Goal: Task Accomplishment & Management: Complete application form

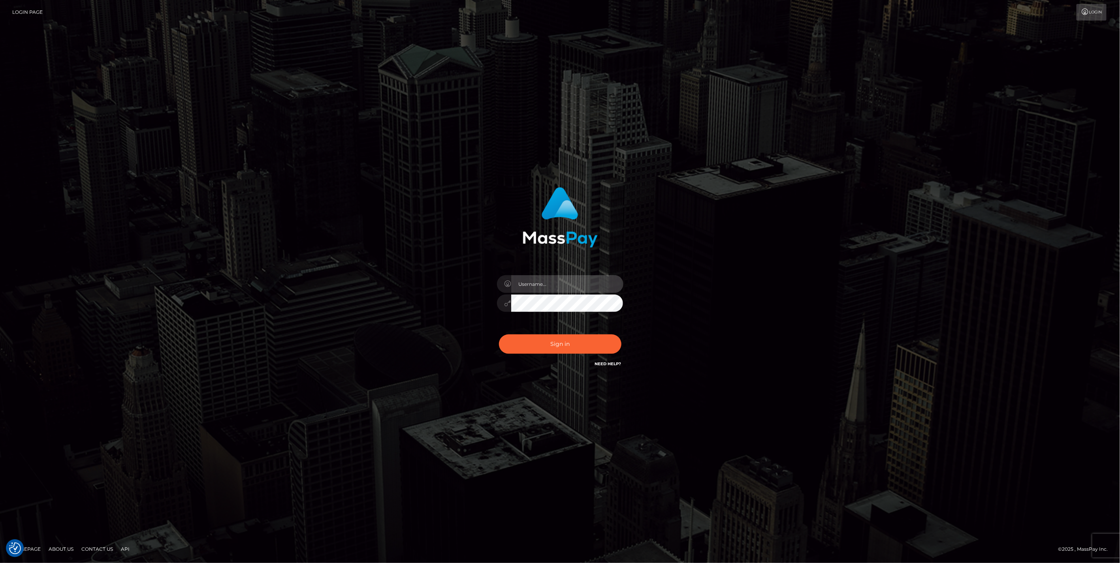
type input "jlo"
click at [566, 346] on button "Sign in" at bounding box center [560, 344] width 122 height 19
type input "jlo"
click at [565, 346] on button "Sign in" at bounding box center [560, 344] width 122 height 19
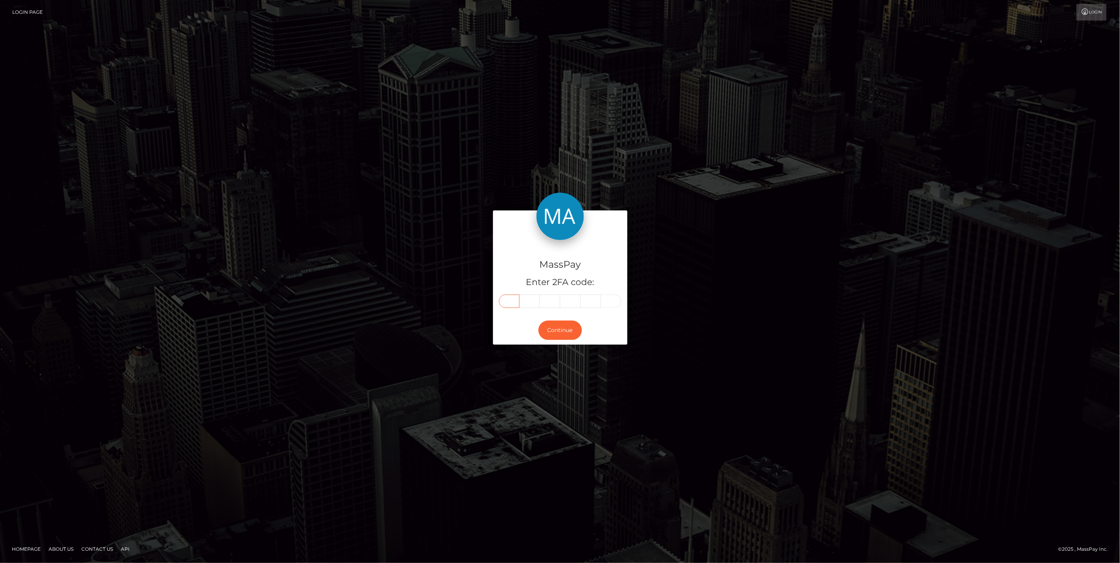
paste input "3"
type input "3"
type input "7"
type input "1"
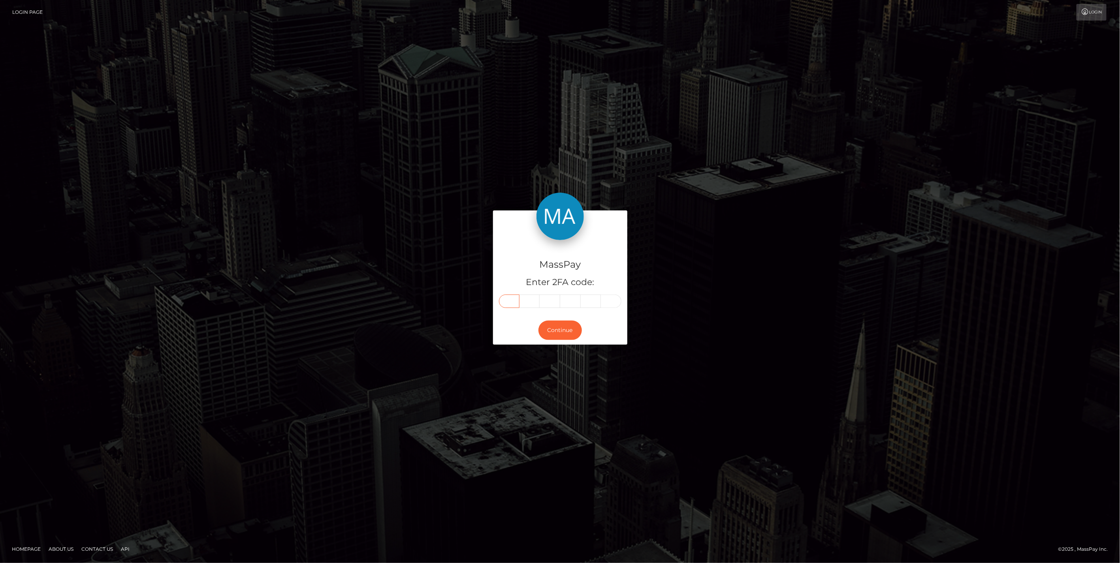
type input "0"
type input "8"
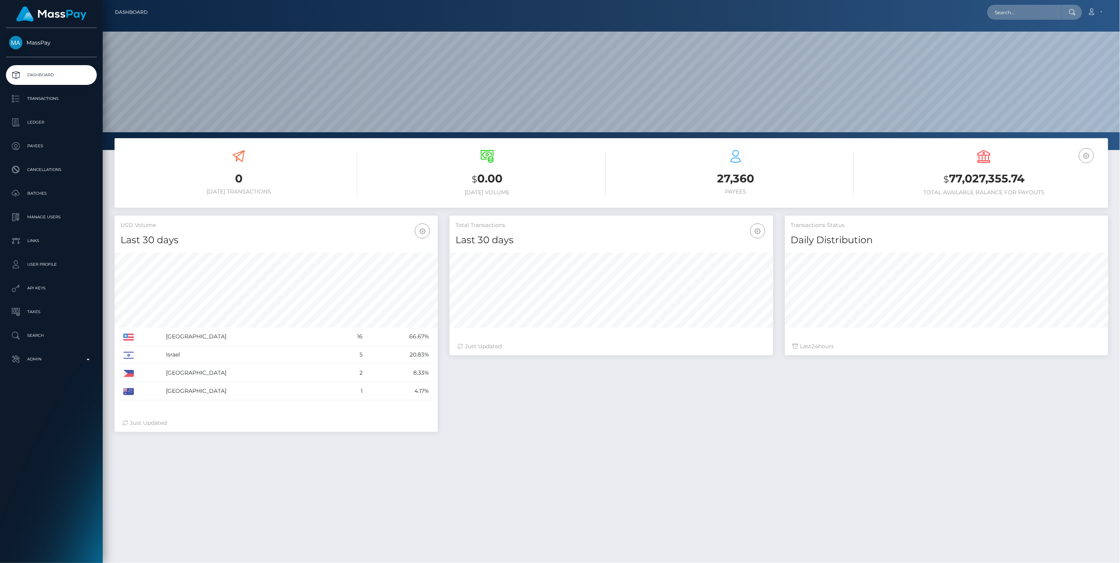
scroll to position [140, 323]
click at [1009, 5] on input "text" at bounding box center [1024, 12] width 74 height 15
paste input "afc4ac99-7bc7-11f0-8023-0266f44cc279"
type input "afc4ac99-7bc7-11f0-8023-0266f44cc279"
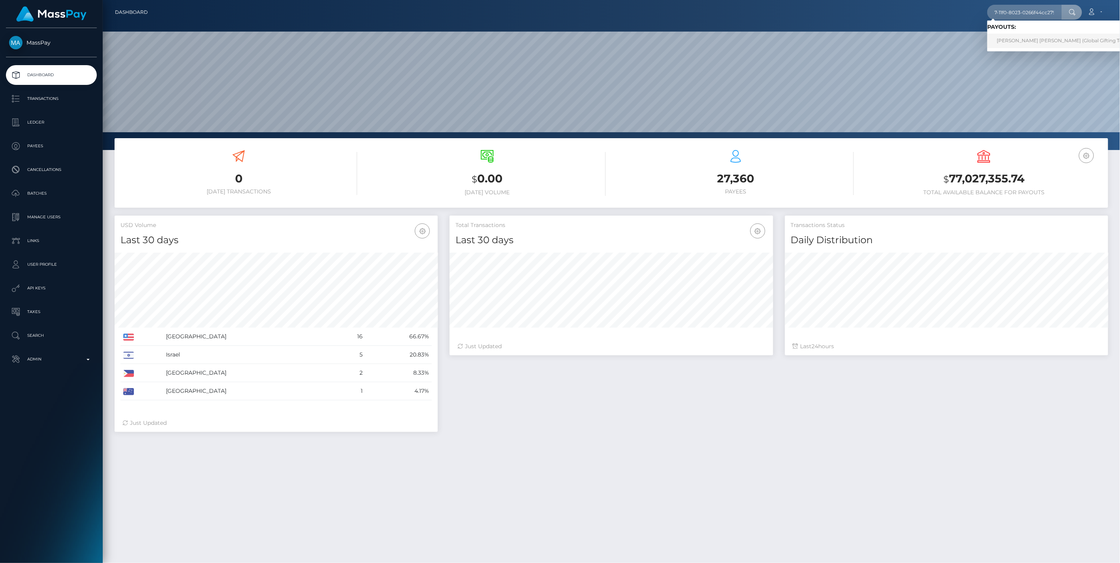
click at [1028, 36] on link "VALERI DIMITROV STOYANOV (Global Gifting Technologies Inc - Throne)" at bounding box center [1088, 41] width 202 height 15
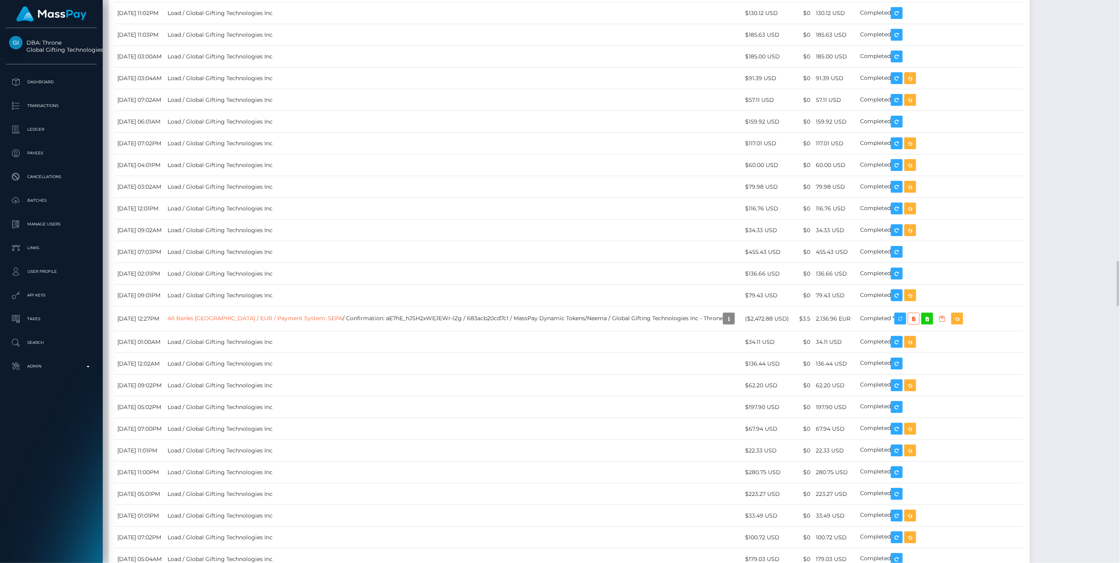
scroll to position [95, 323]
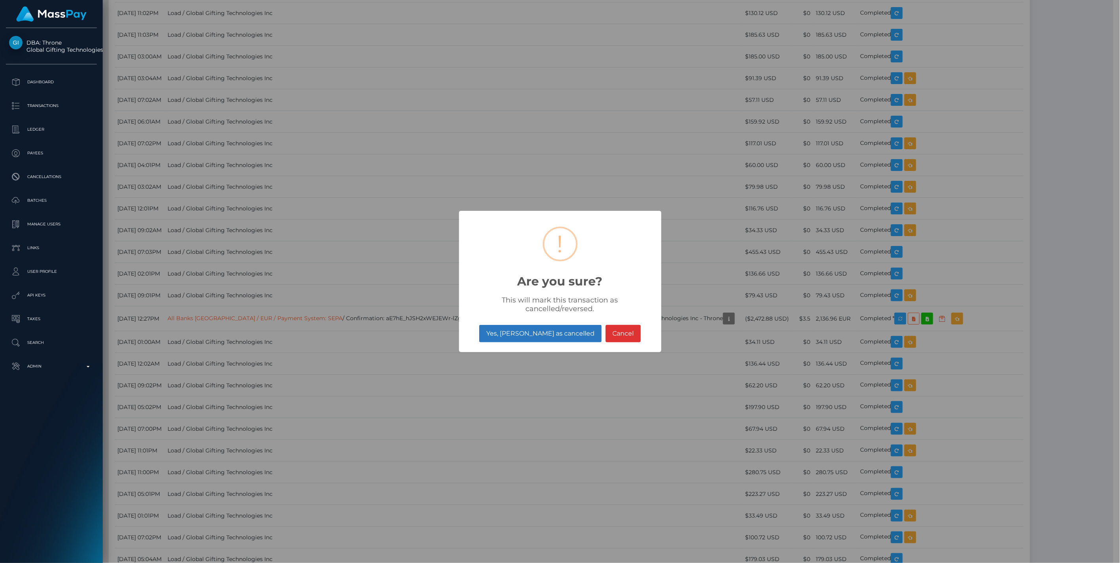
click at [543, 333] on button "Yes, mark as cancelled" at bounding box center [540, 333] width 122 height 17
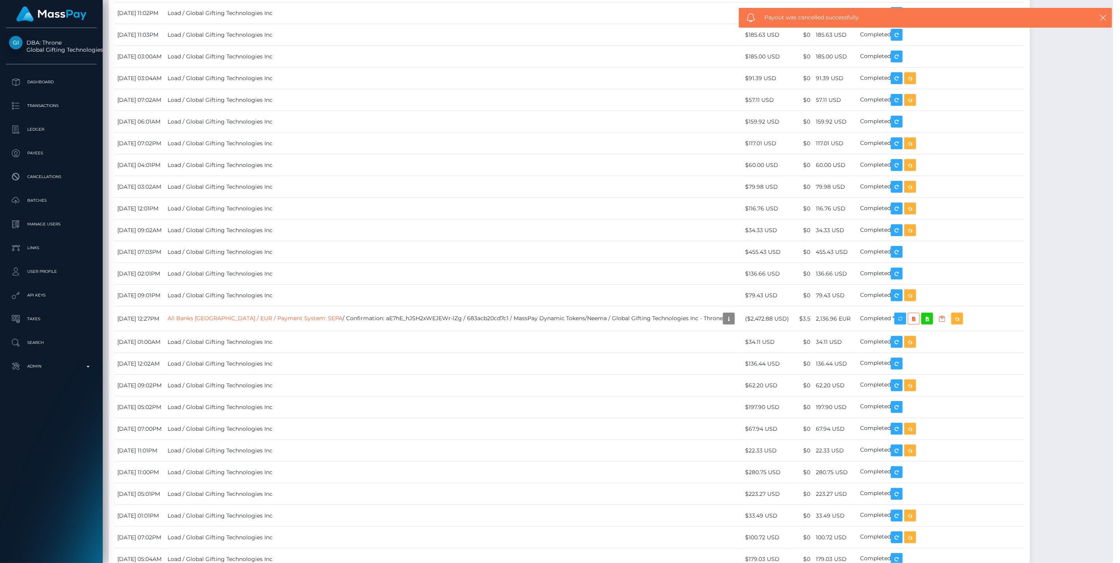
scroll to position [95, 323]
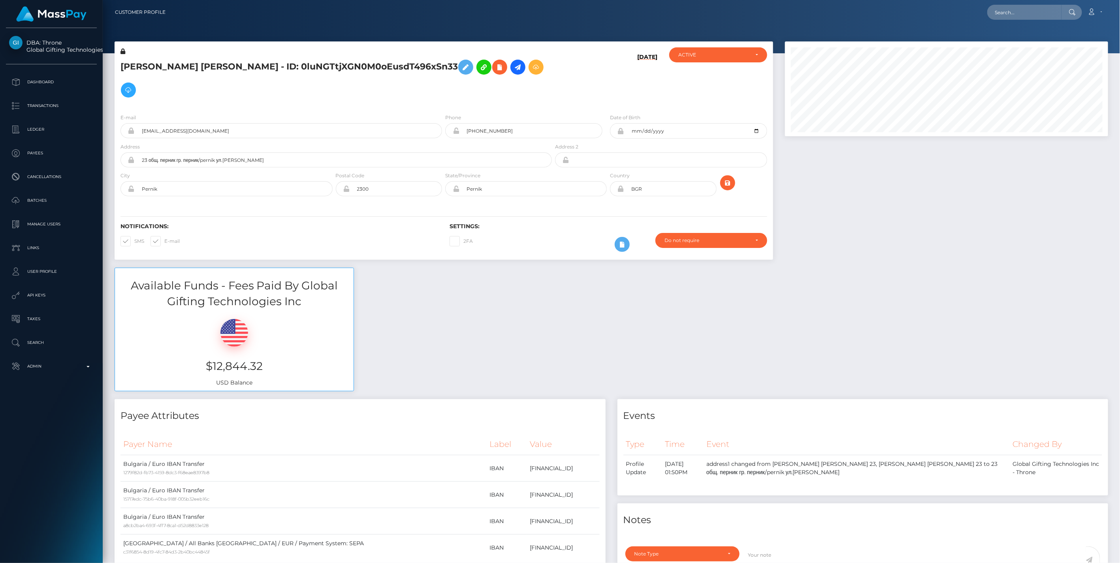
scroll to position [95, 323]
click at [1018, 10] on input "text" at bounding box center [1024, 12] width 74 height 15
paste input "FAIZ NADEEM NADEEM SADIQ"
type input "FAIZ NADEEM NADEEM SADIQ"
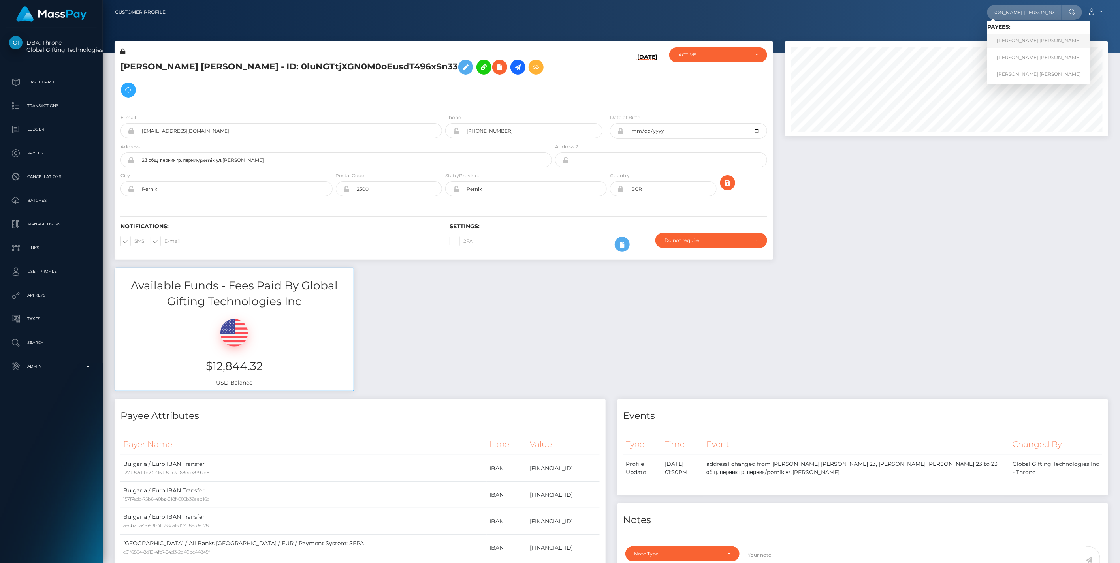
scroll to position [0, 0]
click at [1017, 40] on link "FAIZ NADEEM NADEEM SADIQ" at bounding box center [1038, 41] width 103 height 15
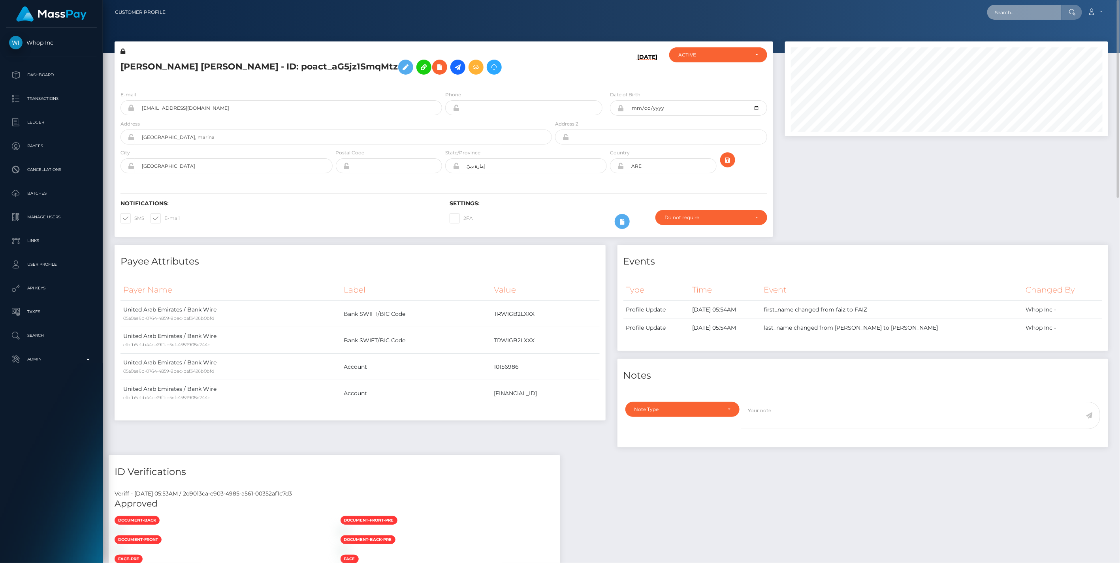
click at [1014, 14] on input "text" at bounding box center [1024, 12] width 74 height 15
paste input "[PERSON_NAME] [PERSON_NAME]"
type input "[PERSON_NAME] [PERSON_NAME]"
click at [1016, 74] on link "[PERSON_NAME] [PERSON_NAME]" at bounding box center [1038, 74] width 103 height 15
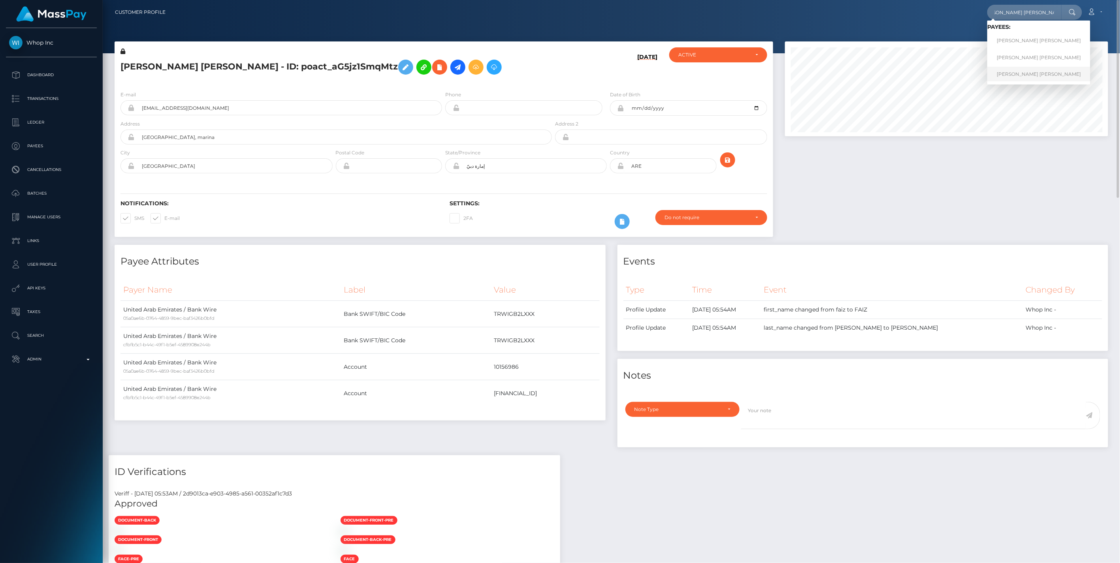
scroll to position [0, 0]
click at [1013, 14] on input "text" at bounding box center [1024, 12] width 74 height 15
paste input "[PERSON_NAME] [PERSON_NAME]"
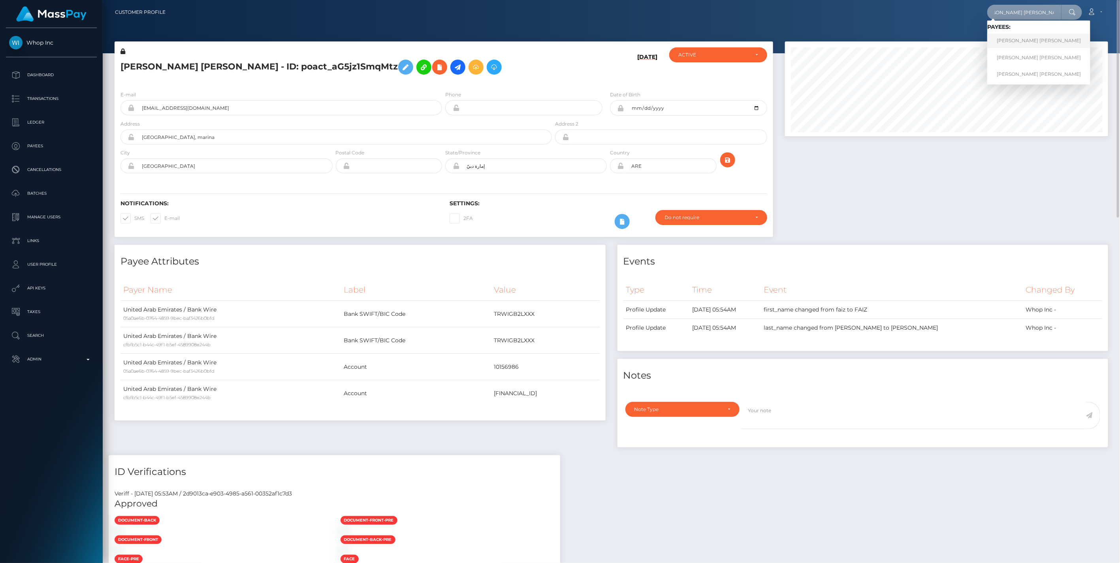
type input "[PERSON_NAME] [PERSON_NAME]"
click at [1013, 38] on link "[PERSON_NAME] [PERSON_NAME]" at bounding box center [1038, 41] width 103 height 15
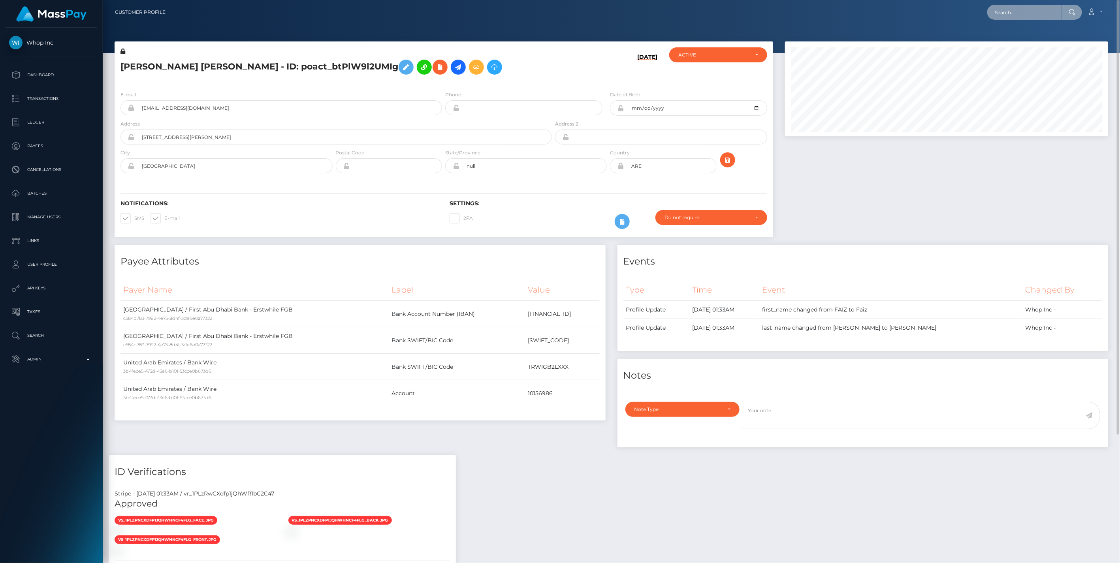
click at [1020, 11] on input "text" at bounding box center [1024, 12] width 74 height 15
paste input "FAIZ NADEEM NADEEM SADIQ"
type input "FAIZ NADEEM NADEEM SADIQ"
click at [1013, 56] on link "FAIZ NADEEM NADEEM SADIQ" at bounding box center [1038, 57] width 103 height 15
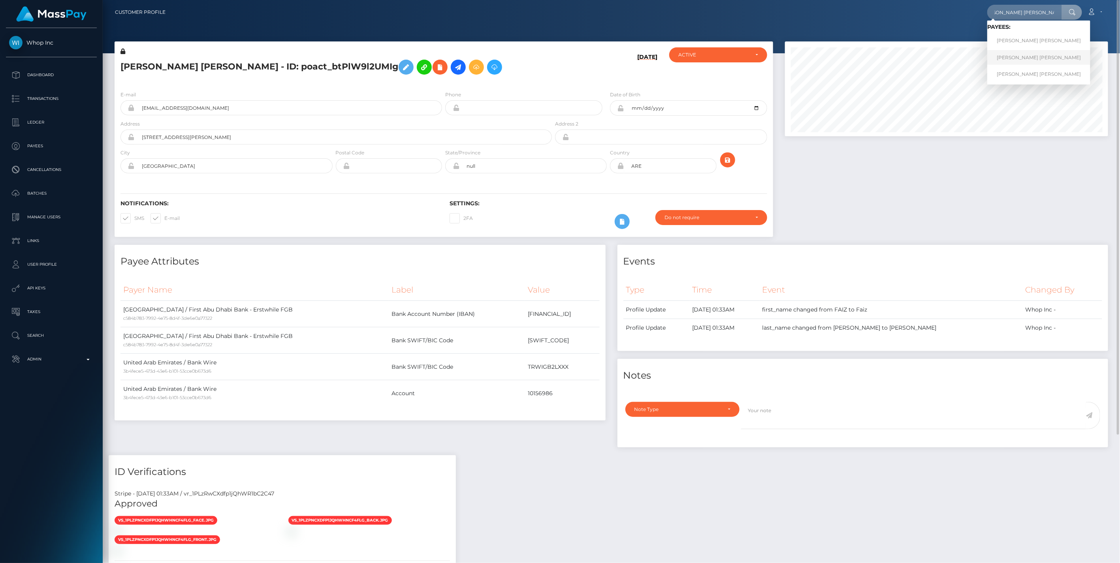
scroll to position [0, 0]
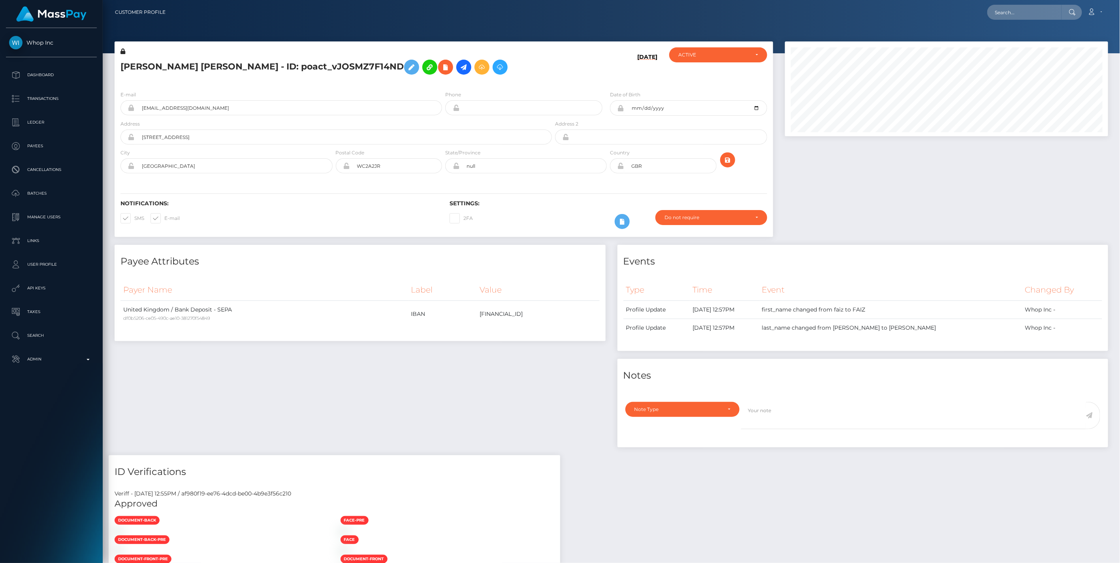
scroll to position [95, 323]
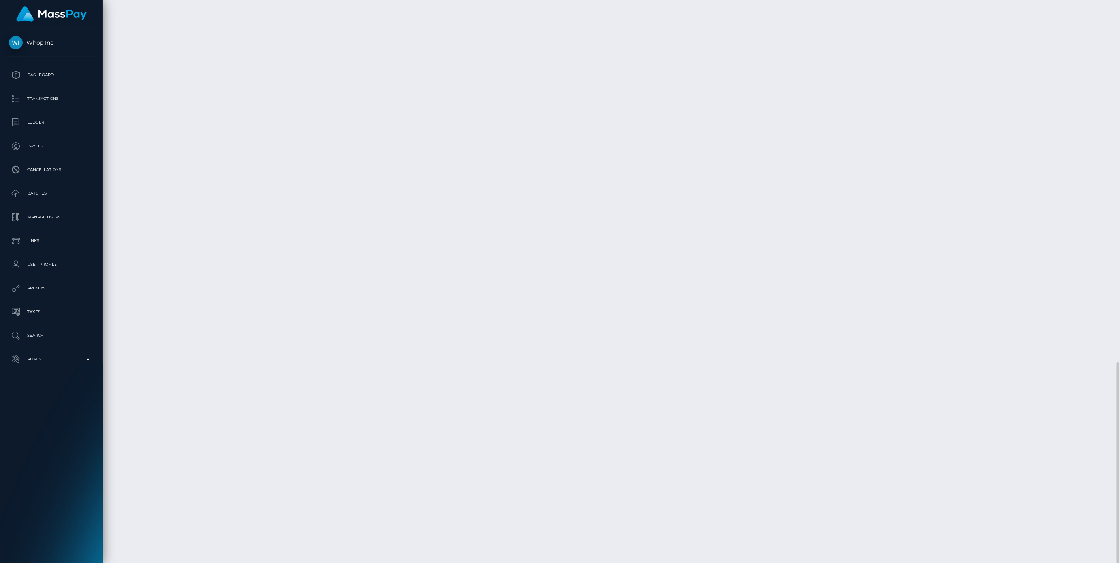
drag, startPoint x: 373, startPoint y: 490, endPoint x: 429, endPoint y: 486, distance: 55.8
copy td "pout_nAzFalcr7JXk0"
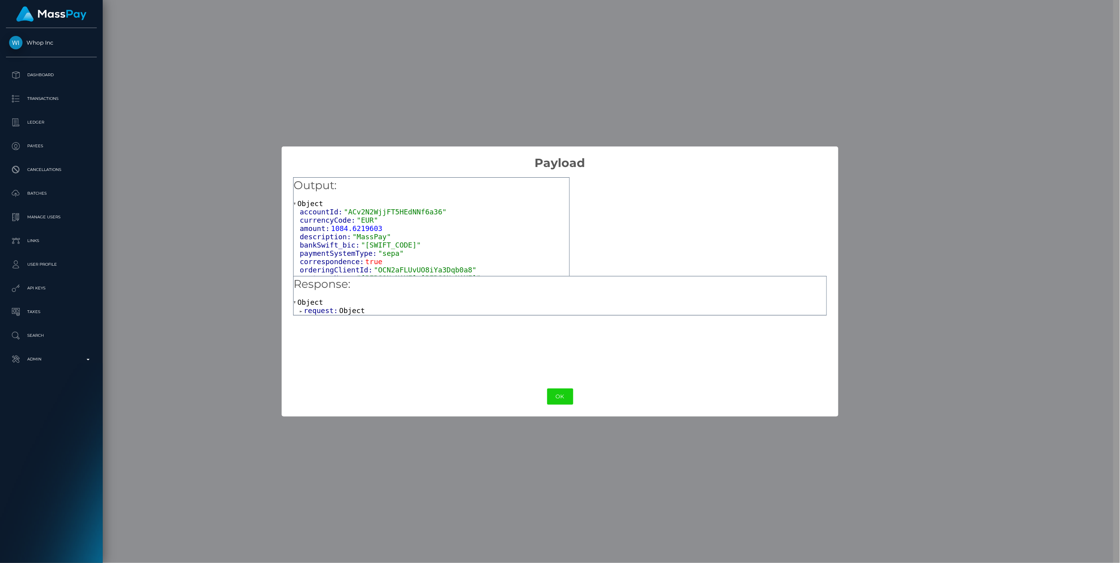
scroll to position [57, 0]
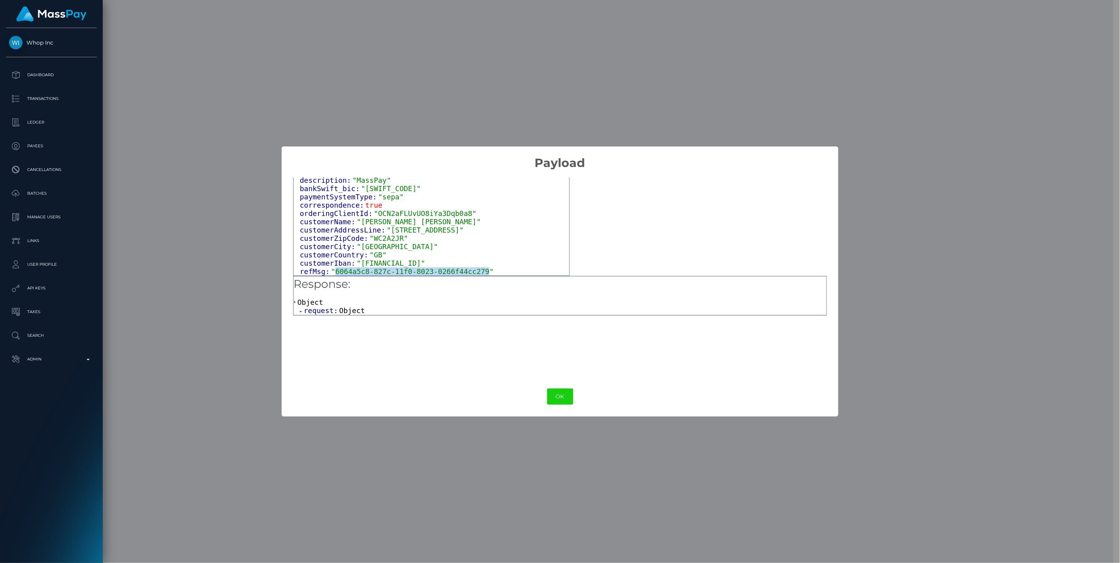
drag, startPoint x: 332, startPoint y: 273, endPoint x: 472, endPoint y: 273, distance: 139.9
click at [472, 273] on span ""6064a5c8-827c-11f0-8023-0266f44cc279"" at bounding box center [412, 271] width 163 height 8
copy span "6064a5c8-827c-11f0-8023-0266f44cc279"
click at [556, 392] on button "OK" at bounding box center [560, 397] width 26 height 16
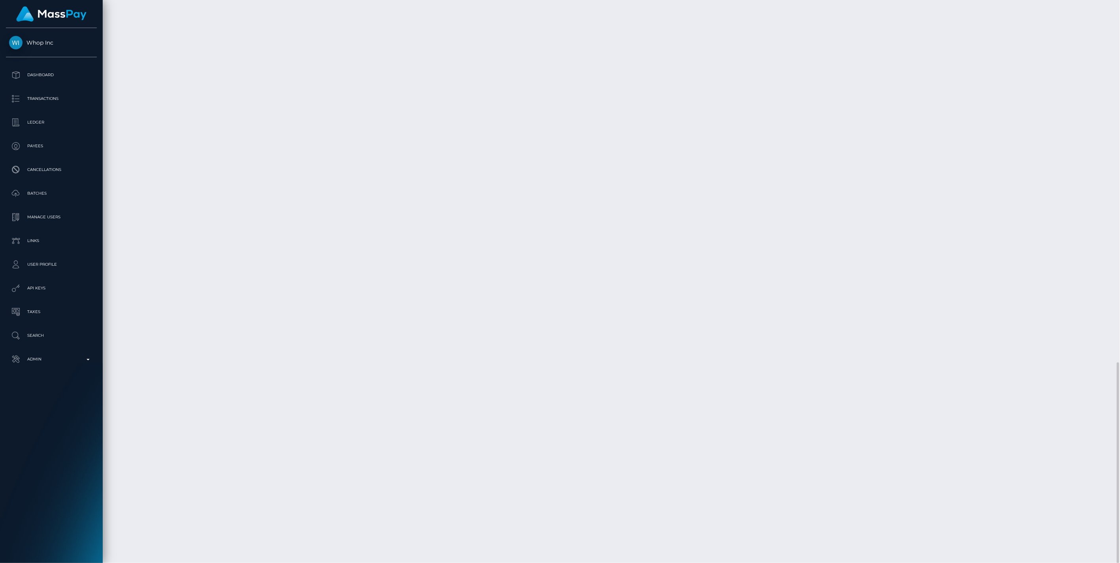
scroll to position [394986, 394758]
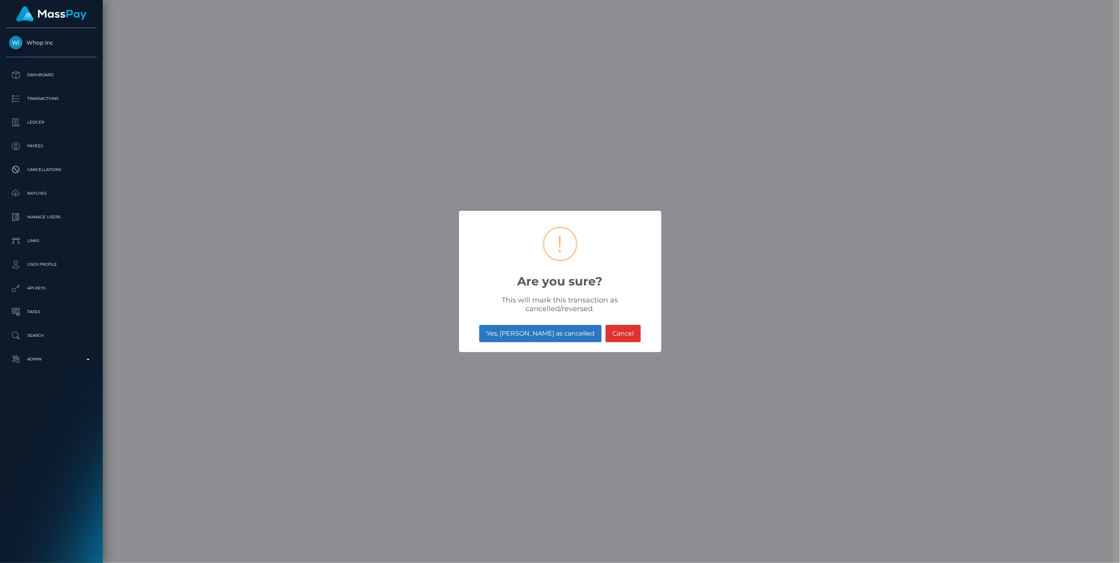
click at [521, 336] on button "Yes, mark as cancelled" at bounding box center [540, 333] width 122 height 17
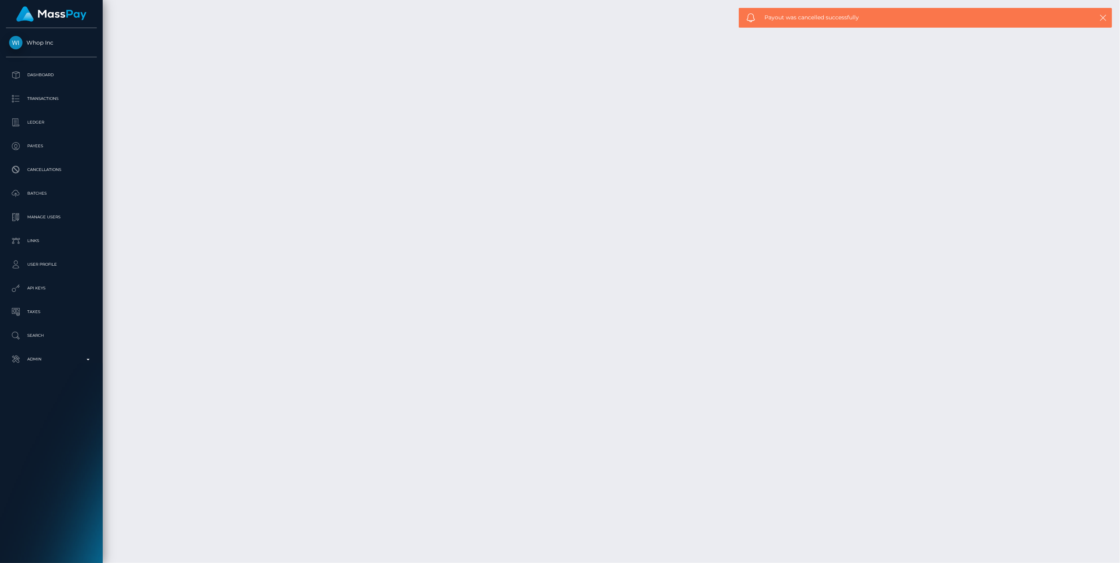
scroll to position [95, 323]
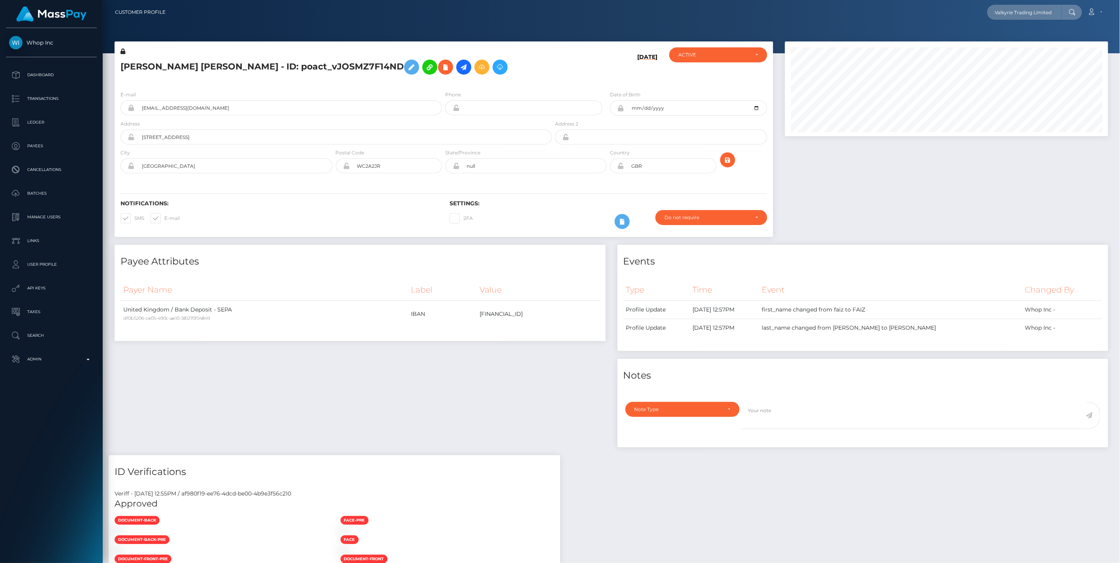
scroll to position [95, 323]
drag, startPoint x: 1056, startPoint y: 10, endPoint x: 915, endPoint y: 13, distance: 140.7
click at [915, 13] on div "Valkyrie Trading Limited Loading... Loading... Account Edit Profile" at bounding box center [640, 12] width 936 height 17
type input "Valkyrie Trading Limited"
click at [1029, 43] on link "Valkyrie Trading Limited" at bounding box center [1025, 41] width 76 height 15
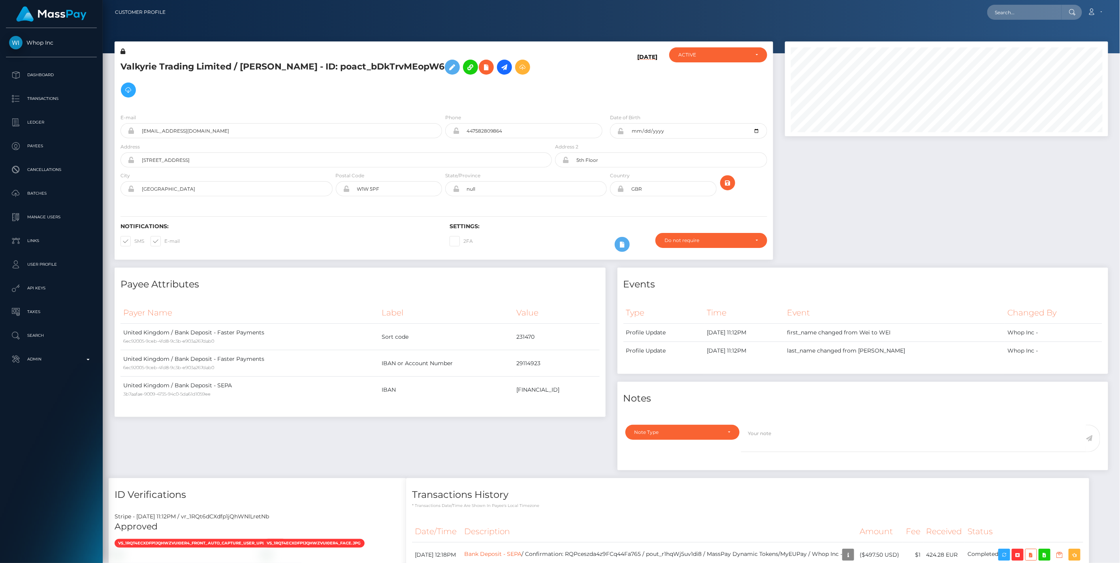
scroll to position [432, 0]
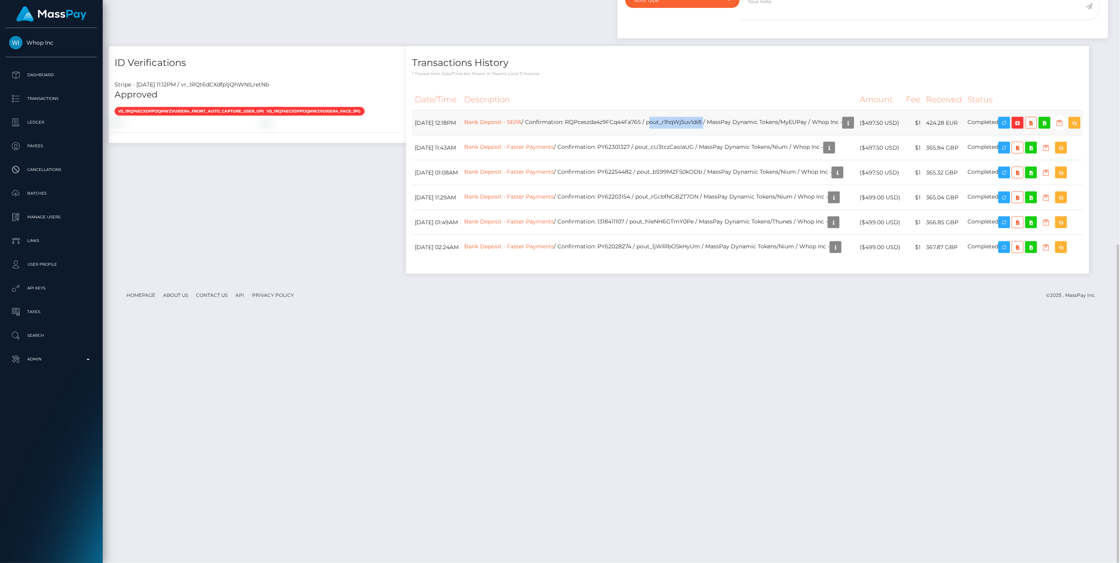
drag, startPoint x: 373, startPoint y: 367, endPoint x: 429, endPoint y: 367, distance: 56.1
click at [461, 136] on td "Bank Deposit - SEPA / Confirmation: RQPceszda4z9FCq44Fa765 / pout_r1hqWj5uv1di8…" at bounding box center [658, 123] width 395 height 25
copy td "pout_r1hqWj5uv1di8"
click at [464, 126] on link "Bank Deposit - SEPA" at bounding box center [492, 122] width 57 height 7
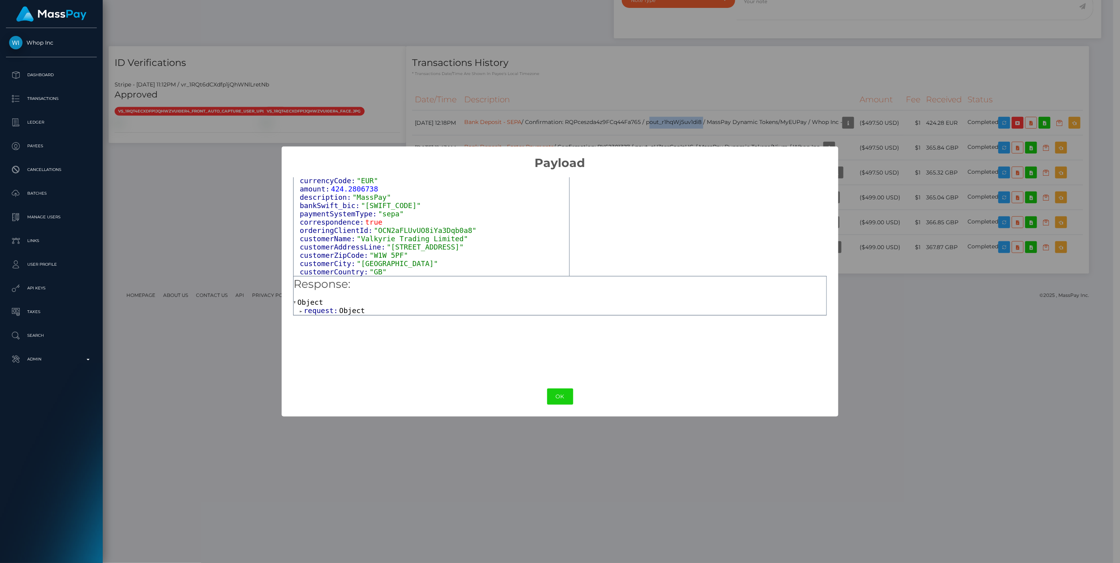
scroll to position [57, 0]
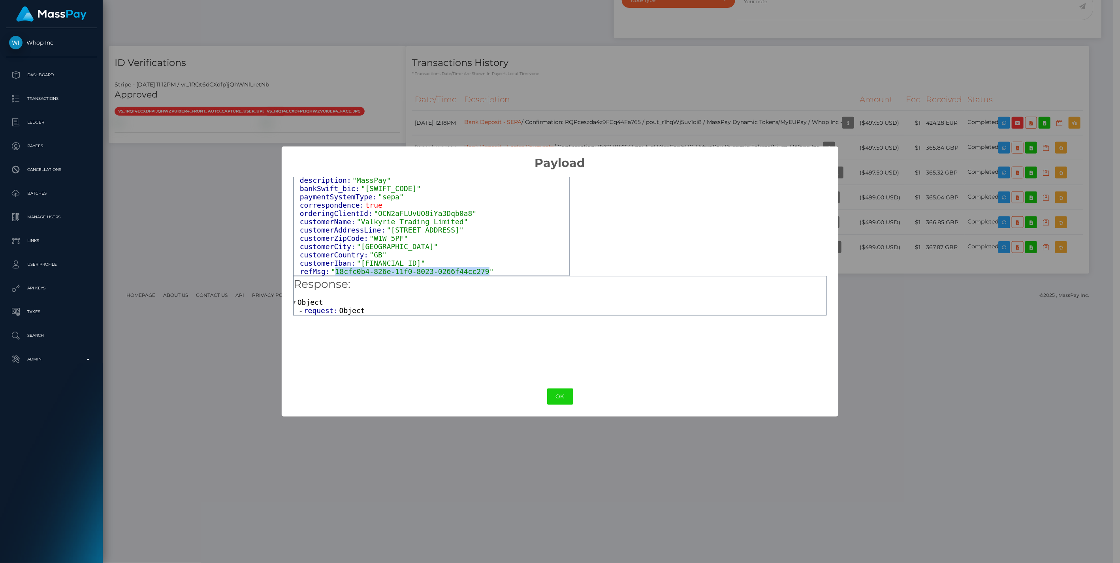
drag, startPoint x: 333, startPoint y: 271, endPoint x: 474, endPoint y: 273, distance: 141.5
click at [474, 273] on span ""18cfc0b4-826e-11f0-8023-0266f44cc279"" at bounding box center [412, 271] width 163 height 8
copy span "18cfc0b4-826e-11f0-8023-0266f44cc279"
click at [551, 395] on button "OK" at bounding box center [560, 397] width 26 height 16
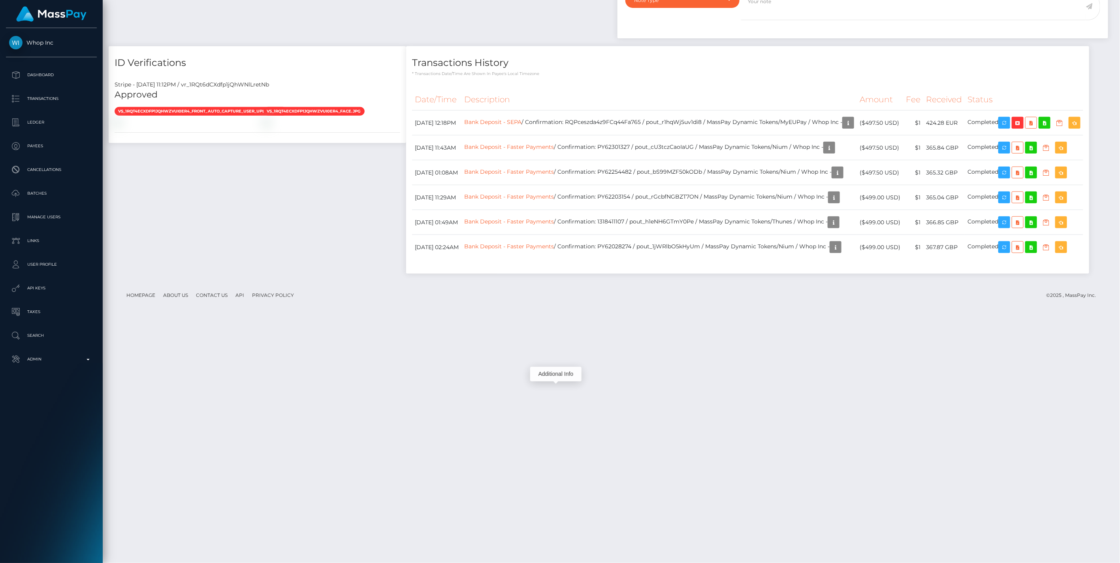
scroll to position [95, 323]
click at [1013, 128] on icon "button" at bounding box center [1017, 123] width 9 height 10
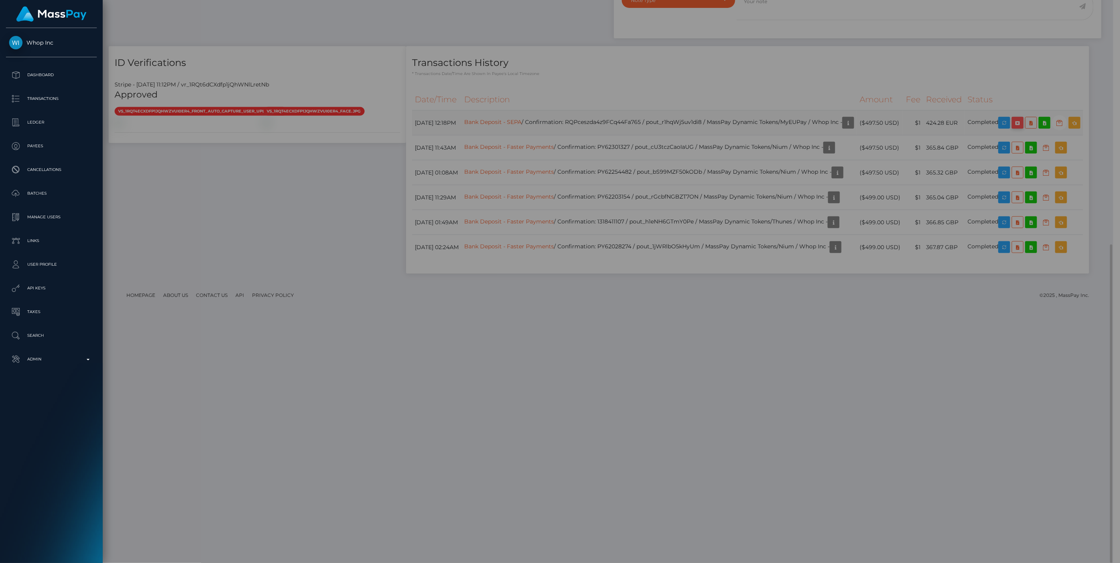
scroll to position [394986, 394760]
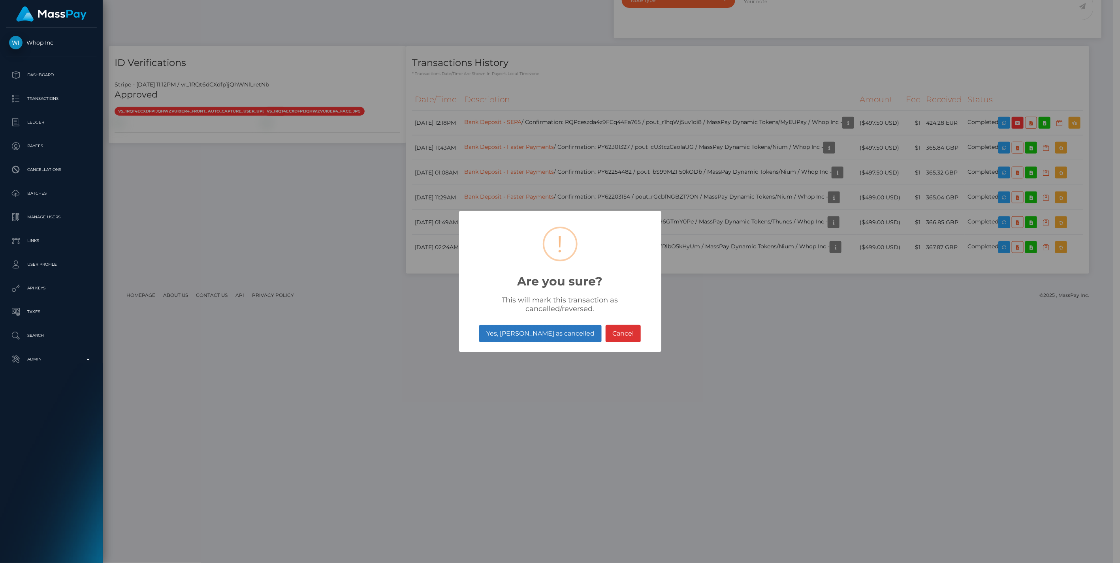
click at [525, 333] on button "Yes, [PERSON_NAME] as cancelled" at bounding box center [540, 333] width 122 height 17
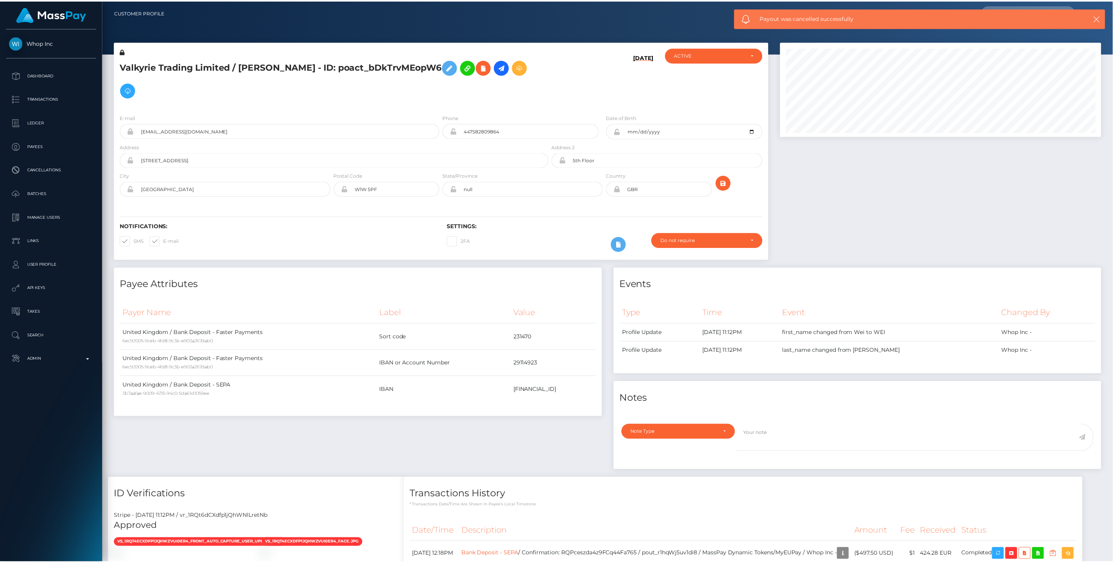
scroll to position [95, 321]
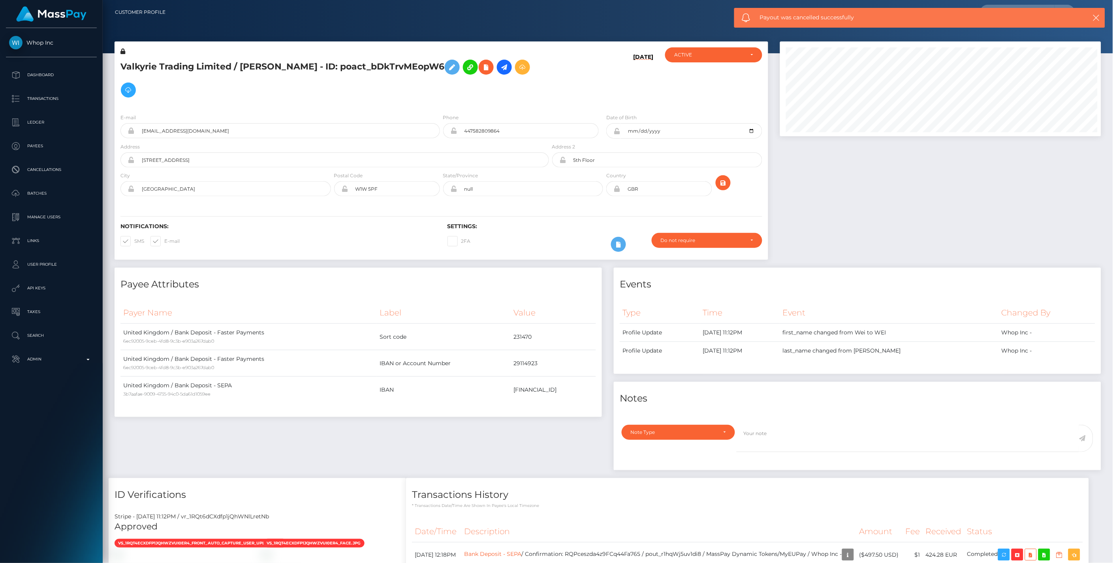
click at [1102, 19] on div "Payout was cancelled successfully" at bounding box center [919, 18] width 371 height 20
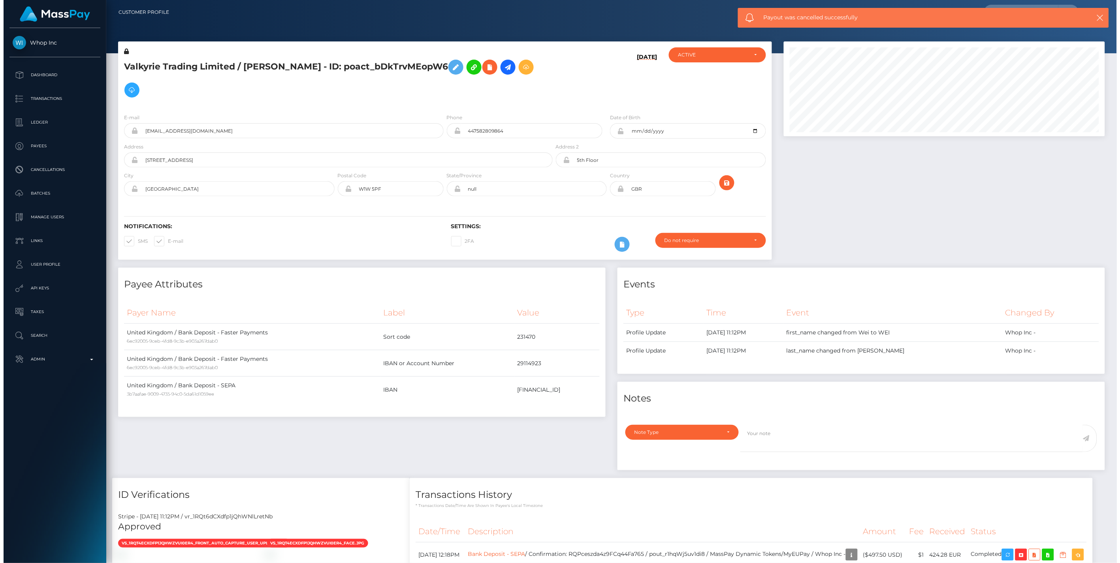
scroll to position [95, 323]
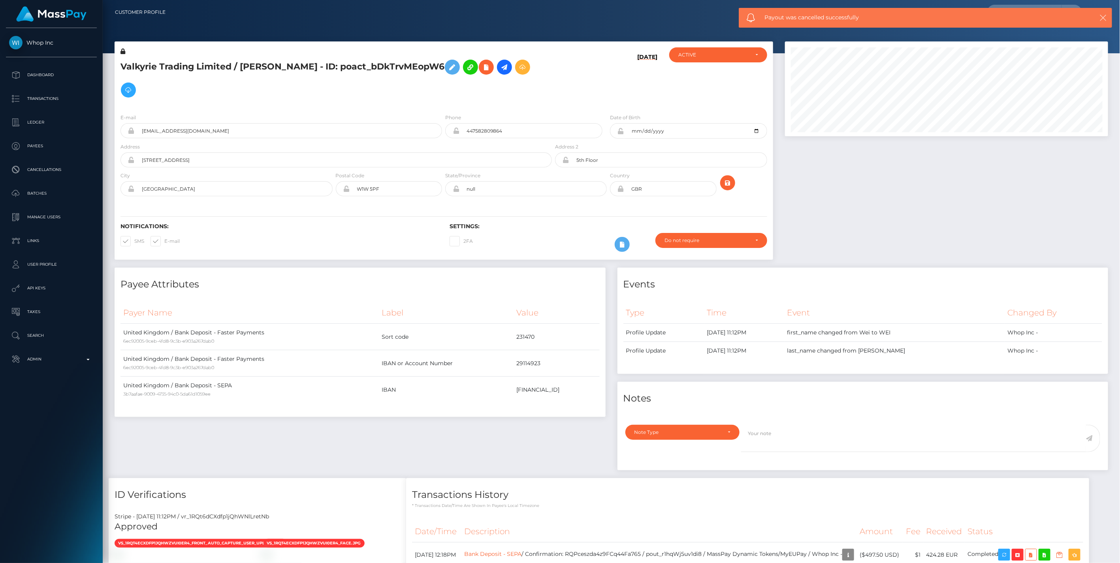
click at [1106, 17] on icon "button" at bounding box center [1104, 18] width 8 height 8
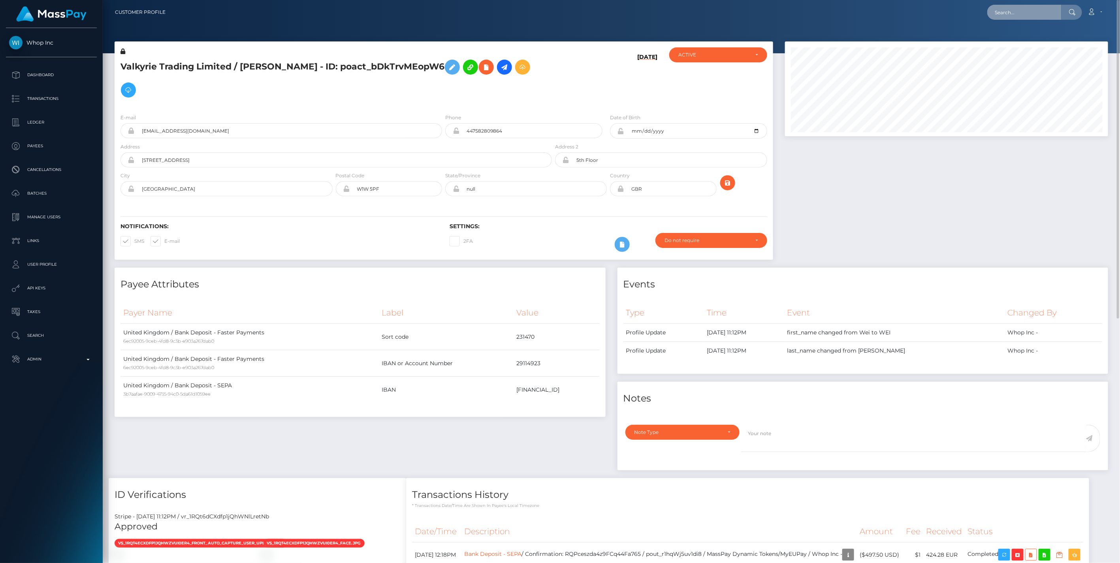
click at [1012, 14] on input "text" at bounding box center [1024, 12] width 74 height 15
paste input "SEPTEMBER GREENHOUSE SEA"
type input "SEPTEMBER GREENHOUSE"
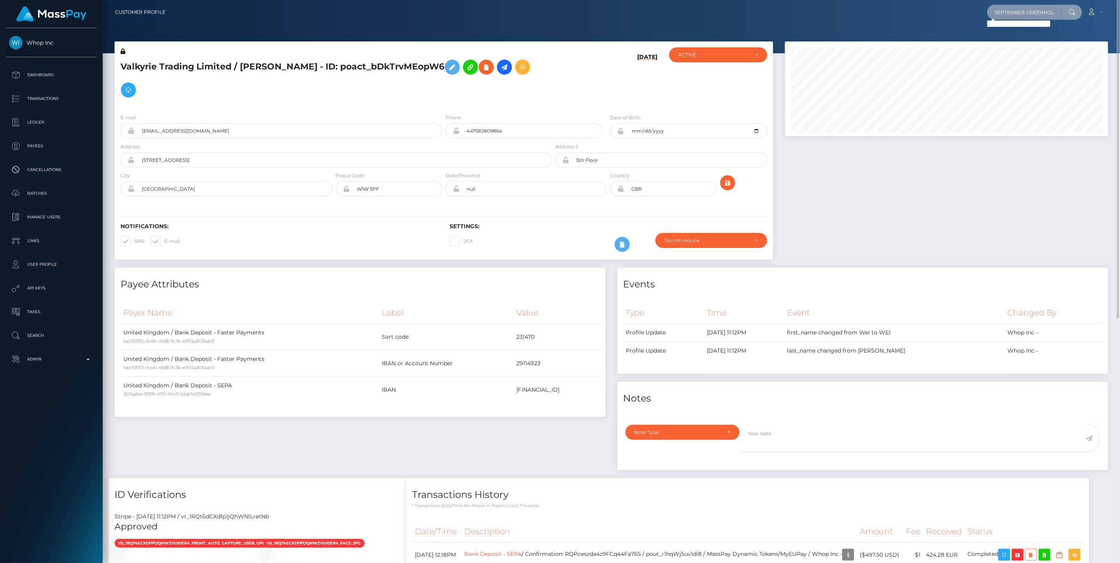
drag, startPoint x: 1061, startPoint y: 9, endPoint x: 864, endPoint y: 13, distance: 197.2
click at [866, 13] on div "SEPTEMBER GREENHOUSE Loading... Loading... Account Edit Profile Logout" at bounding box center [640, 12] width 936 height 17
click at [1004, 11] on input "text" at bounding box center [1024, 12] width 74 height 15
paste input "Netpeak LTD"
type input "Netpeak LTD"
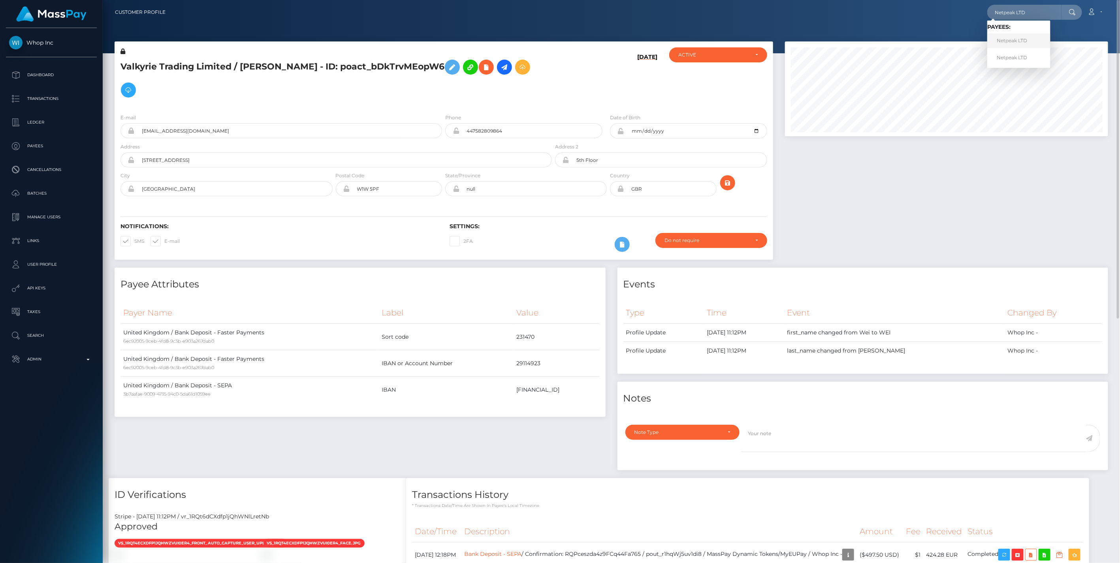
click at [1017, 41] on link "Netpeak LTD" at bounding box center [1018, 41] width 63 height 15
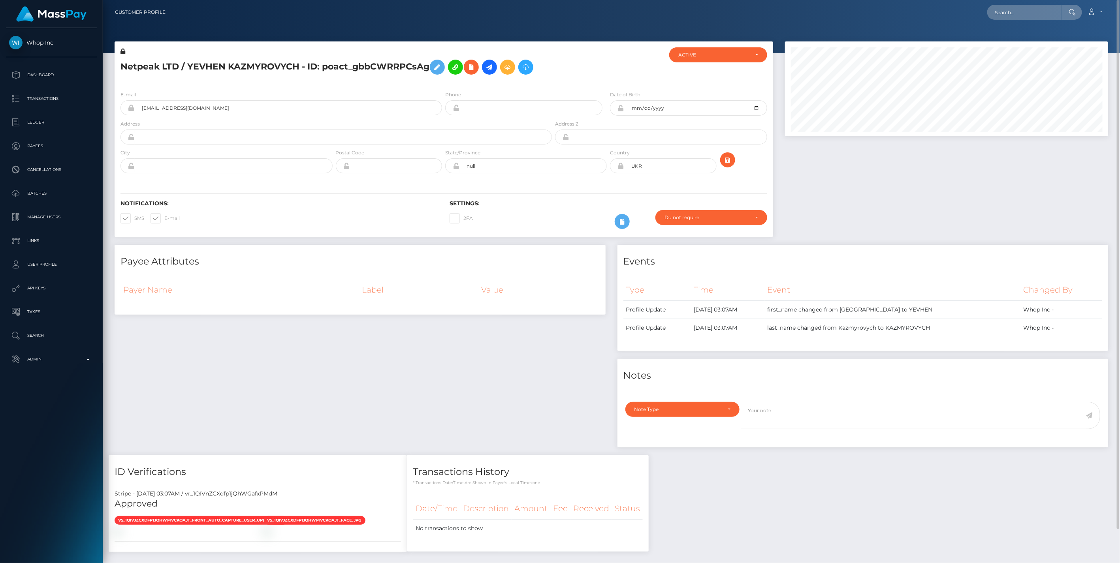
scroll to position [95, 323]
click at [1009, 12] on input "text" at bounding box center [1024, 12] width 74 height 15
paste input "Netpeak LTD"
type input "Netpeak LTD"
click at [1008, 56] on link "Netpeak LTD" at bounding box center [1018, 57] width 63 height 15
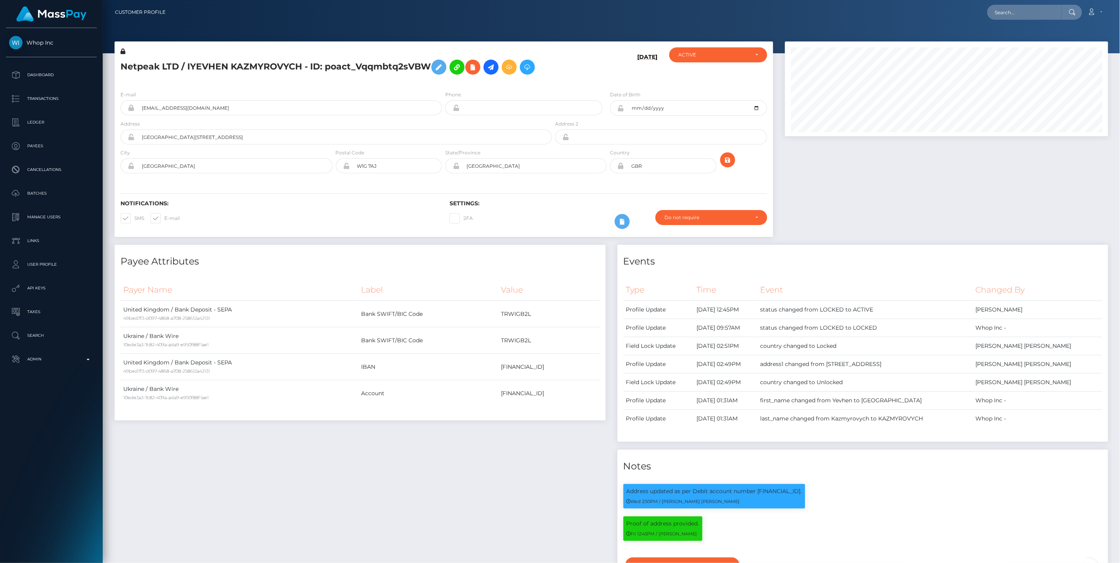
scroll to position [95, 323]
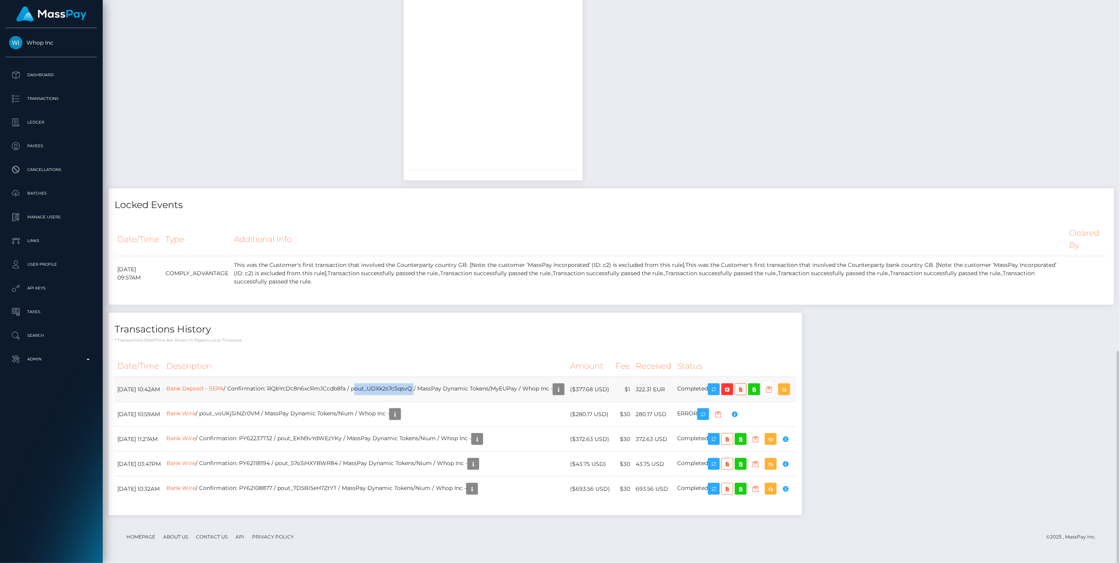
drag, startPoint x: 376, startPoint y: 389, endPoint x: 435, endPoint y: 390, distance: 59.3
click at [435, 390] on td "Bank Deposit - SEPA / Confirmation: RQbYcDc8n6xcRmJCcdb8fa / pout_UDXk2s7cSqsvQ…" at bounding box center [366, 389] width 404 height 25
copy td "pout_UDXk2s7cSqsvQ"
click at [224, 388] on link "Bank Deposit - SEPA" at bounding box center [194, 389] width 57 height 7
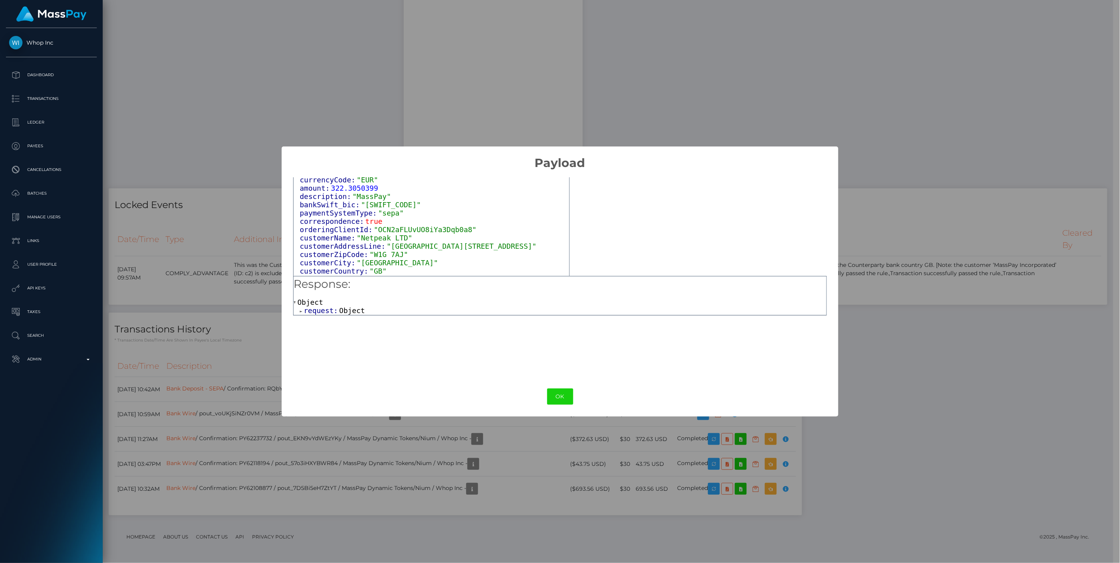
scroll to position [57, 0]
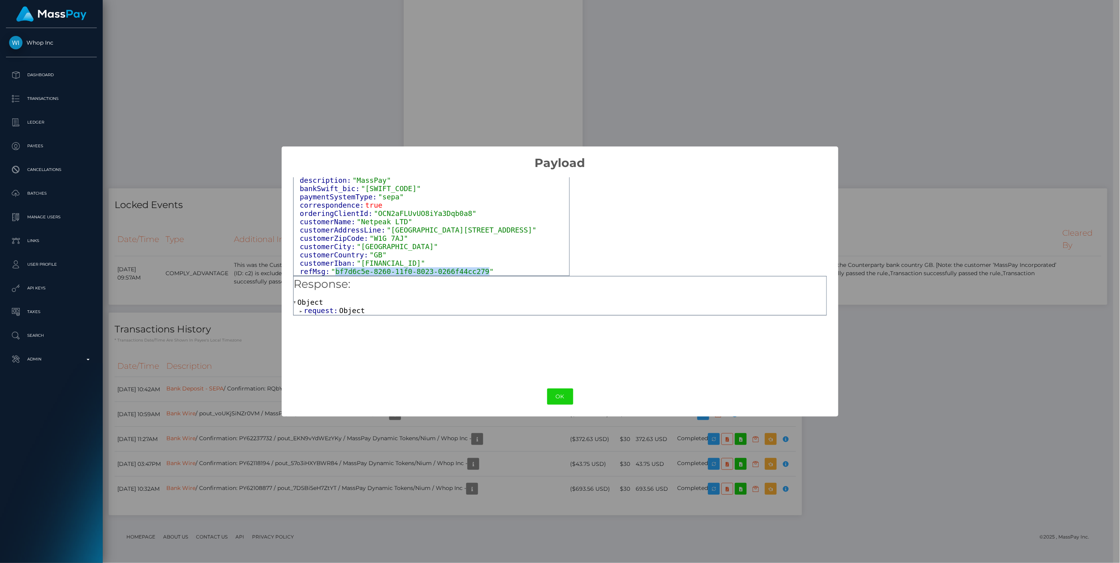
drag, startPoint x: 332, startPoint y: 273, endPoint x: 473, endPoint y: 269, distance: 141.1
click at [473, 269] on span ""bf7d6c5e-8260-11f0-8023-0266f44cc279"" at bounding box center [412, 271] width 163 height 8
copy span "bf7d6c5e-8260-11f0-8023-0266f44cc279"
click at [559, 393] on button "OK" at bounding box center [560, 397] width 26 height 16
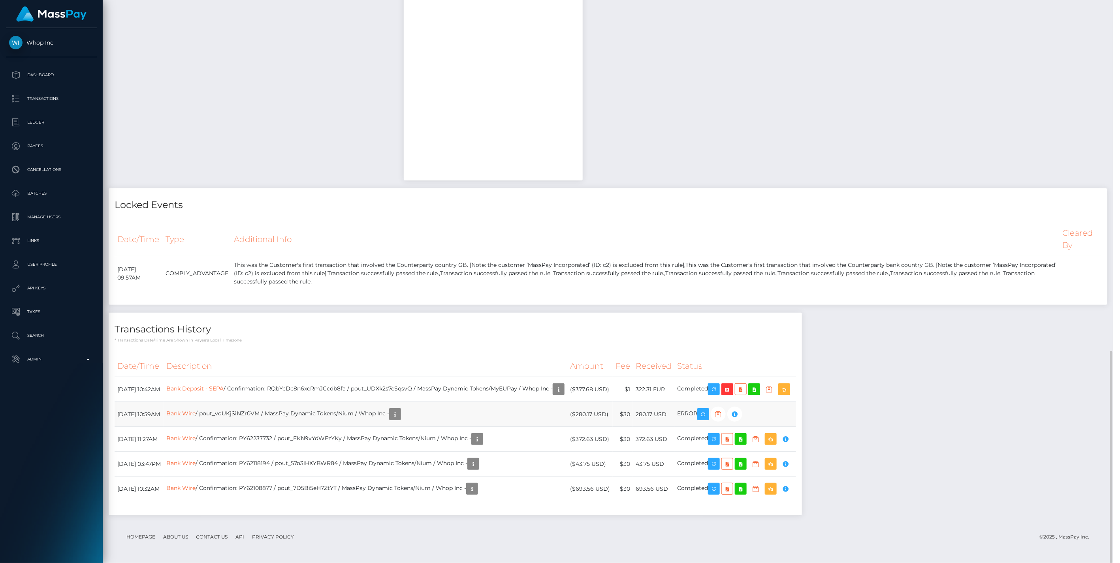
scroll to position [394986, 394758]
click at [732, 391] on icon "button" at bounding box center [727, 390] width 9 height 10
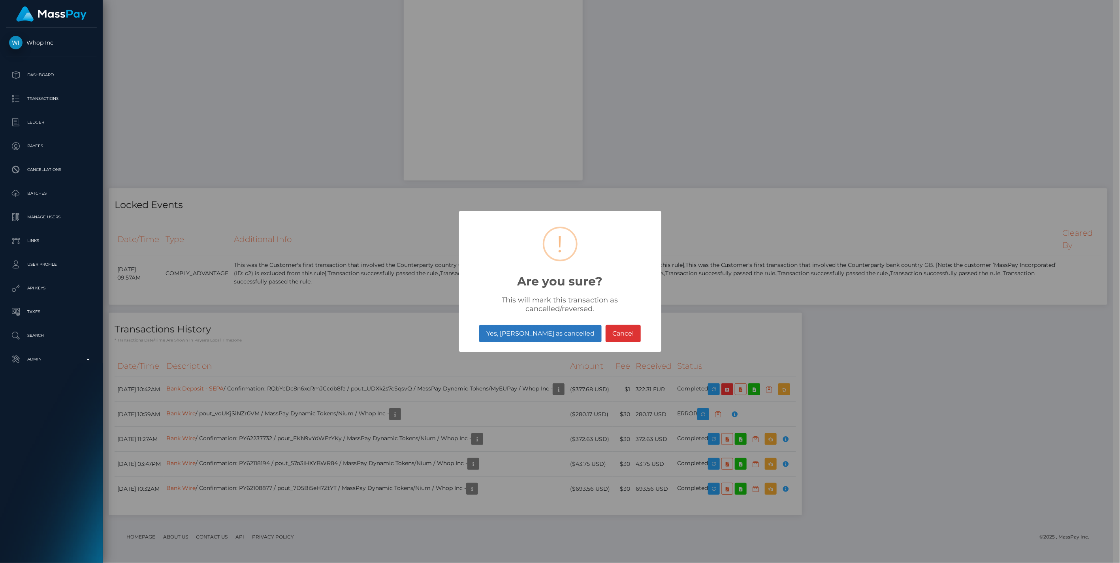
click at [551, 333] on button "Yes, mark as cancelled" at bounding box center [540, 333] width 122 height 17
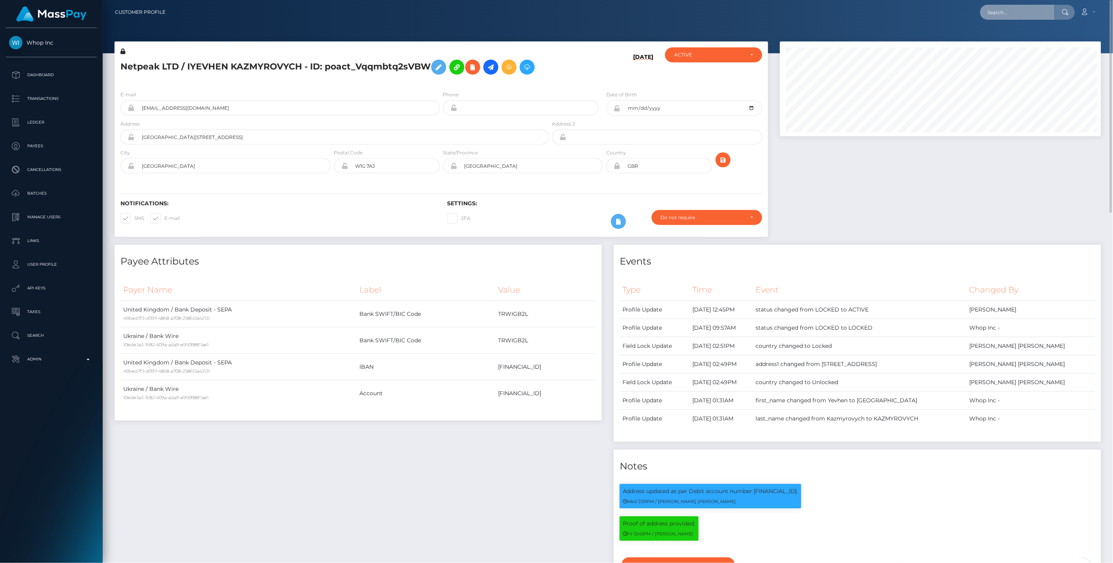
scroll to position [95, 321]
click at [1008, 9] on input "text" at bounding box center [1018, 12] width 74 height 15
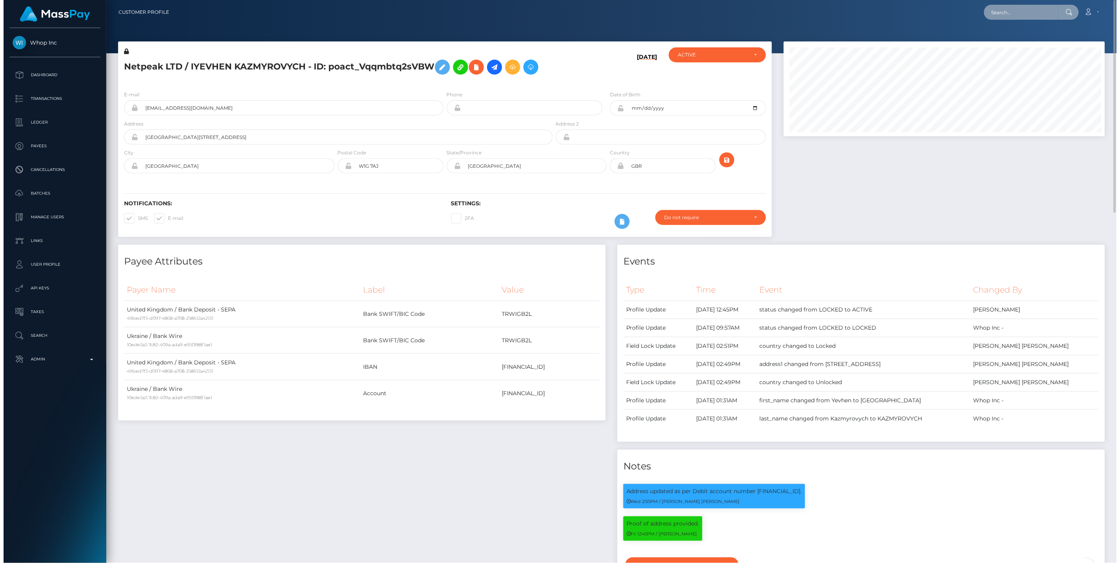
scroll to position [95, 323]
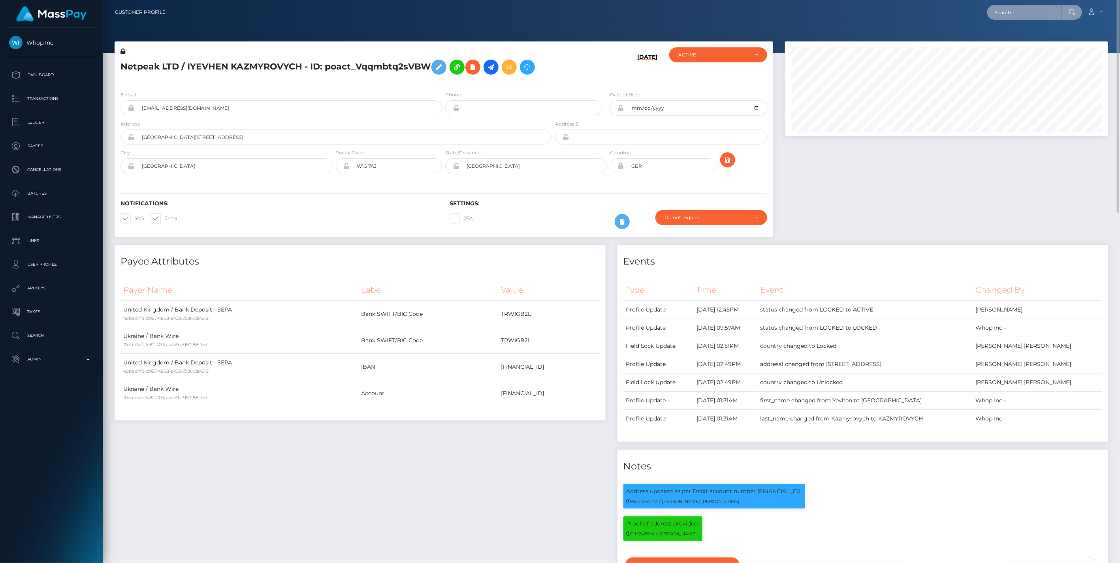
paste input "4840892d-81bc-11f0-8023-0266f44cc279"
type input "4840892d-81bc-11f0-8023-0266f44cc279"
click at [1018, 38] on link "EYLÜL SERA TENGİZ (Global Gifting Technologies Inc - Throne)" at bounding box center [1070, 41] width 166 height 15
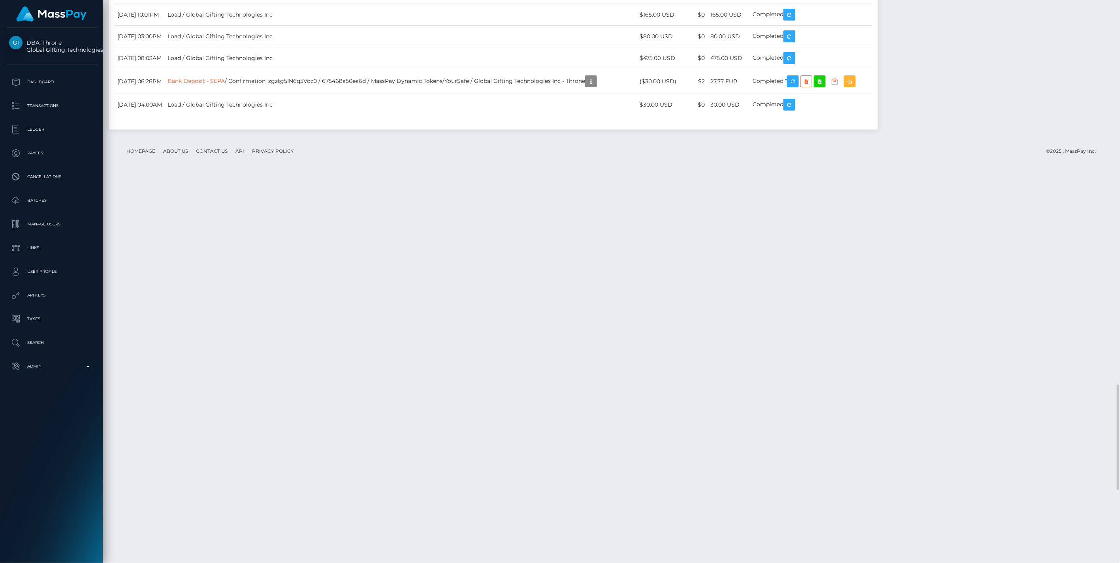
scroll to position [2583, 0]
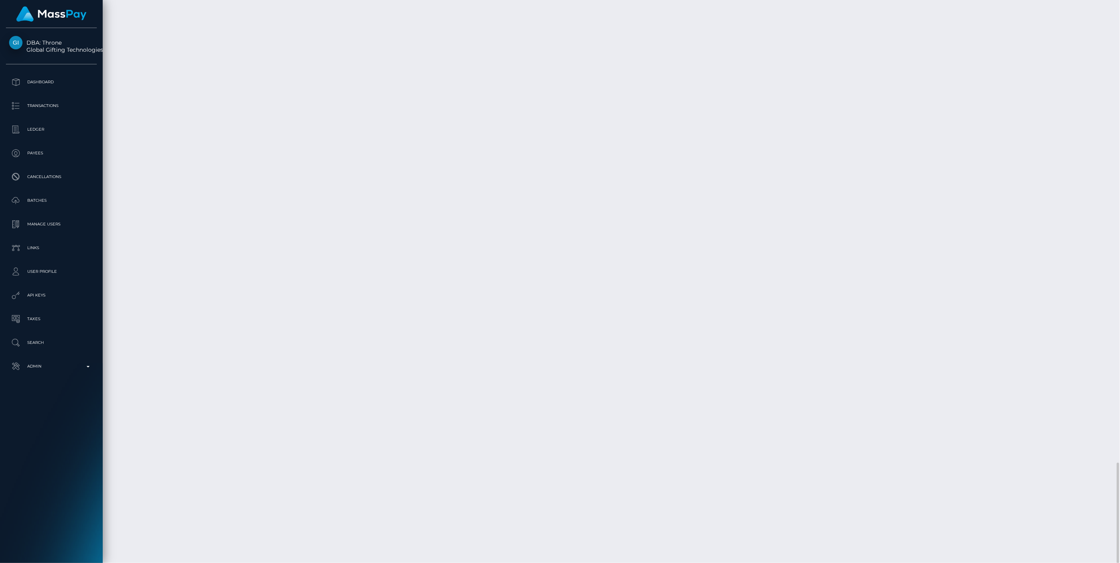
drag, startPoint x: 392, startPoint y: 72, endPoint x: 388, endPoint y: 70, distance: 5.0
drag, startPoint x: 386, startPoint y: 73, endPoint x: 426, endPoint y: 73, distance: 39.9
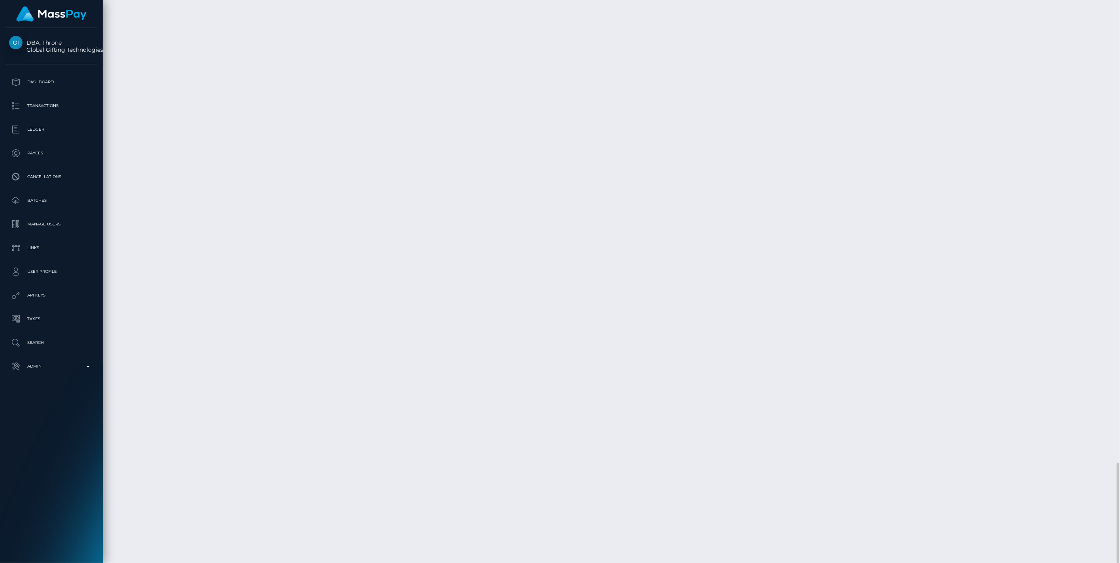
copy td "68ac6d2faf047"
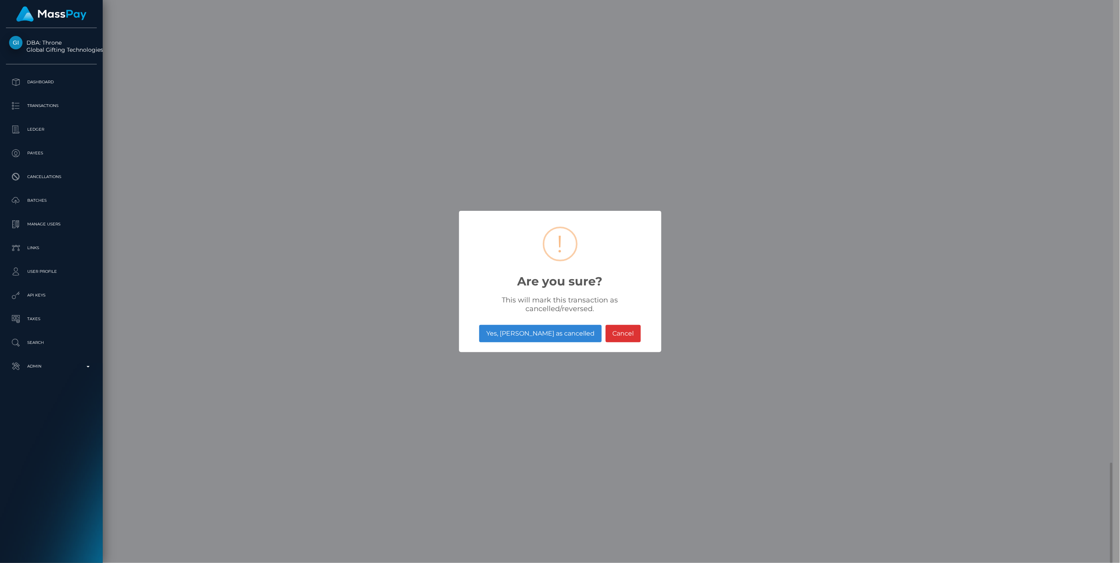
scroll to position [394986, 394760]
click at [540, 333] on button "Yes, mark as cancelled" at bounding box center [540, 333] width 122 height 17
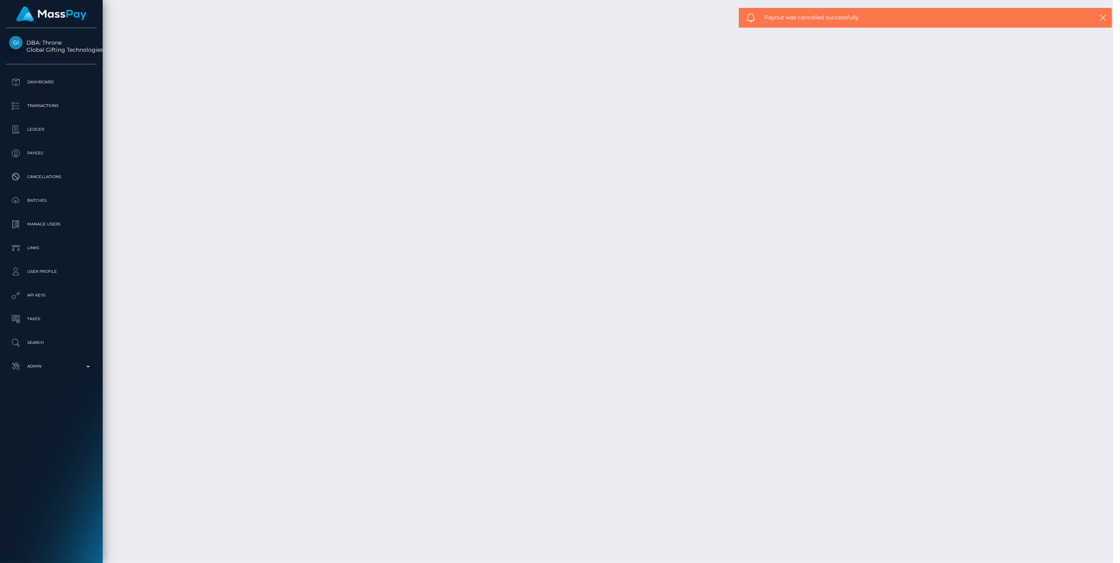
scroll to position [95, 323]
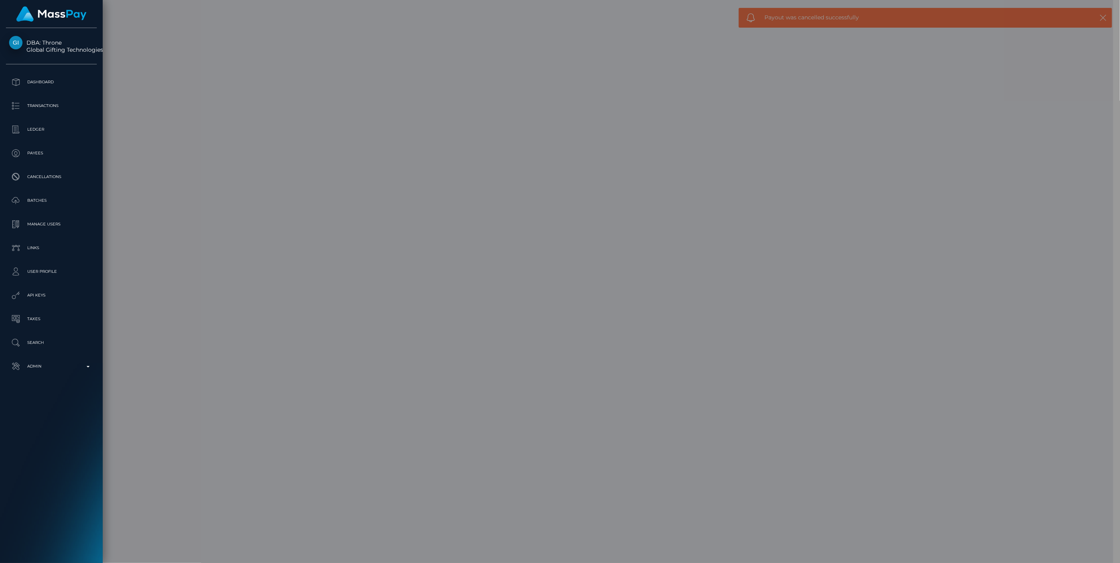
scroll to position [394986, 394760]
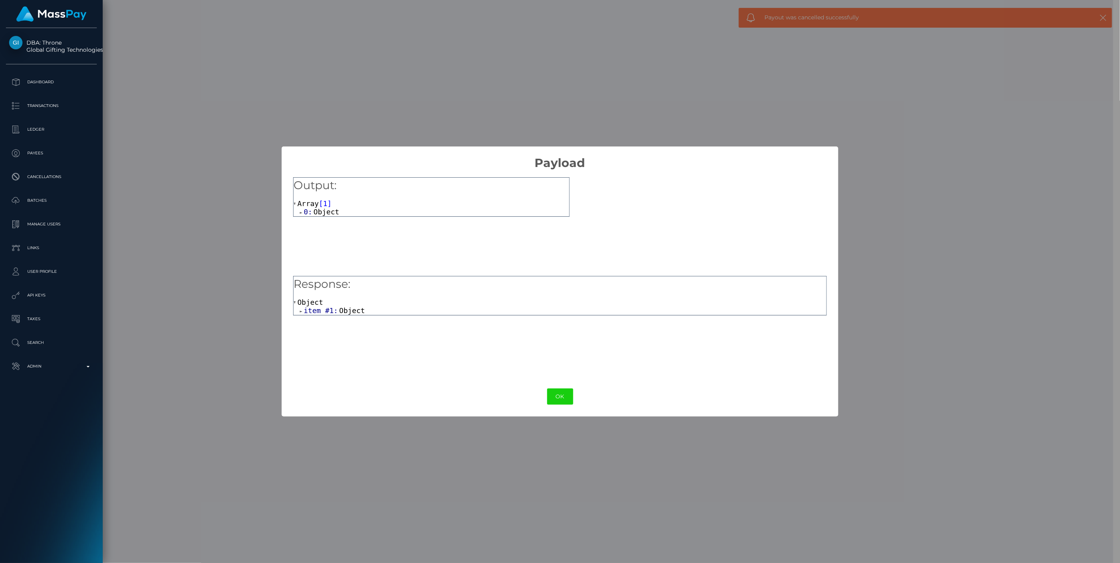
click at [301, 212] on span at bounding box center [302, 212] width 4 height 5
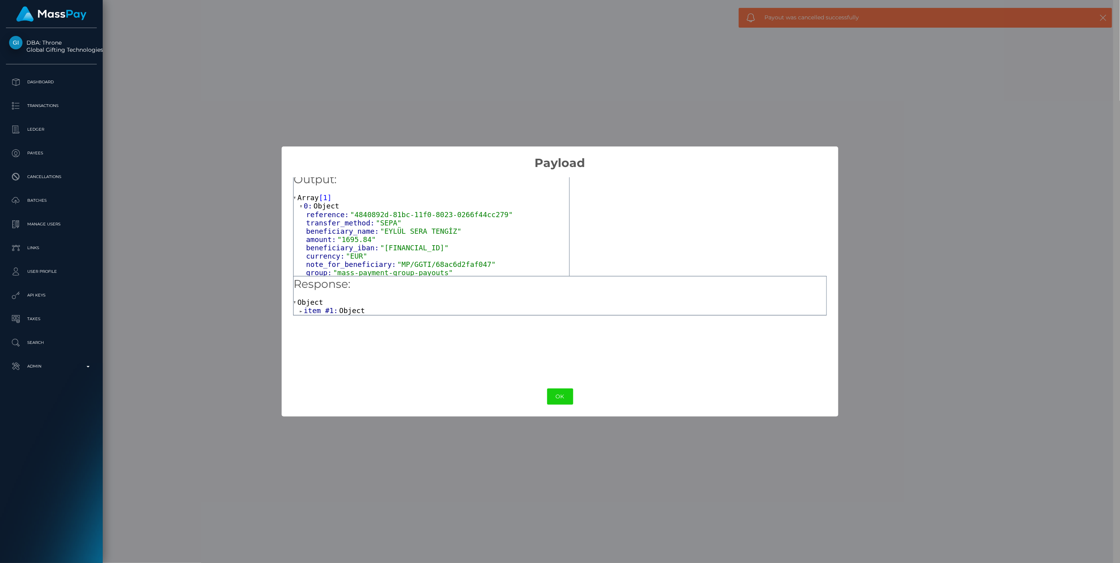
scroll to position [7, 0]
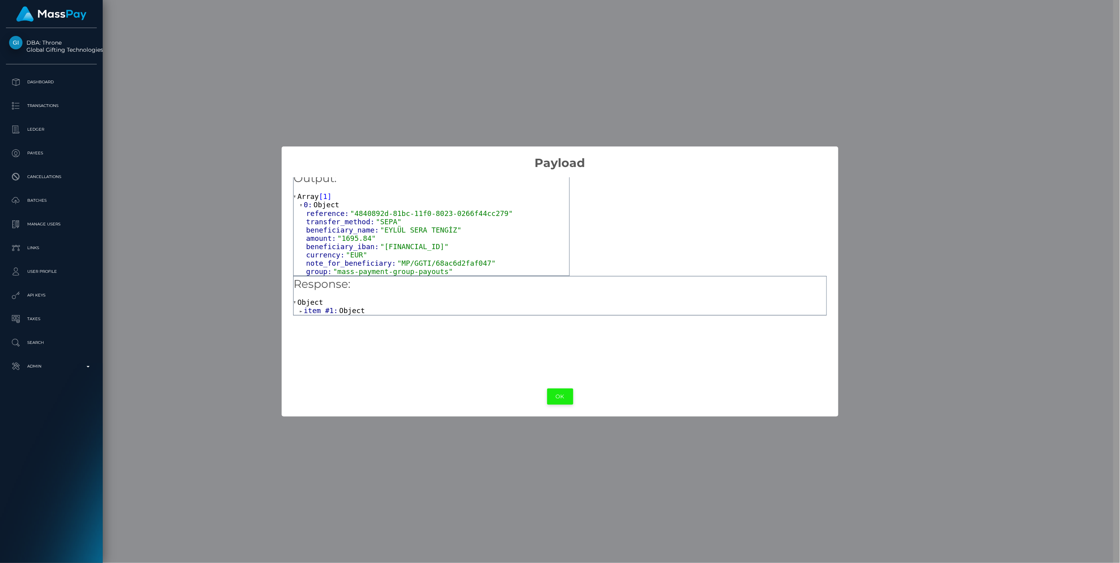
click at [554, 400] on button "OK" at bounding box center [560, 397] width 26 height 16
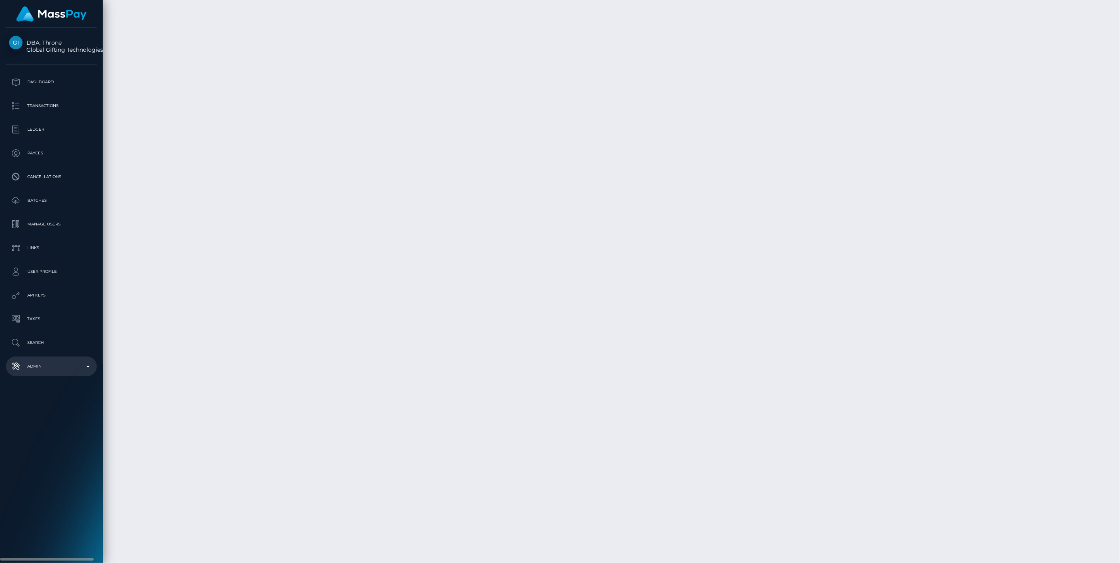
scroll to position [95, 323]
click at [88, 363] on p "Admin" at bounding box center [51, 367] width 85 height 12
click at [53, 415] on span "Balance Adjustments" at bounding box center [51, 412] width 85 height 9
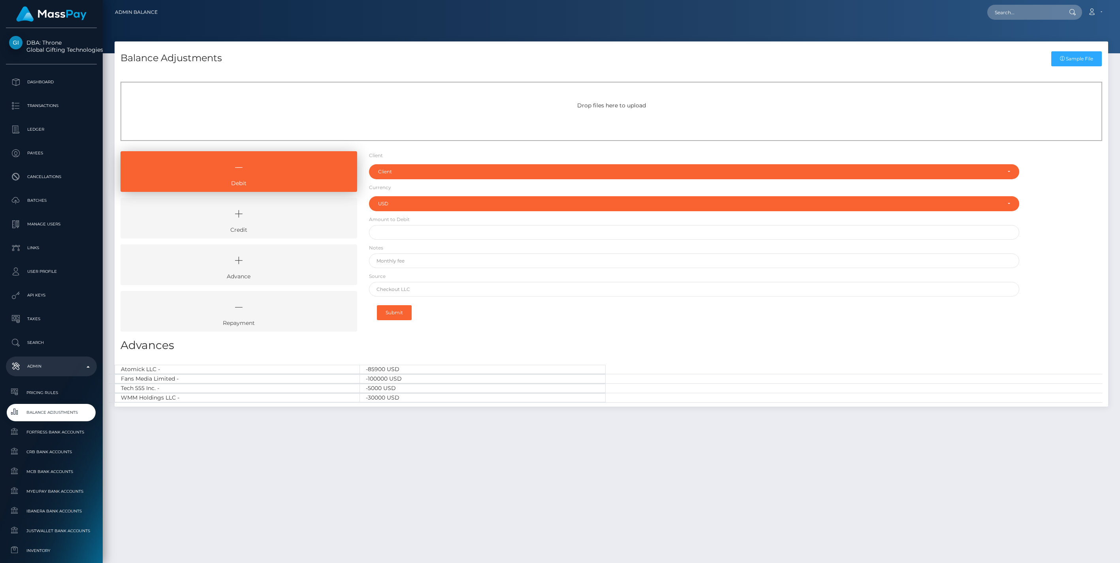
select select "USD"
click at [272, 222] on icon at bounding box center [239, 214] width 218 height 24
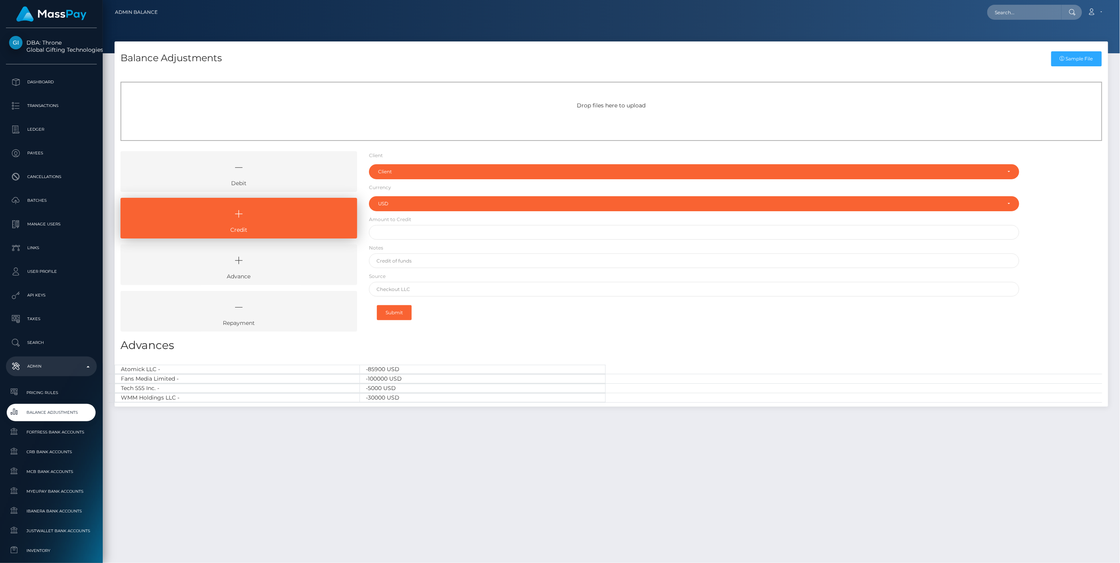
click at [292, 164] on icon at bounding box center [239, 168] width 218 height 24
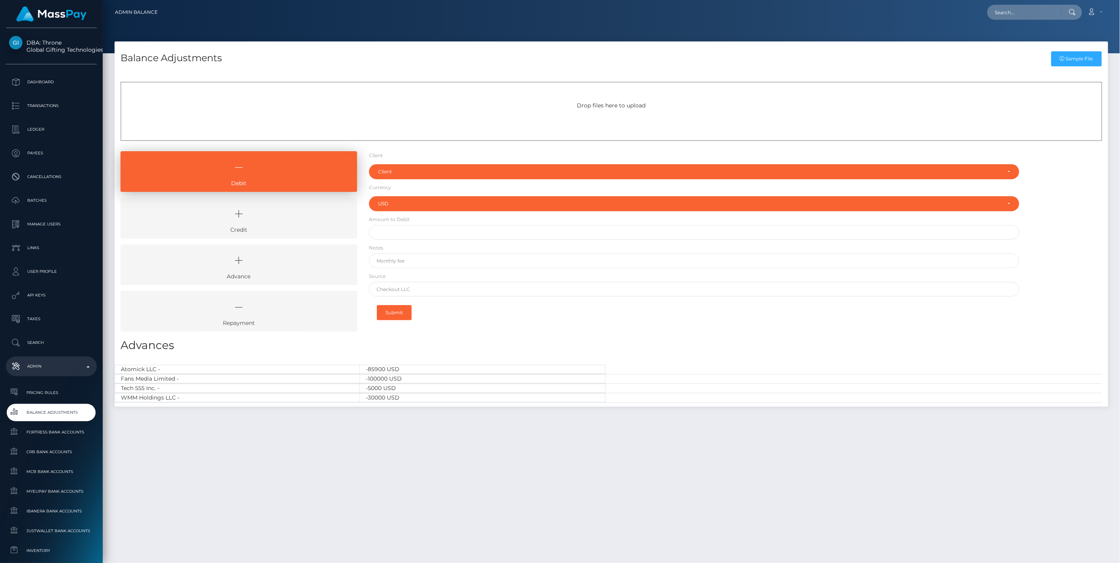
click at [282, 214] on icon at bounding box center [239, 214] width 218 height 24
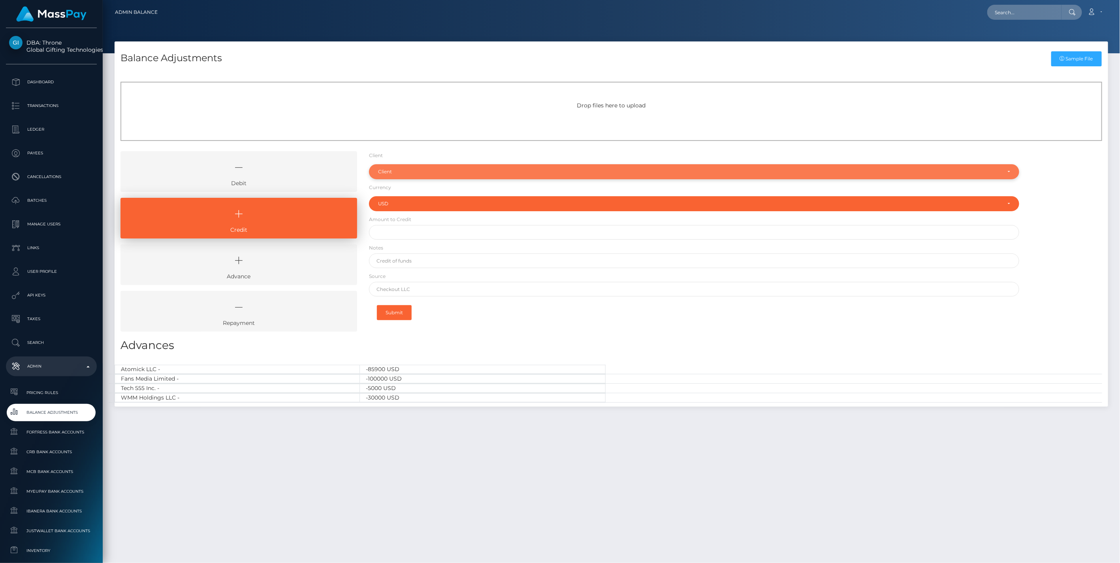
click at [401, 171] on div "Client" at bounding box center [689, 172] width 623 height 6
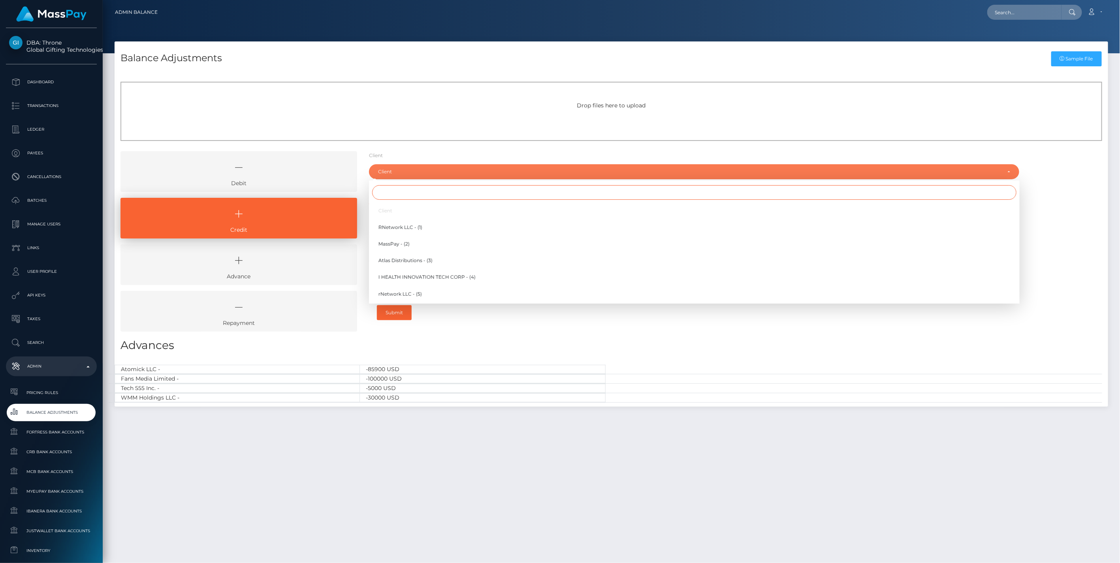
click at [385, 192] on input "Search" at bounding box center [694, 192] width 644 height 15
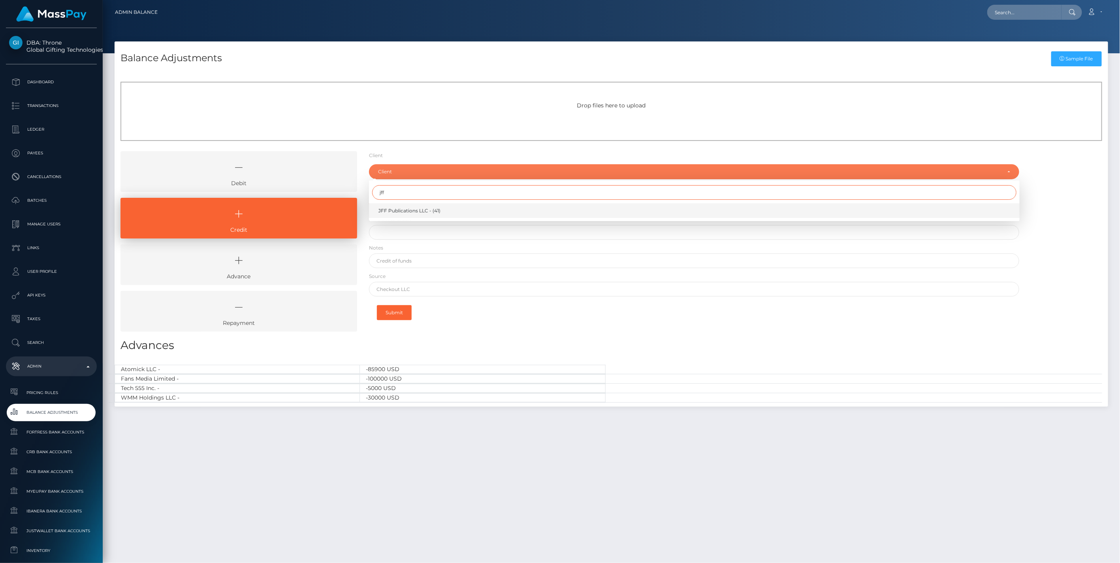
type input "jff"
click at [405, 209] on span "JFF Publications LLC - (41)" at bounding box center [409, 210] width 62 height 7
select select "41"
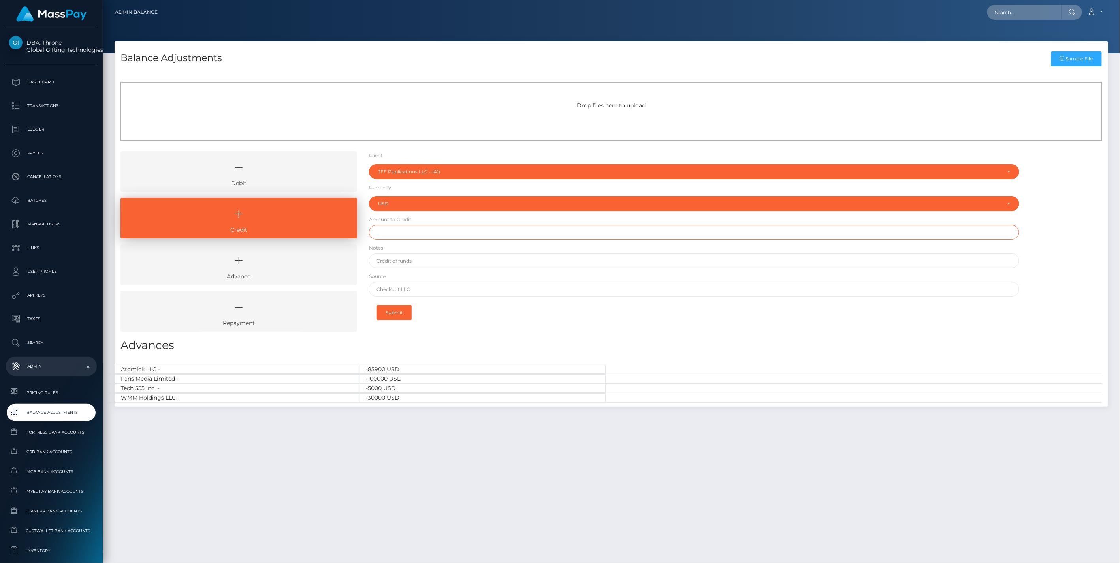
click at [385, 231] on input "text" at bounding box center [694, 232] width 651 height 15
type input "$100,000.00"
click at [401, 262] on input "text" at bounding box center [694, 261] width 651 height 15
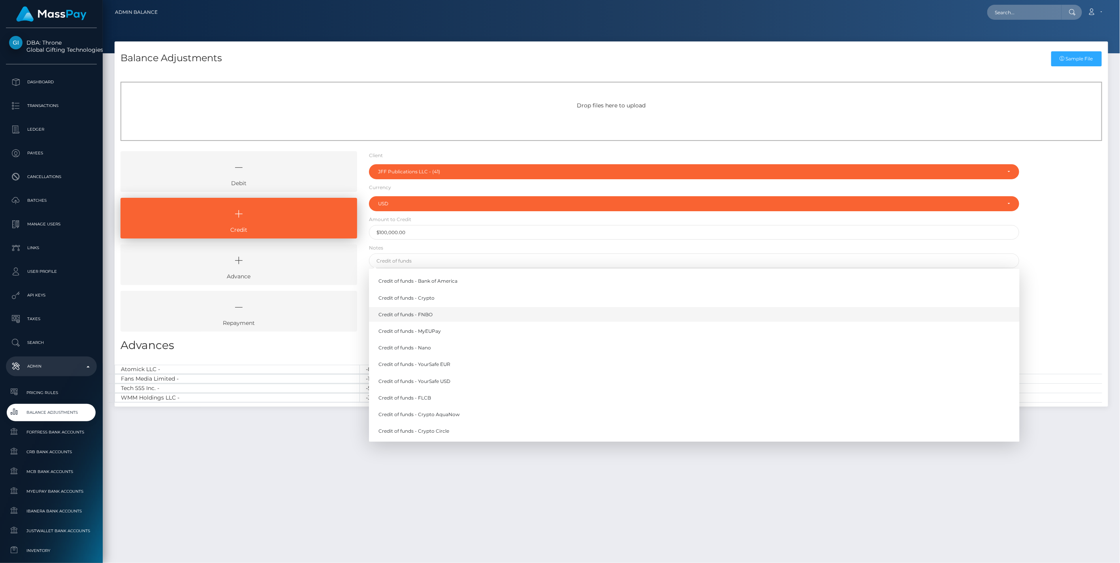
click at [414, 314] on link "Credit of funds - FNBO" at bounding box center [694, 314] width 651 height 15
type input "Credit of funds - FNBO"
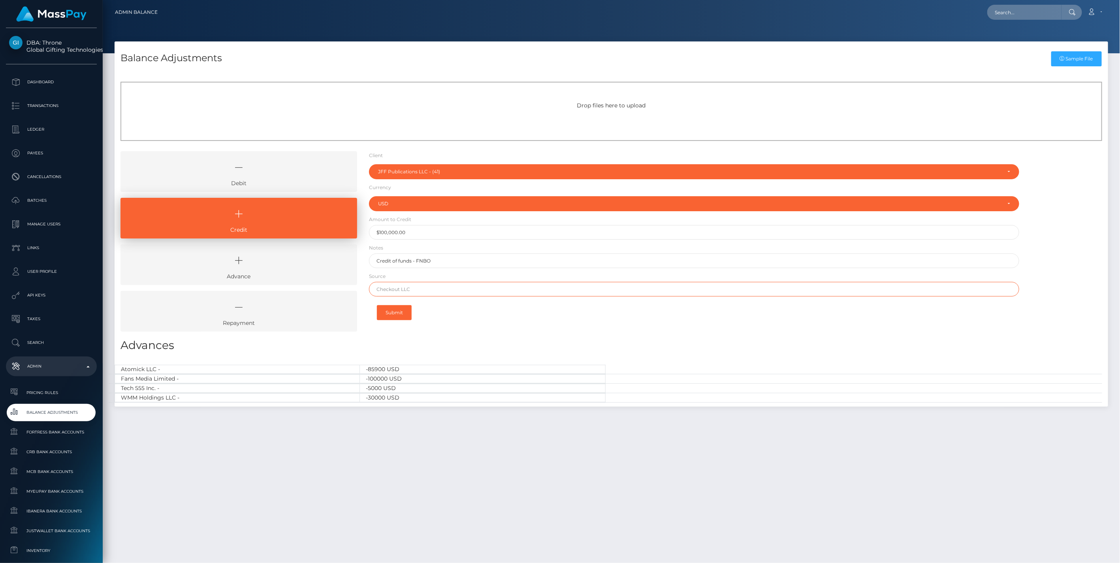
click at [394, 285] on input "text" at bounding box center [694, 289] width 651 height 15
paste input "TD BANK NA"
type input "TD BANK NA"
drag, startPoint x: 396, startPoint y: 313, endPoint x: 415, endPoint y: 180, distance: 134.4
click at [396, 313] on button "Submit" at bounding box center [394, 312] width 35 height 15
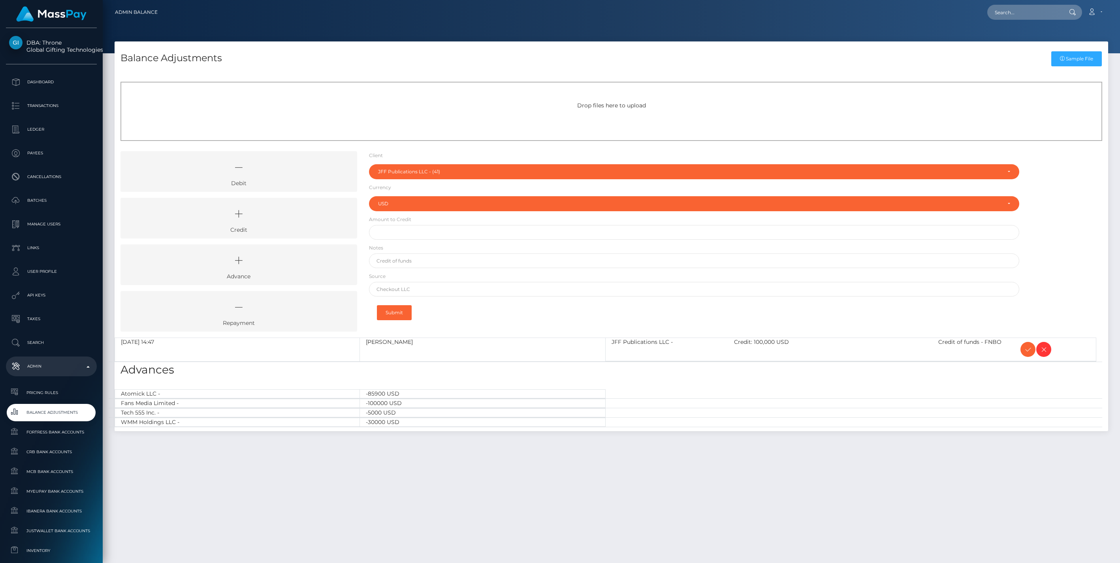
select select "41"
select select "USD"
click at [283, 226] on link "Credit" at bounding box center [238, 218] width 237 height 41
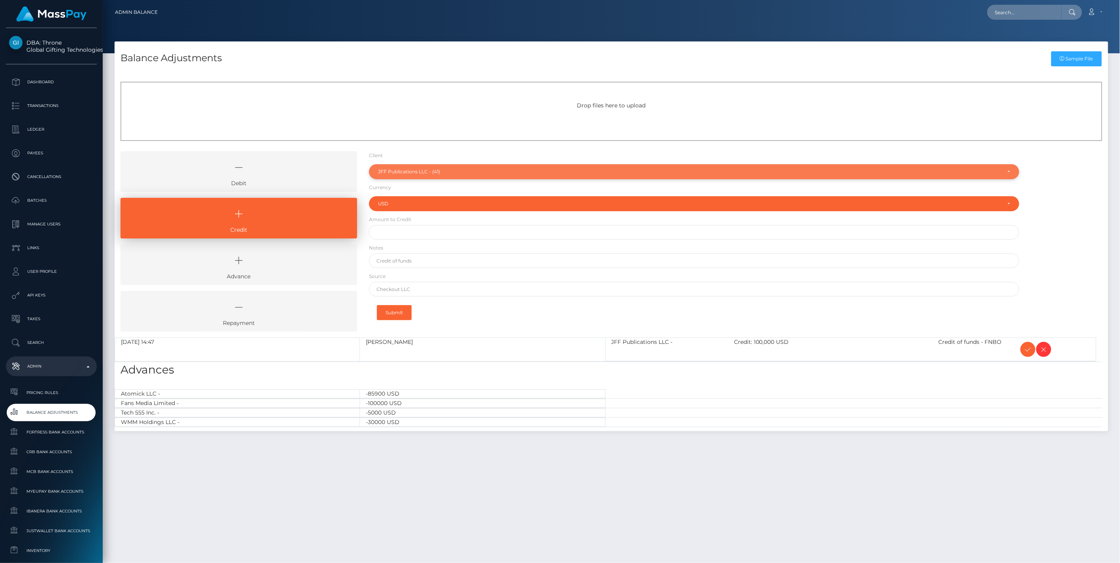
click at [420, 174] on div "JFF Publications LLC - (41)" at bounding box center [689, 172] width 623 height 6
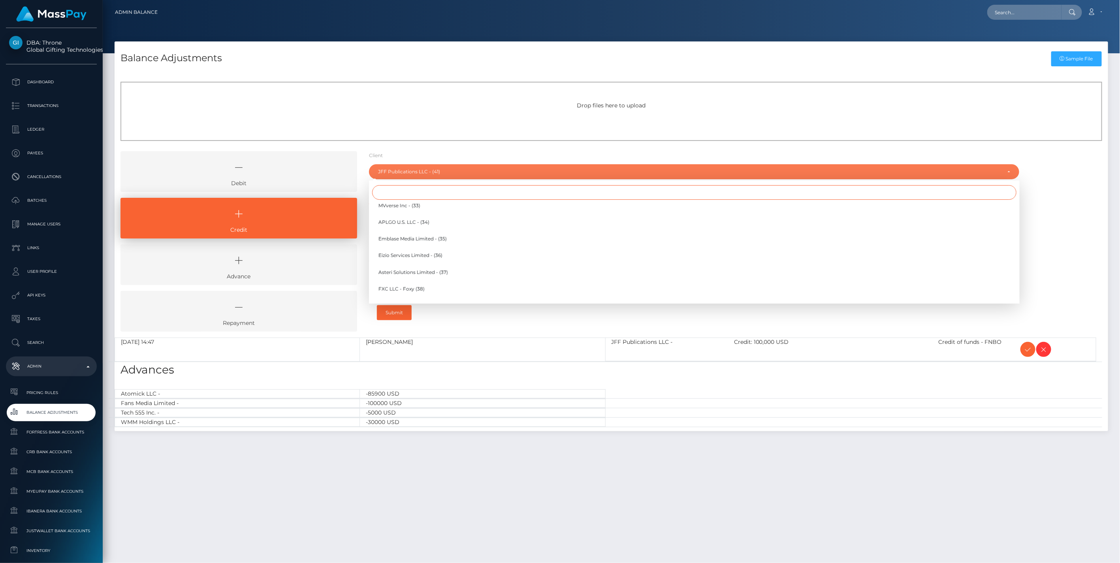
click at [386, 198] on input "Search" at bounding box center [694, 192] width 644 height 15
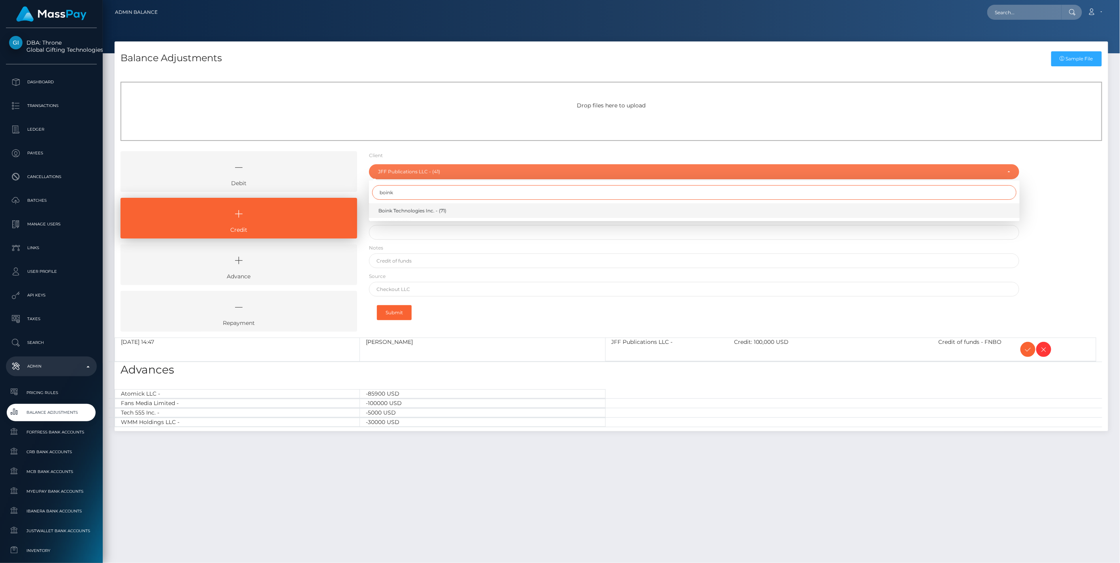
type input "boink"
click at [396, 212] on span "Boink Technologies Inc. - (71)" at bounding box center [412, 210] width 68 height 7
select select "71"
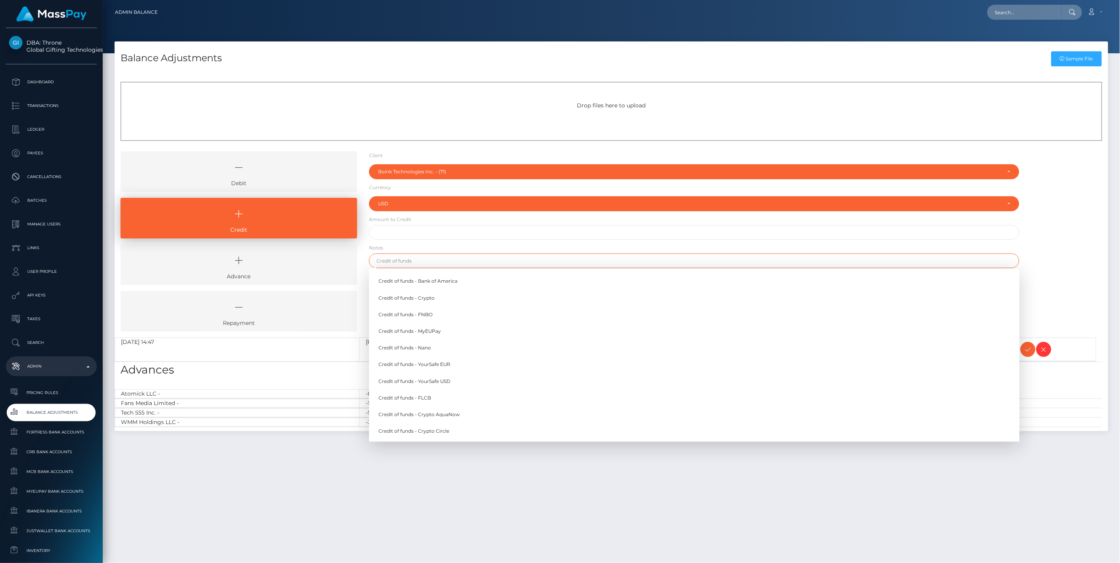
click at [407, 260] on input "text" at bounding box center [694, 261] width 651 height 15
click at [420, 314] on link "Credit of funds - FNBO" at bounding box center [694, 314] width 651 height 15
type input "Credit of funds - FNBO"
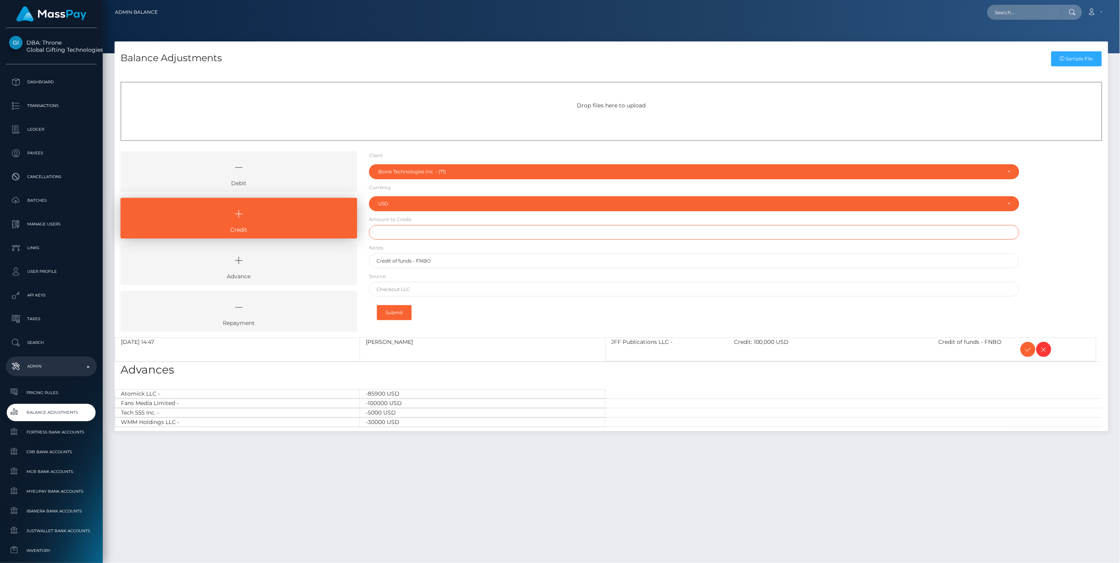
click at [399, 231] on input "text" at bounding box center [694, 232] width 651 height 15
paste input "17,148.44"
type input "$17,148.44"
click at [394, 287] on input "text" at bounding box center [694, 289] width 651 height 15
paste input "FLAGSTAR BANK NA"
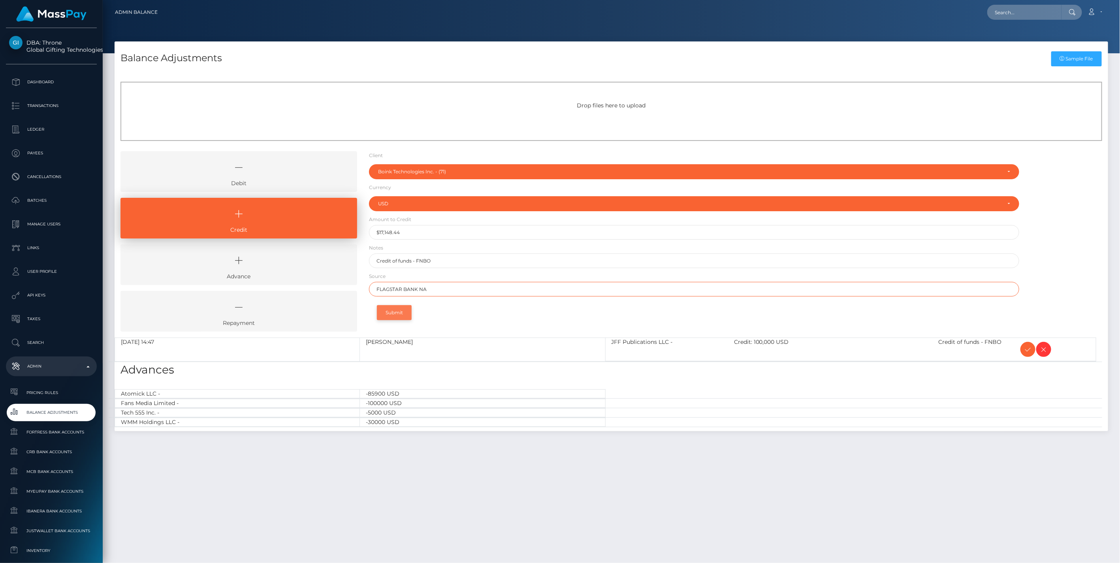
type input "FLAGSTAR BANK NA"
click at [395, 313] on button "Submit" at bounding box center [394, 312] width 35 height 15
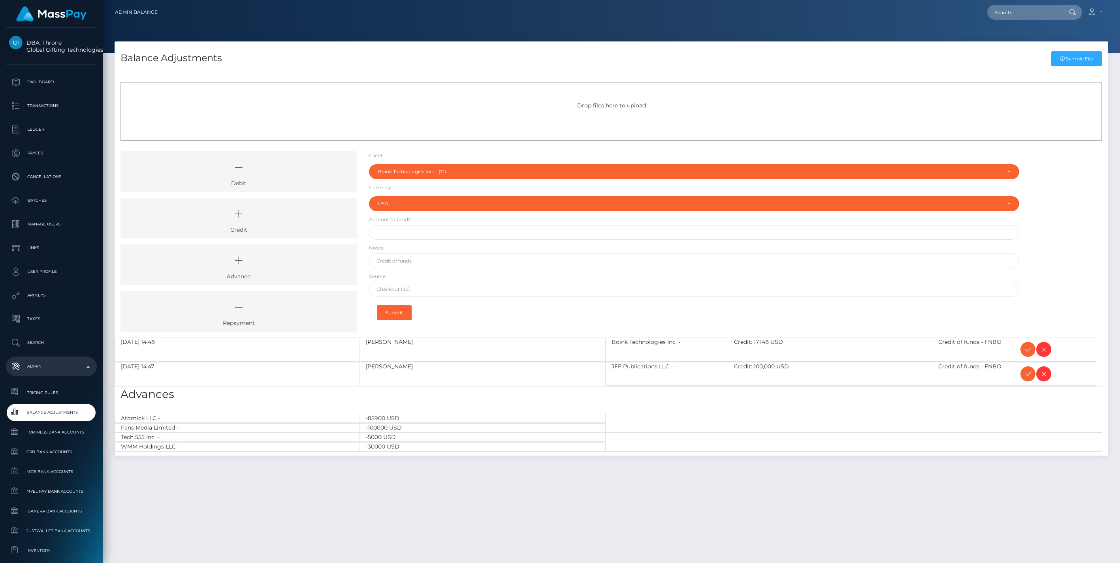
select select "71"
select select "USD"
click at [303, 222] on icon at bounding box center [239, 214] width 218 height 24
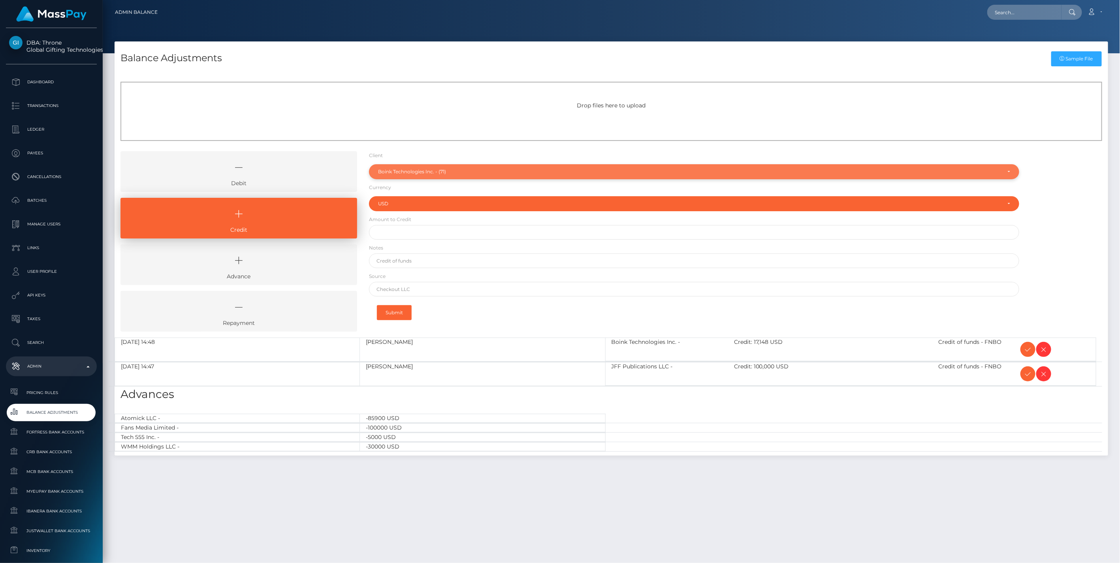
click at [437, 172] on div "Boink Technologies Inc. - (71)" at bounding box center [689, 172] width 623 height 6
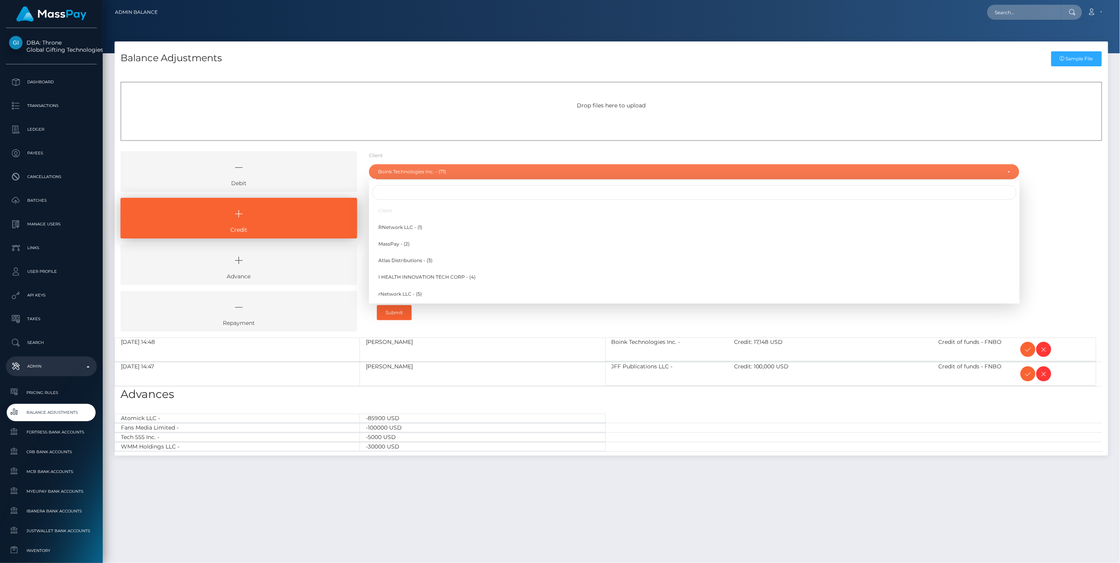
scroll to position [950, 0]
click at [394, 192] on input "Search" at bounding box center [694, 192] width 644 height 15
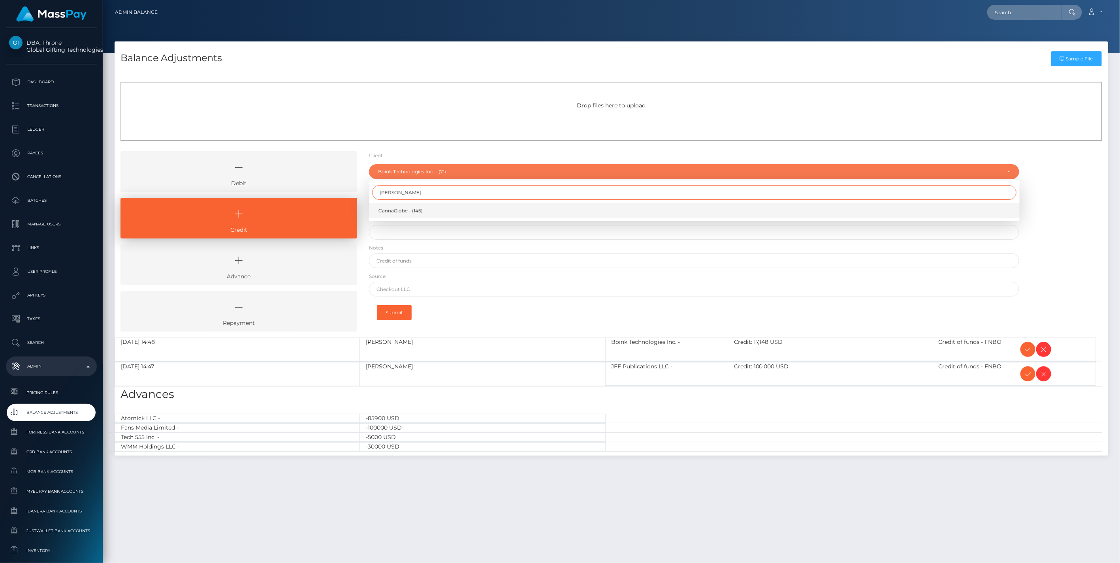
type input "cann"
click at [405, 213] on span "CannaGlobe - (145)" at bounding box center [400, 210] width 44 height 7
select select "145"
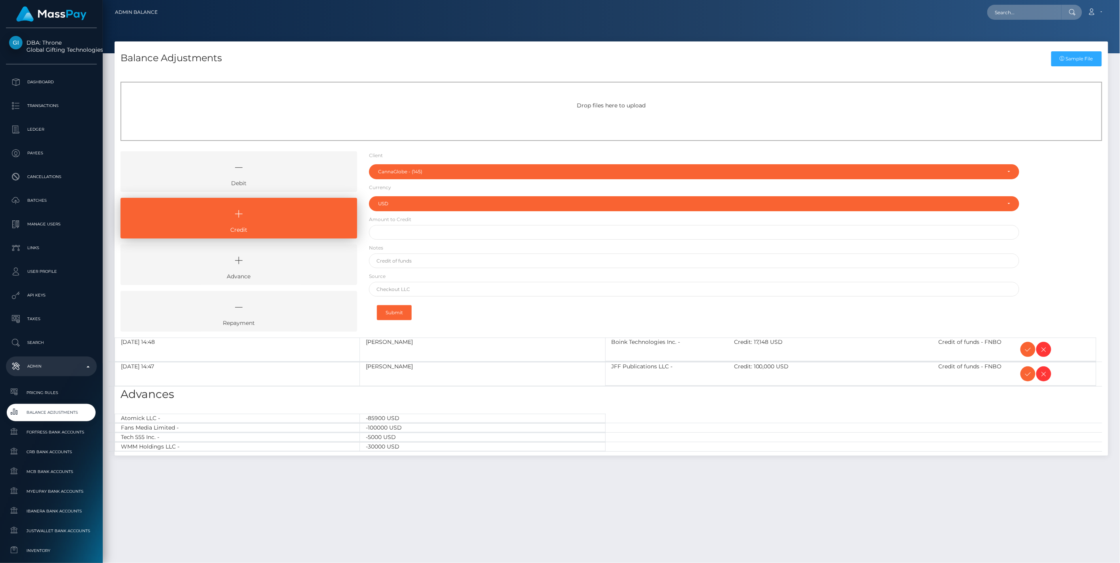
click at [387, 240] on form "Client Client RNetwork LLC - (1) MassPay - (2) Atlas Distributions - (3) I HEAL…" at bounding box center [694, 238] width 651 height 174
click at [386, 235] on input "text" at bounding box center [694, 232] width 651 height 15
type input "$12,000.00"
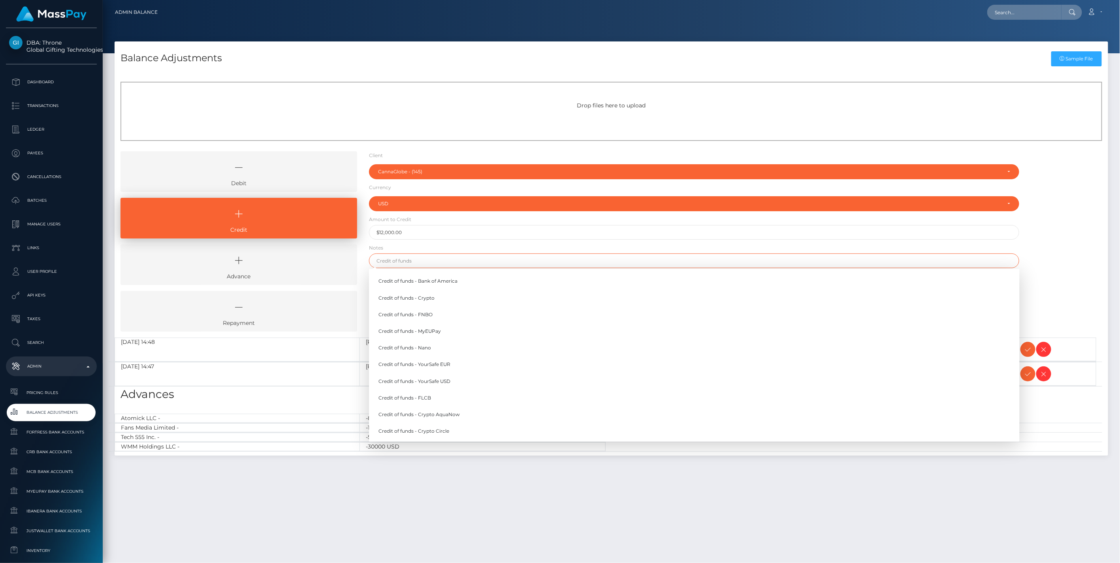
click at [413, 258] on input "text" at bounding box center [694, 261] width 651 height 15
click at [418, 318] on link "Credit of funds - FNBO" at bounding box center [694, 314] width 651 height 15
type input "Credit of funds - FNBO"
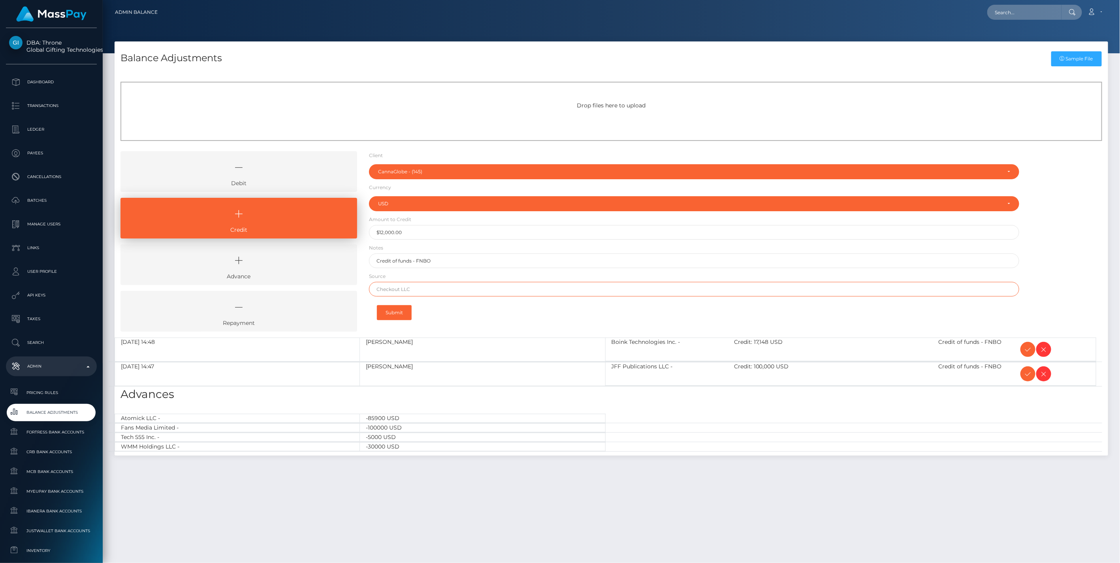
click at [407, 290] on input "text" at bounding box center [694, 289] width 651 height 15
paste input "AMARILLO NATIONAL BANK"
type input "AMARILLO NATIONAL BANK"
click at [401, 310] on button "Submit" at bounding box center [394, 312] width 35 height 15
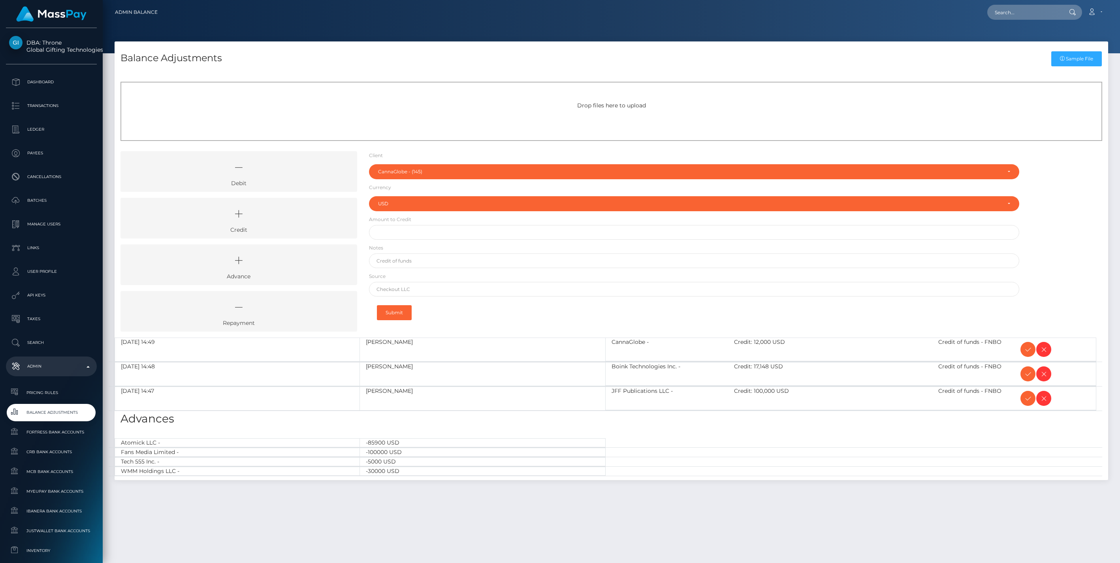
select select "145"
select select "USD"
click at [232, 220] on icon at bounding box center [239, 214] width 218 height 24
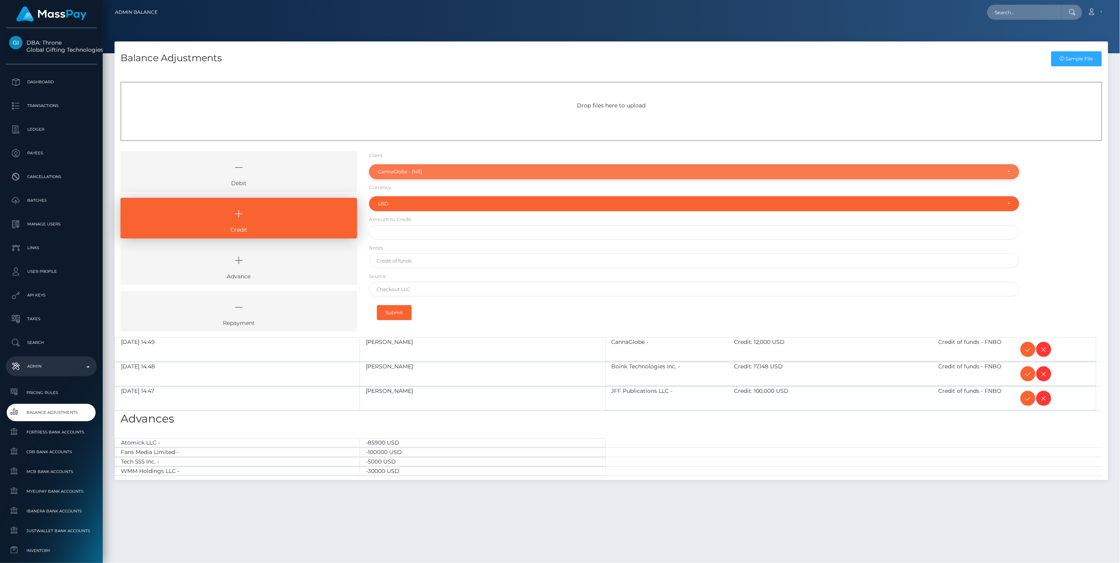
click at [402, 172] on div "CannaGlobe - (145)" at bounding box center [689, 172] width 623 height 6
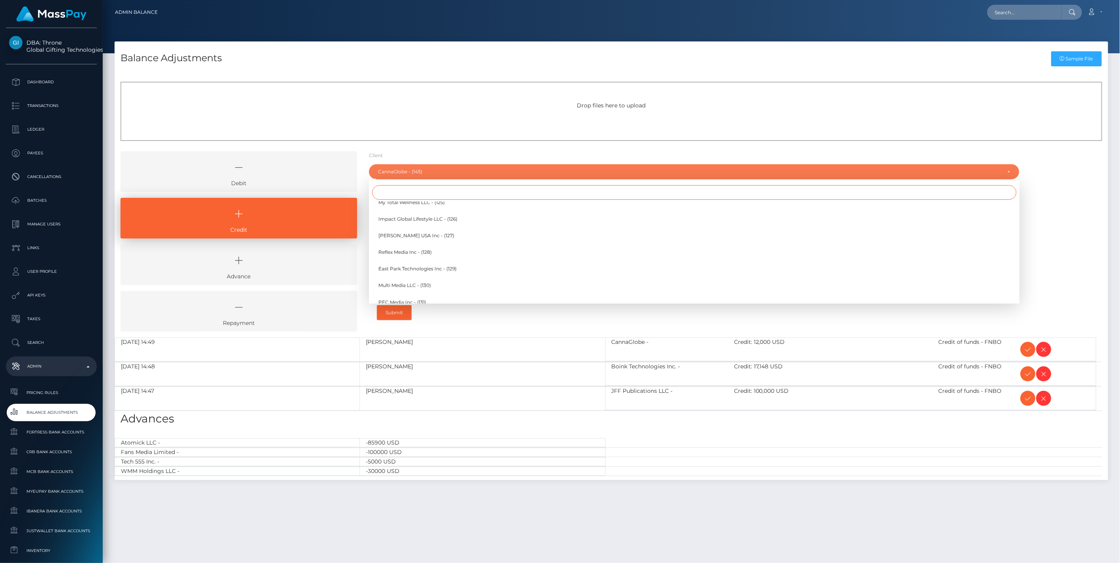
click at [392, 192] on input "Search" at bounding box center [694, 192] width 644 height 15
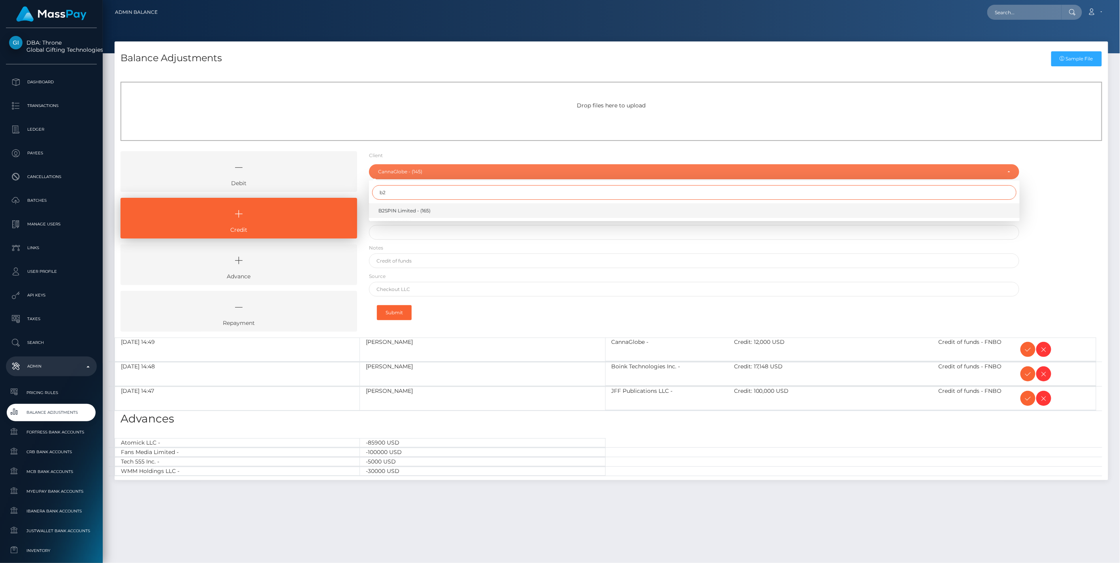
type input "b2"
click at [404, 210] on span "B2SPIN Limited - (165)" at bounding box center [404, 210] width 52 height 7
select select "165"
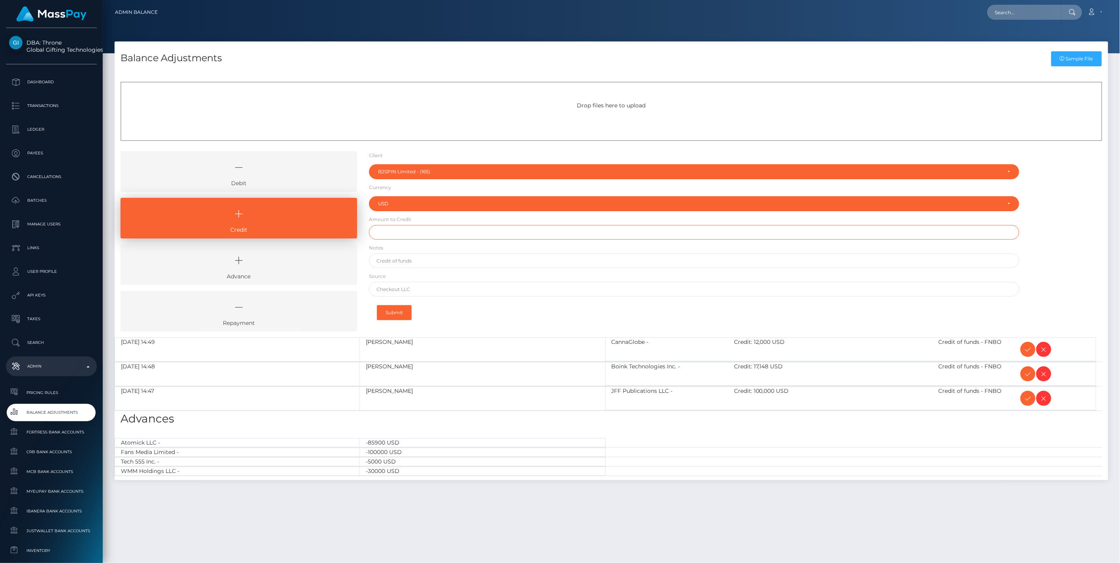
click at [388, 230] on input "text" at bounding box center [694, 232] width 651 height 15
paste input "650,002.00"
type input "$650,002.00"
click at [411, 261] on input "text" at bounding box center [694, 261] width 651 height 15
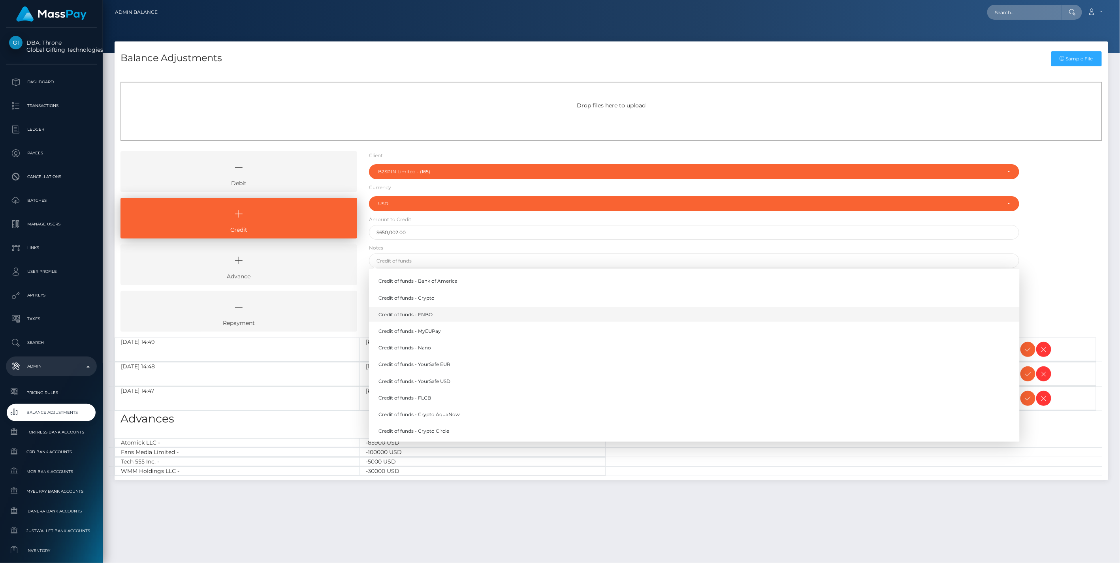
click at [426, 317] on link "Credit of funds - FNBO" at bounding box center [694, 314] width 651 height 15
type input "Credit of funds - FNBO"
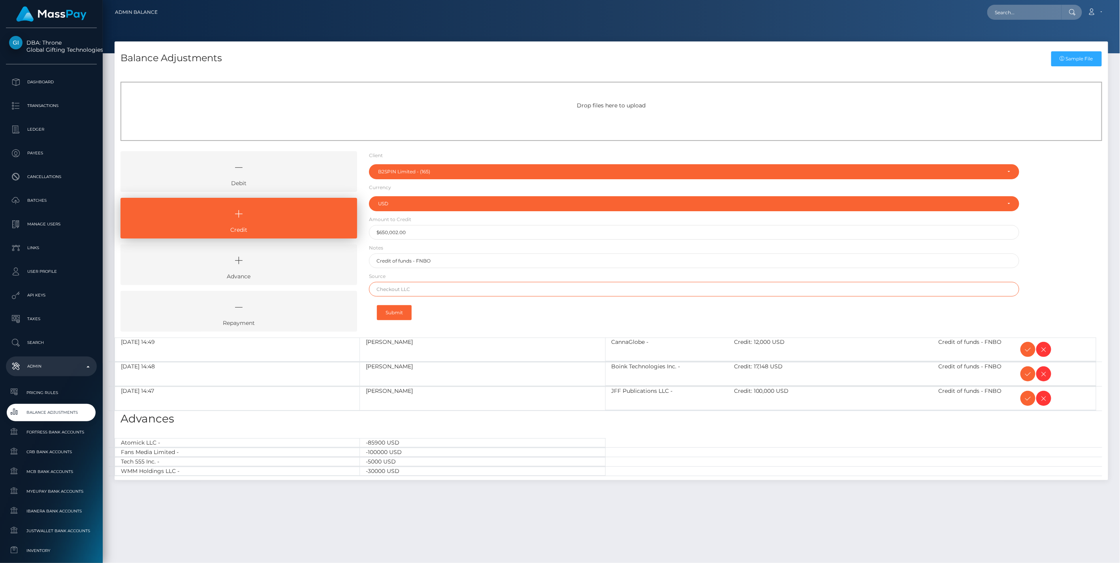
click at [397, 289] on input "text" at bounding box center [694, 289] width 651 height 15
paste input "JPMORGAN CHASE BANK NA"
type input "JPMORGAN CHASE BANK NA"
click at [396, 313] on button "Submit" at bounding box center [394, 312] width 35 height 15
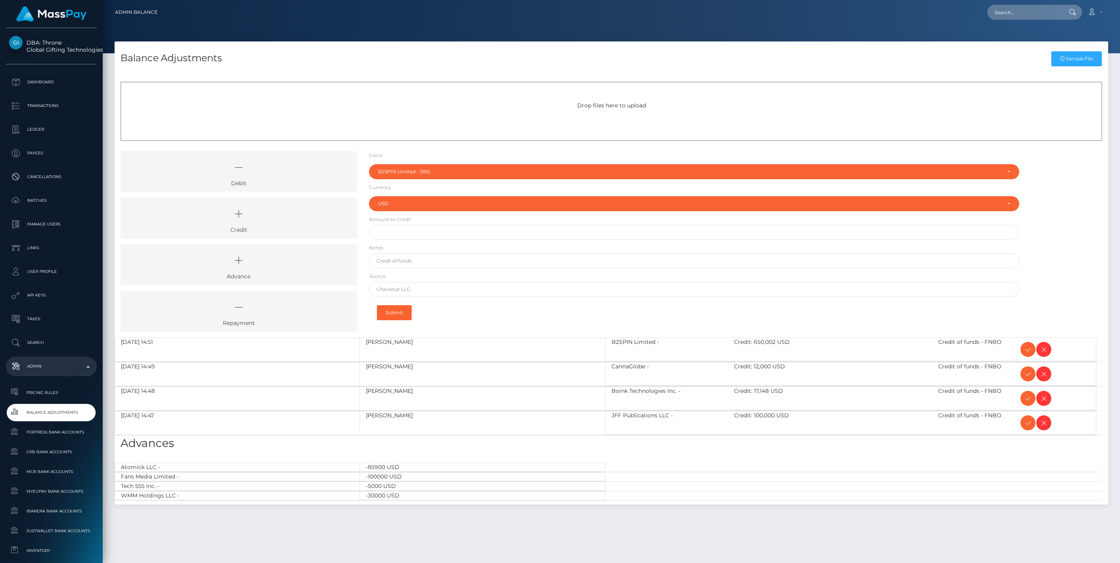
select select "165"
select select "USD"
click at [1026, 375] on icon at bounding box center [1027, 374] width 9 height 10
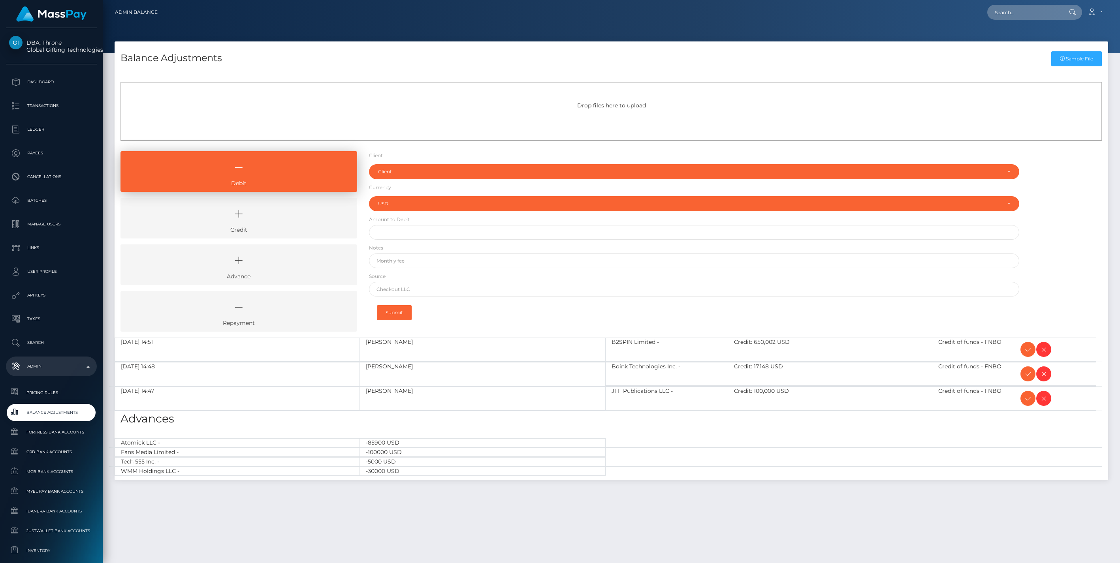
select select "USD"
click at [1026, 375] on icon at bounding box center [1027, 374] width 9 height 10
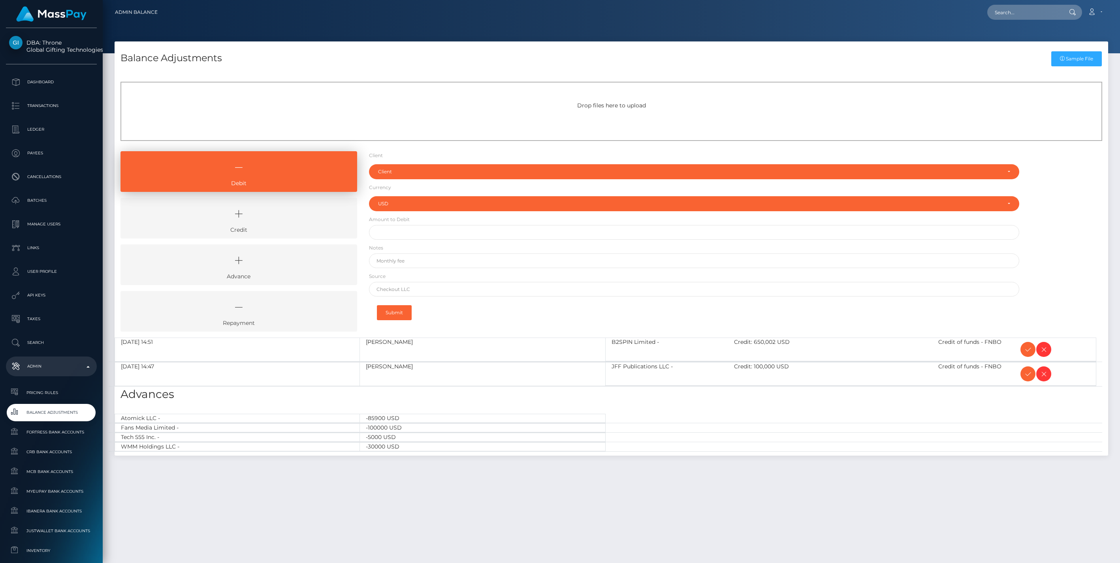
select select "USD"
click at [1026, 375] on icon at bounding box center [1027, 374] width 9 height 10
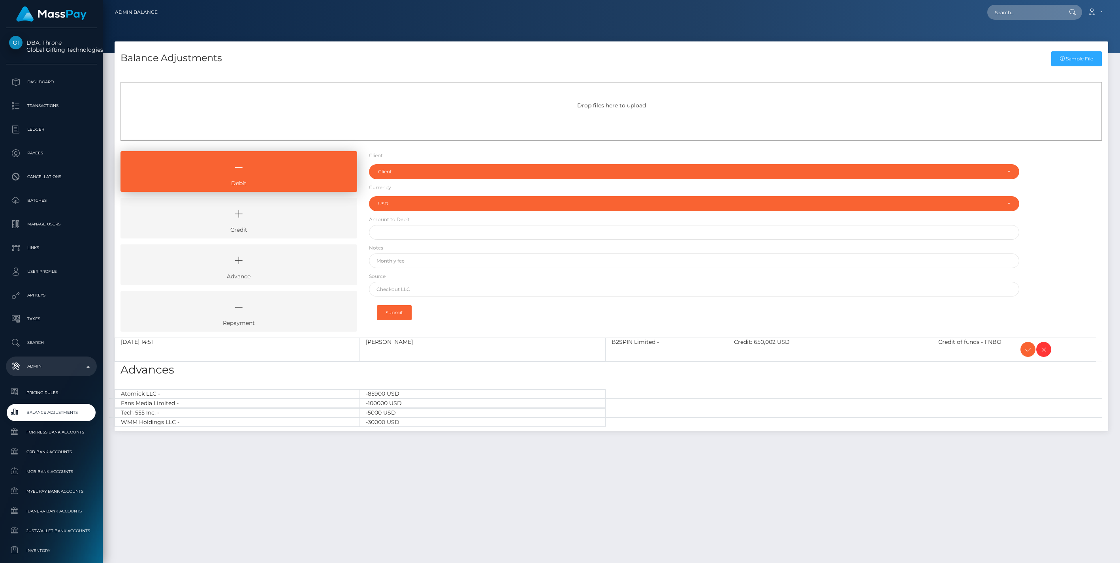
select select "USD"
drag, startPoint x: 264, startPoint y: 216, endPoint x: 279, endPoint y: 214, distance: 15.9
click at [264, 216] on icon at bounding box center [239, 214] width 218 height 24
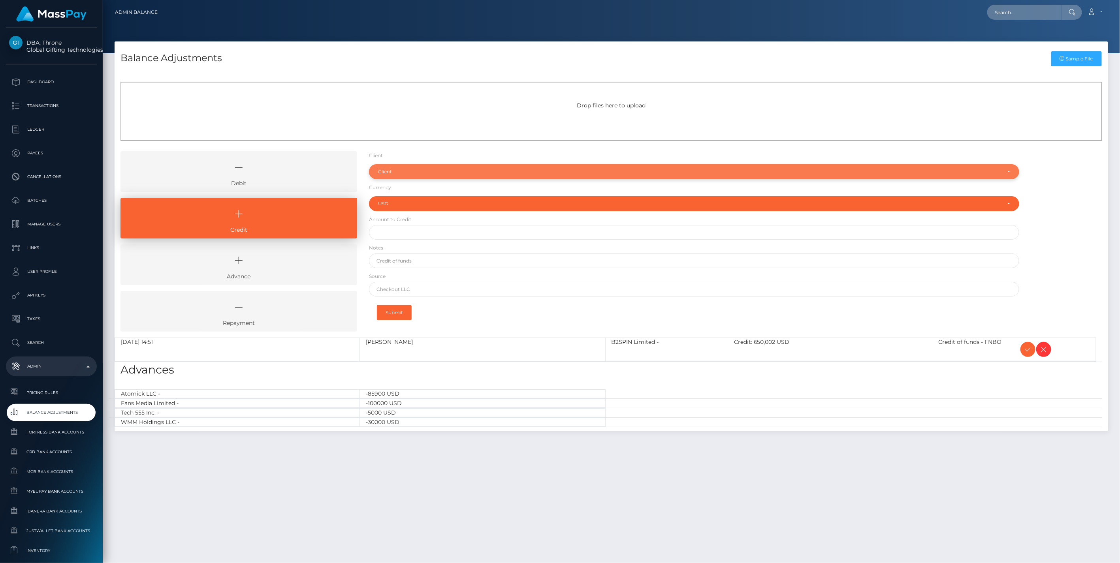
click at [394, 174] on div "Client" at bounding box center [689, 172] width 623 height 6
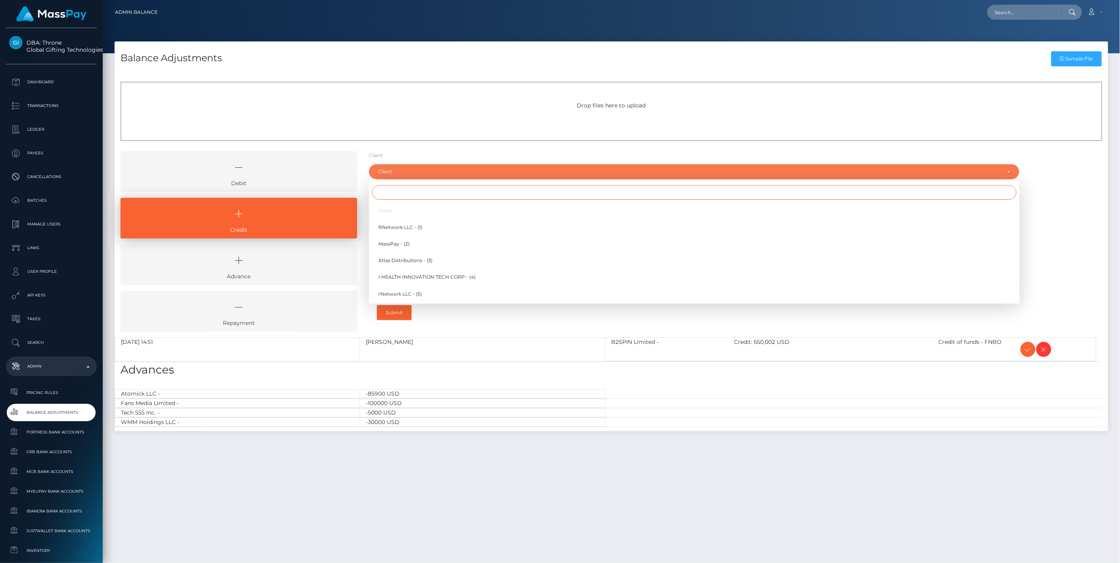
click at [390, 192] on input "Search" at bounding box center [694, 192] width 644 height 15
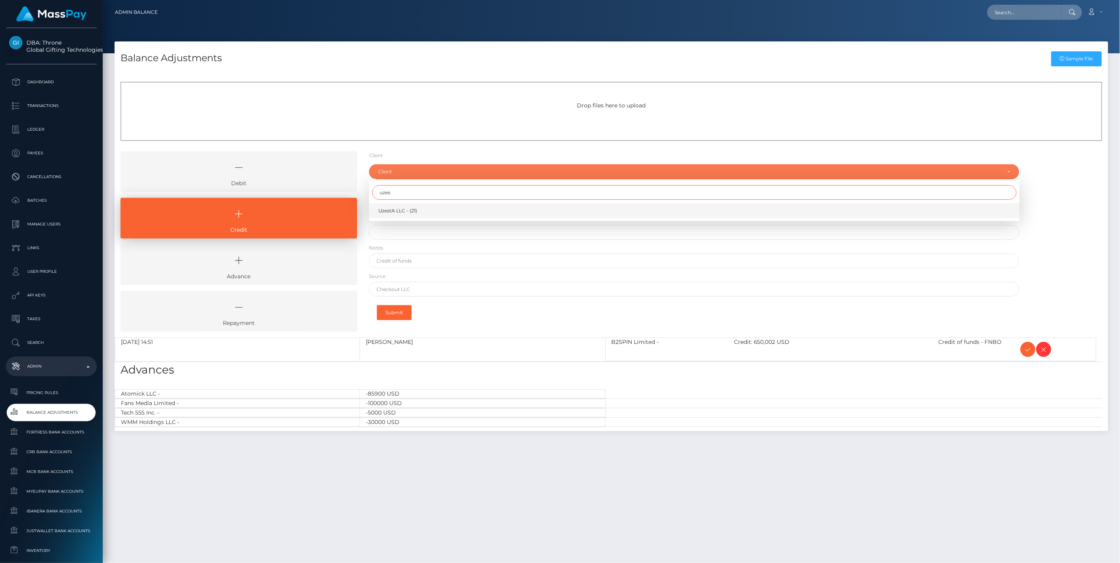
type input "uzes"
click at [397, 214] on span "UzestA LLC - (21)" at bounding box center [397, 210] width 39 height 7
select select "21"
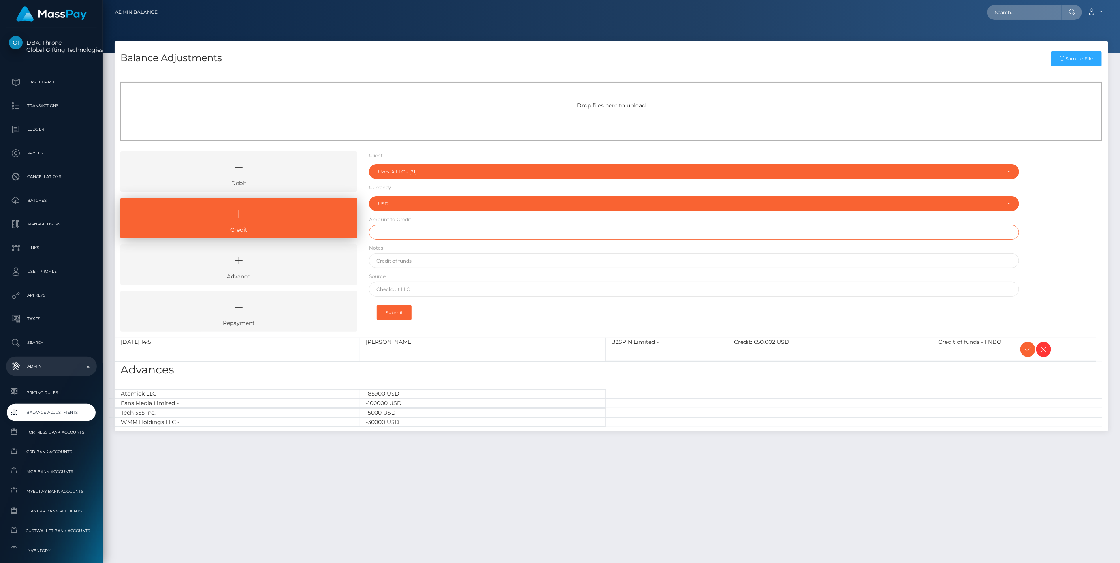
click at [397, 232] on input "text" at bounding box center [694, 232] width 651 height 15
type input "$2,500.00"
click at [412, 258] on input "text" at bounding box center [694, 261] width 651 height 15
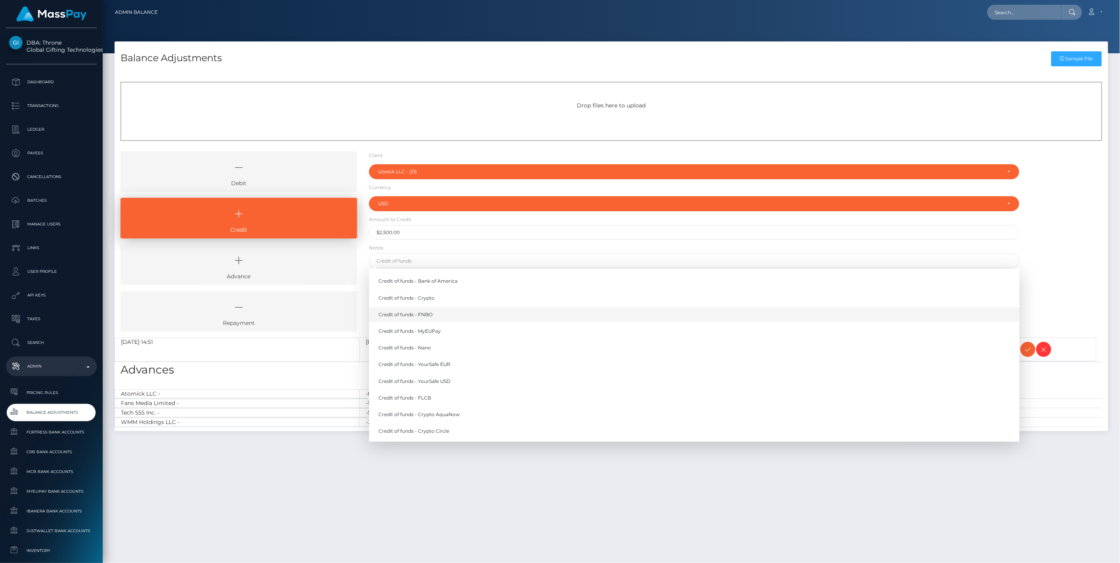
click at [434, 315] on link "Credit of funds - FNBO" at bounding box center [694, 314] width 651 height 15
type input "Credit of funds - FNBO"
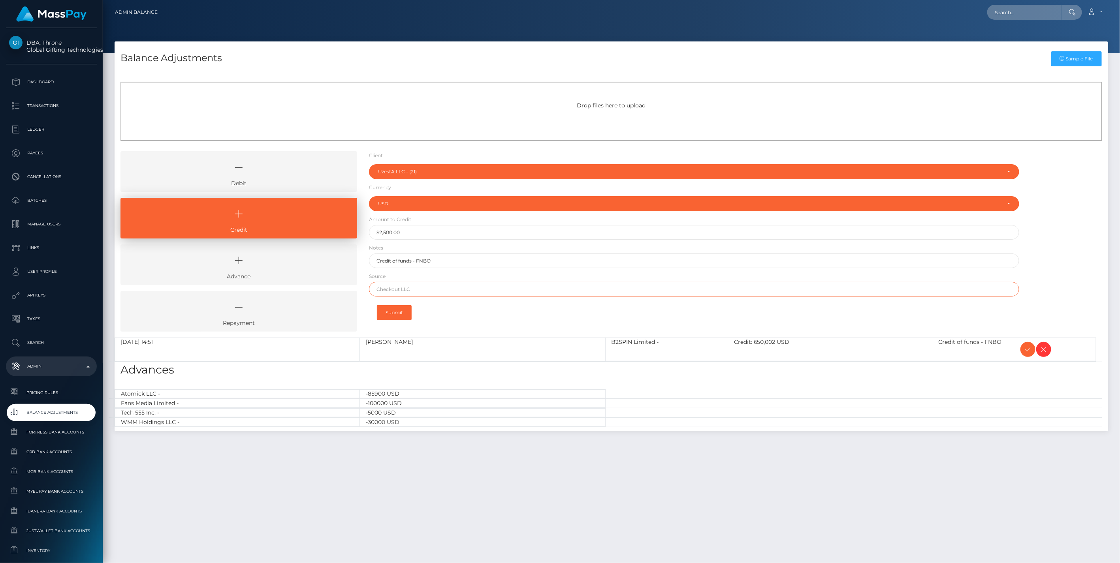
click at [402, 291] on input "text" at bounding box center [694, 289] width 651 height 15
paste input "HSBC Hong Kong Commercial Banking"
type input "HSBC Hong Kong Commercial Banking"
click at [397, 311] on button "Submit" at bounding box center [394, 312] width 35 height 15
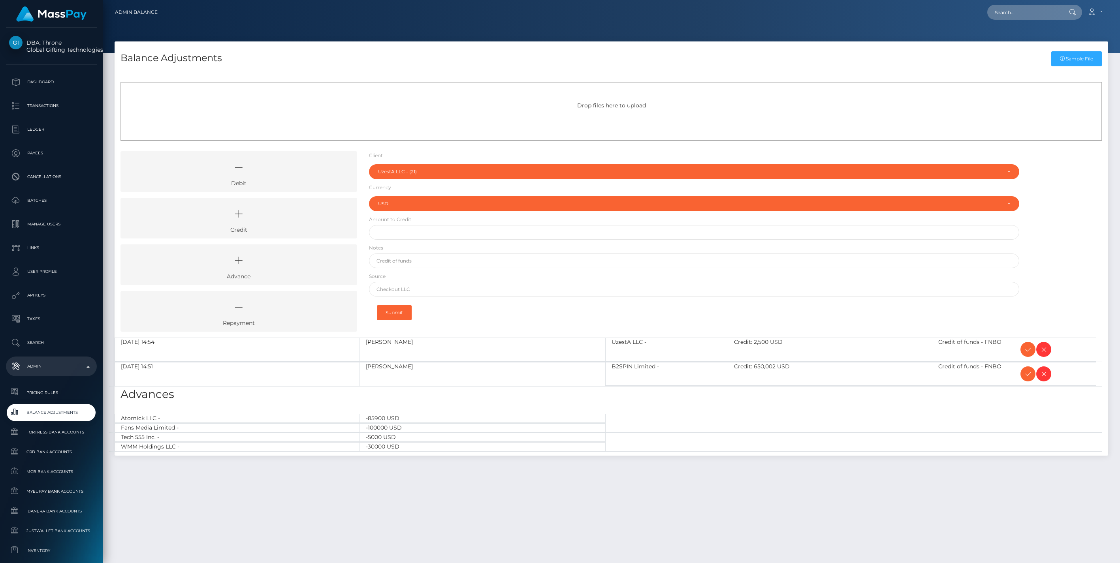
select select "21"
select select "USD"
click at [1025, 350] on icon at bounding box center [1027, 350] width 9 height 10
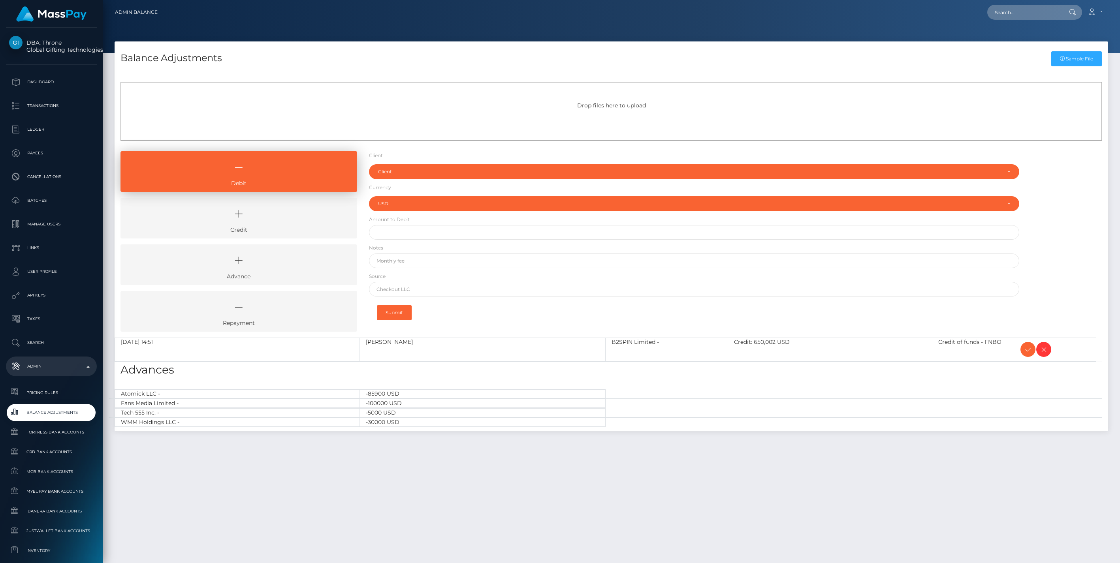
select select "USD"
click at [278, 218] on icon at bounding box center [239, 214] width 218 height 24
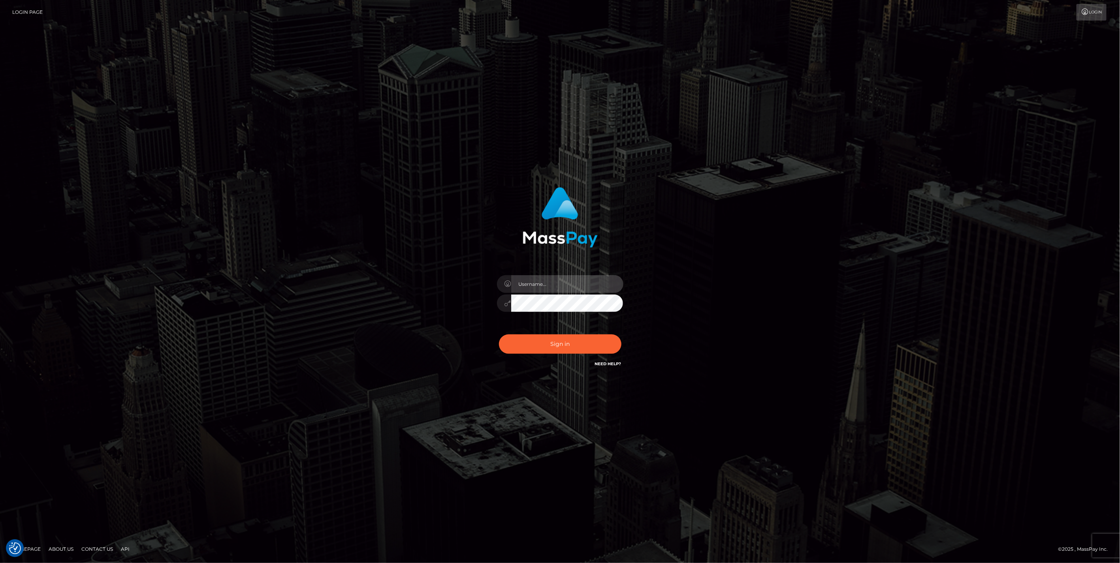
type input "jlo"
click at [563, 352] on button "Sign in" at bounding box center [560, 344] width 122 height 19
type input "jlo"
click at [561, 347] on button "Sign in" at bounding box center [560, 344] width 122 height 19
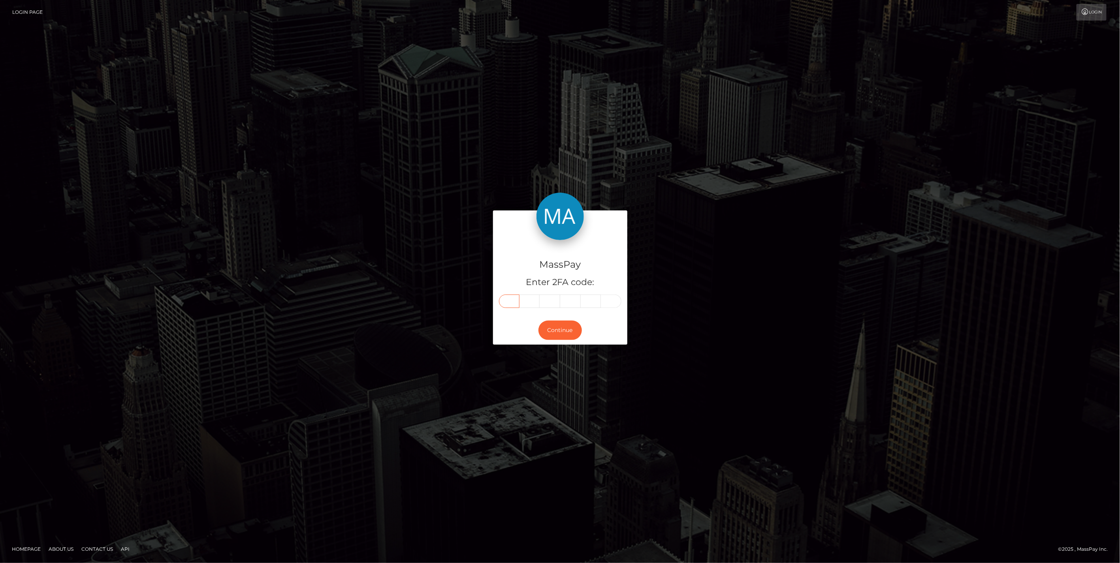
paste input "6"
type input "6"
type input "5"
type input "2"
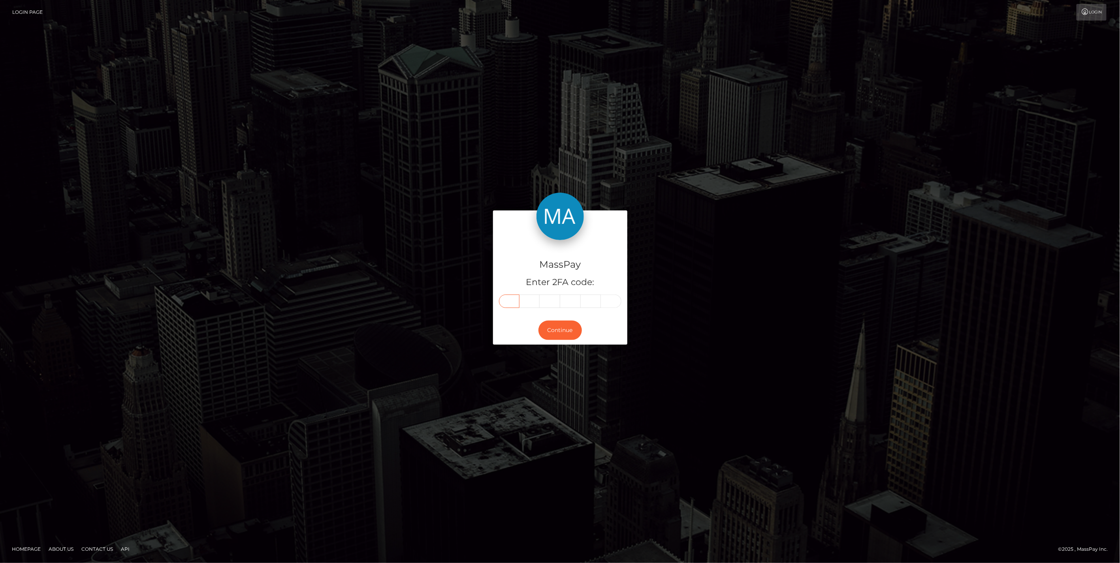
type input "5"
type input "9"
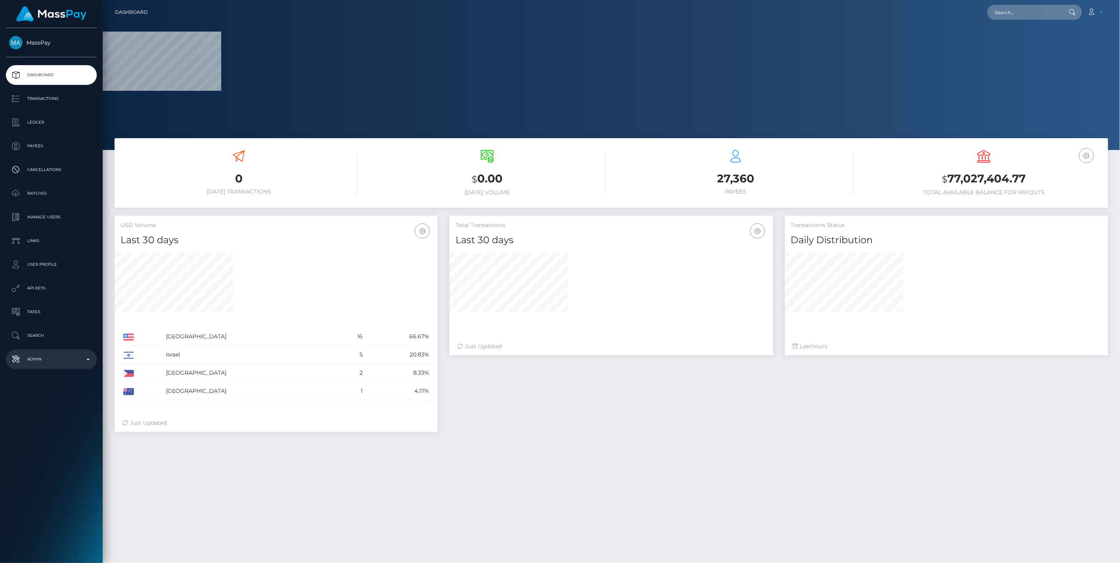
click at [85, 356] on p "Admin" at bounding box center [51, 360] width 85 height 12
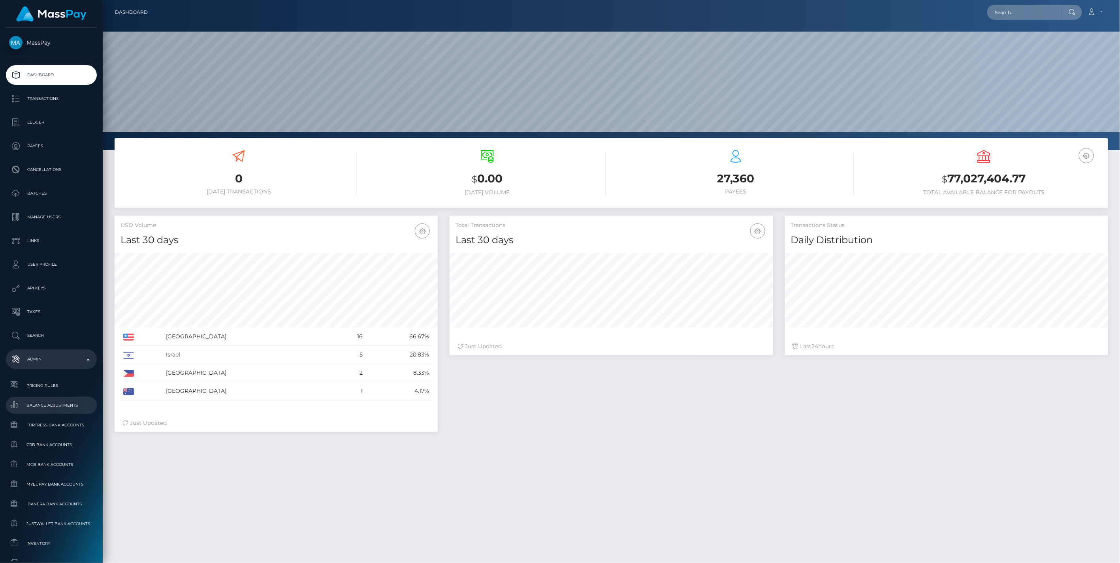
scroll to position [140, 323]
click at [56, 409] on span "Balance Adjustments" at bounding box center [51, 405] width 85 height 9
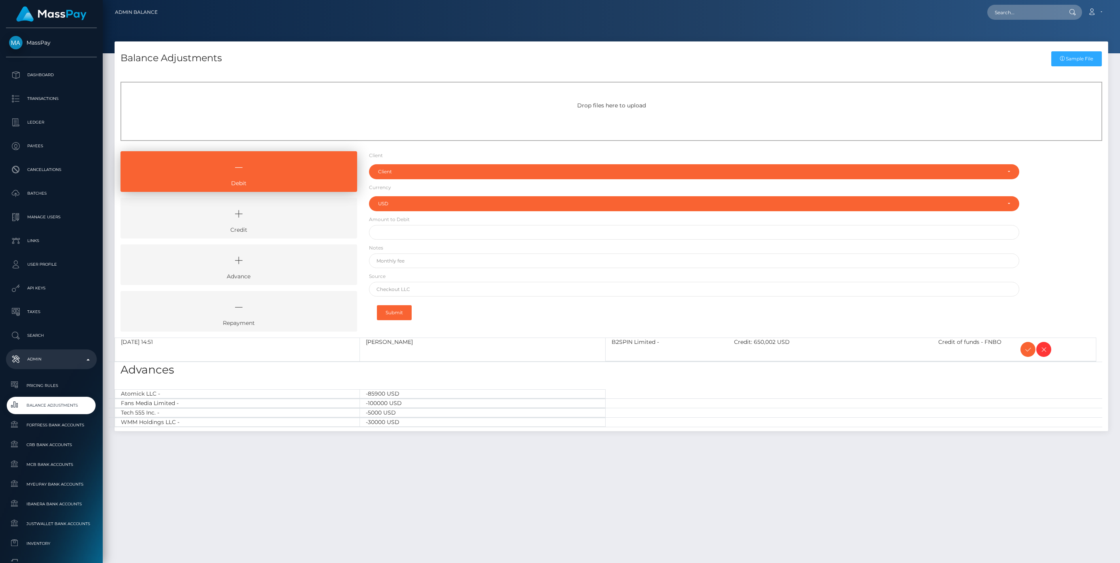
select select "USD"
click at [288, 227] on link "Credit" at bounding box center [238, 218] width 237 height 41
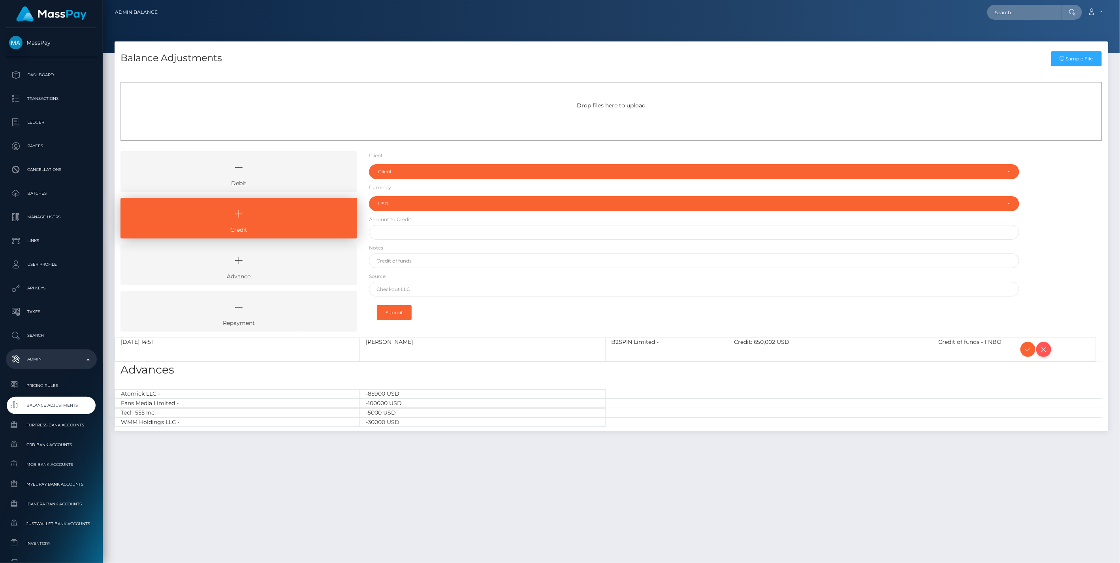
click at [1044, 351] on icon at bounding box center [1043, 350] width 9 height 10
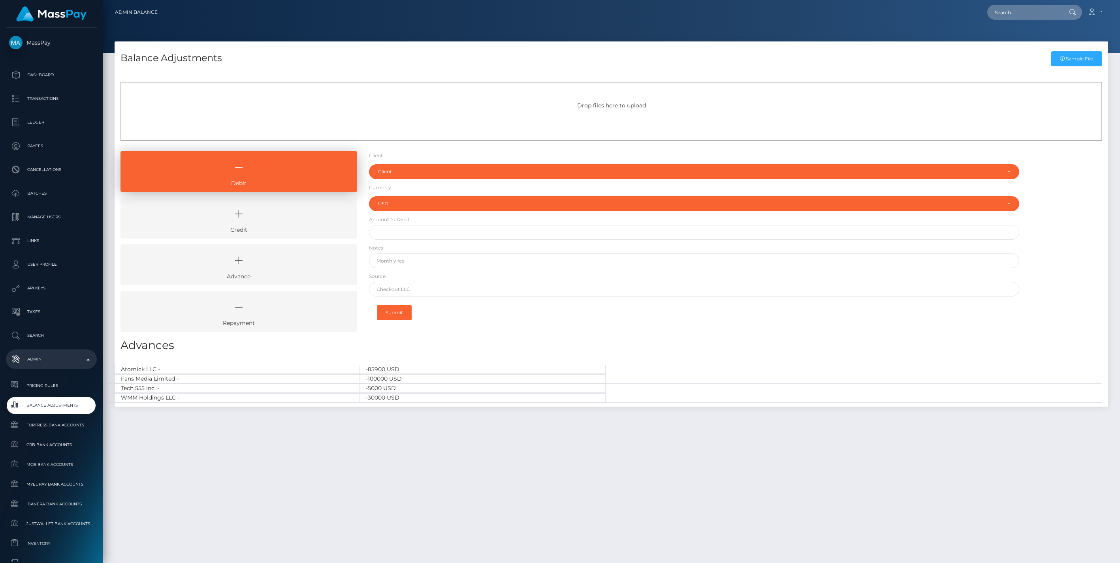
select select "USD"
click at [255, 230] on link "Credit" at bounding box center [238, 218] width 237 height 41
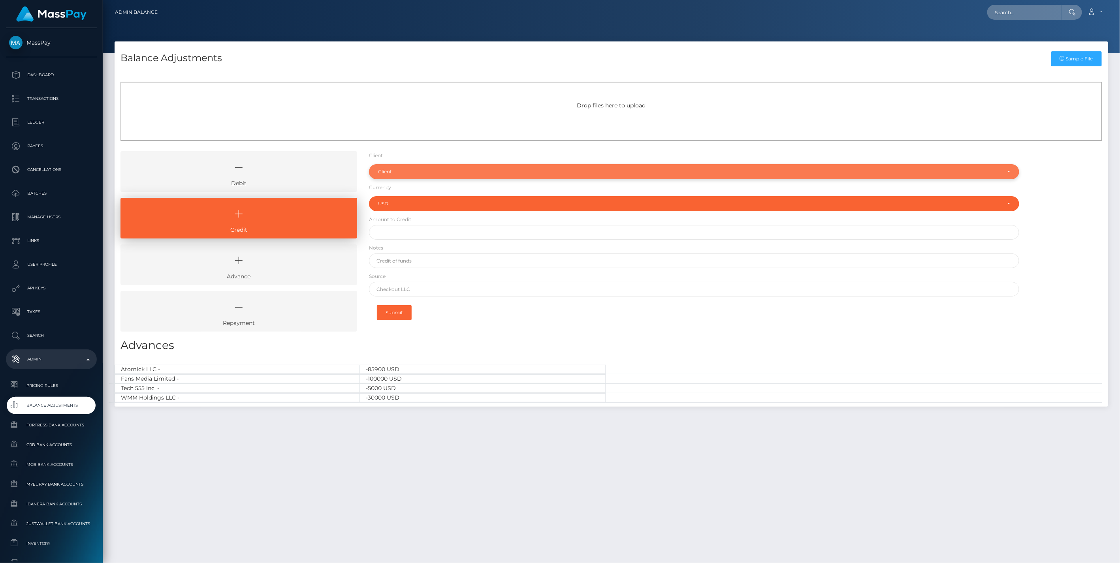
drag, startPoint x: 388, startPoint y: 172, endPoint x: 397, endPoint y: 176, distance: 10.3
click at [388, 171] on div "Client" at bounding box center [689, 172] width 623 height 6
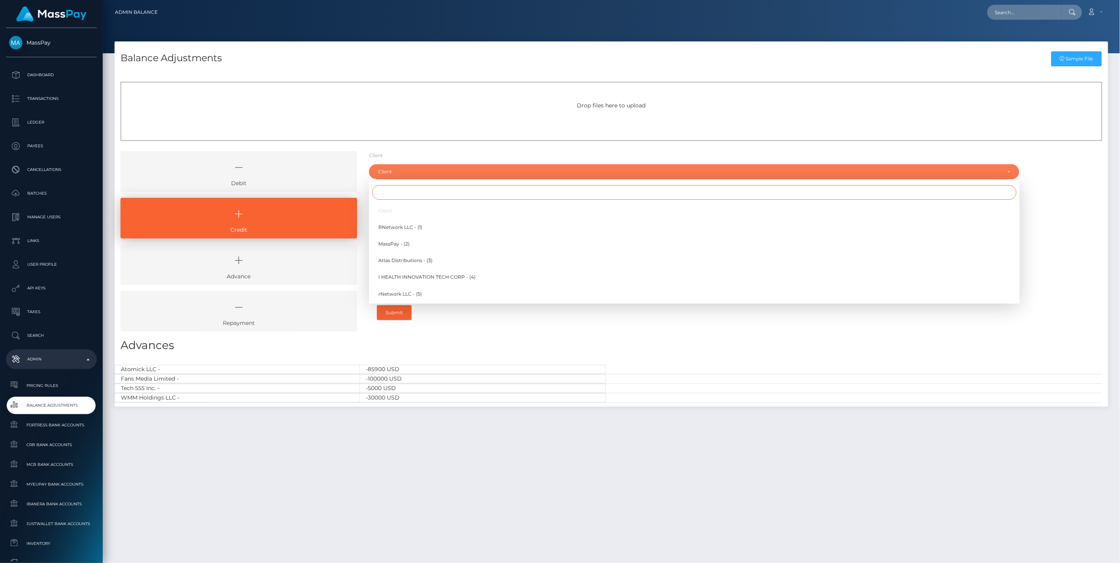
click at [401, 191] on input "Search" at bounding box center [694, 192] width 644 height 15
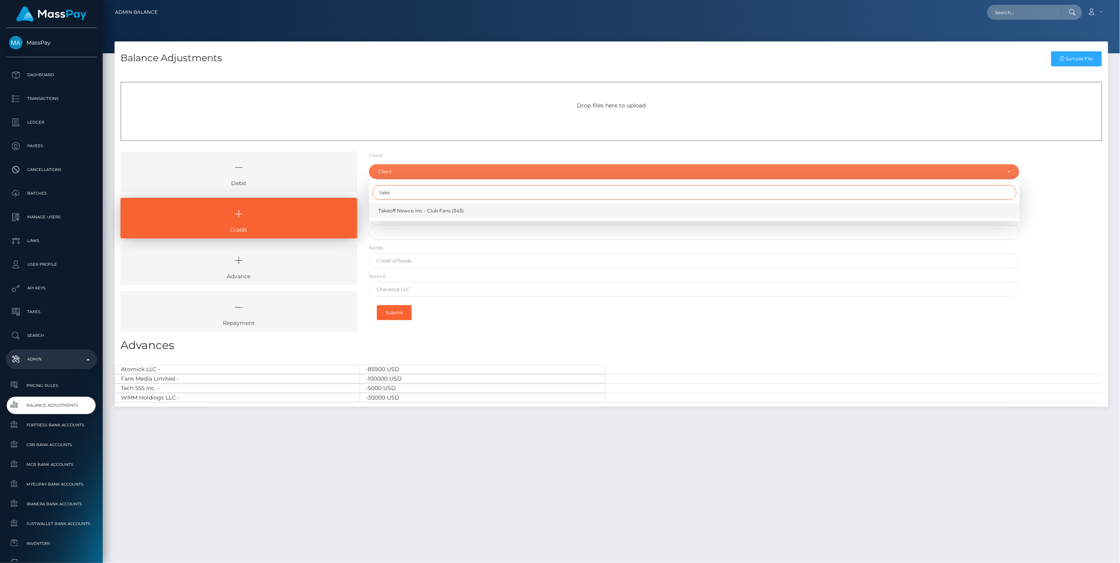
type input "take"
click at [434, 211] on span "Takeoff Newco Inc - Club Fans (345)" at bounding box center [420, 210] width 85 height 7
select select "345"
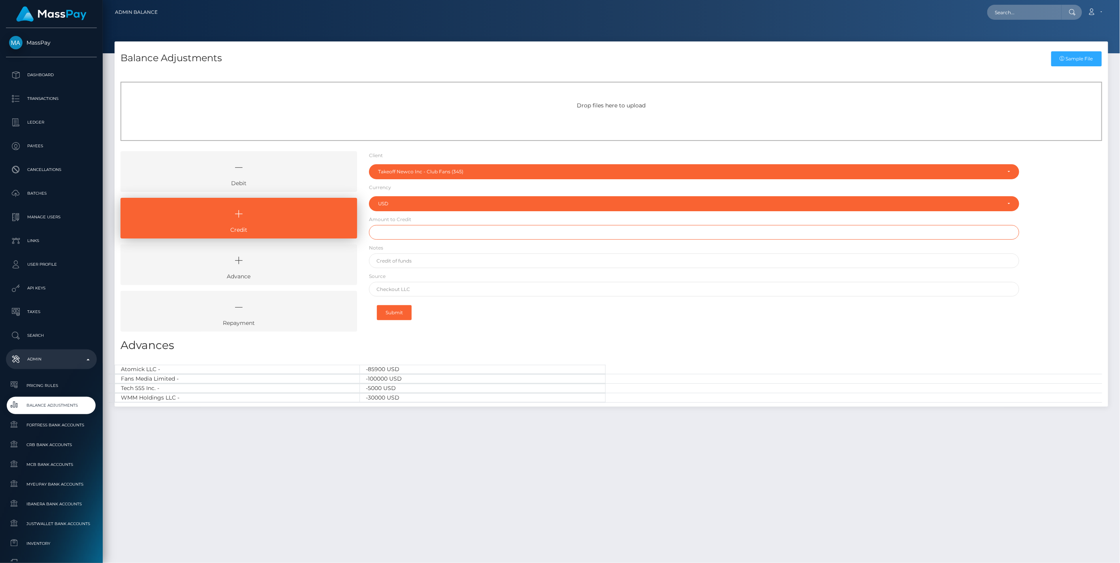
click at [398, 230] on input "text" at bounding box center [694, 232] width 651 height 15
paste input "4,982.82"
type input "$4,982.82"
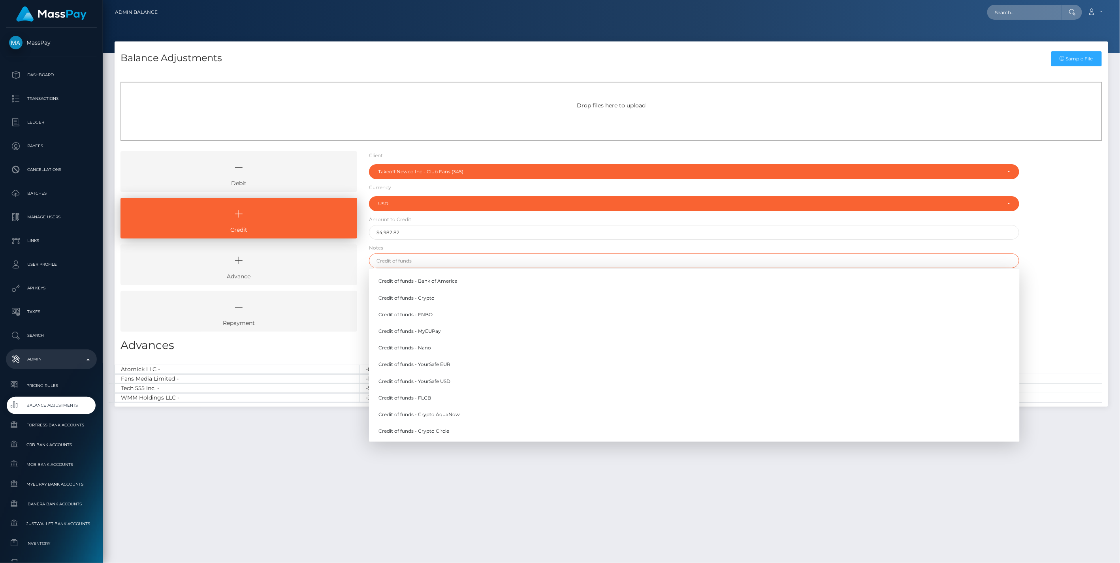
click at [402, 263] on input "text" at bounding box center [694, 261] width 651 height 15
click at [420, 313] on link "Credit of funds - FNBO" at bounding box center [694, 314] width 651 height 15
type input "Credit of funds - FNBO"
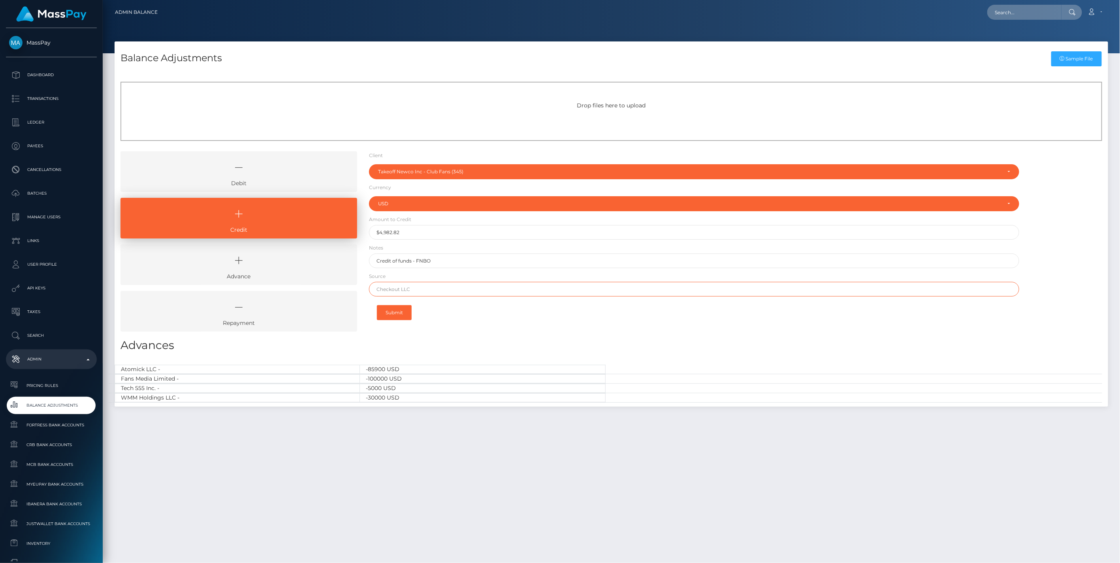
click at [412, 291] on input "text" at bounding box center [694, 289] width 651 height 15
paste input "Column N.A. Brex"
type input "Column N.A. Brex"
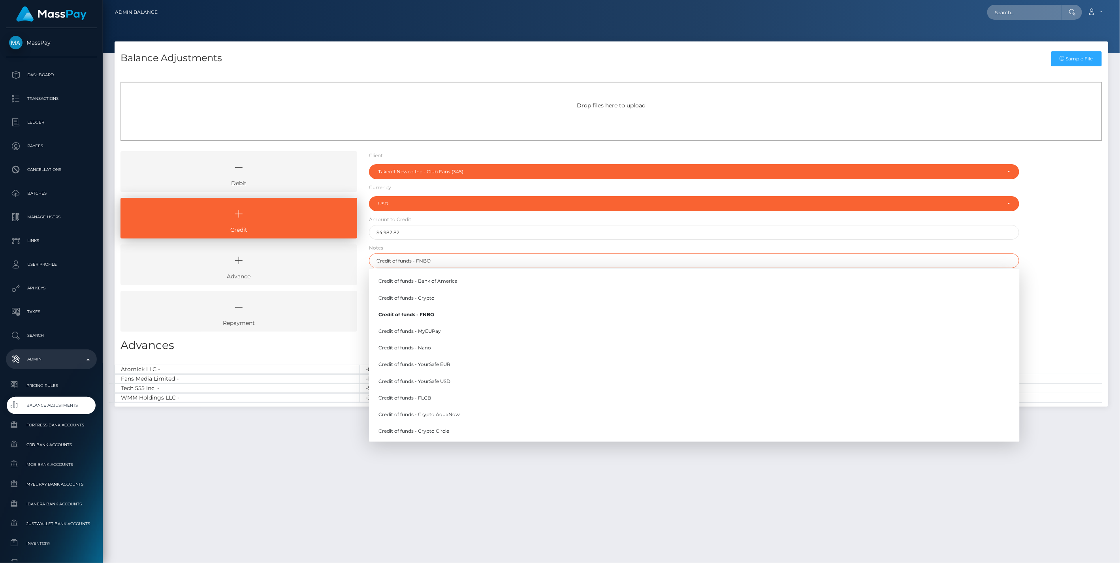
click at [440, 262] on input "Credit of funds - FNBO" at bounding box center [694, 261] width 651 height 15
type input "Credit of funds - FNBO 1"
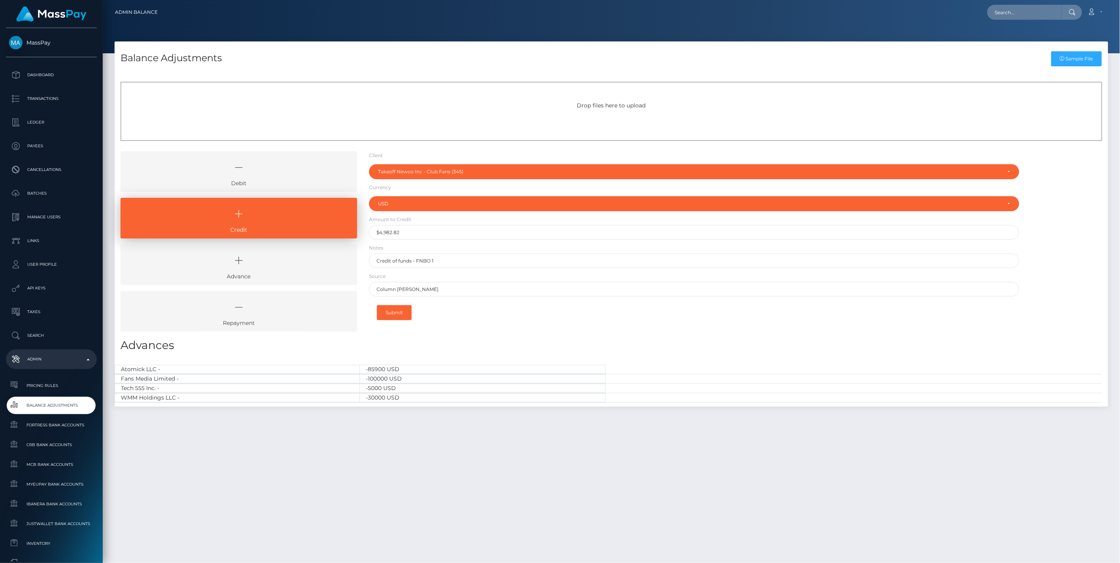
click at [1069, 245] on div "Debit Credit Advance Repayment" at bounding box center [612, 244] width 994 height 186
click at [395, 314] on button "Submit" at bounding box center [394, 312] width 35 height 15
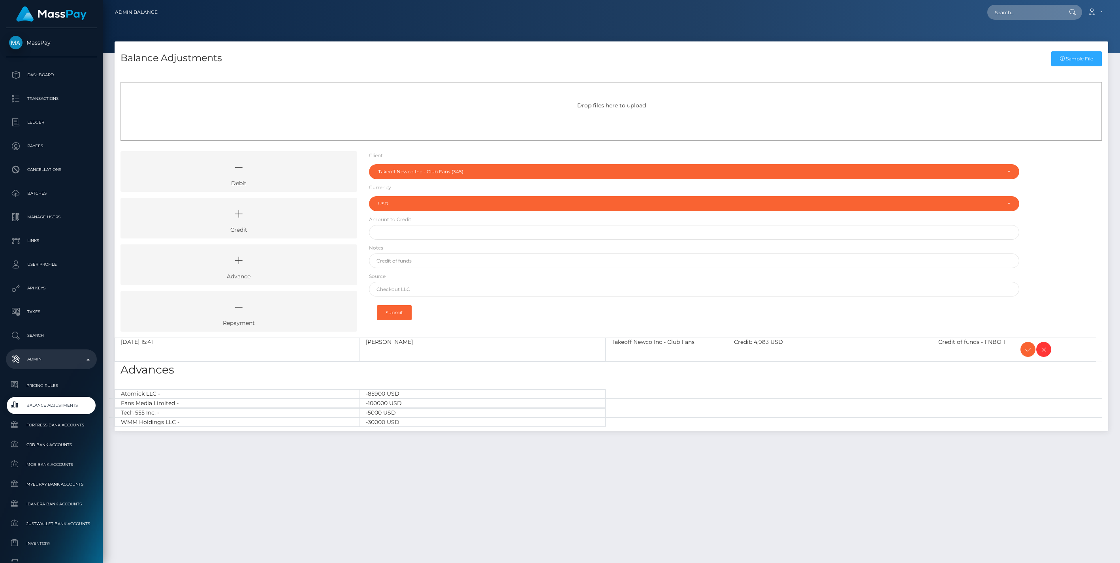
select select "345"
select select "USD"
click at [309, 220] on icon at bounding box center [239, 214] width 218 height 24
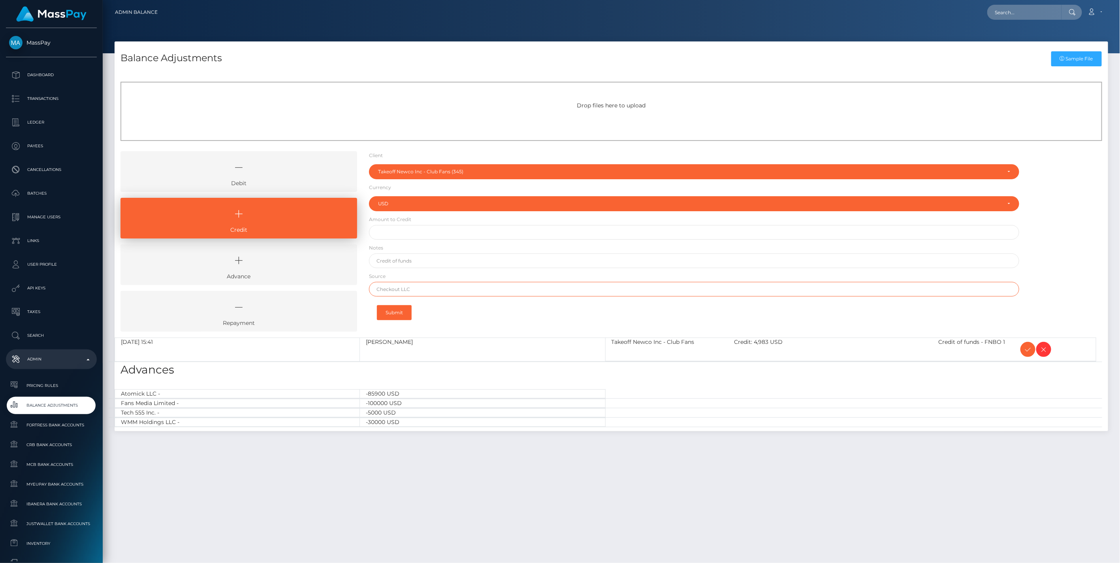
click at [401, 289] on input "text" at bounding box center [694, 289] width 651 height 15
paste input "Column [PERSON_NAME]"
type input "Column [PERSON_NAME]"
click at [397, 230] on input "text" at bounding box center [694, 232] width 651 height 15
paste input "6,030.58"
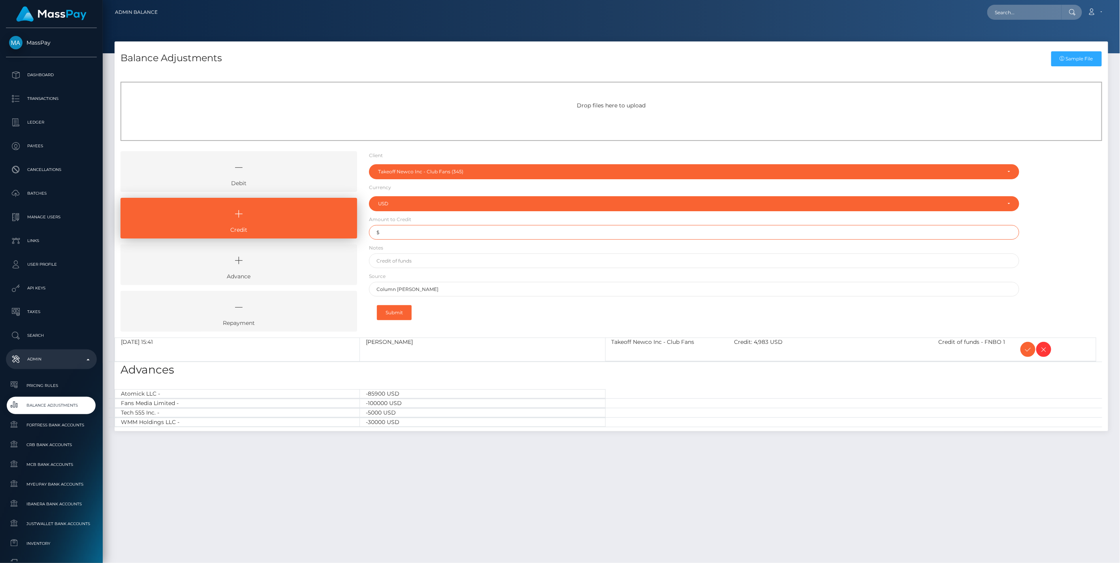
type input "$6,030.58"
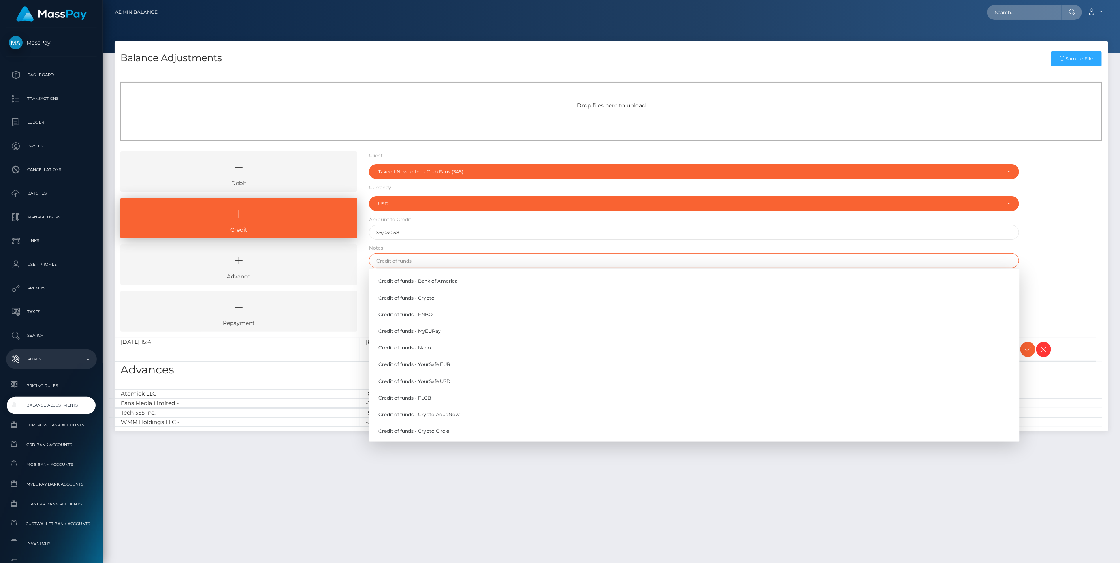
click at [406, 259] on input "text" at bounding box center [694, 261] width 651 height 15
click at [419, 316] on link "Credit of funds - FNBO" at bounding box center [694, 314] width 651 height 15
type input "Credit of funds - FNBO"
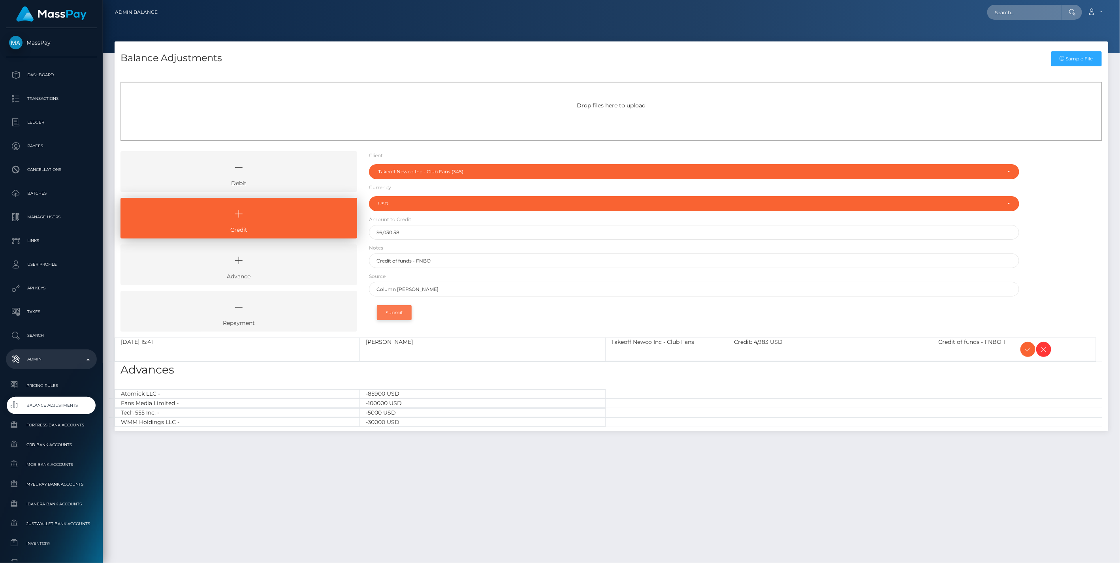
click at [395, 314] on button "Submit" at bounding box center [394, 312] width 35 height 15
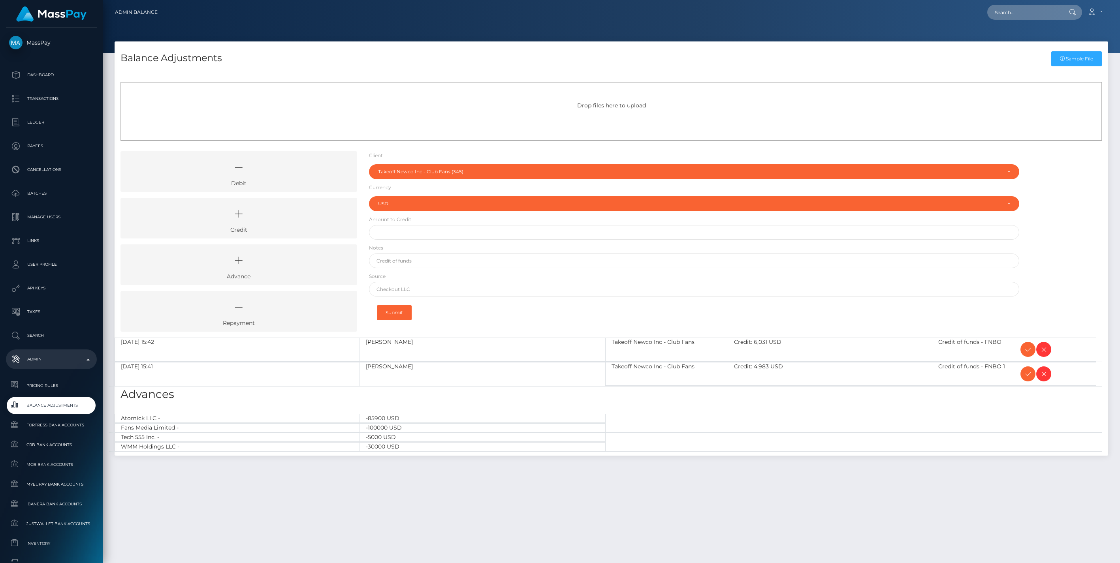
select select "345"
select select "USD"
click at [1025, 350] on icon at bounding box center [1027, 350] width 9 height 10
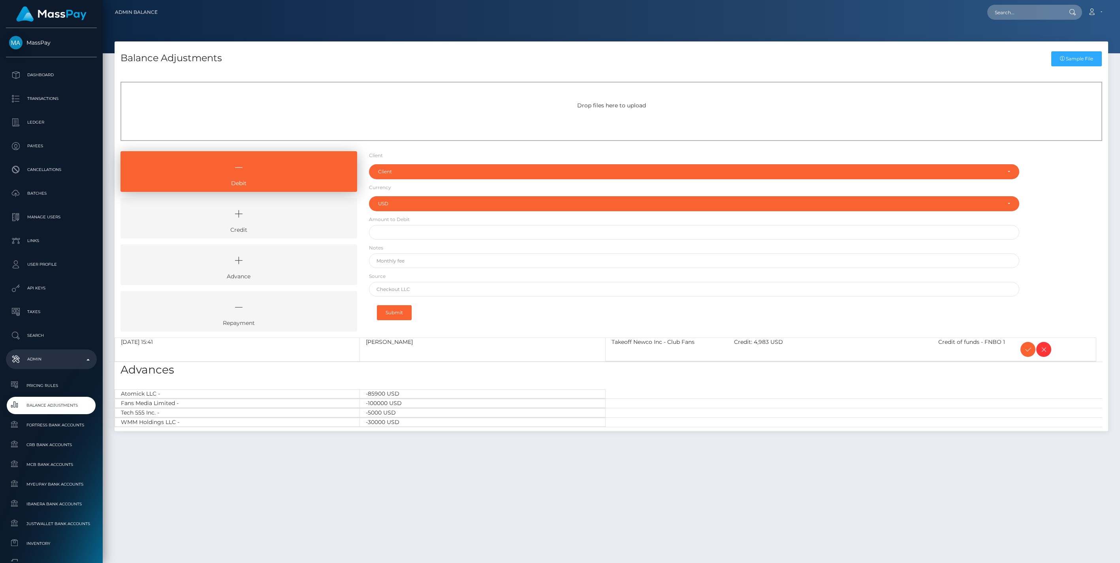
select select "USD"
click at [1026, 352] on icon at bounding box center [1027, 350] width 9 height 10
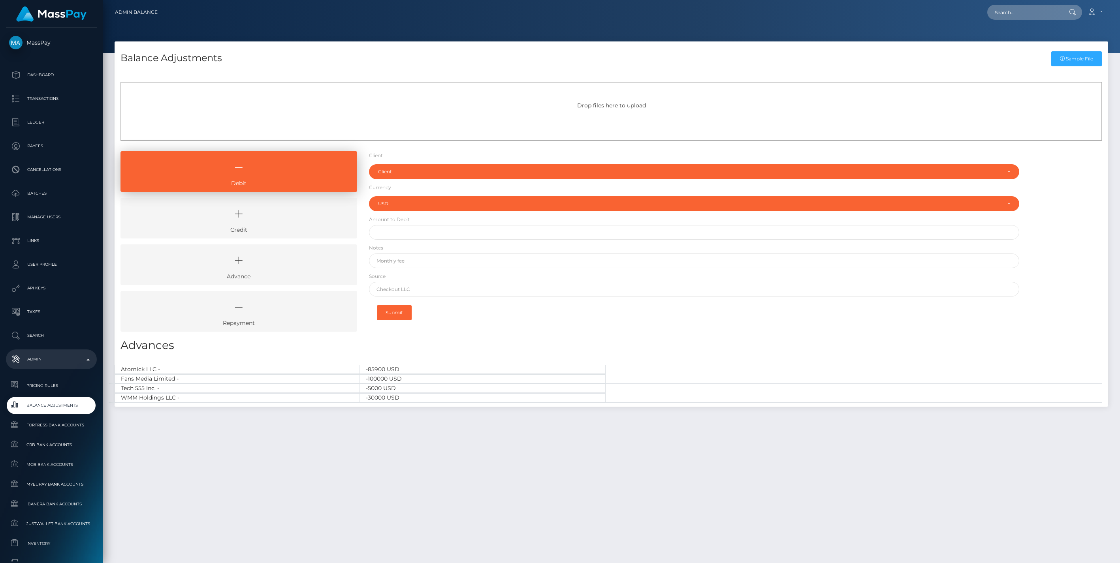
select select "USD"
click at [284, 218] on icon at bounding box center [239, 214] width 218 height 24
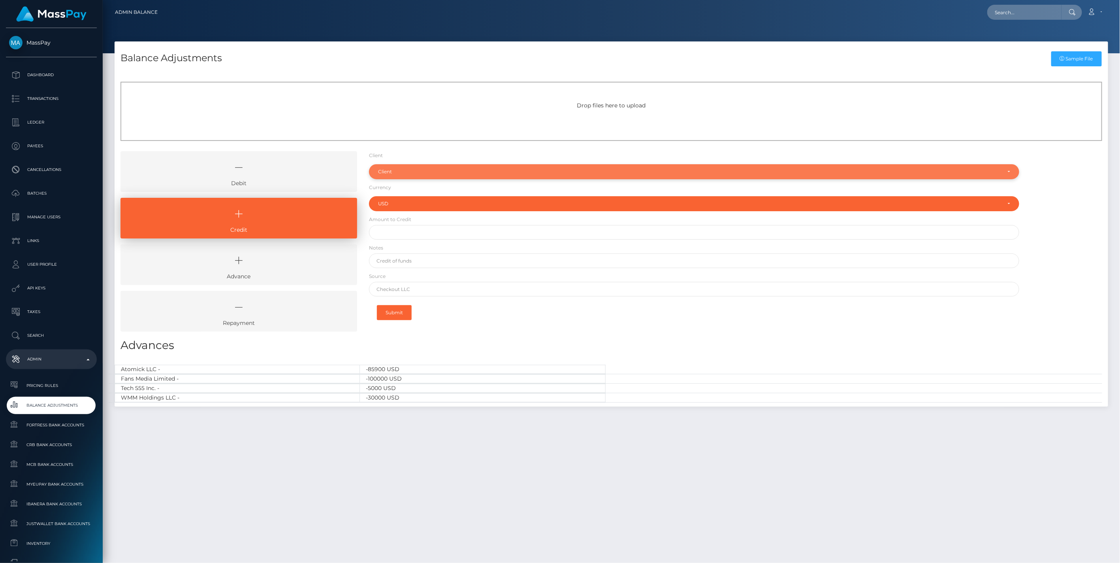
drag, startPoint x: 403, startPoint y: 171, endPoint x: 398, endPoint y: 177, distance: 7.0
click at [403, 171] on div "Client" at bounding box center [689, 172] width 623 height 6
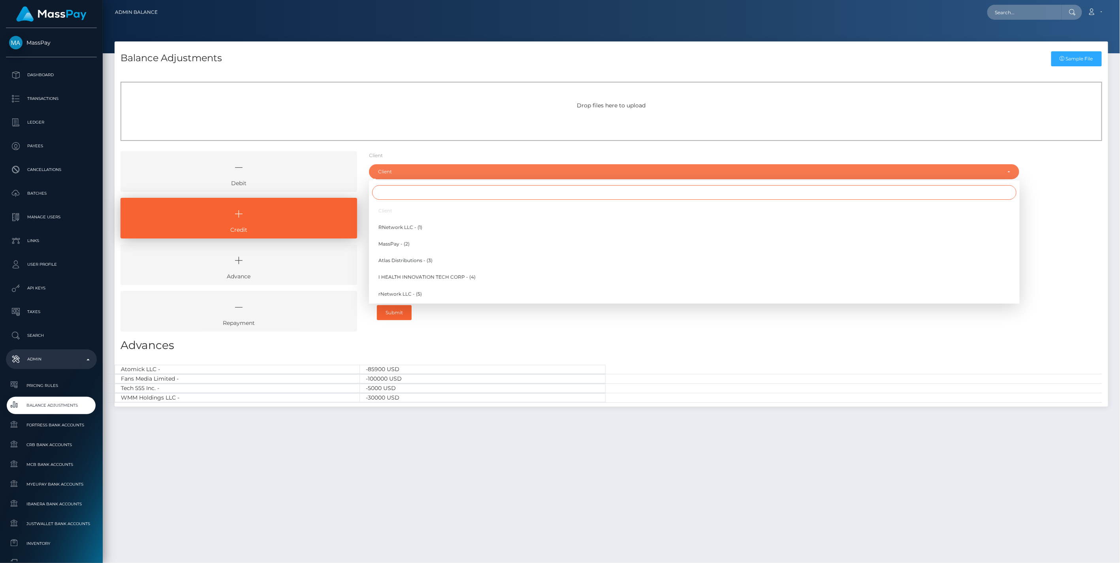
click at [396, 193] on input "Search" at bounding box center [694, 192] width 644 height 15
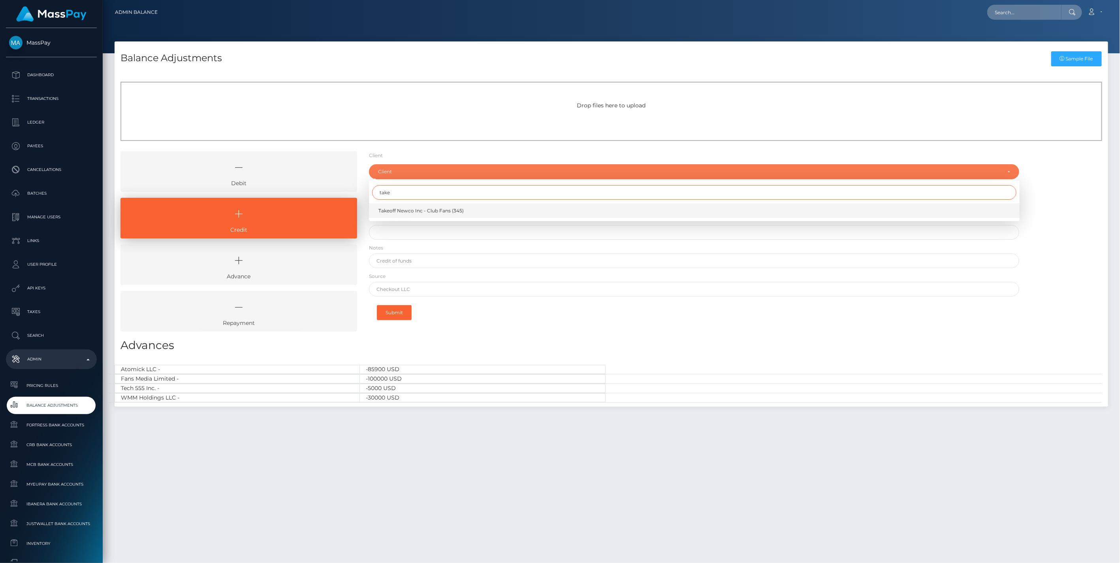
type input "take"
click at [405, 210] on span "Takeoff Newco Inc - Club Fans (345)" at bounding box center [420, 210] width 85 height 7
select select "345"
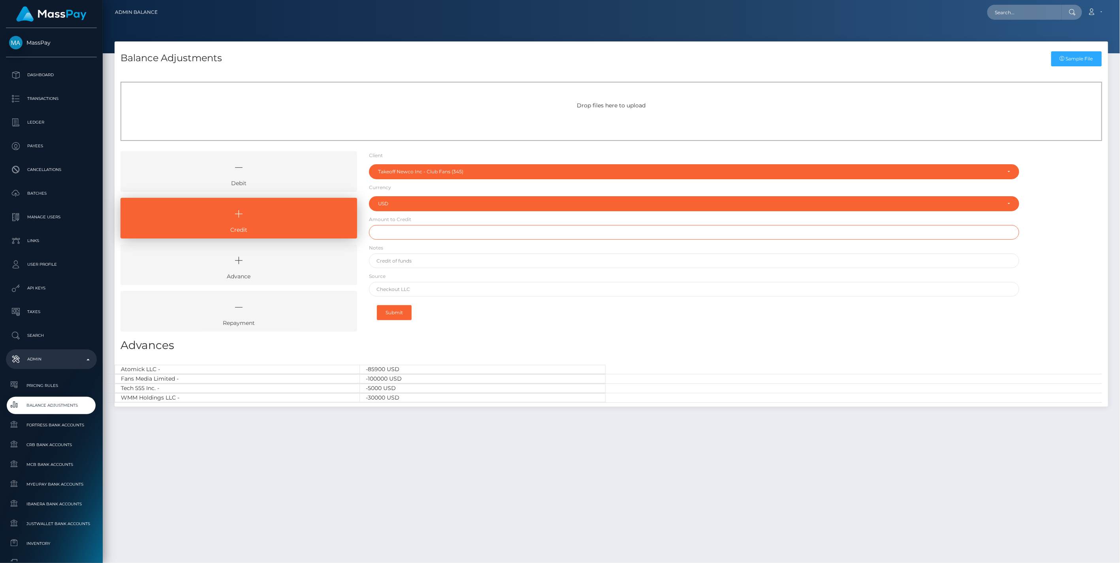
click at [399, 232] on input "text" at bounding box center [694, 232] width 651 height 15
paste input "7,507.27"
type input "$7,507.27"
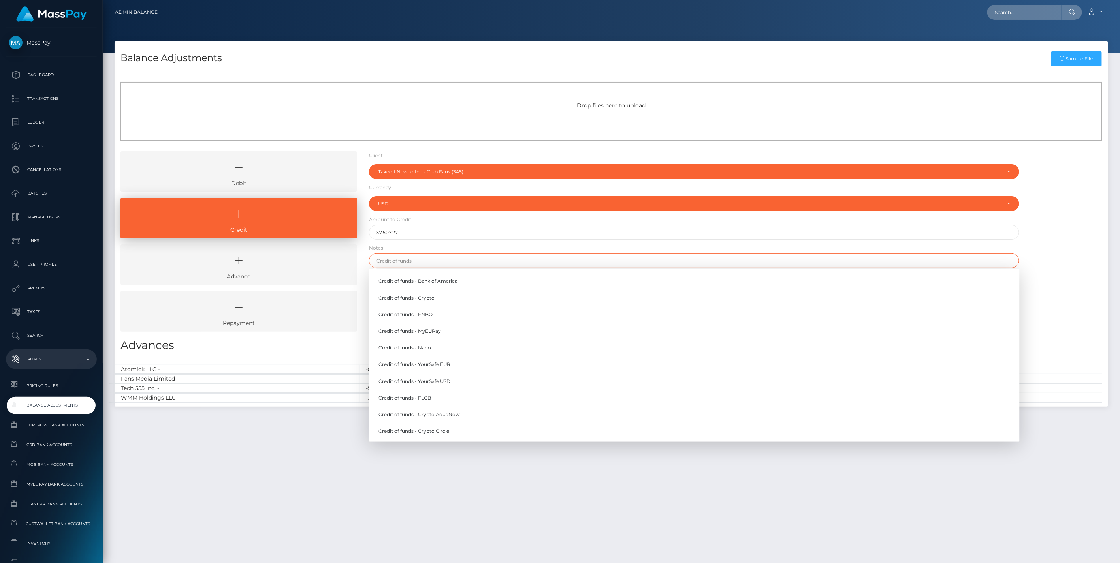
click at [396, 257] on input "text" at bounding box center [694, 261] width 651 height 15
click at [407, 316] on link "Credit of funds - FNBO" at bounding box center [694, 314] width 651 height 15
type input "Credit of funds - FNBO"
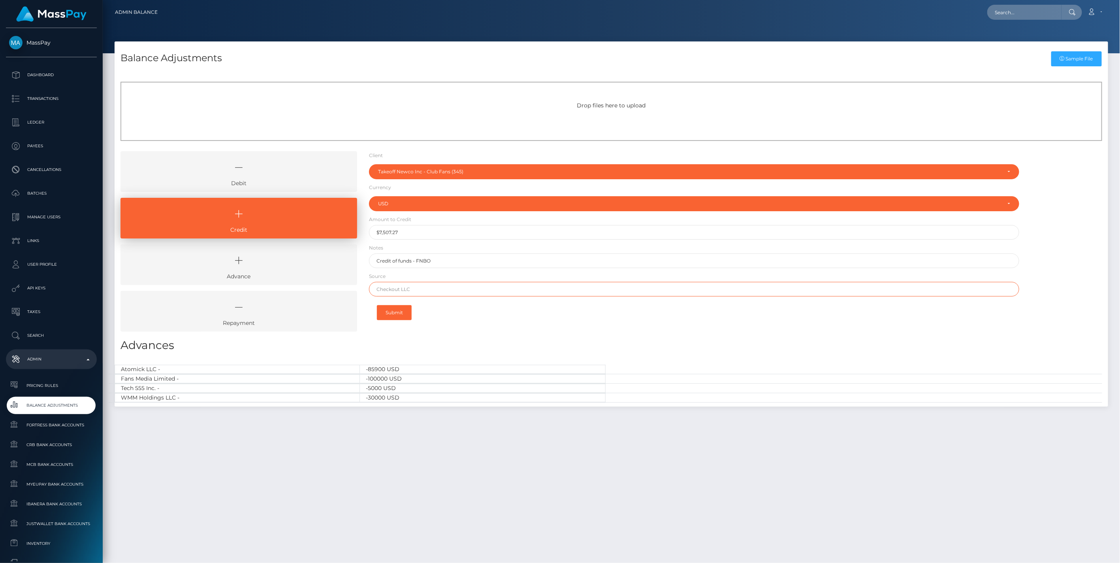
click at [435, 289] on input "text" at bounding box center [694, 289] width 651 height 15
paste input "Column N.A. Brex"
type input "Column N.A. Brex"
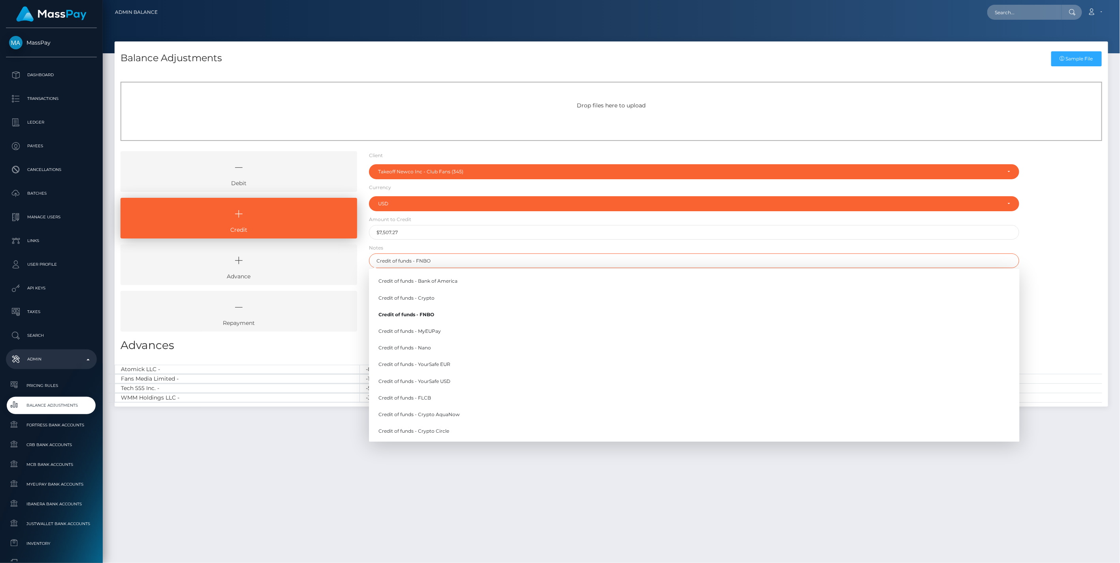
click at [448, 261] on input "Credit of funds - FNBO" at bounding box center [694, 261] width 651 height 15
type input "Credit of funds - FNBO 2"
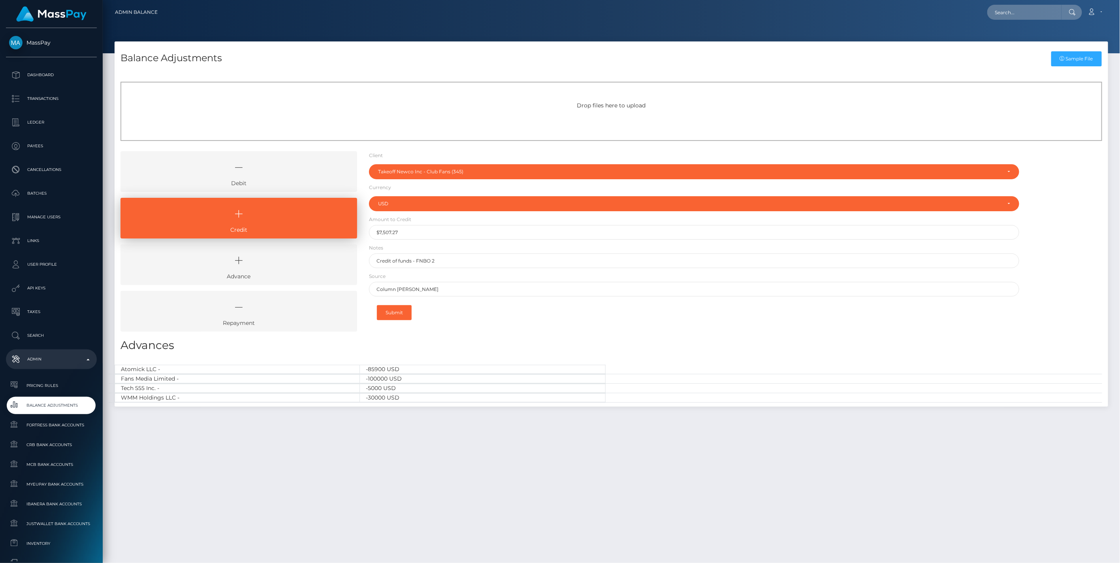
click at [1063, 258] on div "Debit Credit Advance Repayment" at bounding box center [612, 244] width 994 height 186
click at [401, 308] on button "Submit" at bounding box center [394, 312] width 35 height 15
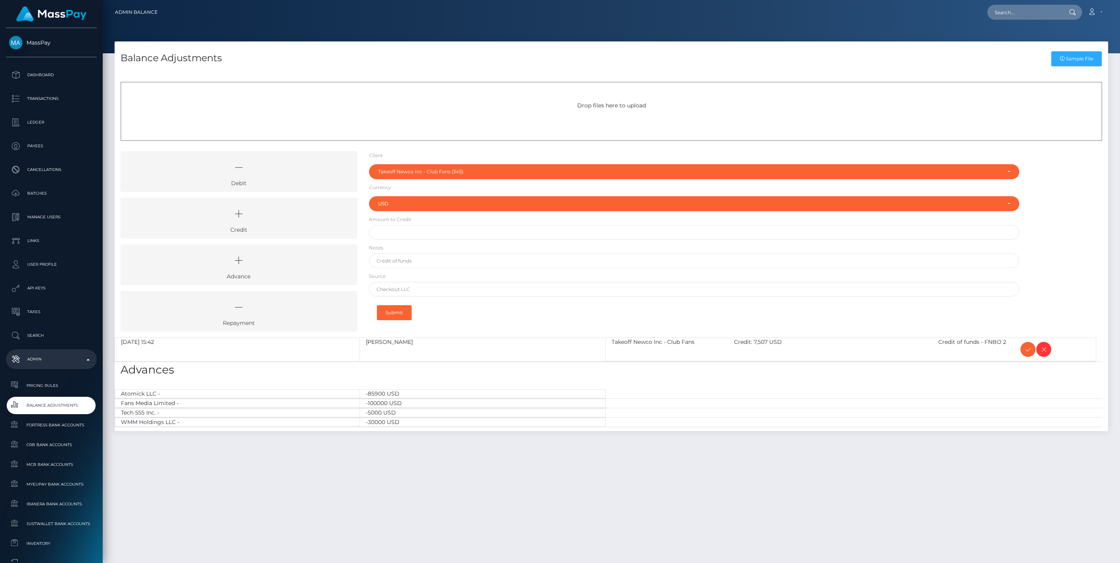
select select "345"
select select "USD"
click at [1028, 350] on icon at bounding box center [1027, 350] width 9 height 10
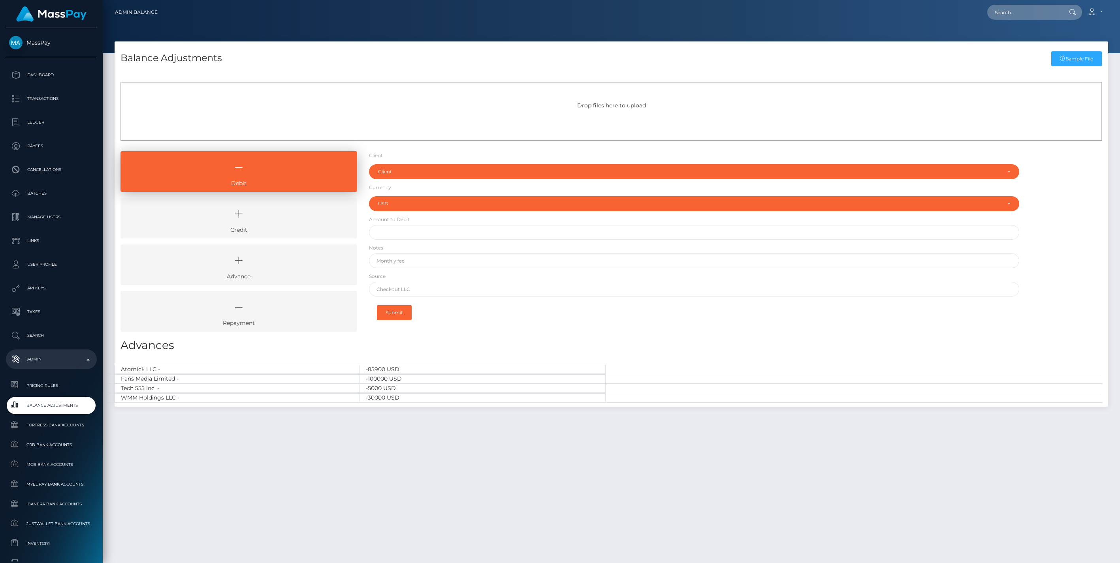
select select "USD"
drag, startPoint x: 269, startPoint y: 214, endPoint x: 337, endPoint y: 208, distance: 67.8
click at [270, 214] on icon at bounding box center [239, 214] width 218 height 24
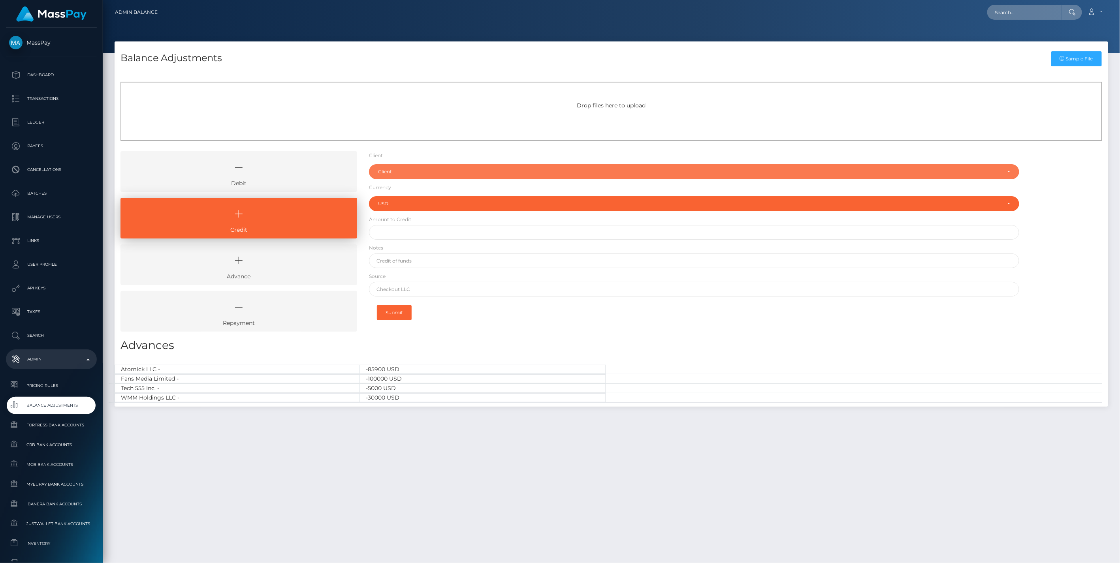
drag, startPoint x: 394, startPoint y: 168, endPoint x: 394, endPoint y: 179, distance: 10.7
click at [394, 169] on div "Client" at bounding box center [689, 172] width 623 height 6
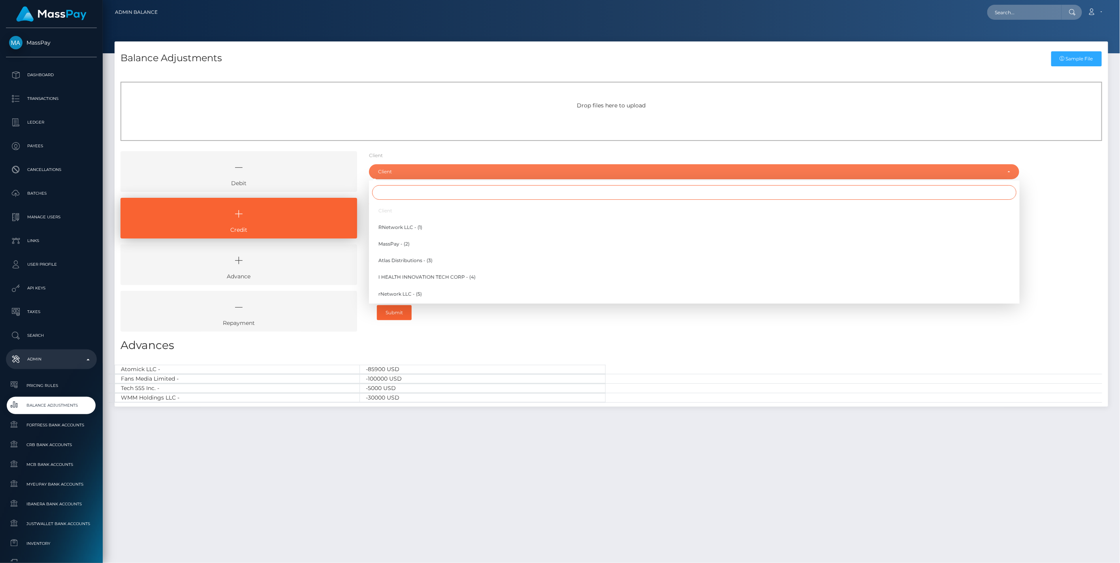
click at [398, 194] on input "Search" at bounding box center [694, 192] width 644 height 15
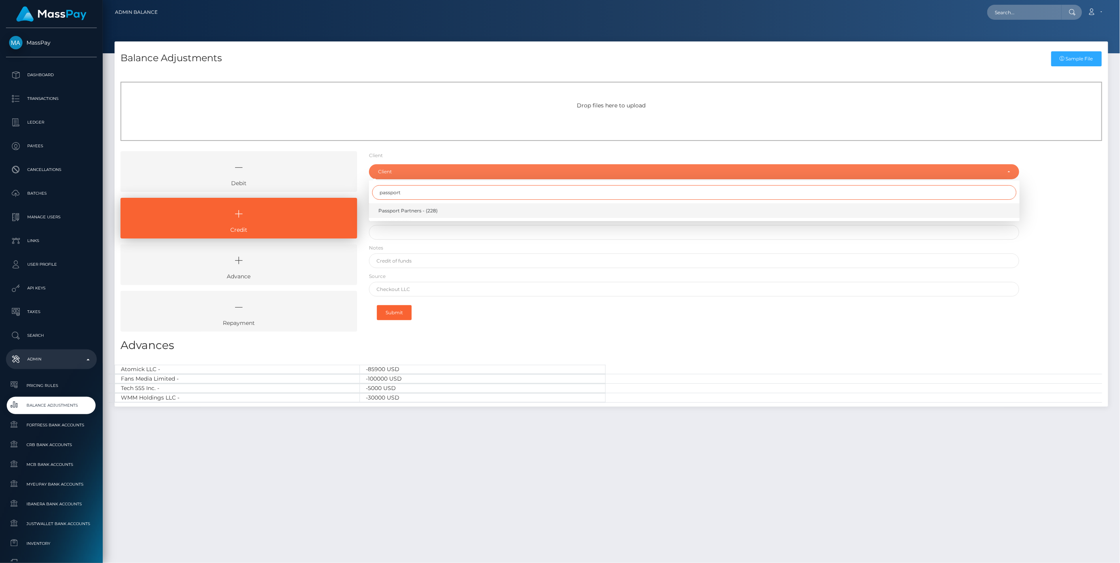
type input "passport"
click at [412, 209] on span "Passport Partners - (228)" at bounding box center [407, 210] width 59 height 7
select select "228"
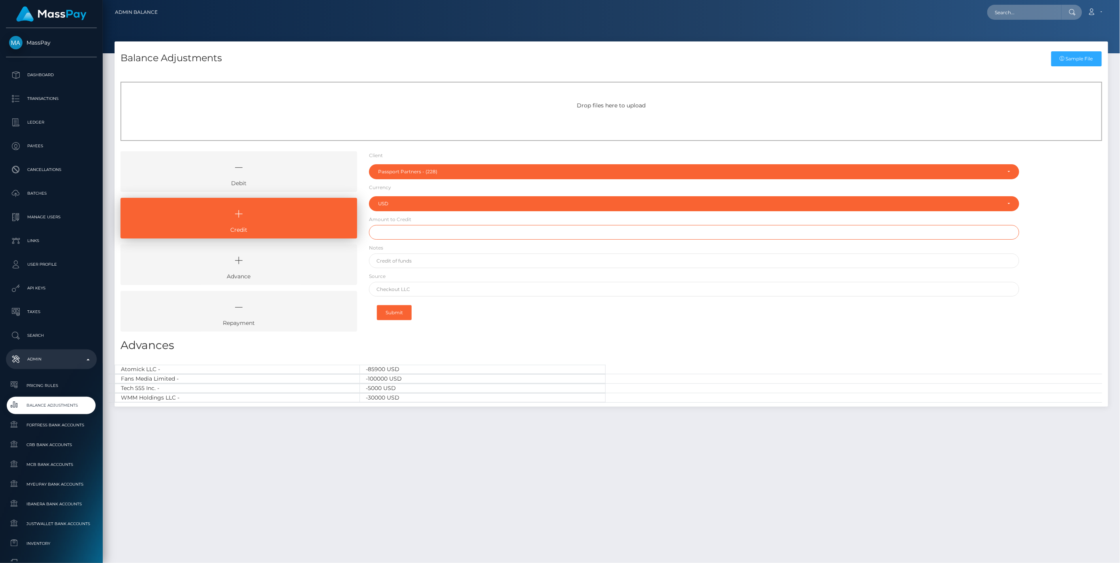
click at [396, 235] on input "text" at bounding box center [694, 232] width 651 height 15
type input "$2,000.00"
click at [400, 263] on input "text" at bounding box center [694, 261] width 651 height 15
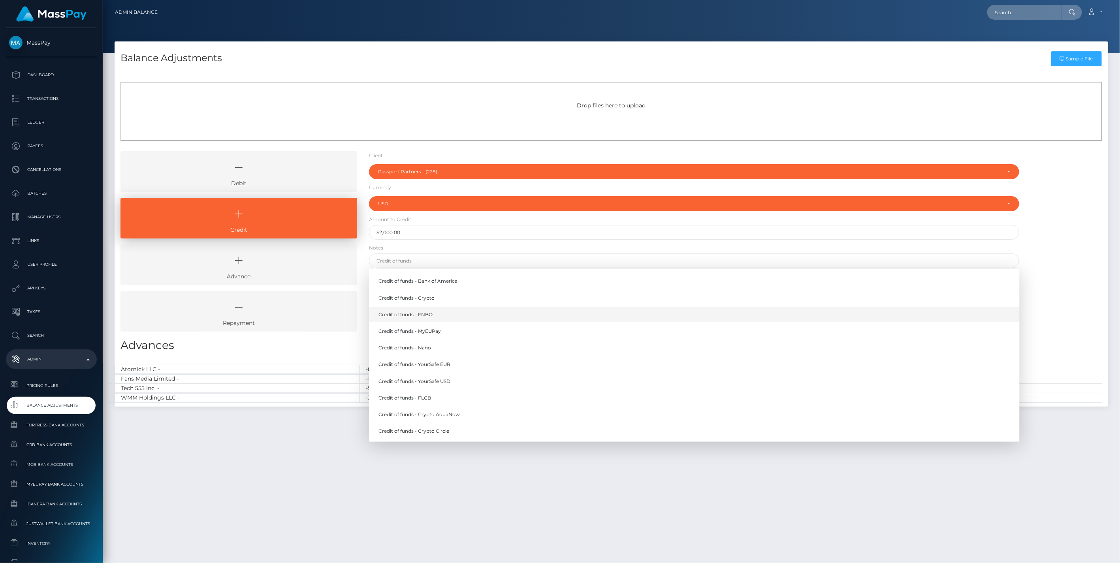
click at [420, 313] on link "Credit of funds - FNBO" at bounding box center [694, 314] width 651 height 15
type input "Credit of funds - FNBO"
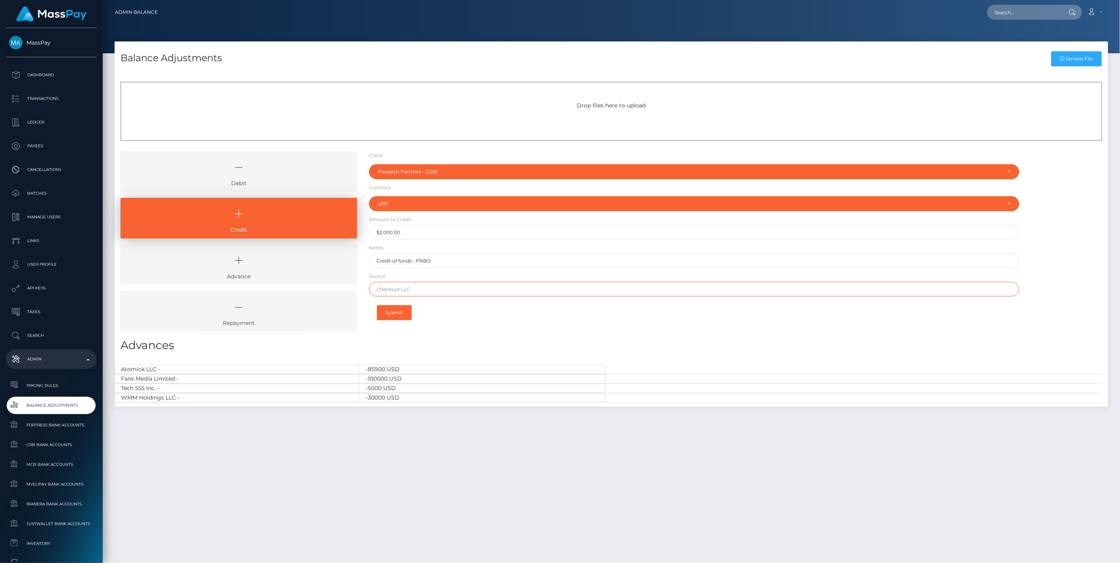
click at [410, 287] on input "text" at bounding box center [694, 289] width 651 height 15
paste input "BANK OF AMERICA N.A."
type input "BANK OF AMERICA N.A."
click at [403, 313] on button "Submit" at bounding box center [394, 312] width 35 height 15
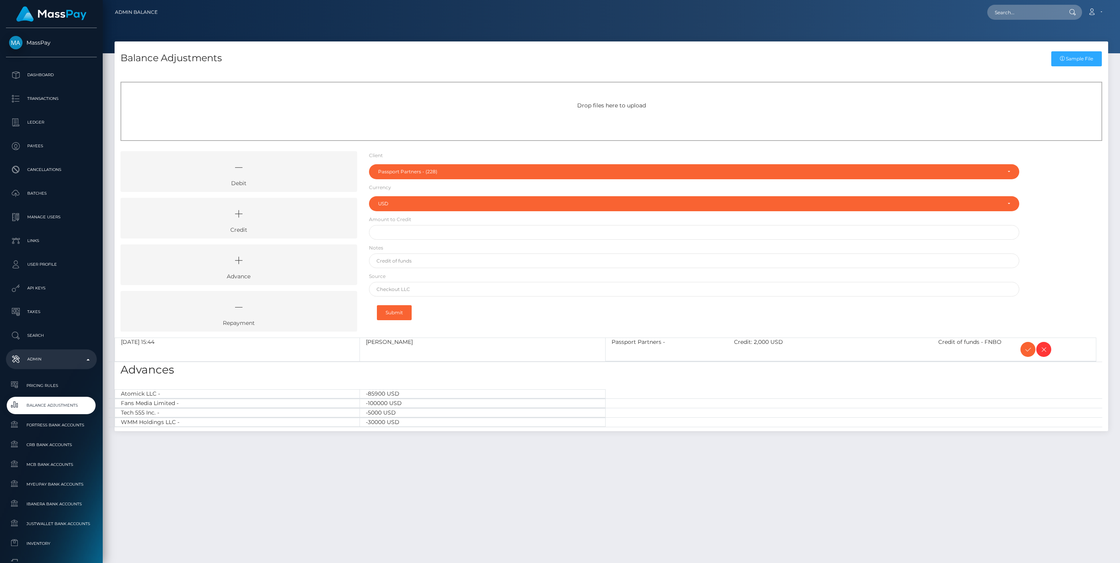
select select "228"
select select "USD"
click at [1030, 352] on icon at bounding box center [1027, 350] width 9 height 10
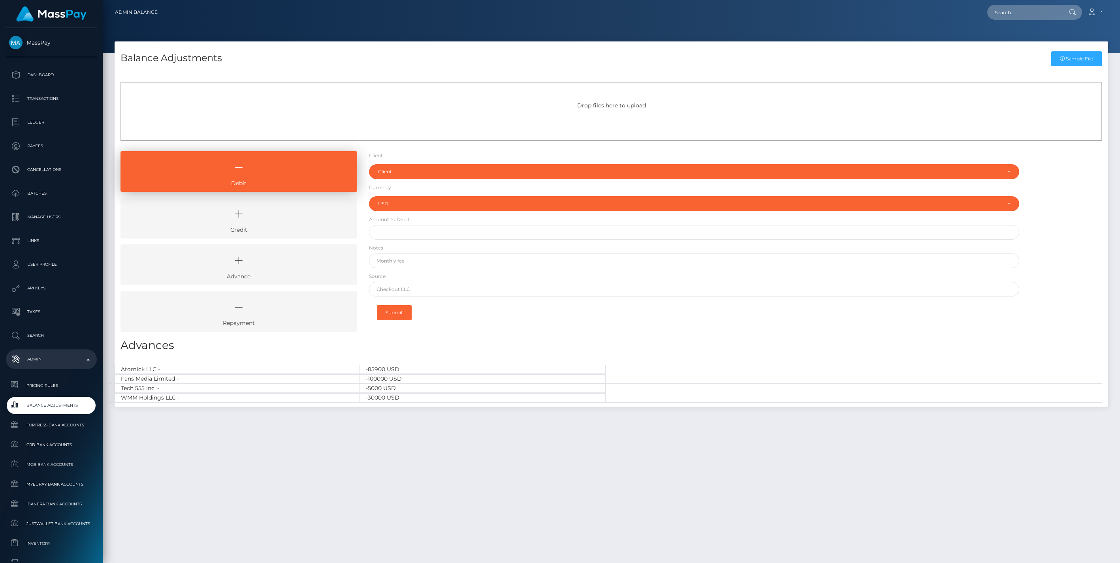
select select "USD"
click at [263, 224] on icon at bounding box center [239, 214] width 218 height 24
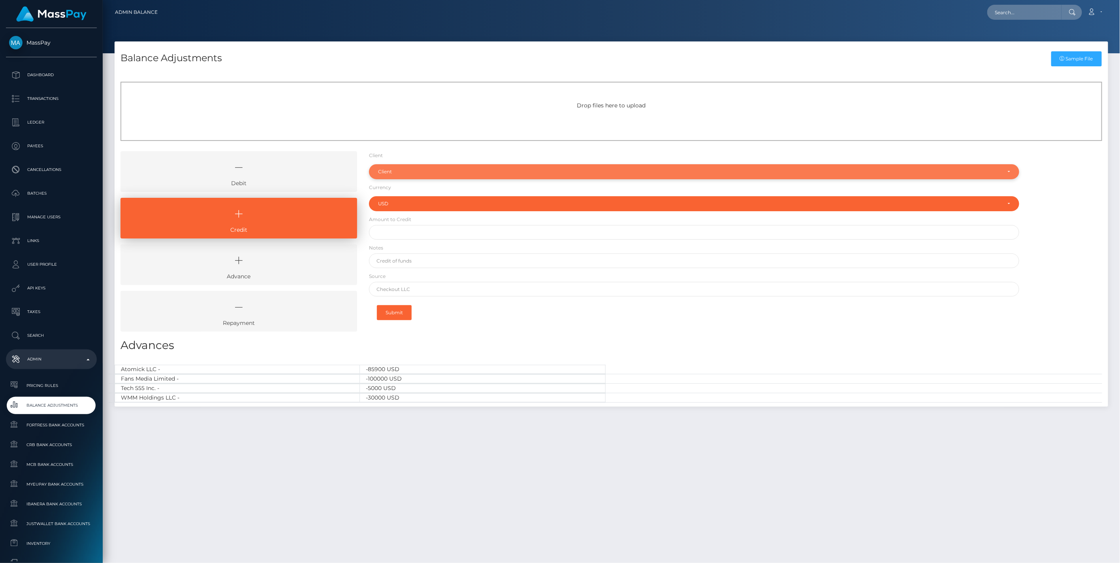
click at [415, 167] on div "Client" at bounding box center [694, 171] width 651 height 15
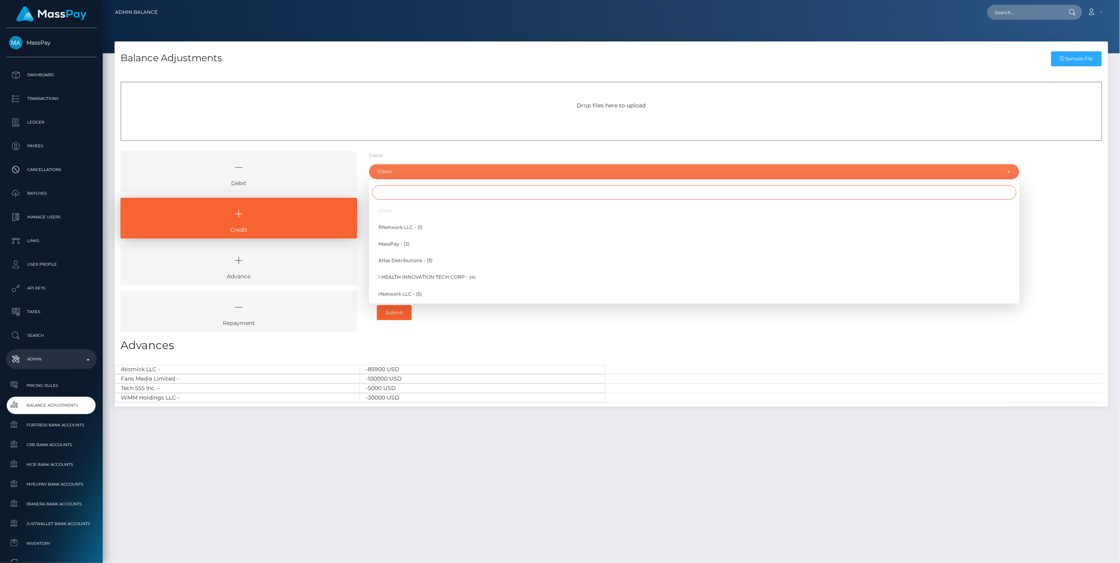
click at [399, 196] on input "Search" at bounding box center [694, 192] width 644 height 15
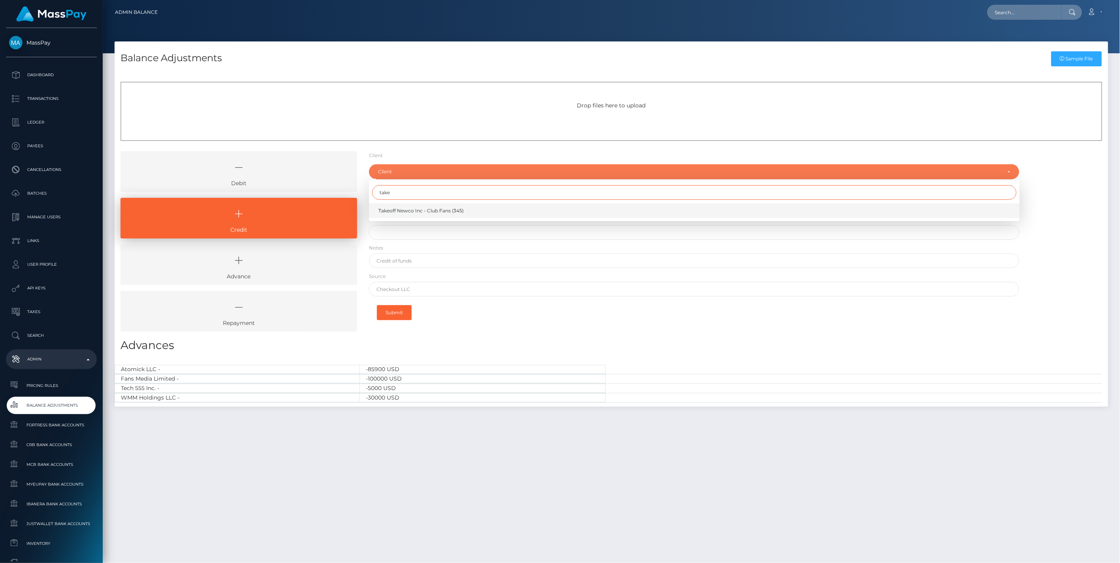
type input "take"
click at [398, 209] on span "Takeoff Newco Inc - Club Fans (345)" at bounding box center [420, 210] width 85 height 7
select select "345"
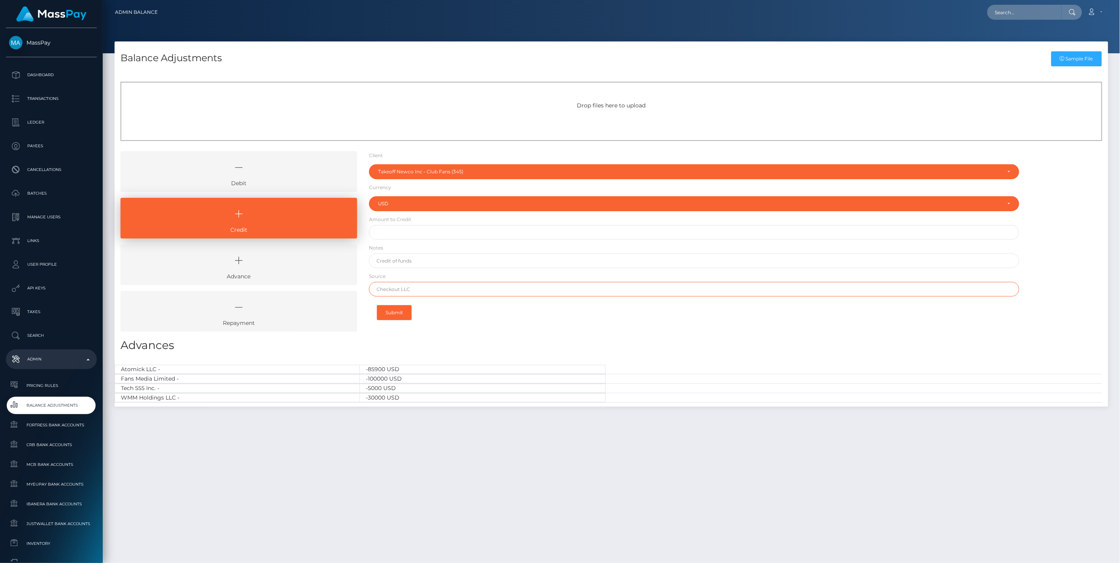
click at [397, 292] on input "text" at bounding box center [694, 289] width 651 height 15
paste input "Column N.A. Brex"
type input "Column N.A. Brex"
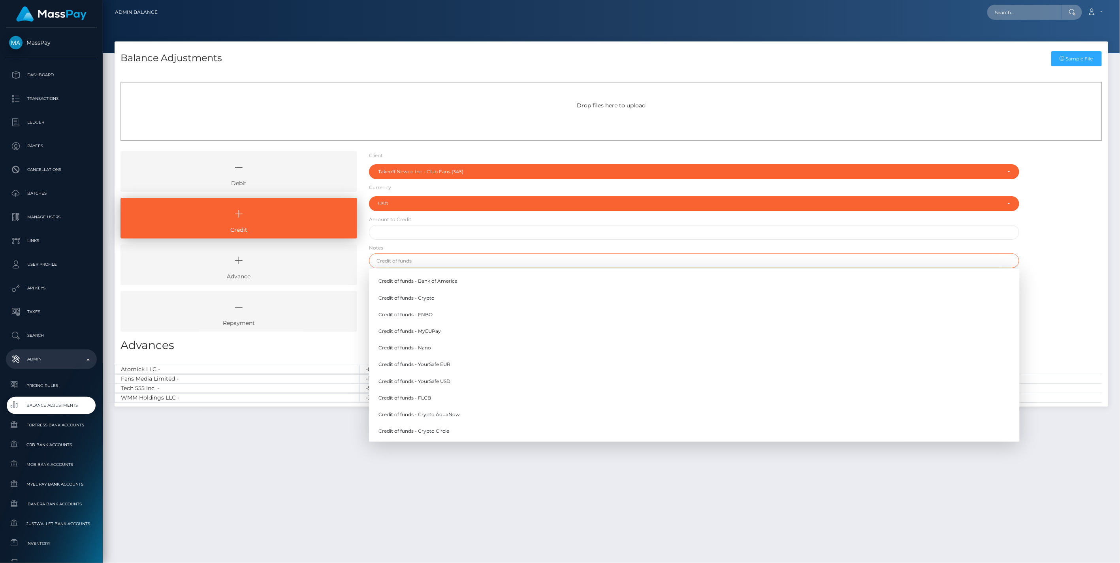
click at [402, 262] on input "text" at bounding box center [694, 261] width 651 height 15
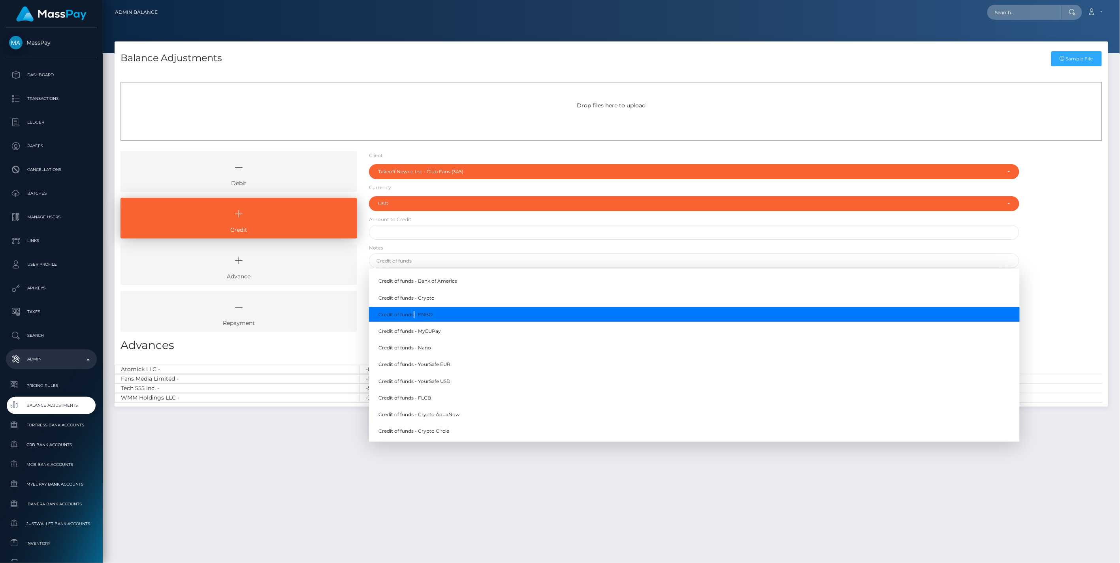
click at [414, 314] on link "Credit of funds - FNBO" at bounding box center [694, 314] width 651 height 15
type input "Credit of funds - FNBO"
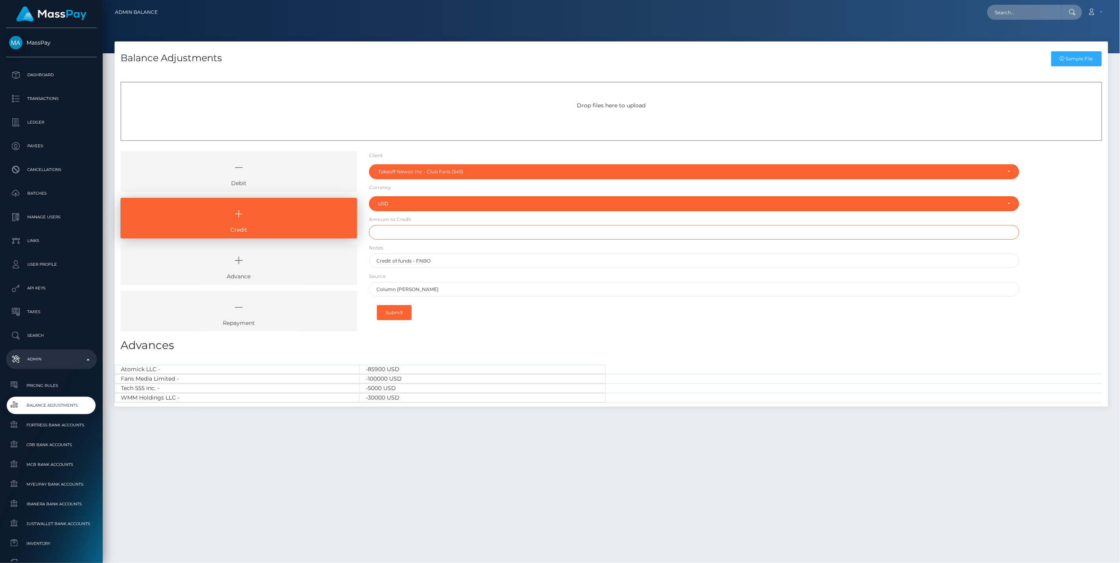
click at [395, 234] on input "text" at bounding box center [694, 232] width 651 height 15
paste input "4,456.23"
type input "$4,456.23"
click at [391, 312] on button "Submit" at bounding box center [394, 312] width 35 height 15
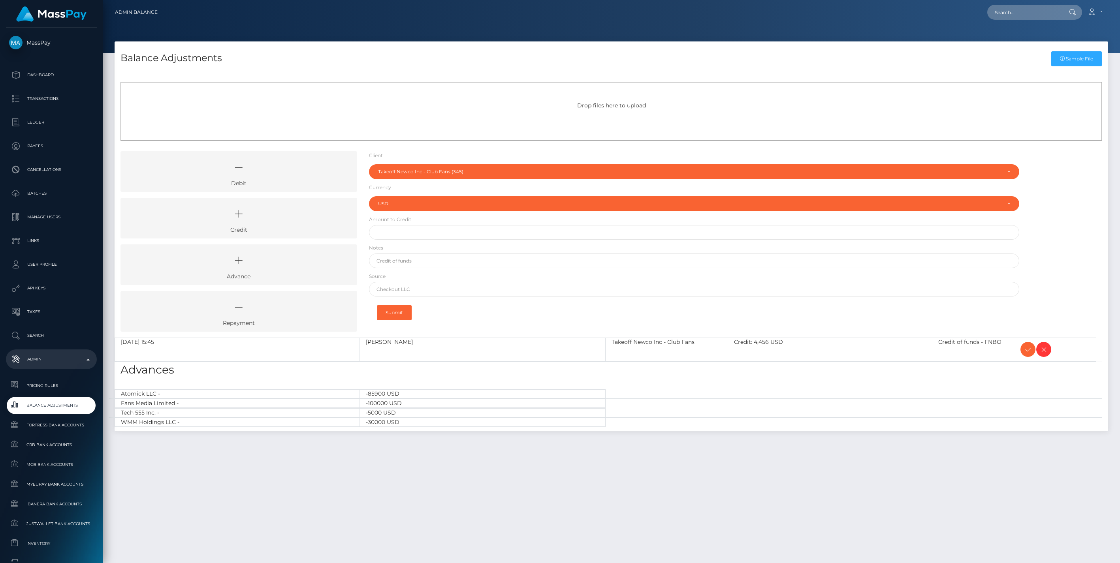
select select "345"
select select "USD"
click at [1029, 349] on icon at bounding box center [1027, 350] width 9 height 10
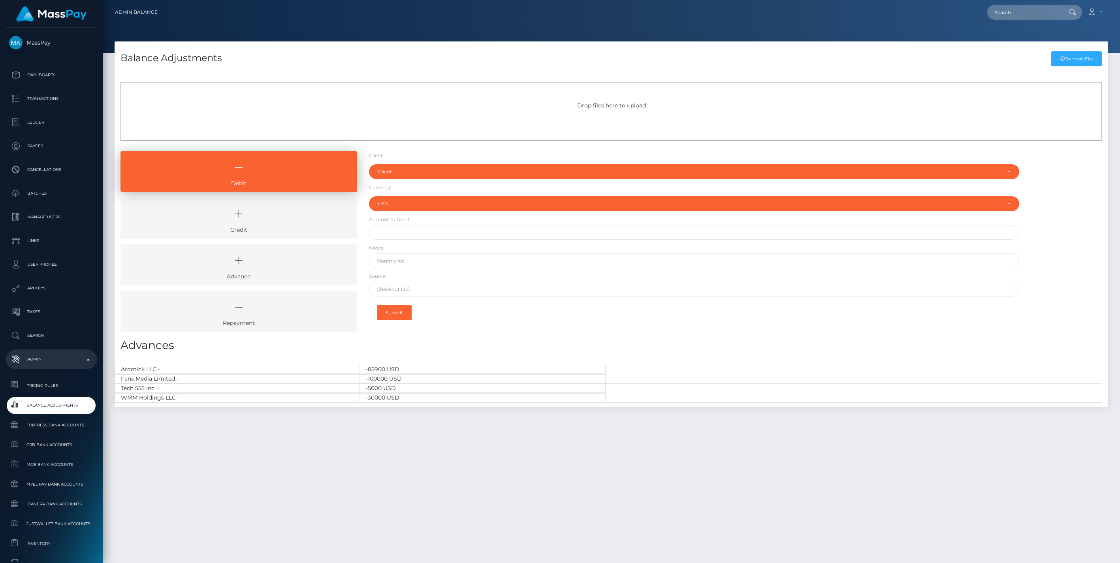
select select "USD"
click at [251, 220] on icon at bounding box center [239, 214] width 218 height 24
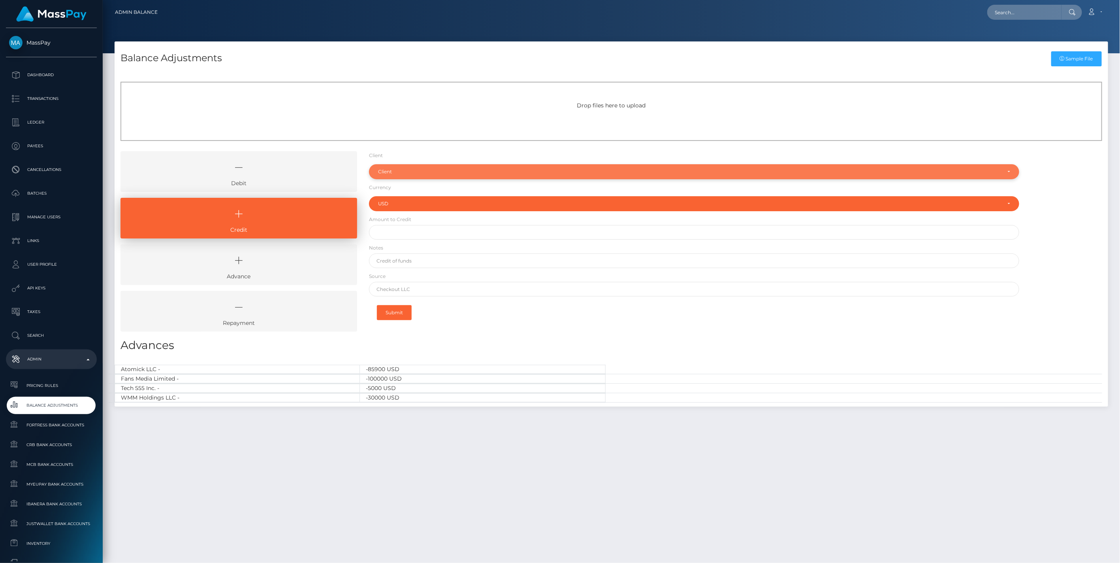
click at [433, 177] on div "Client" at bounding box center [694, 171] width 651 height 15
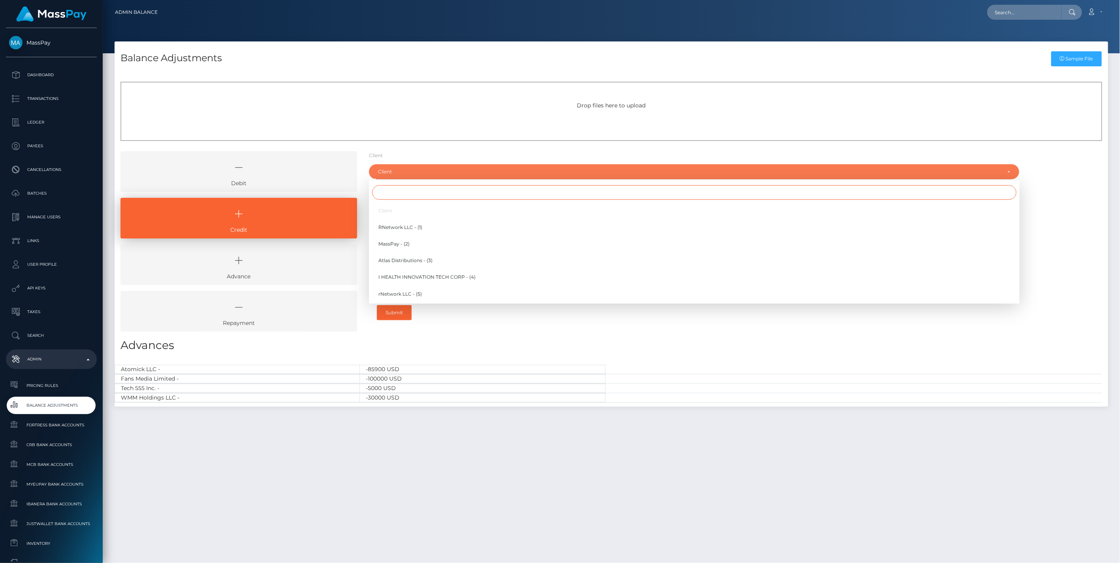
click at [400, 194] on input "Search" at bounding box center [694, 192] width 644 height 15
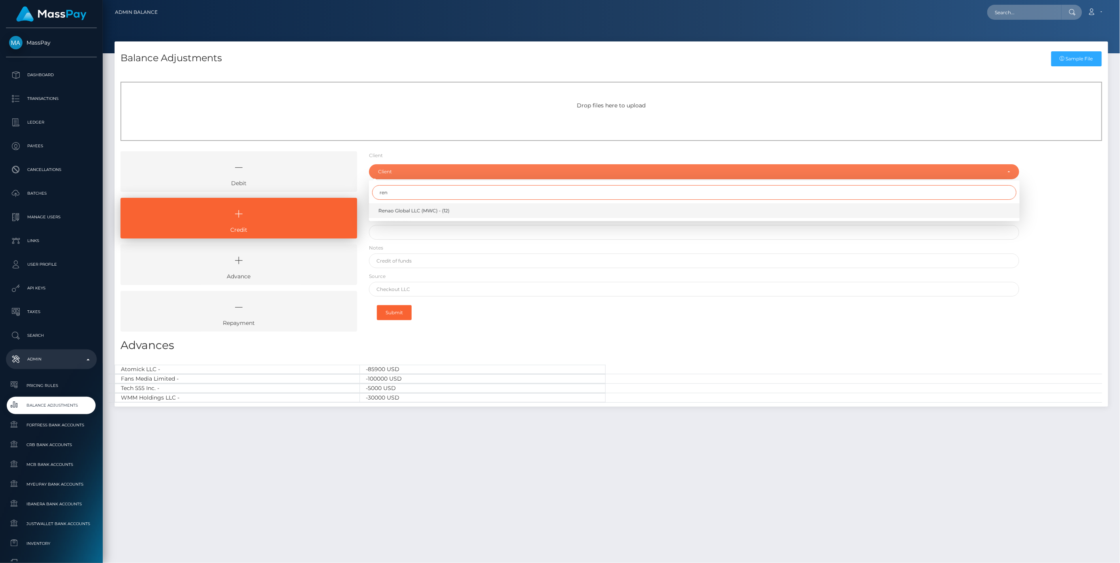
type input "ren"
click at [403, 213] on span "Renao Global LLC (MWC) - (12)" at bounding box center [413, 210] width 71 height 7
select select "12"
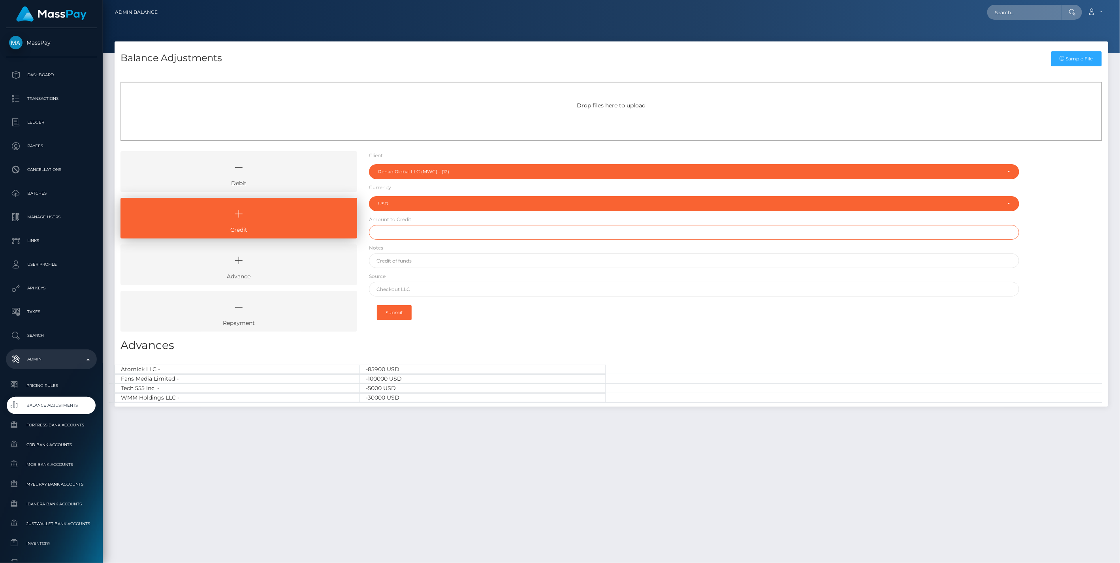
click at [388, 234] on input "text" at bounding box center [694, 232] width 651 height 15
type input "$700.00"
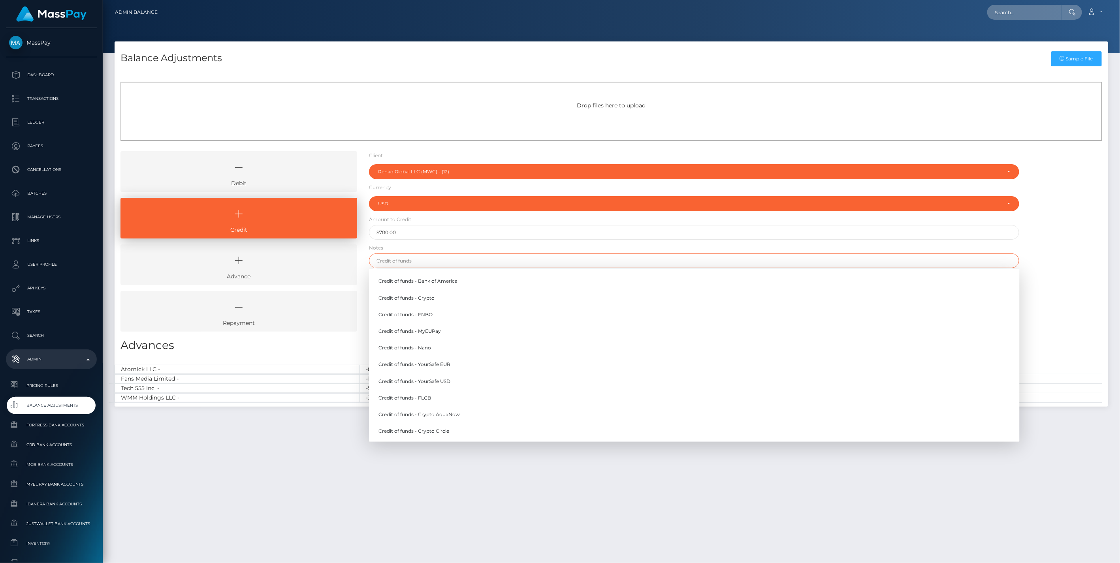
click at [385, 264] on input "text" at bounding box center [694, 261] width 651 height 15
click at [435, 315] on link "Credit of funds - FNBO" at bounding box center [694, 314] width 651 height 15
type input "Credit of funds - FNBO"
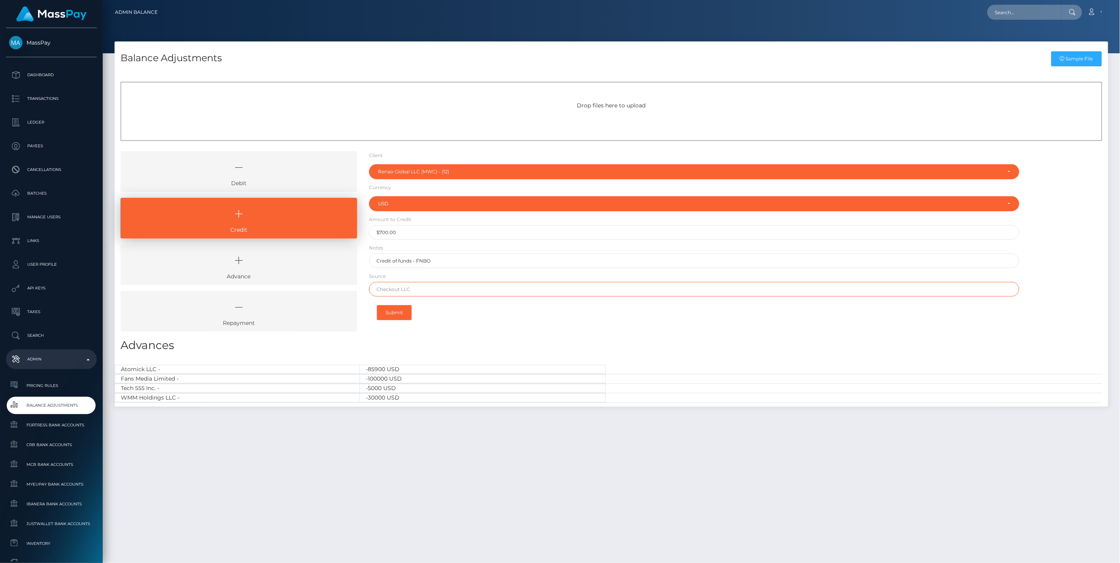
click at [403, 293] on input "text" at bounding box center [694, 289] width 651 height 15
paste input "BANK OF AMERICA N.A."
type input "BANK OF AMERICA N.A."
click at [396, 314] on button "Submit" at bounding box center [394, 312] width 35 height 15
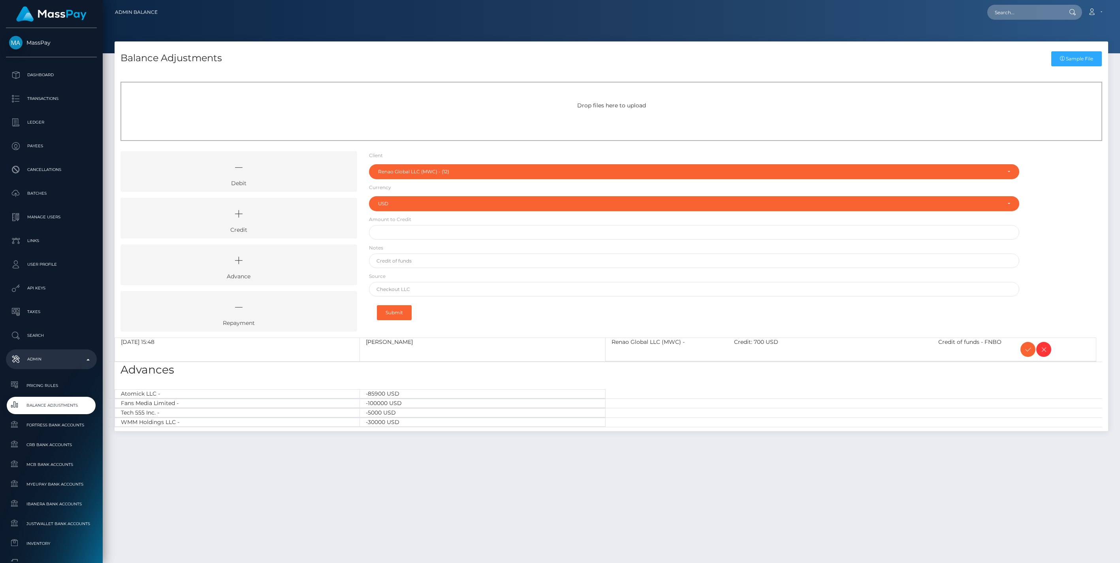
select select "12"
select select "USD"
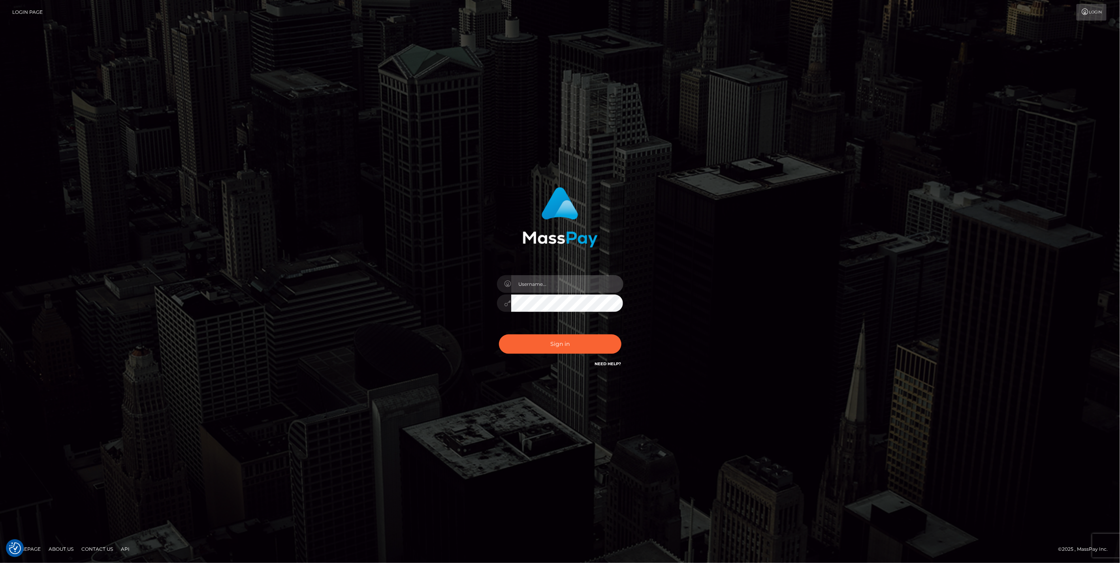
type input "jlo"
click at [555, 342] on button "Sign in" at bounding box center [560, 344] width 122 height 19
type input "jlo"
click at [565, 347] on button "Sign in" at bounding box center [560, 344] width 122 height 19
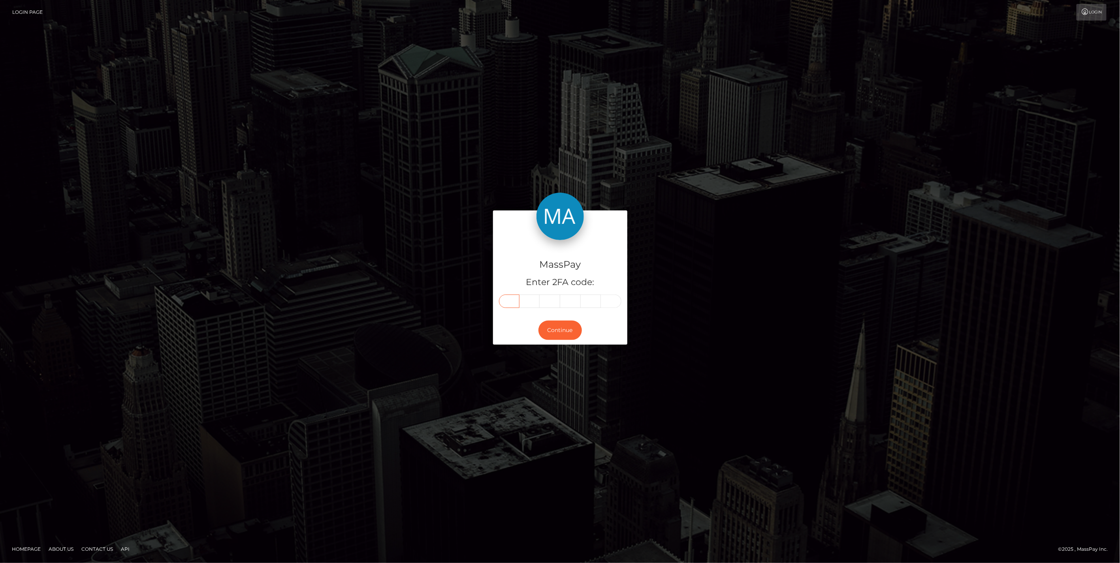
paste input "8"
type input "8"
type input "4"
type input "8"
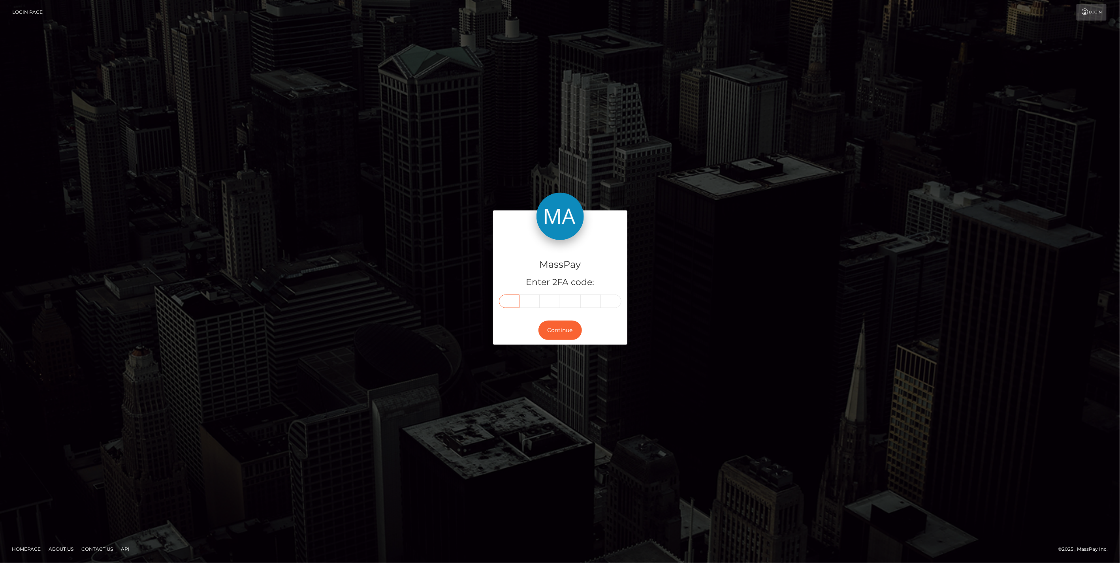
type input "1"
type input "7"
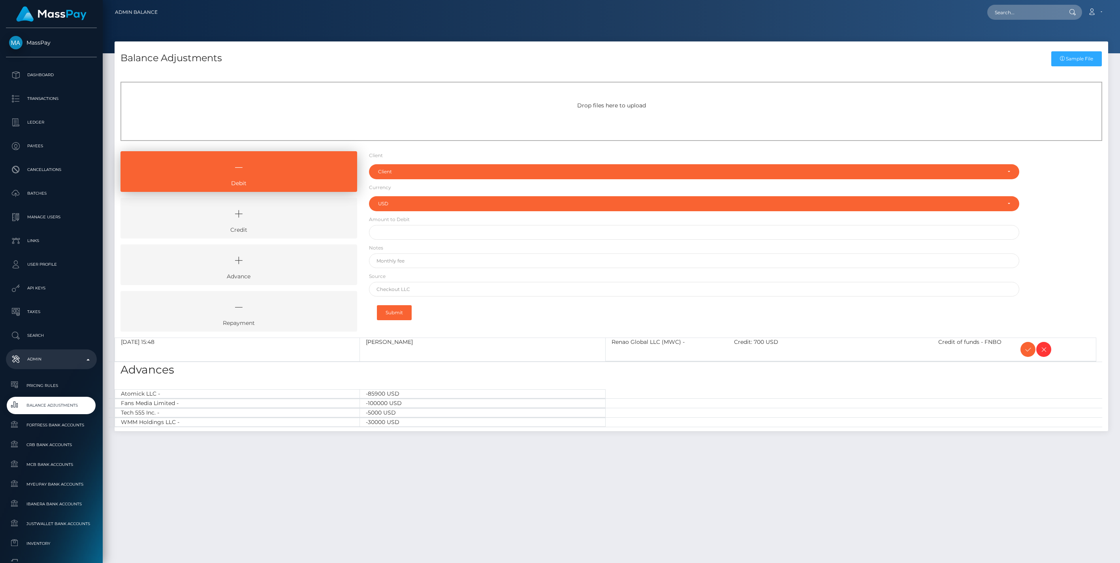
select select "USD"
click at [270, 224] on icon at bounding box center [239, 214] width 218 height 24
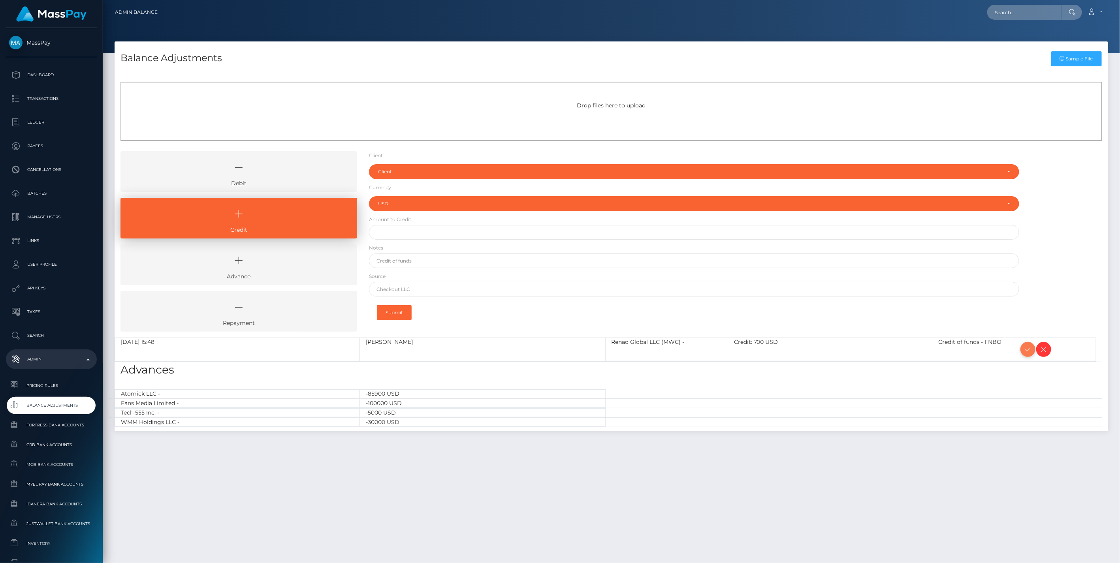
click at [1024, 350] on icon at bounding box center [1027, 350] width 9 height 10
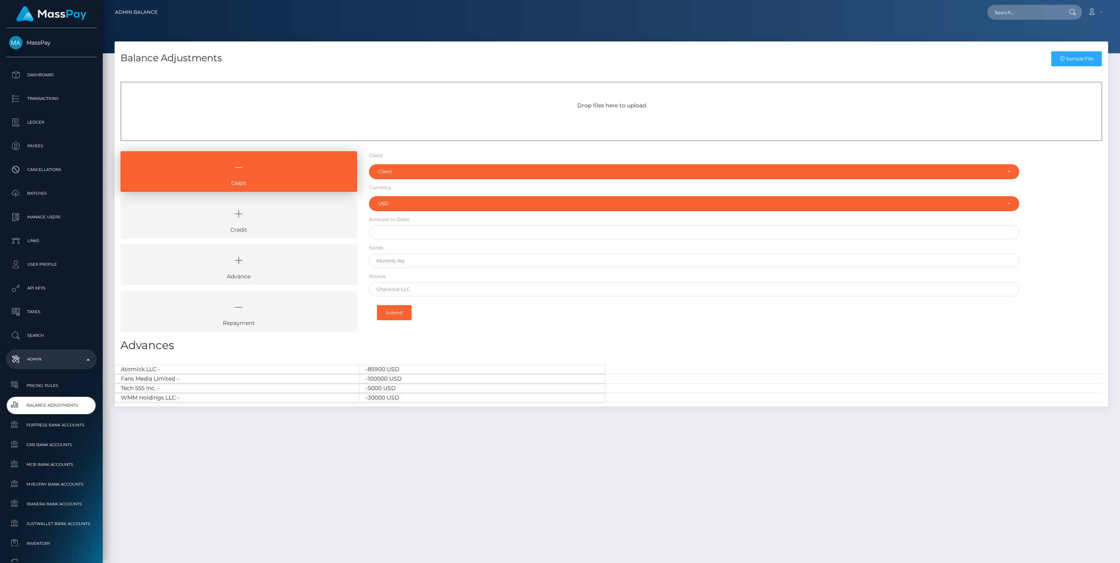
select select "USD"
click at [285, 214] on icon at bounding box center [239, 214] width 218 height 24
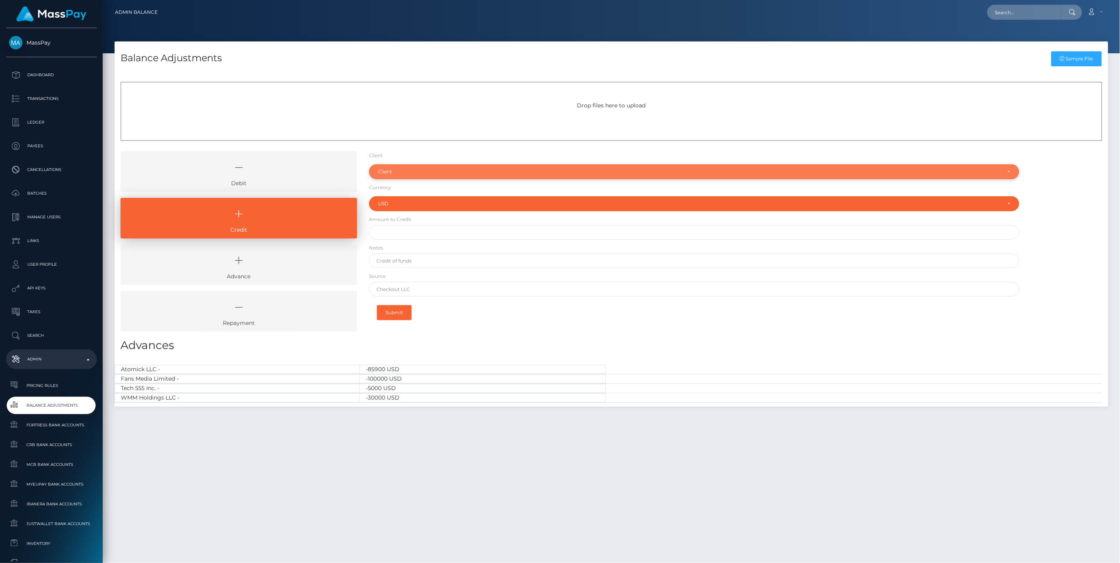
click at [390, 170] on div "Client" at bounding box center [689, 172] width 623 height 6
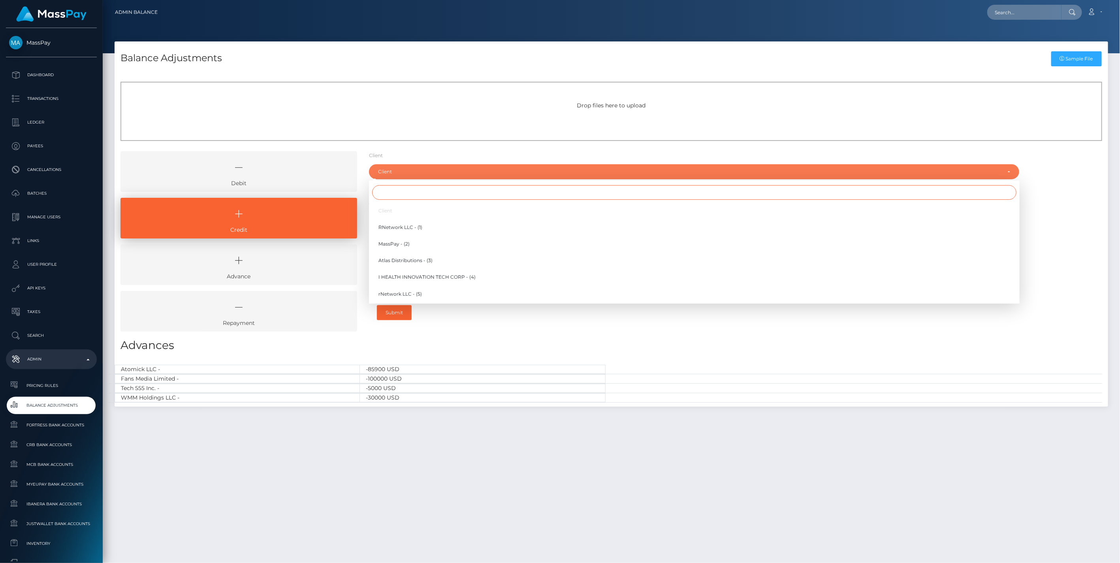
click at [394, 198] on input "Search" at bounding box center [694, 192] width 644 height 15
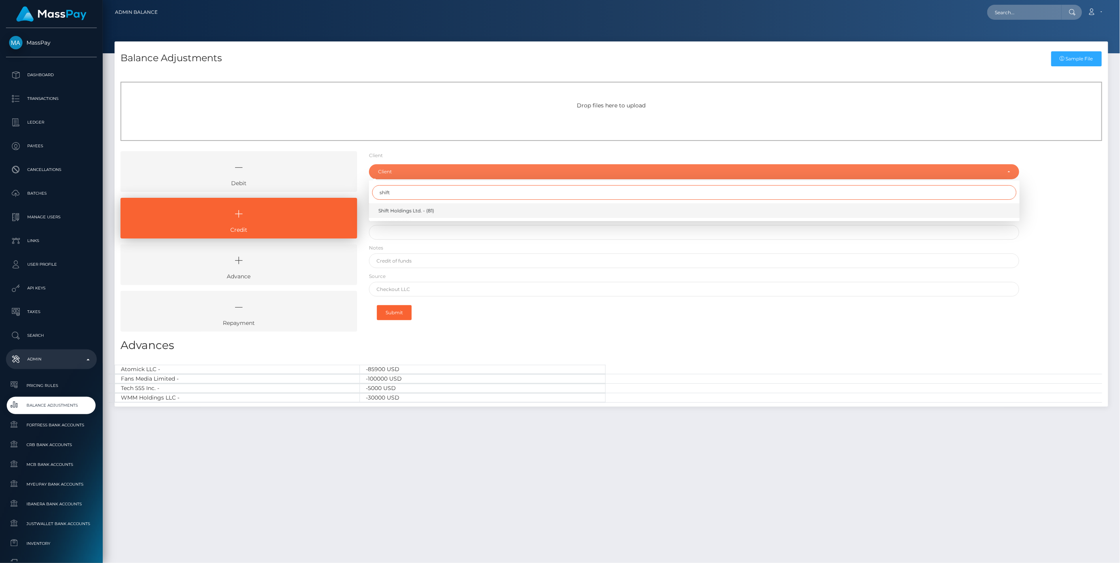
type input "shift"
click at [399, 213] on span "Shift Holdings Ltd. - (81)" at bounding box center [406, 210] width 56 height 7
select select "81"
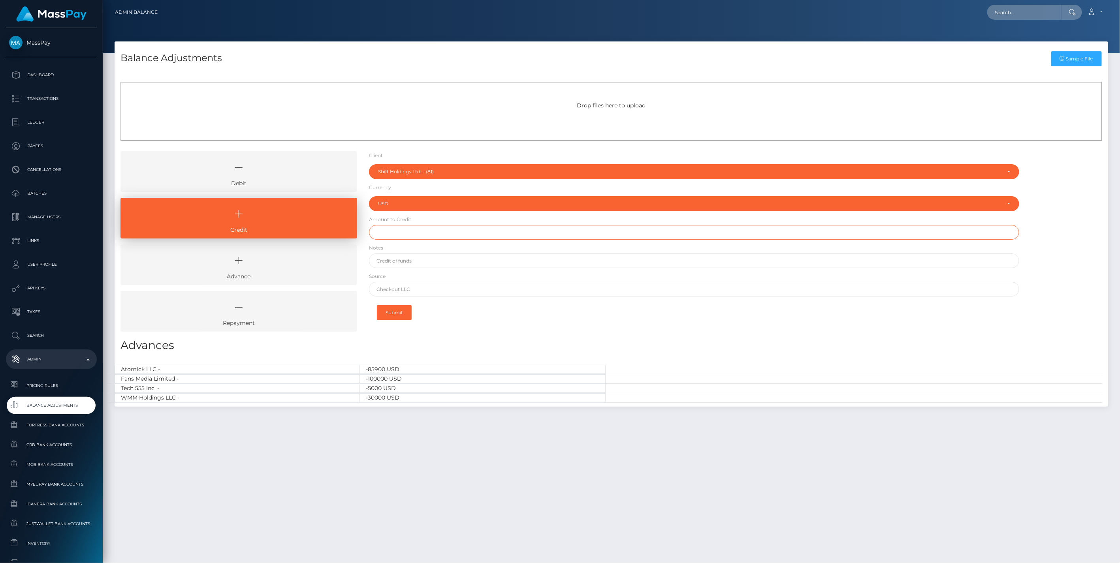
click at [405, 232] on input "text" at bounding box center [694, 232] width 651 height 15
type input "$500,000.00"
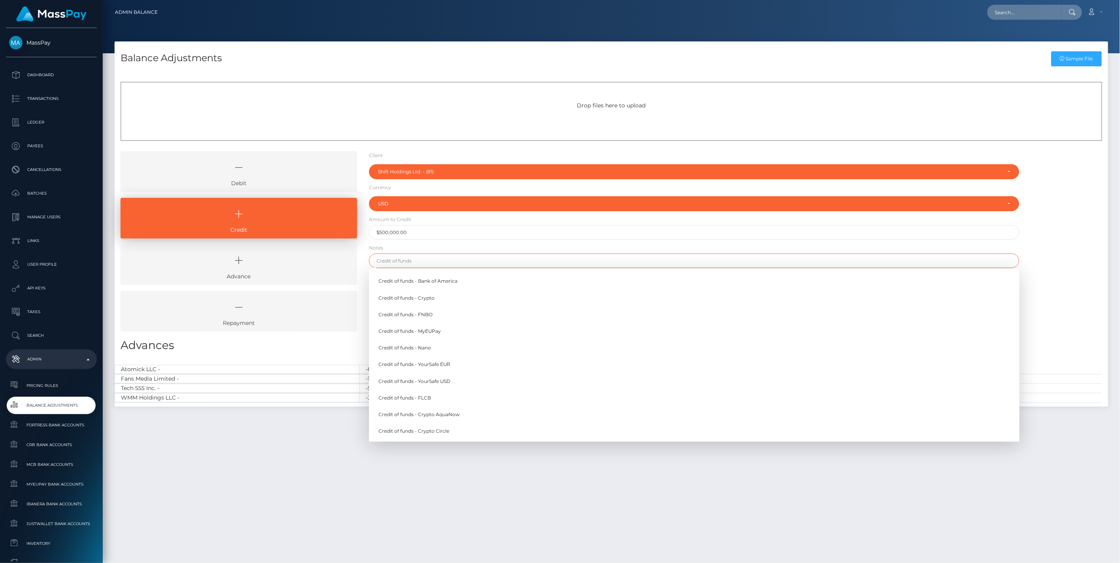
click at [400, 259] on input "text" at bounding box center [694, 261] width 651 height 15
click at [427, 347] on link "Credit of funds - Nano" at bounding box center [694, 348] width 651 height 15
type input "Credit of funds - Nano"
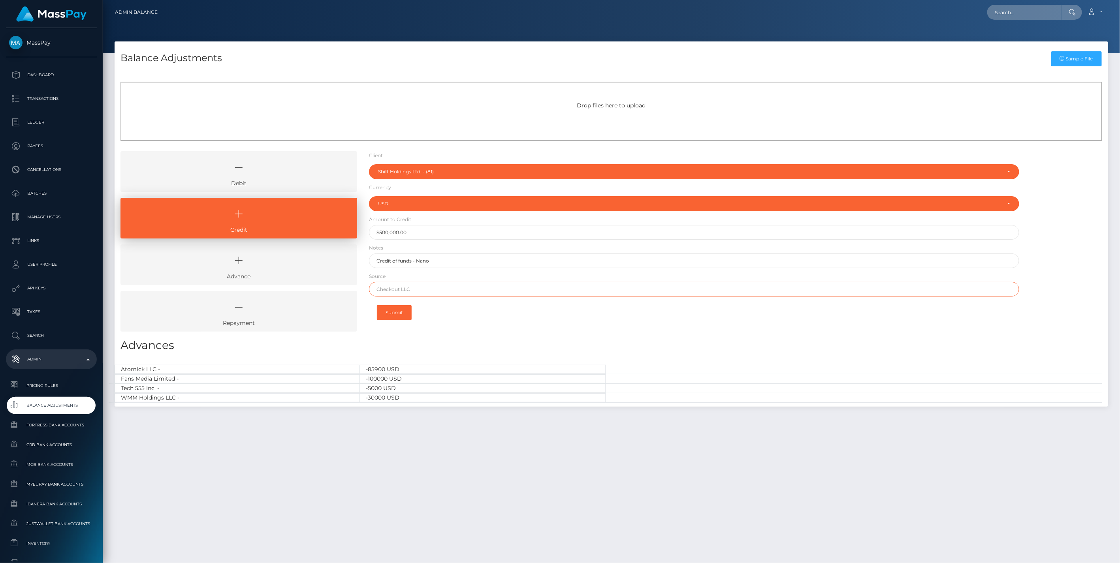
click at [399, 288] on input "text" at bounding box center [694, 289] width 651 height 15
type input "Nano Banc"
click at [394, 315] on button "Submit" at bounding box center [394, 312] width 35 height 15
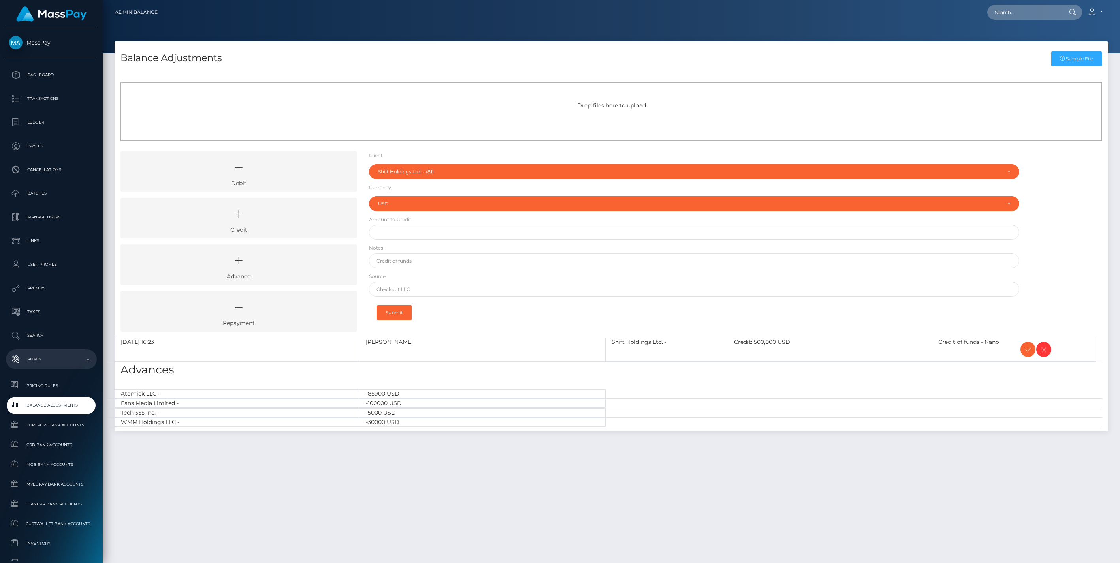
select select "81"
select select "USD"
click at [1025, 349] on icon at bounding box center [1027, 350] width 9 height 10
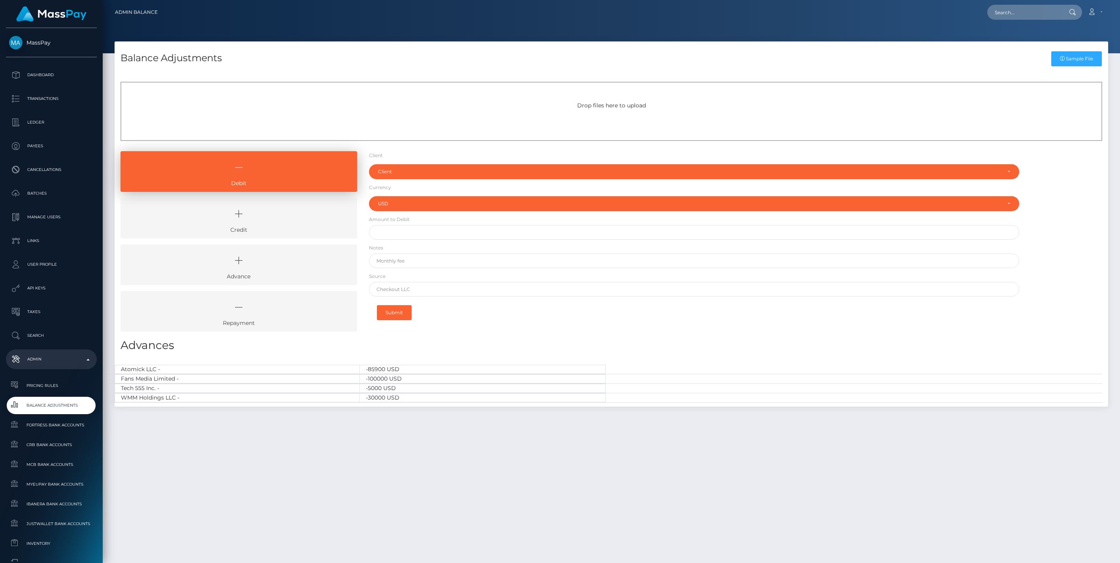
select select "USD"
click at [293, 217] on icon at bounding box center [239, 214] width 218 height 24
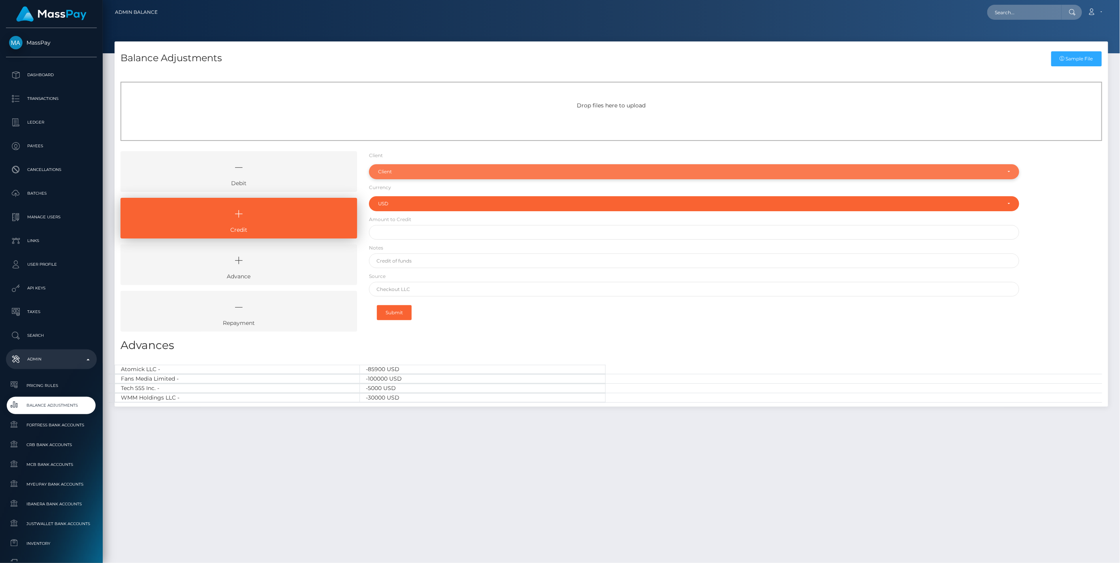
click at [391, 175] on div "Client" at bounding box center [694, 171] width 651 height 15
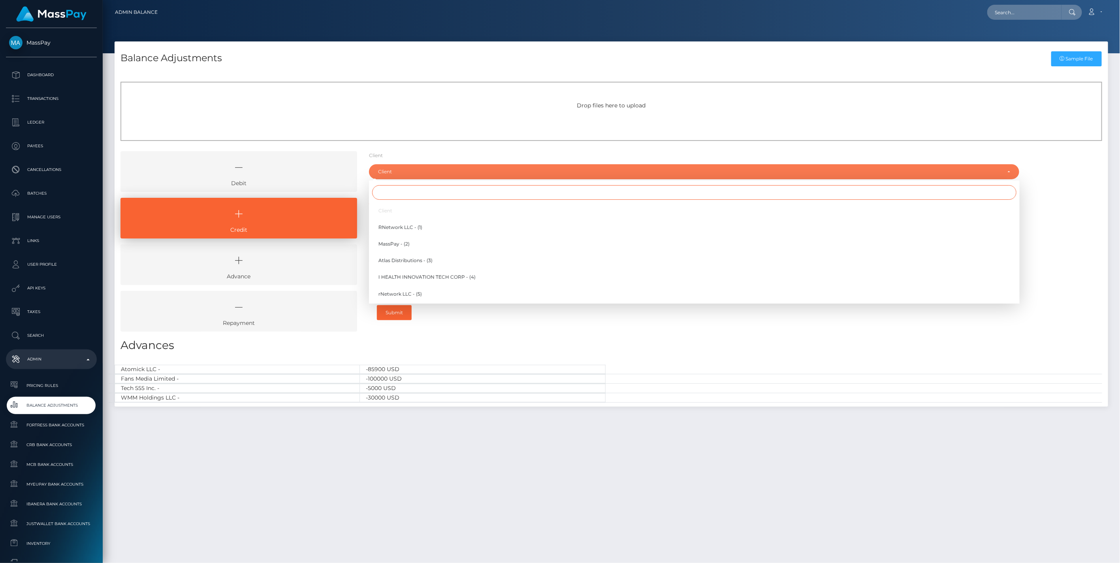
click at [390, 194] on input "Search" at bounding box center [694, 192] width 644 height 15
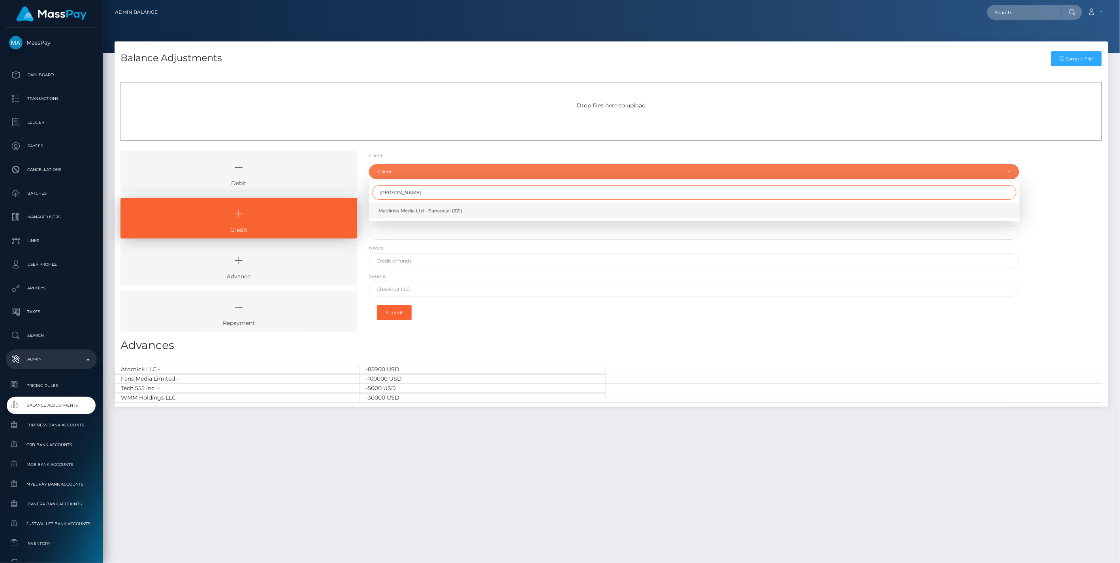
type input "[PERSON_NAME]"
click at [397, 212] on span "Madlinks Media Ltd - Fansocial (321)" at bounding box center [420, 210] width 84 height 7
select select "321"
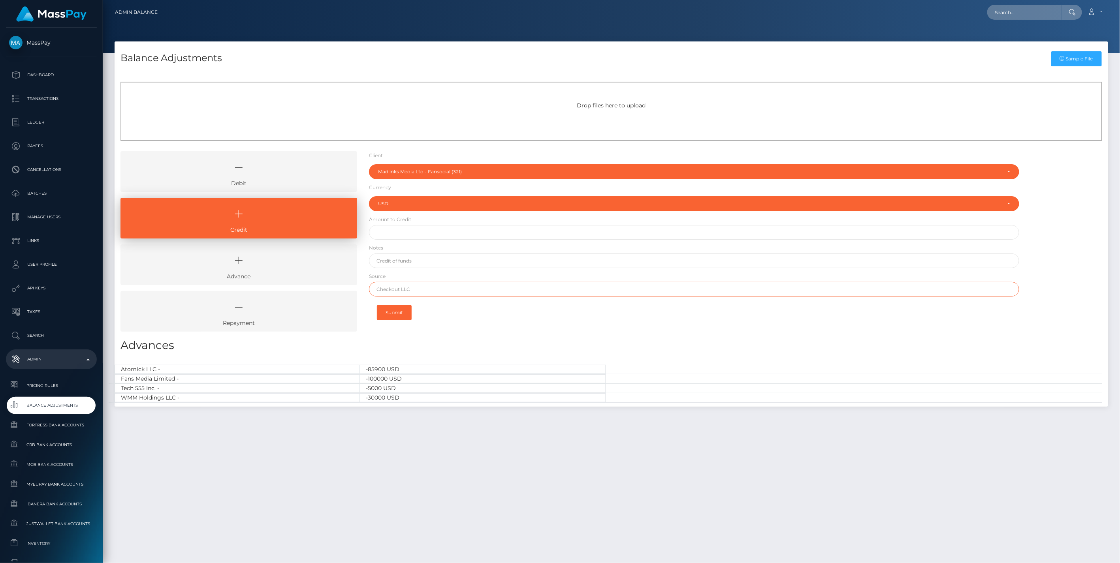
click at [400, 291] on input "text" at bounding box center [694, 289] width 651 height 15
paste input "REVOLUT LTD"
type input "REVOLUT LTD"
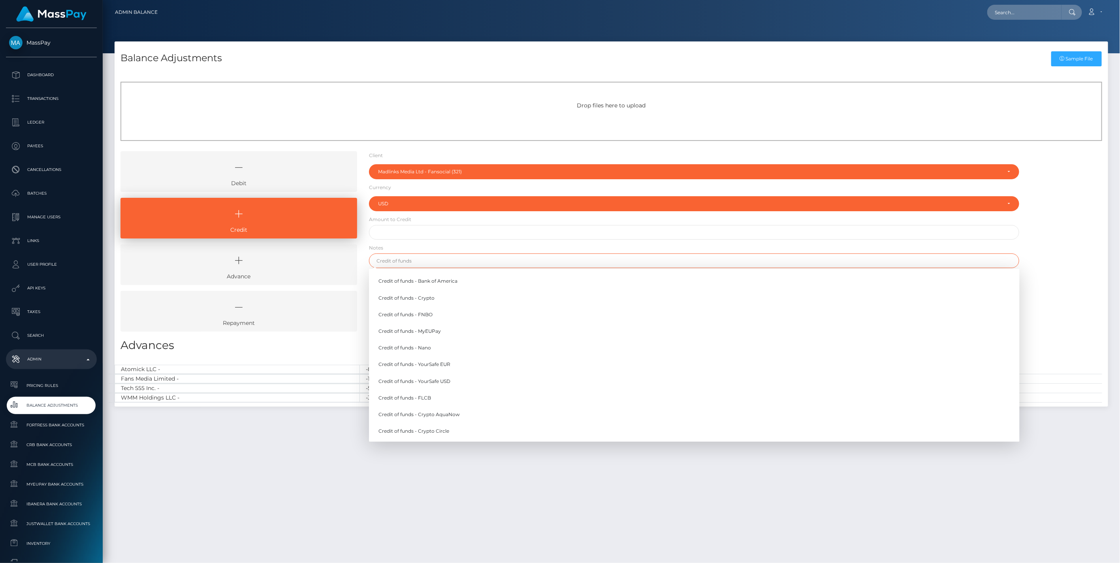
click at [390, 261] on input "text" at bounding box center [694, 261] width 651 height 15
click at [441, 378] on link "Credit of funds - YourSafe USD" at bounding box center [694, 381] width 651 height 15
type input "Credit of funds - YourSafe USD"
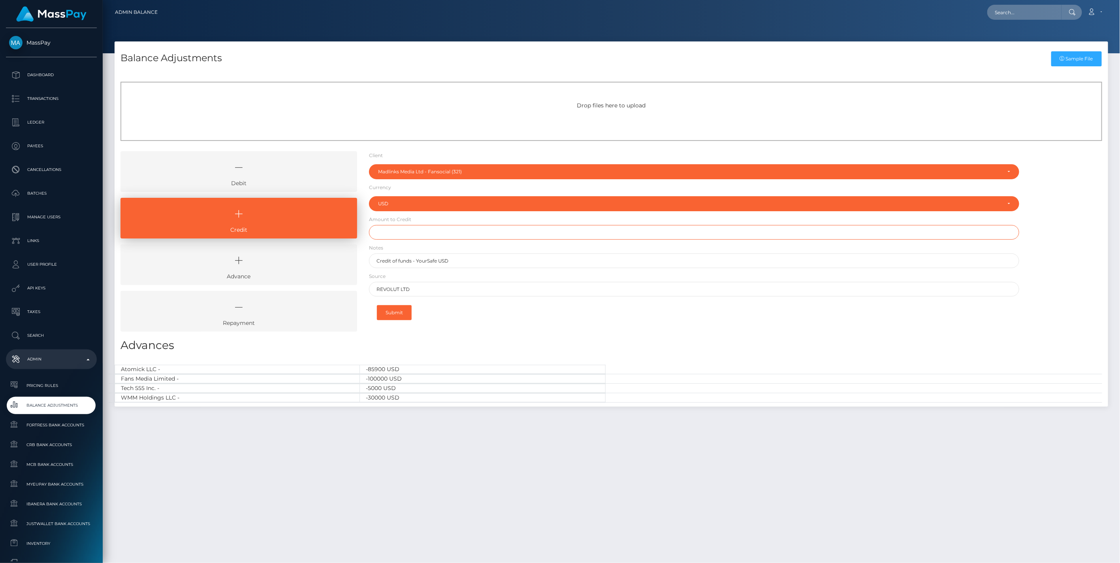
click at [398, 232] on input "text" at bounding box center [694, 232] width 651 height 15
type input "$68.00"
click at [392, 318] on button "Submit" at bounding box center [394, 312] width 35 height 15
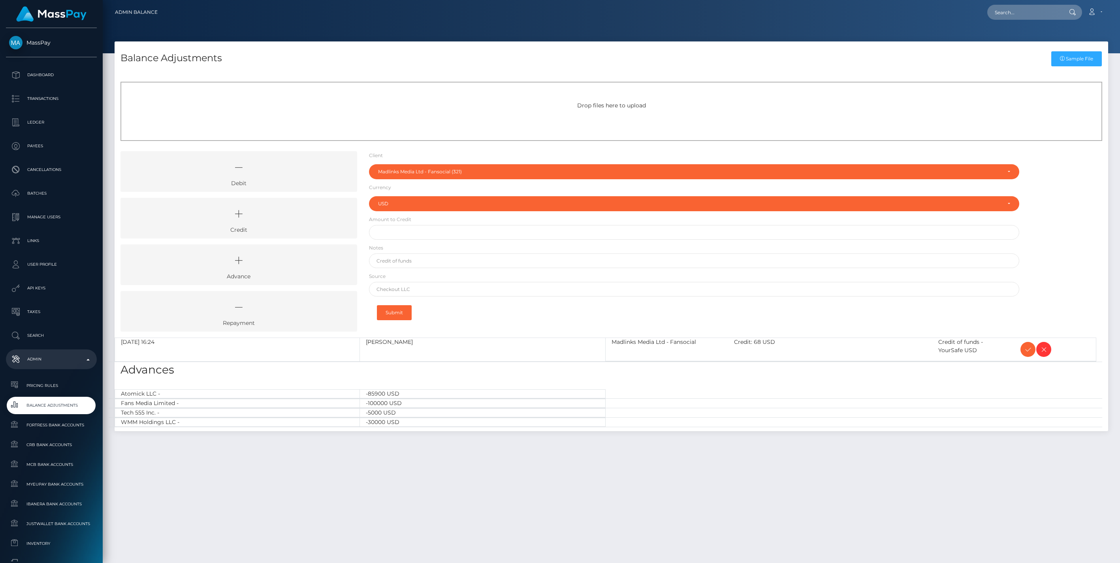
select select "321"
select select "USD"
click at [320, 218] on icon at bounding box center [239, 214] width 218 height 24
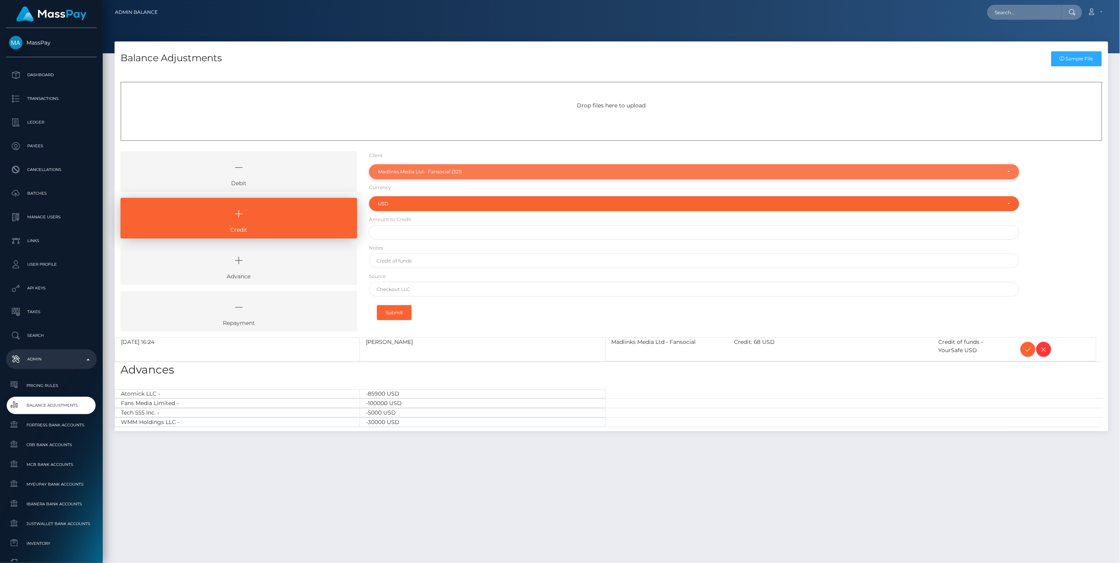
click at [392, 170] on div "Madlinks Media Ltd - Fansocial (321)" at bounding box center [689, 172] width 623 height 6
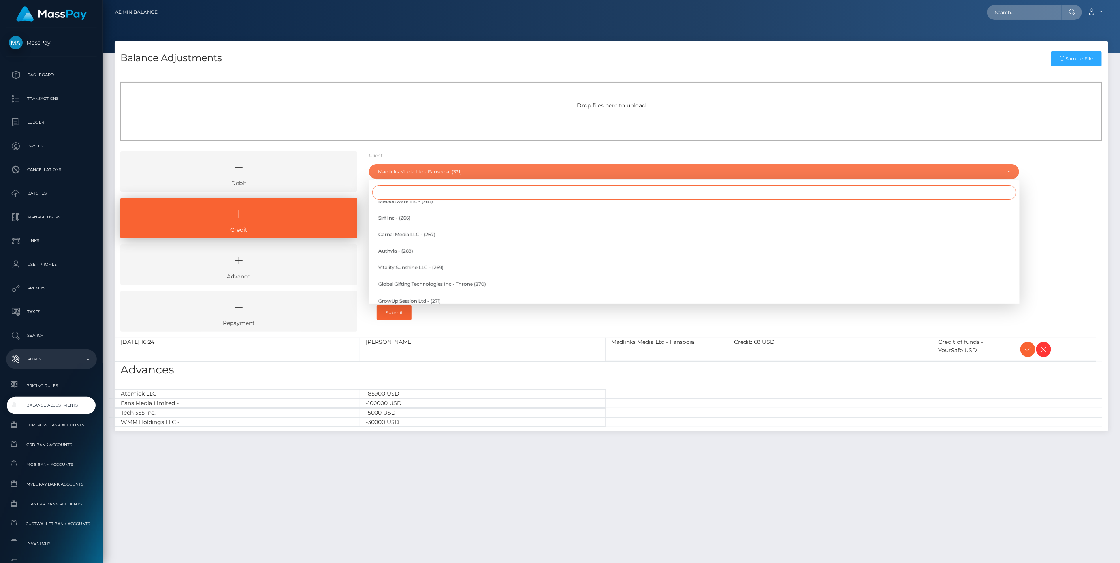
click at [391, 194] on input "Search" at bounding box center [694, 192] width 644 height 15
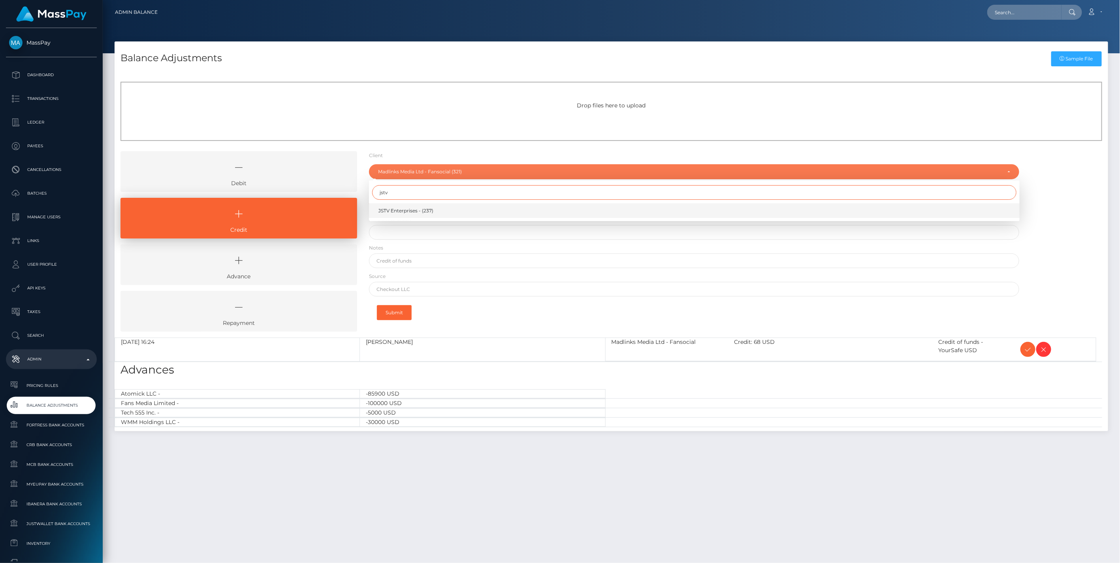
type input "jstv"
click at [407, 211] on span "JSTV Enterprises - (237)" at bounding box center [405, 210] width 55 height 7
select select "237"
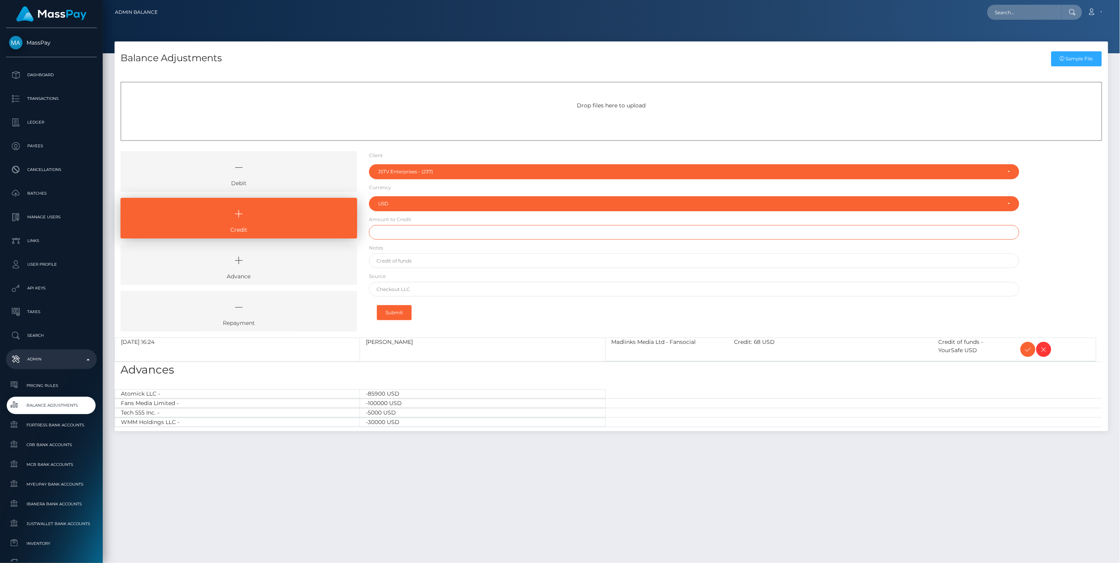
click at [395, 232] on input "text" at bounding box center [694, 232] width 651 height 15
type input "$20,000.00"
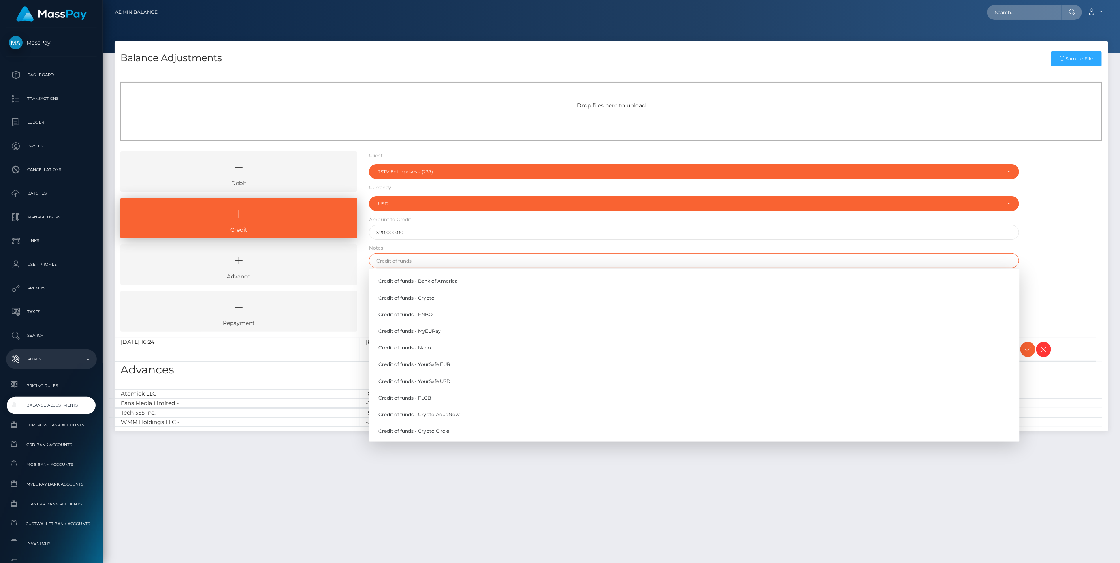
click at [401, 260] on input "text" at bounding box center [694, 261] width 651 height 15
click at [434, 380] on link "Credit of funds - YourSafe USD" at bounding box center [694, 381] width 651 height 15
type input "Credit of funds - YourSafe USD"
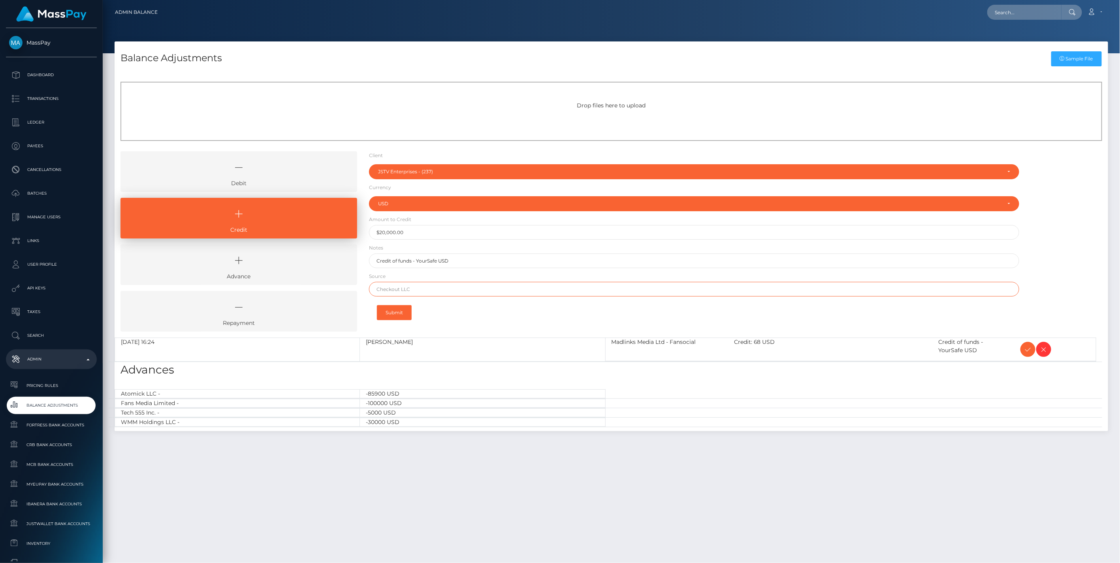
click at [423, 292] on input "text" at bounding box center [694, 289] width 651 height 15
type input "Wells Fargo"
click at [396, 315] on button "Submit" at bounding box center [394, 312] width 35 height 15
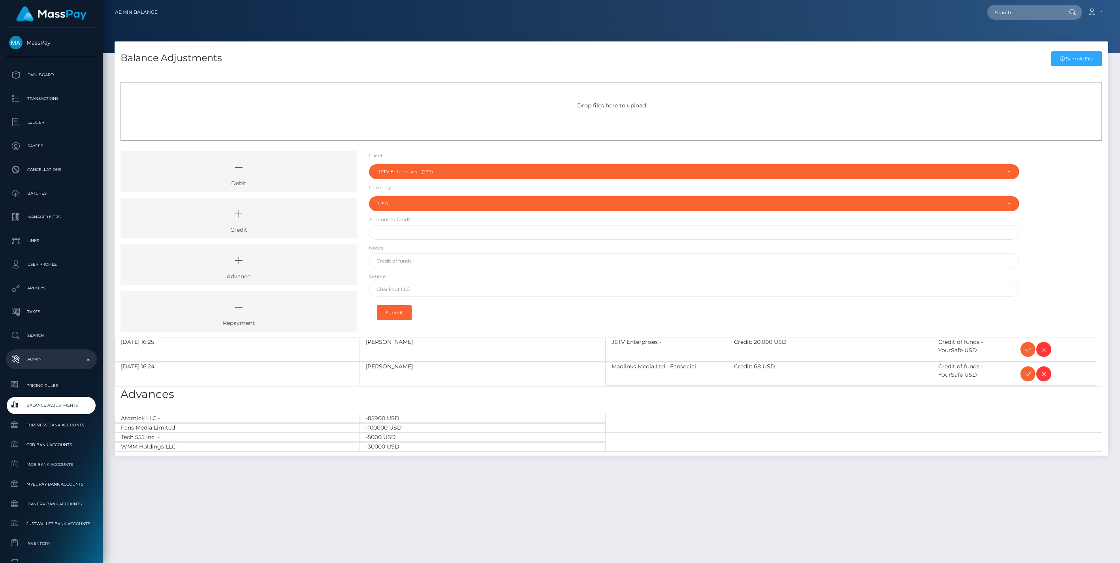
select select "237"
select select "USD"
click at [299, 217] on icon at bounding box center [239, 214] width 218 height 24
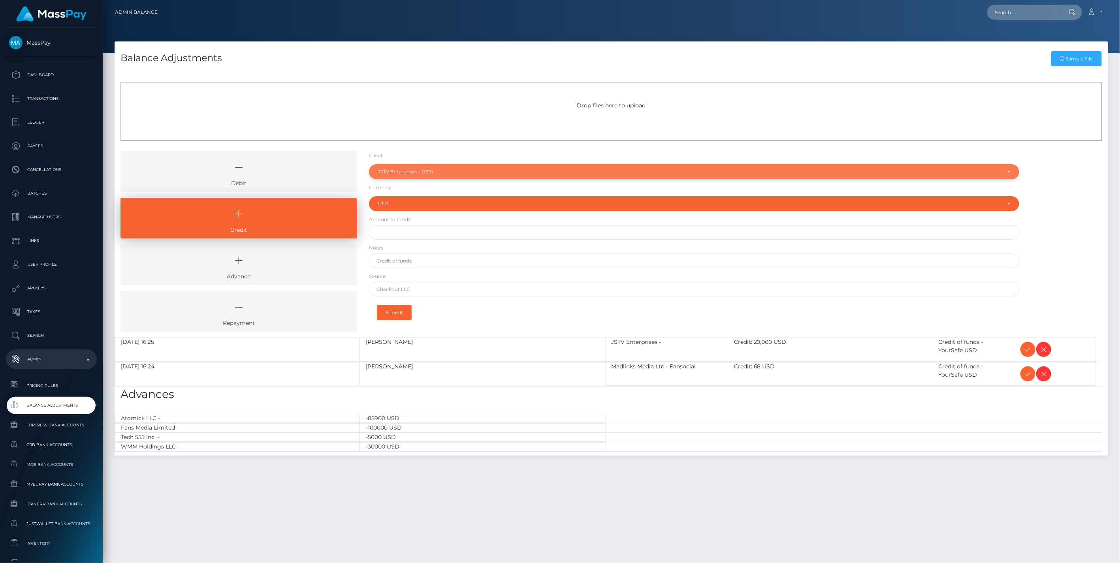
click at [428, 171] on div "JSTV Enterprises - (237)" at bounding box center [689, 172] width 623 height 6
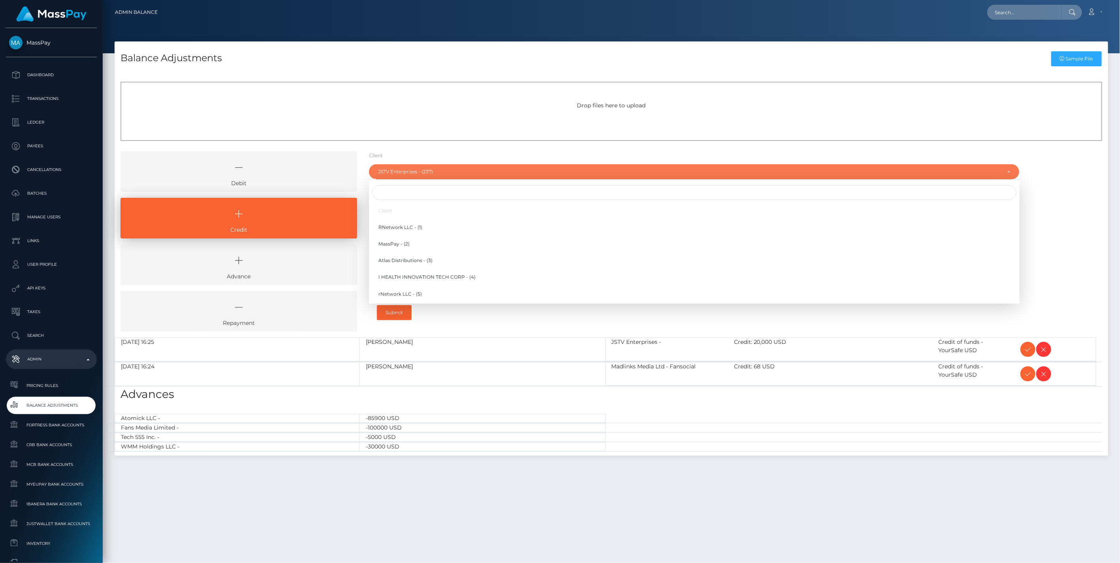
scroll to position [3172, 0]
click at [403, 195] on input "Search" at bounding box center [694, 192] width 644 height 15
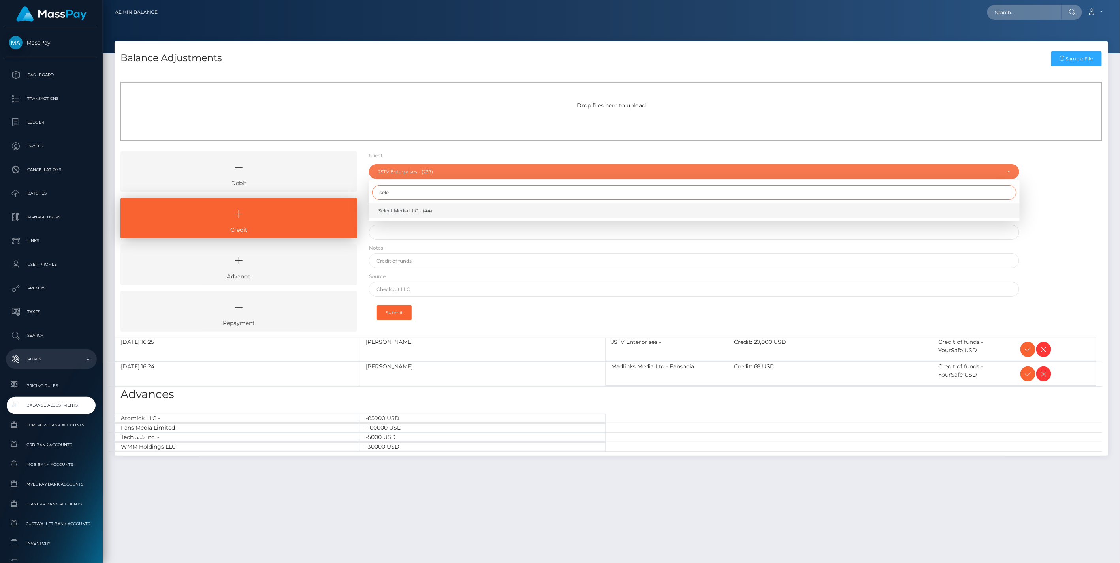
type input "sele"
click at [400, 215] on link "Select Media LLC - (44)" at bounding box center [694, 210] width 651 height 15
select select "44"
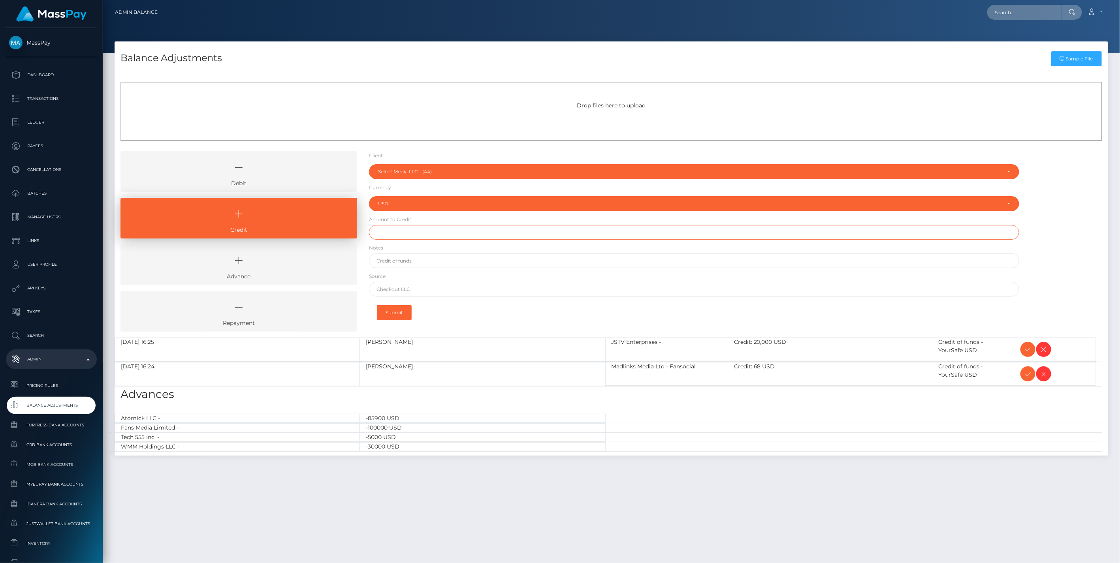
click at [396, 233] on input "text" at bounding box center [694, 232] width 651 height 15
type input "$250,000.00"
click at [403, 265] on input "text" at bounding box center [694, 261] width 651 height 15
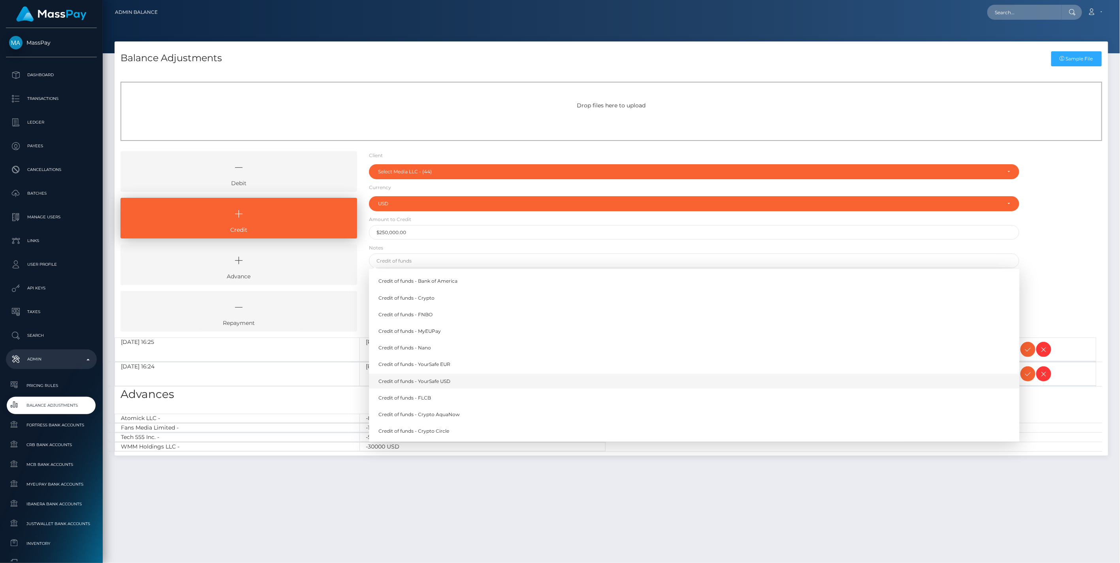
click at [437, 378] on link "Credit of funds - YourSafe USD" at bounding box center [694, 381] width 651 height 15
type input "Credit of funds - YourSafe USD"
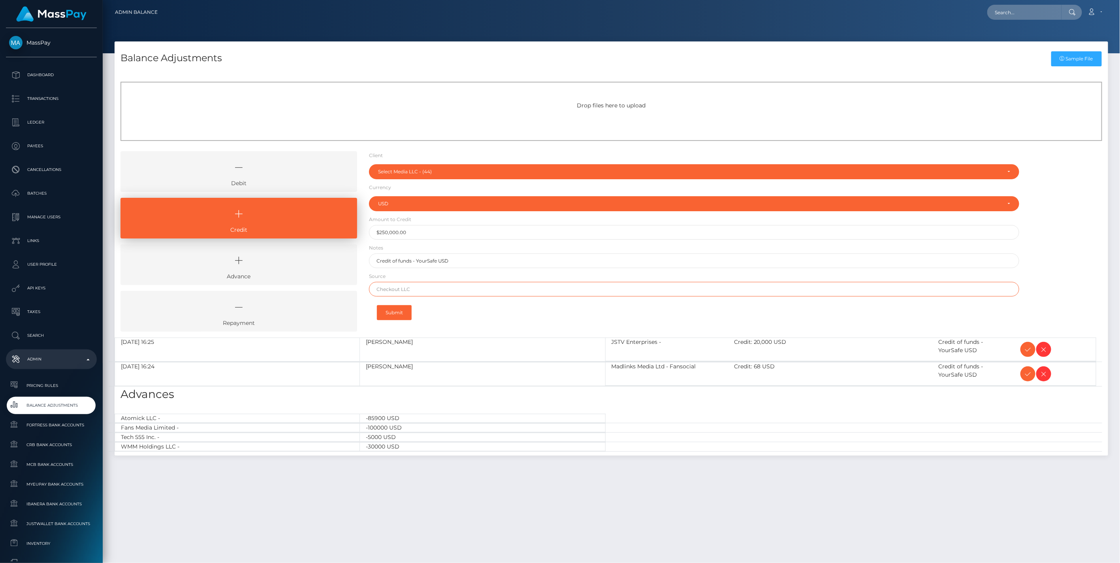
click at [405, 288] on input "text" at bounding box center [694, 289] width 651 height 15
type input "Chase Bank"
click at [398, 311] on button "Submit" at bounding box center [394, 312] width 35 height 15
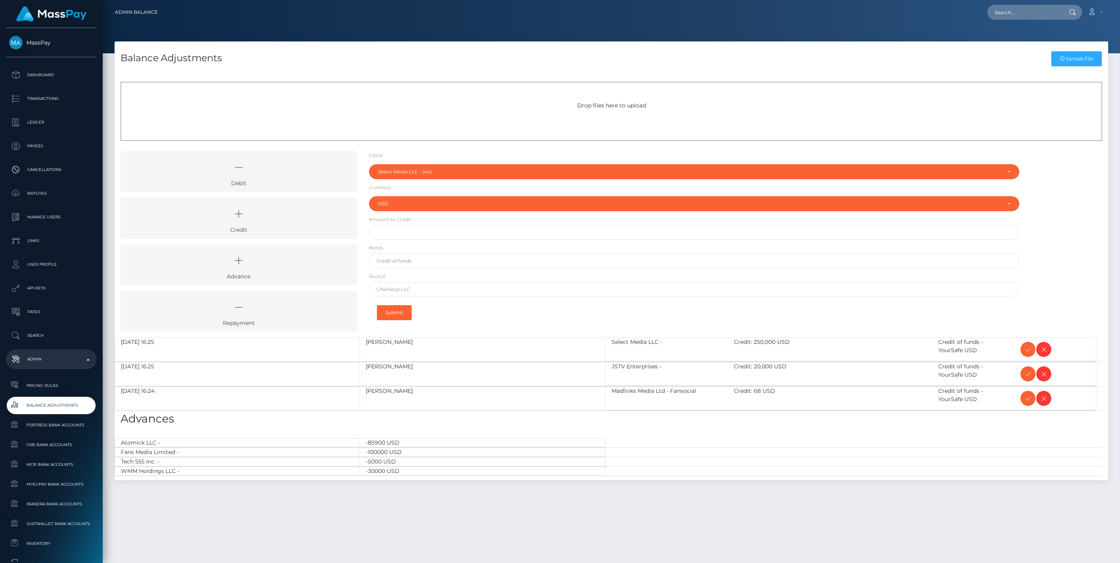
select select "44"
select select "USD"
click at [1028, 347] on icon at bounding box center [1027, 350] width 9 height 10
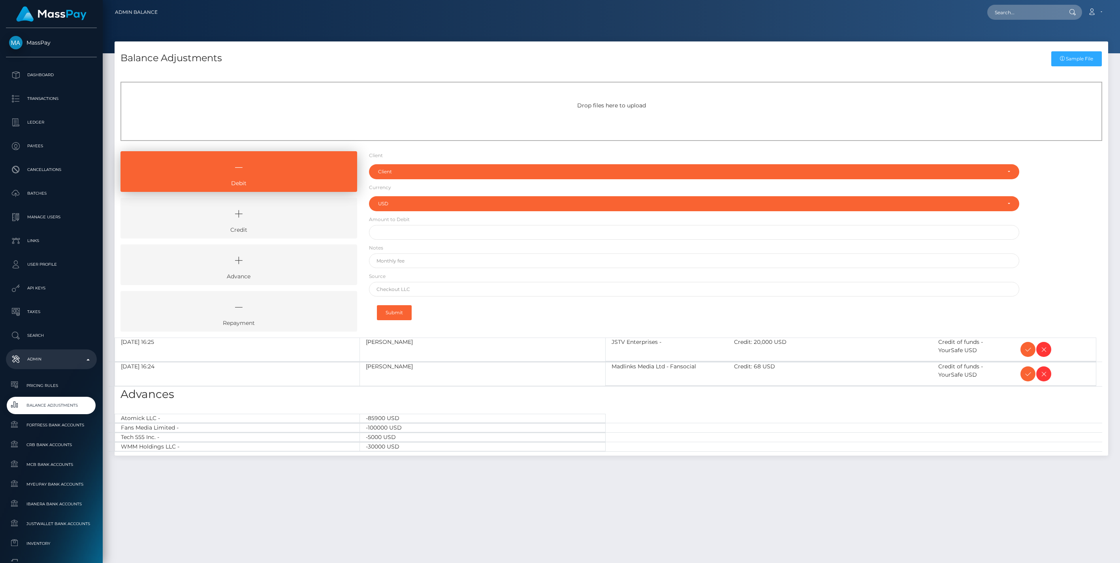
select select "USD"
click at [1028, 347] on icon at bounding box center [1027, 350] width 9 height 10
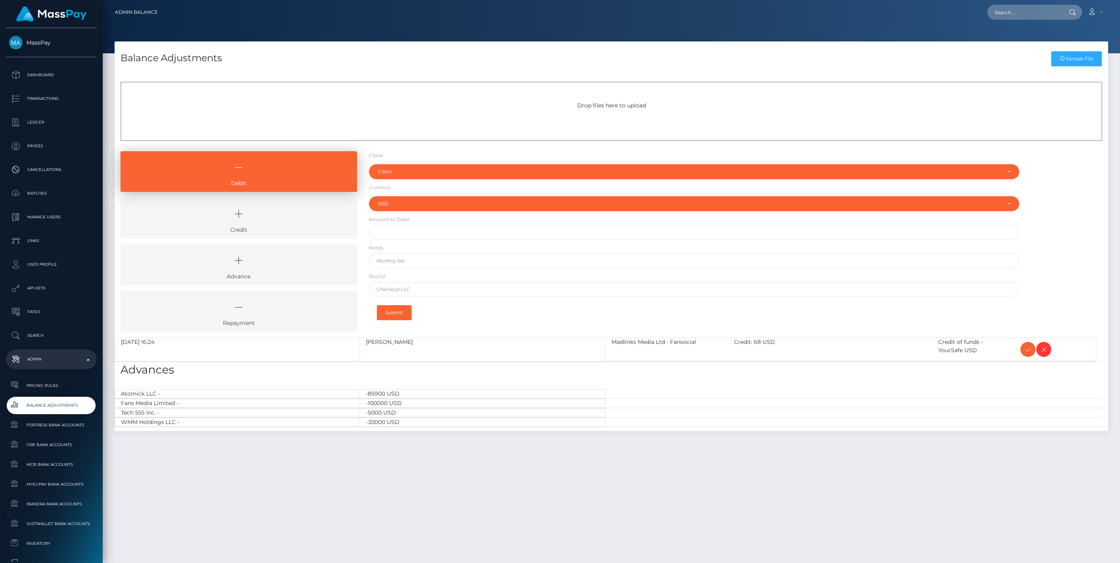
select select "USD"
click at [1028, 347] on icon at bounding box center [1027, 350] width 9 height 10
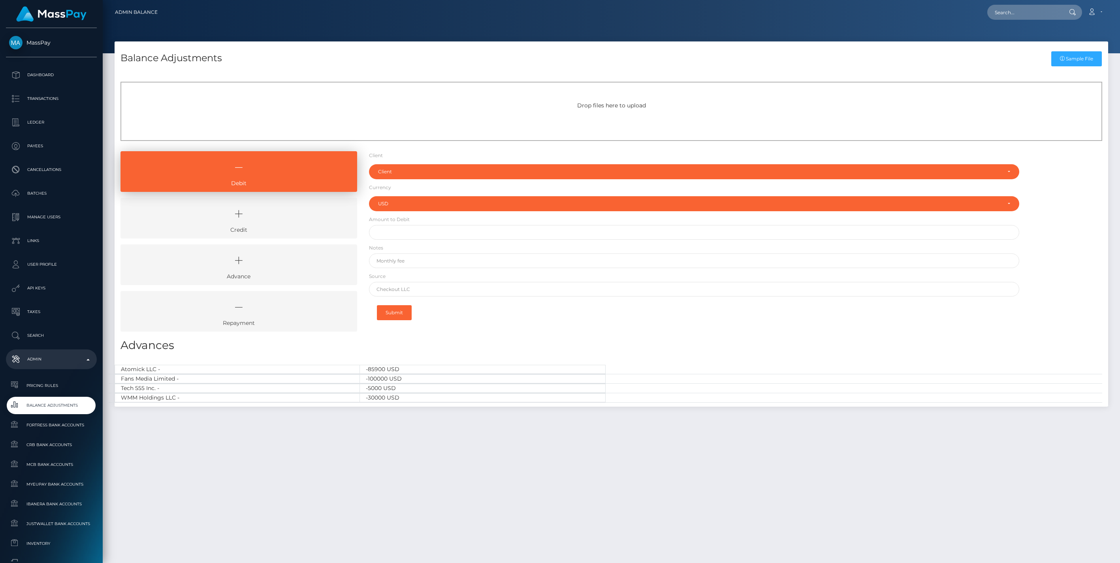
select select "USD"
click at [267, 219] on icon at bounding box center [239, 214] width 218 height 24
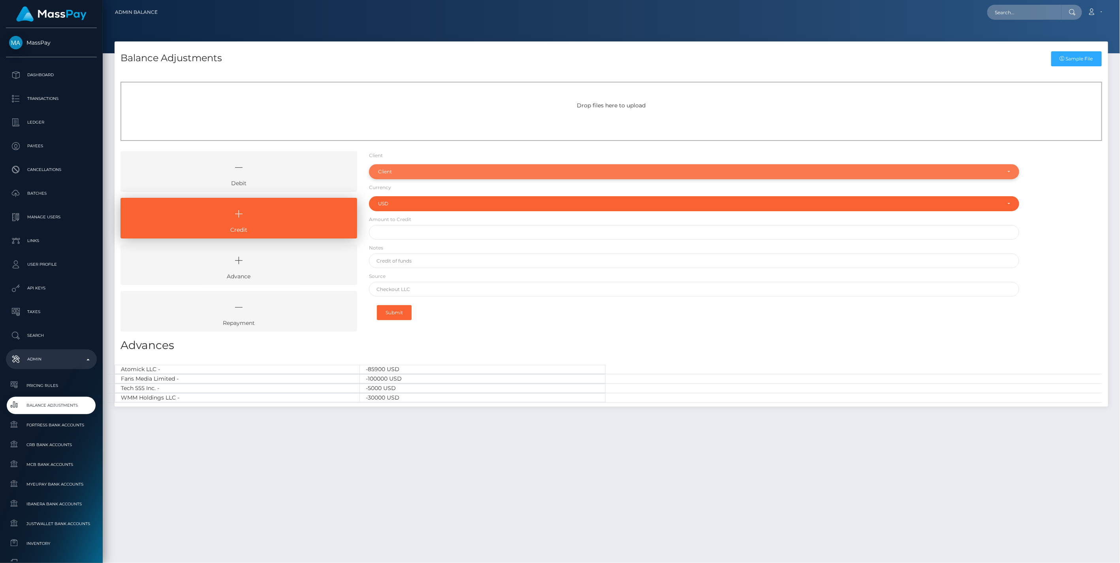
click at [404, 168] on div "Client" at bounding box center [694, 171] width 651 height 15
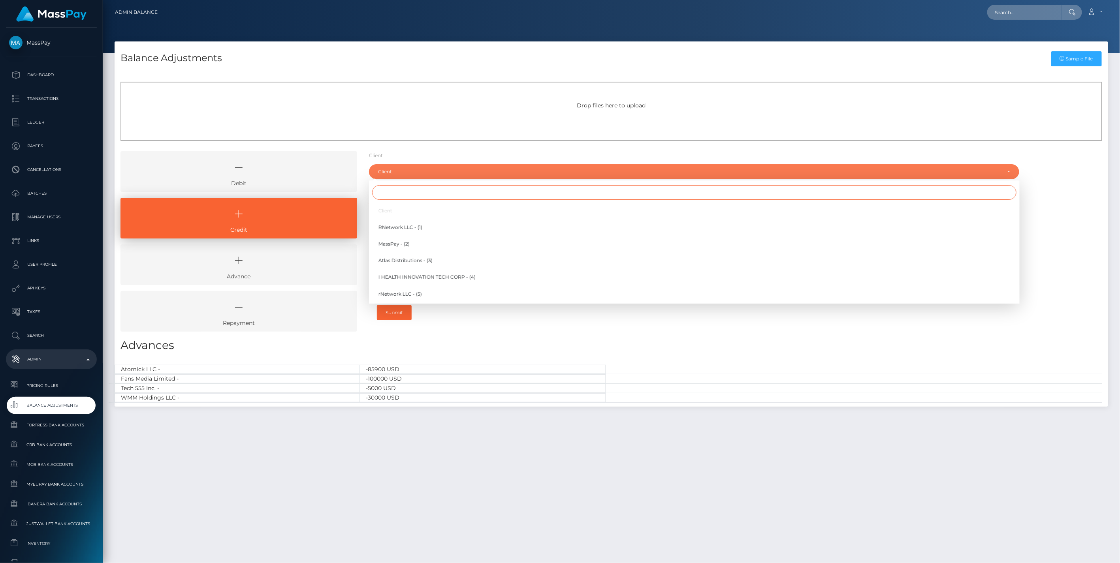
click at [391, 195] on input "Search" at bounding box center [694, 192] width 644 height 15
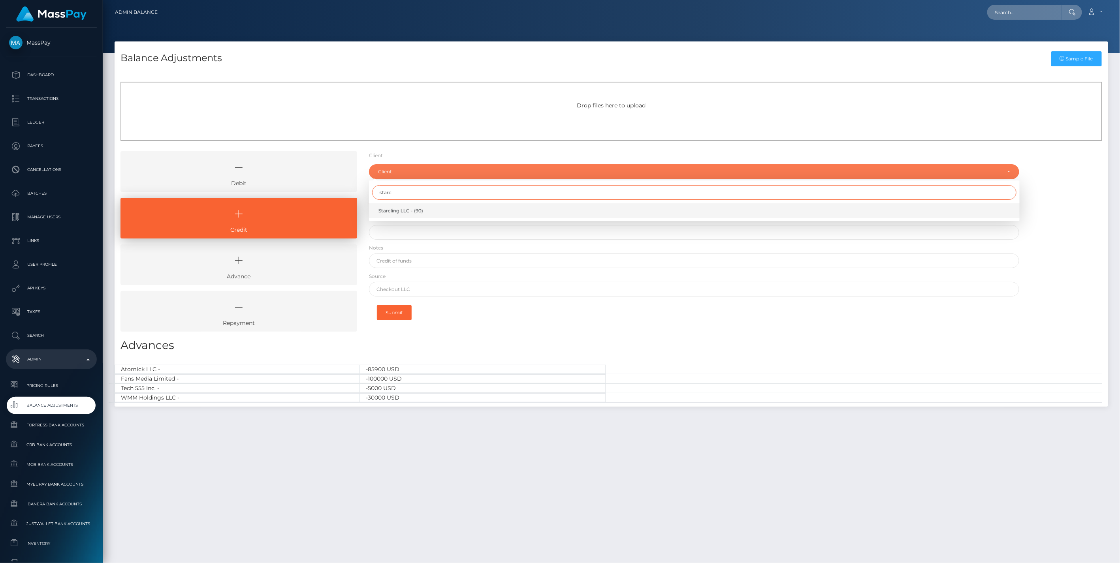
type input "starc"
click at [397, 210] on span "Starcling LLC - (90)" at bounding box center [400, 210] width 45 height 7
select select "90"
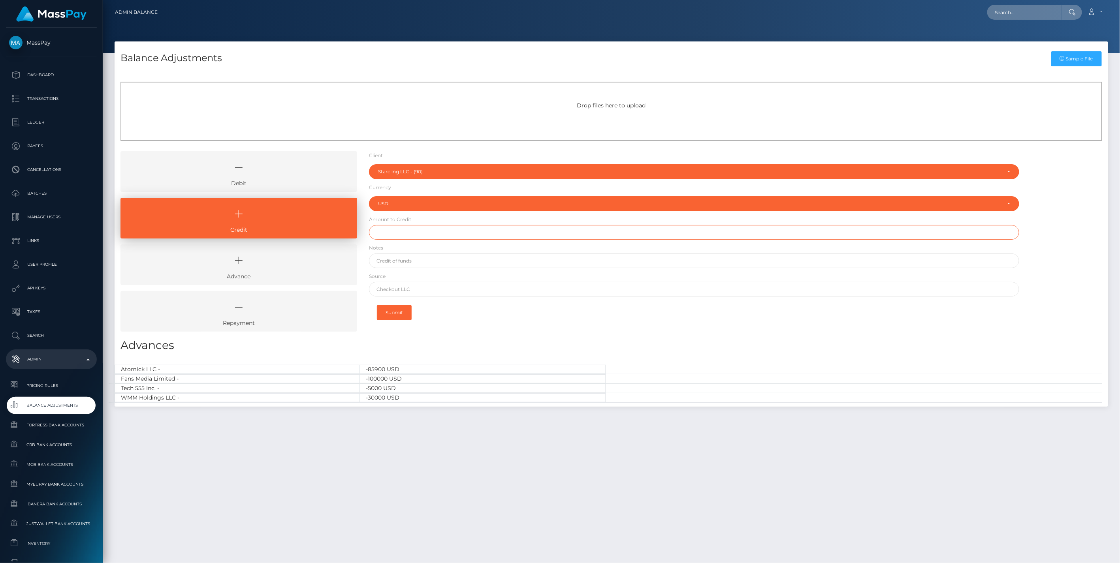
click at [391, 234] on input "text" at bounding box center [694, 232] width 651 height 15
type input "$65,000.00"
click at [407, 262] on input "text" at bounding box center [694, 261] width 651 height 15
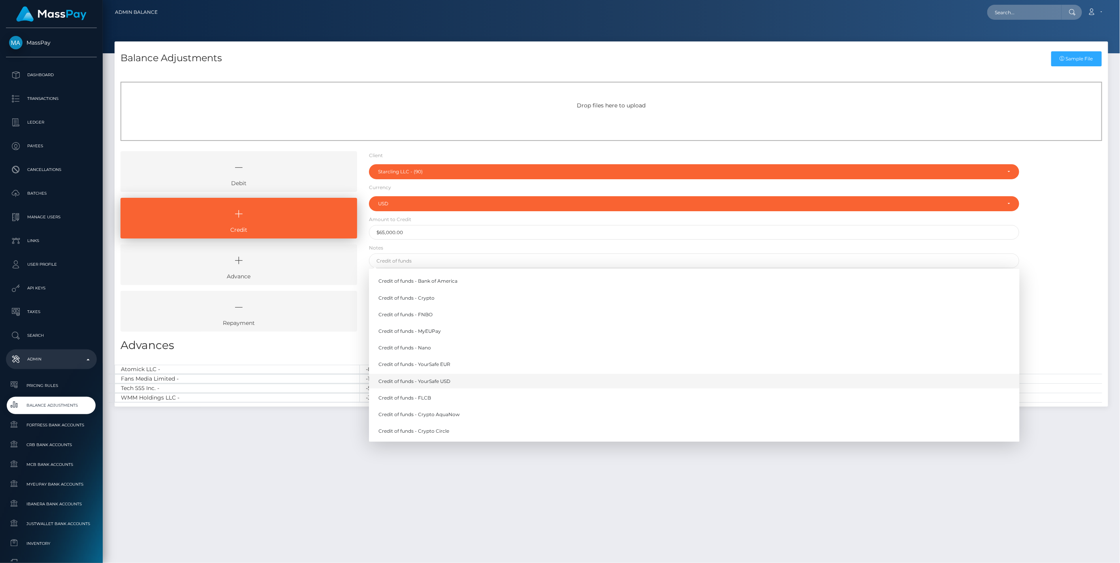
click at [427, 380] on link "Credit of funds - YourSafe USD" at bounding box center [694, 381] width 651 height 15
type input "Credit of funds - YourSafe USD"
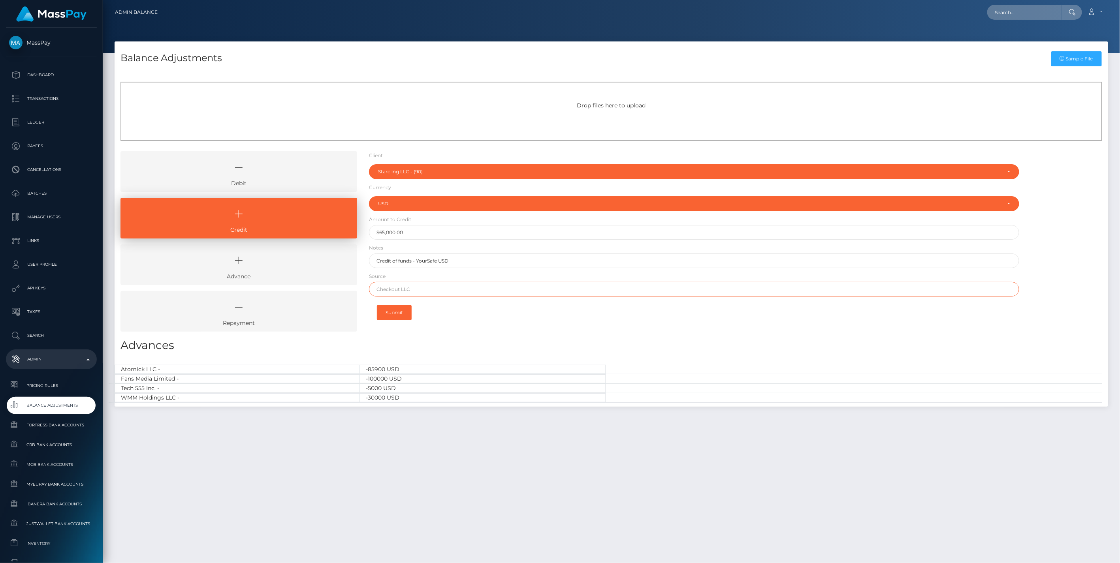
click at [429, 288] on input "text" at bounding box center [694, 289] width 651 height 15
paste input "Chase Bank"
type input "Chase Bank"
click at [395, 312] on button "Submit" at bounding box center [394, 312] width 35 height 15
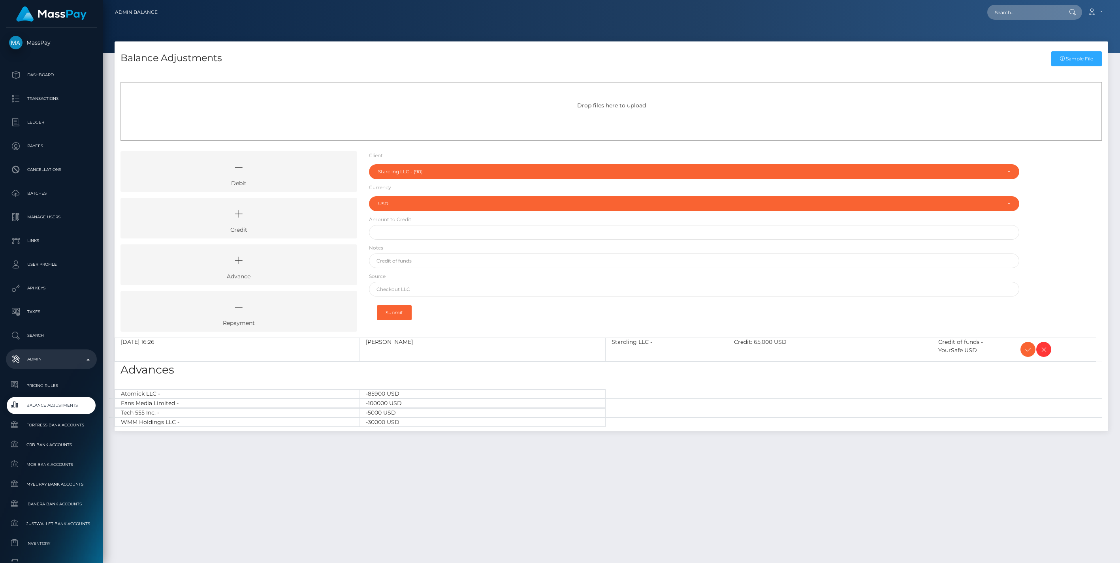
select select "90"
select select "USD"
click at [1025, 350] on icon at bounding box center [1027, 350] width 9 height 10
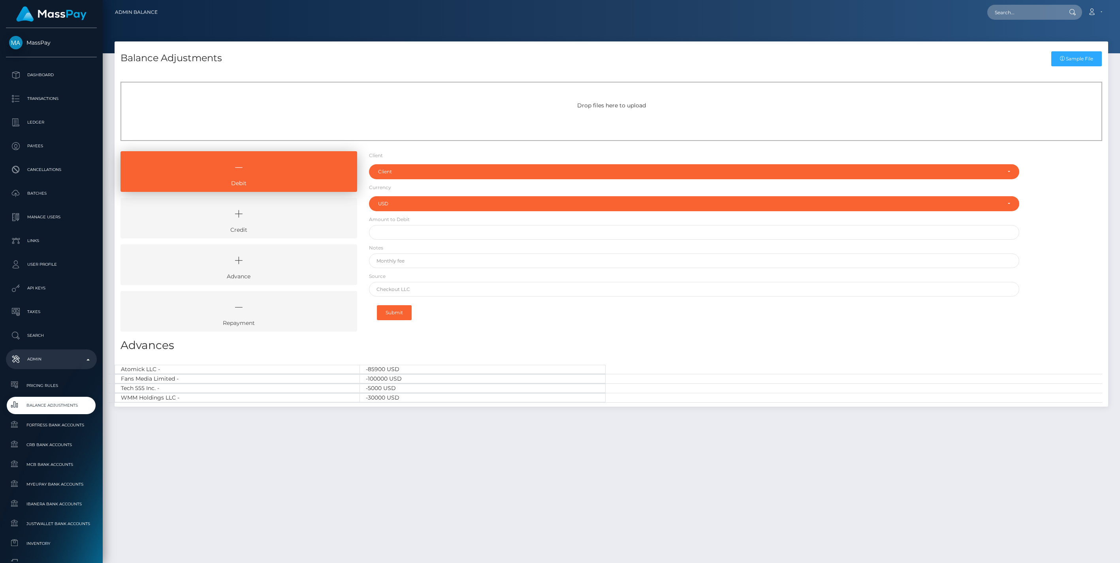
select select "USD"
click at [275, 309] on icon at bounding box center [239, 308] width 218 height 24
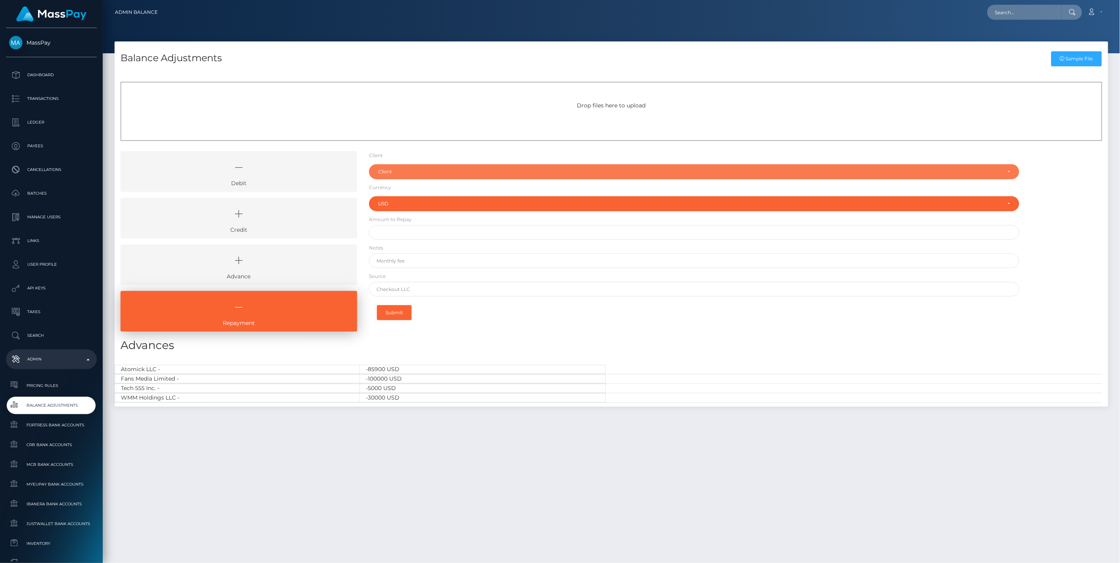
drag, startPoint x: 396, startPoint y: 172, endPoint x: 392, endPoint y: 178, distance: 6.6
click at [396, 172] on div "Client" at bounding box center [689, 172] width 623 height 6
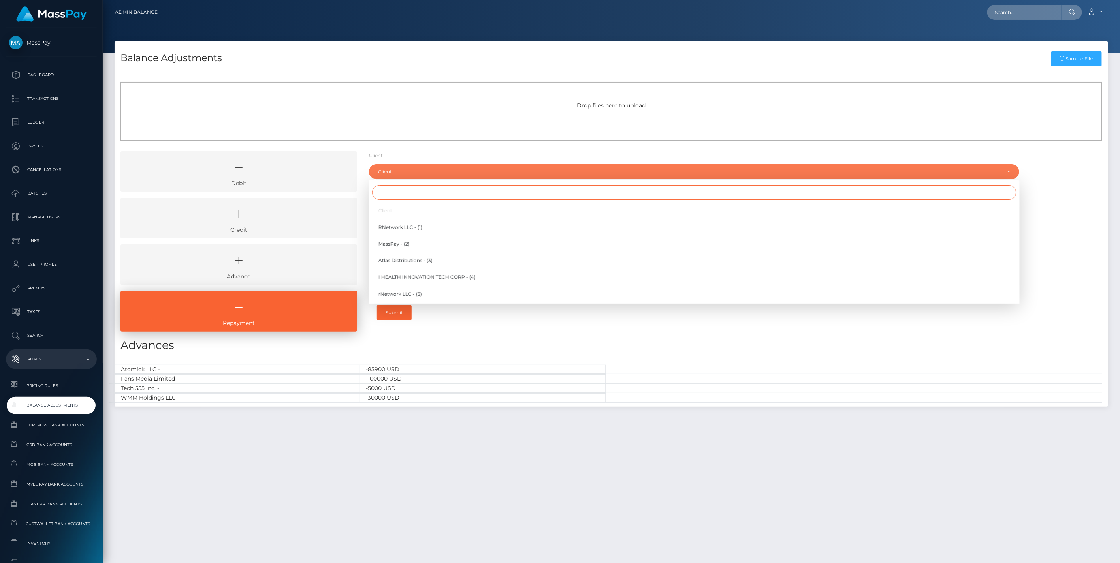
click at [385, 190] on input "Search" at bounding box center [694, 192] width 644 height 15
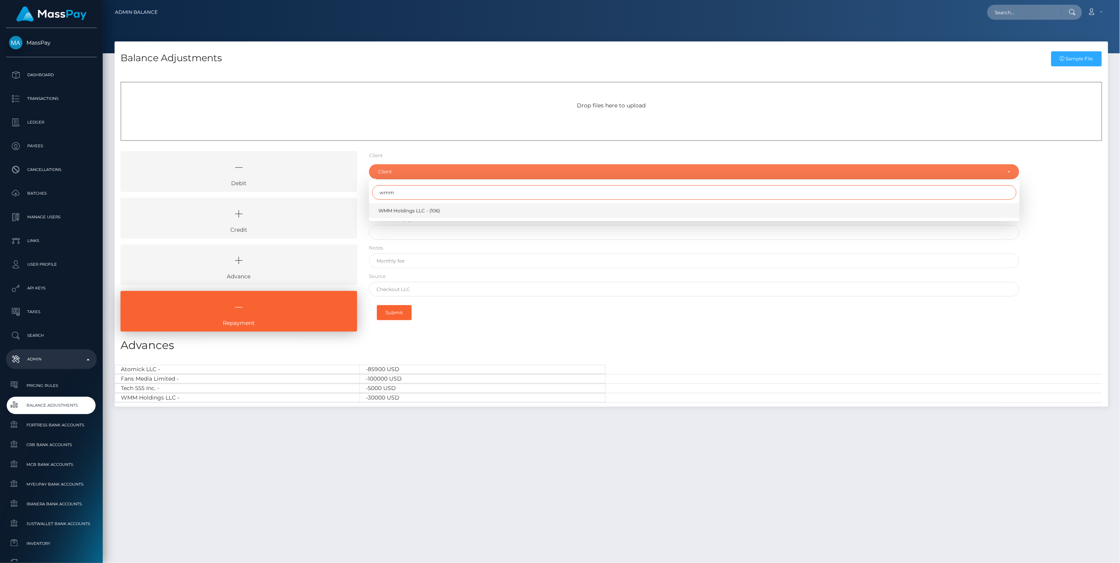
type input "wmm"
click at [397, 208] on span "WMM Holdings LLC - (106)" at bounding box center [409, 210] width 62 height 7
select select "106"
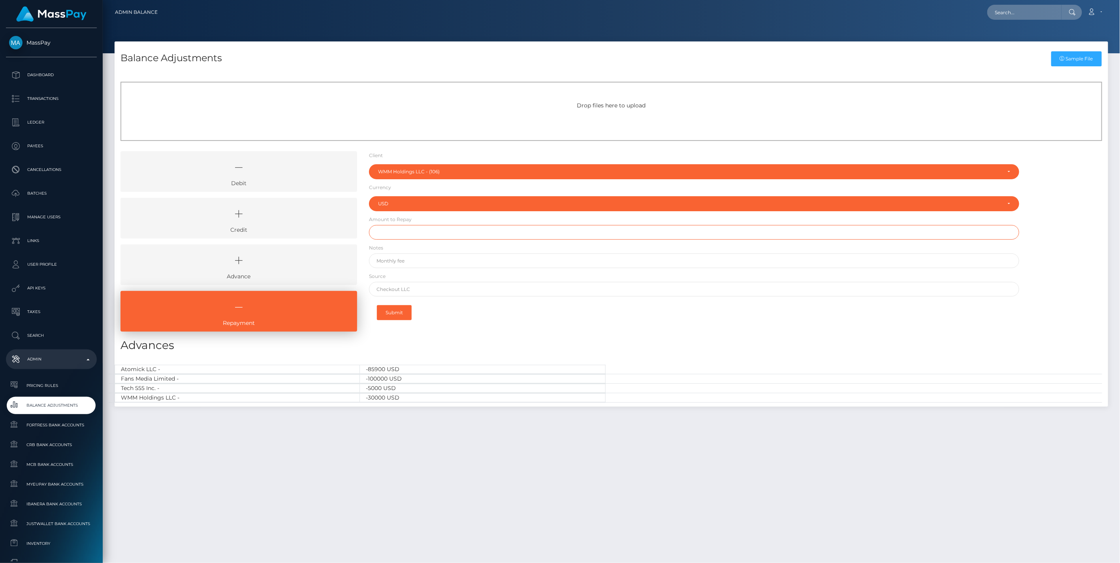
click at [394, 234] on input "text" at bounding box center [694, 232] width 651 height 15
type input "$30,000.00"
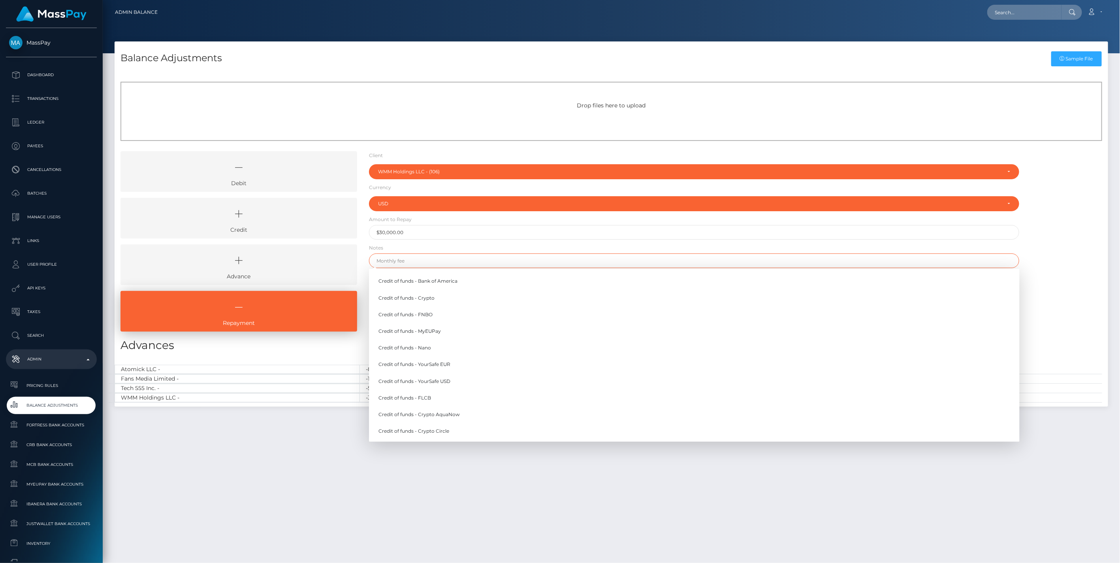
click at [394, 262] on input "text" at bounding box center [694, 261] width 651 height 15
type input "Advance Repayment - YourSafe USD 8/12/25"
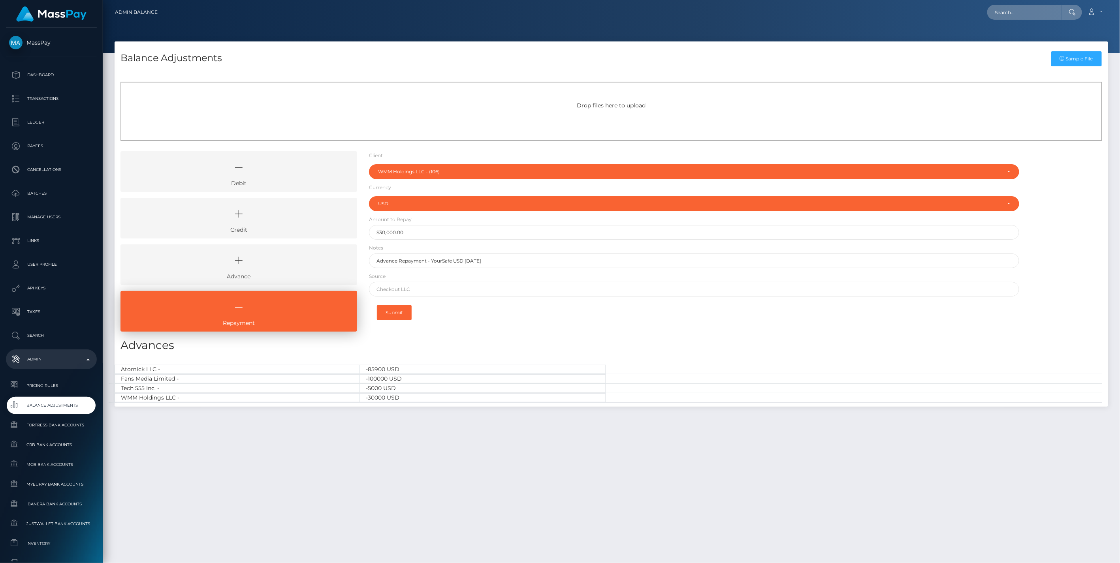
click at [1080, 245] on div "Debit Credit Advance Repayment" at bounding box center [612, 244] width 994 height 186
click at [420, 291] on input "text" at bounding box center [694, 289] width 651 height 15
paste input "Chase Bank"
type input "Chase Bank"
click at [400, 310] on button "Submit" at bounding box center [394, 312] width 35 height 15
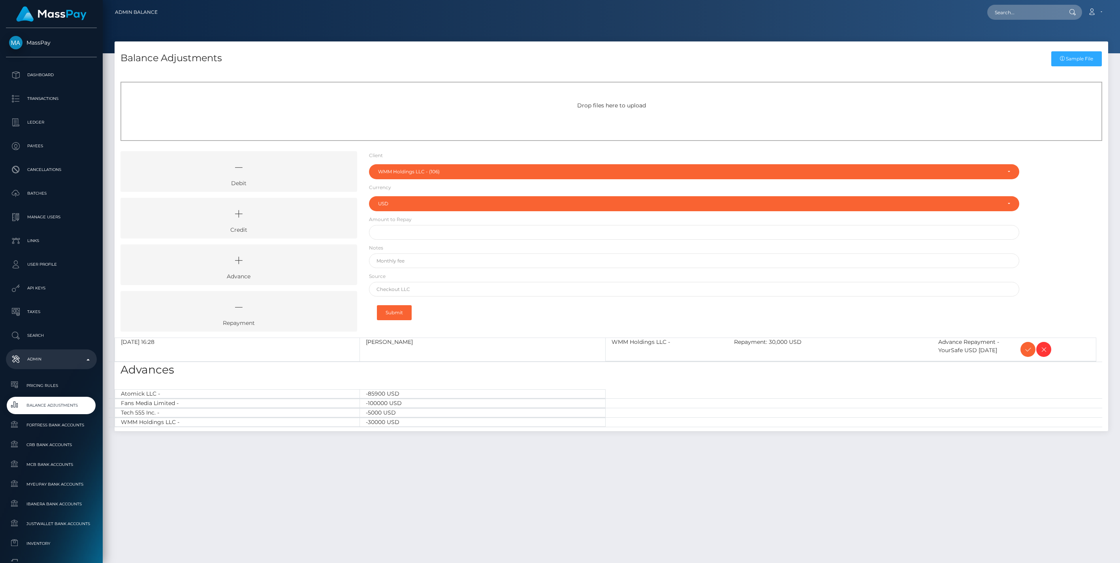
select select "106"
select select "USD"
click at [1025, 350] on icon at bounding box center [1027, 350] width 9 height 10
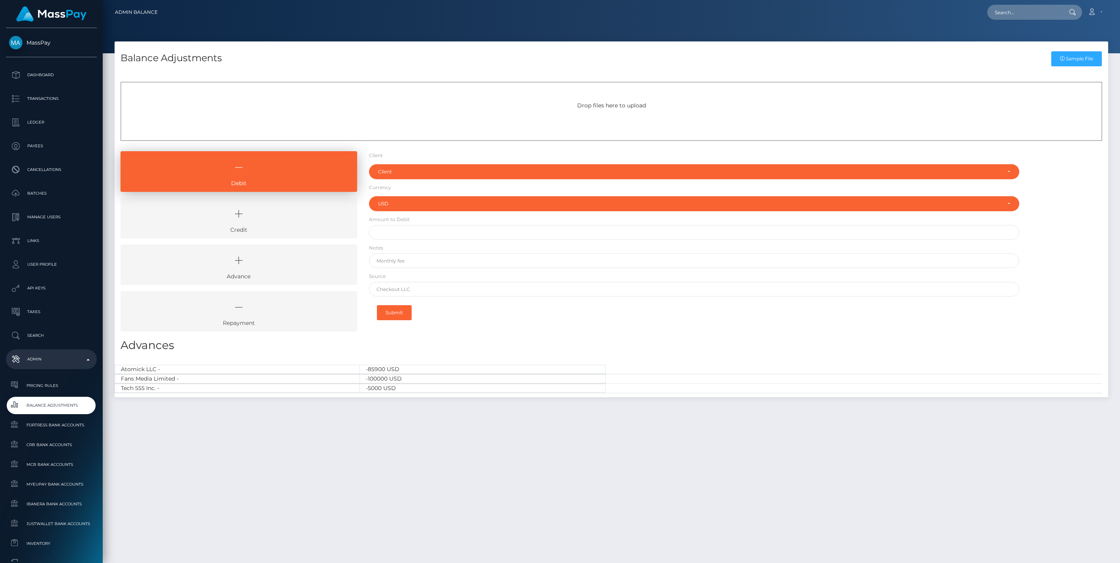
select select "USD"
click at [232, 223] on icon at bounding box center [239, 214] width 218 height 24
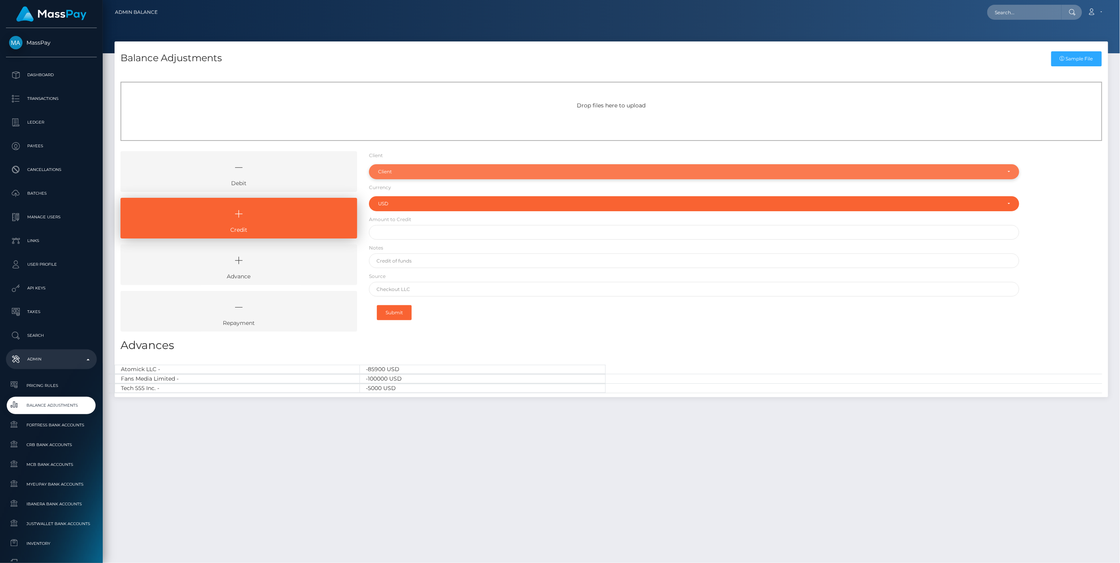
click at [396, 170] on div "Client" at bounding box center [689, 172] width 623 height 6
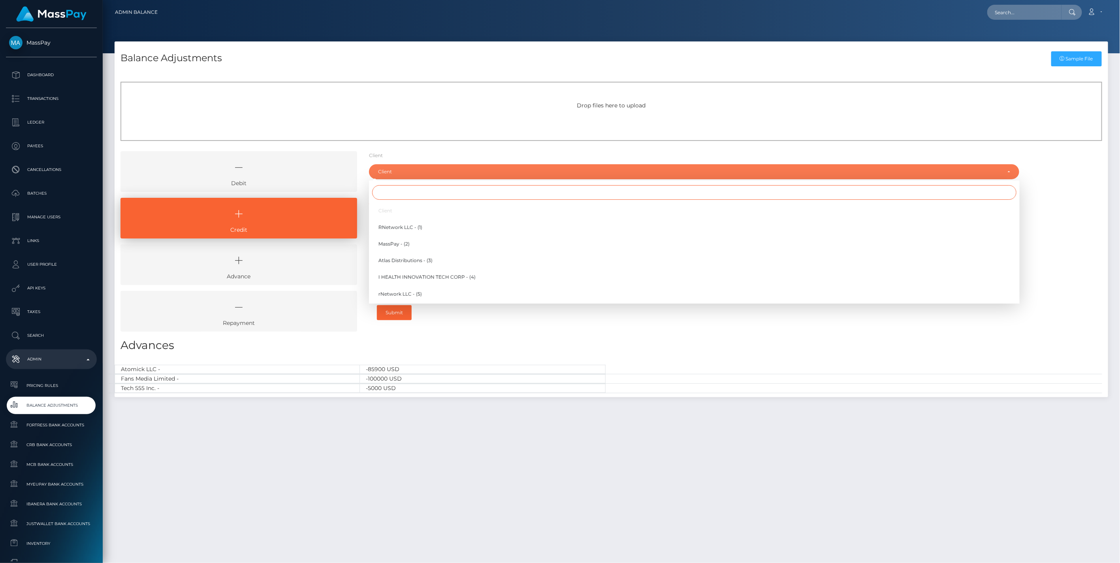
click at [393, 192] on input "Search" at bounding box center [694, 192] width 644 height 15
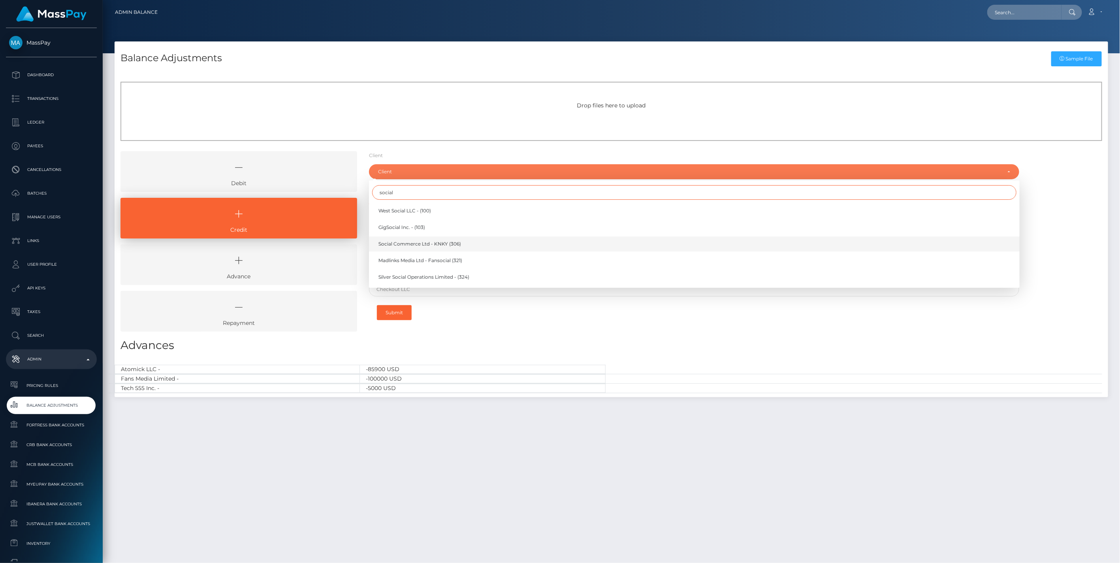
type input "social"
click at [421, 243] on span "Social Commerce Ltd - KNKY (306)" at bounding box center [419, 244] width 83 height 7
select select "306"
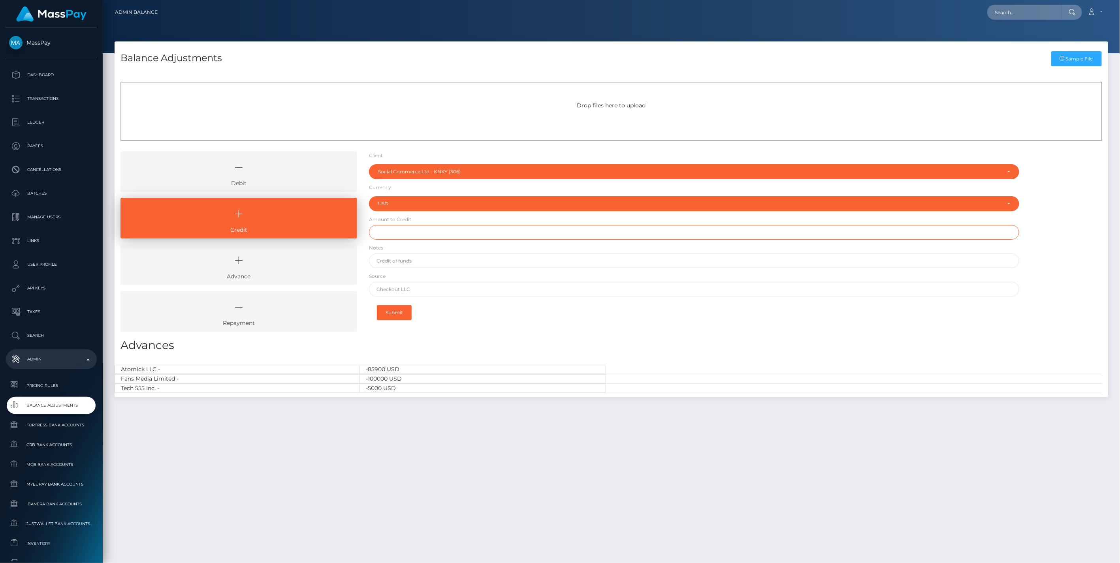
click at [398, 232] on input "text" at bounding box center [694, 232] width 651 height 15
type input "$10,000.00"
click at [396, 263] on input "text" at bounding box center [694, 261] width 651 height 15
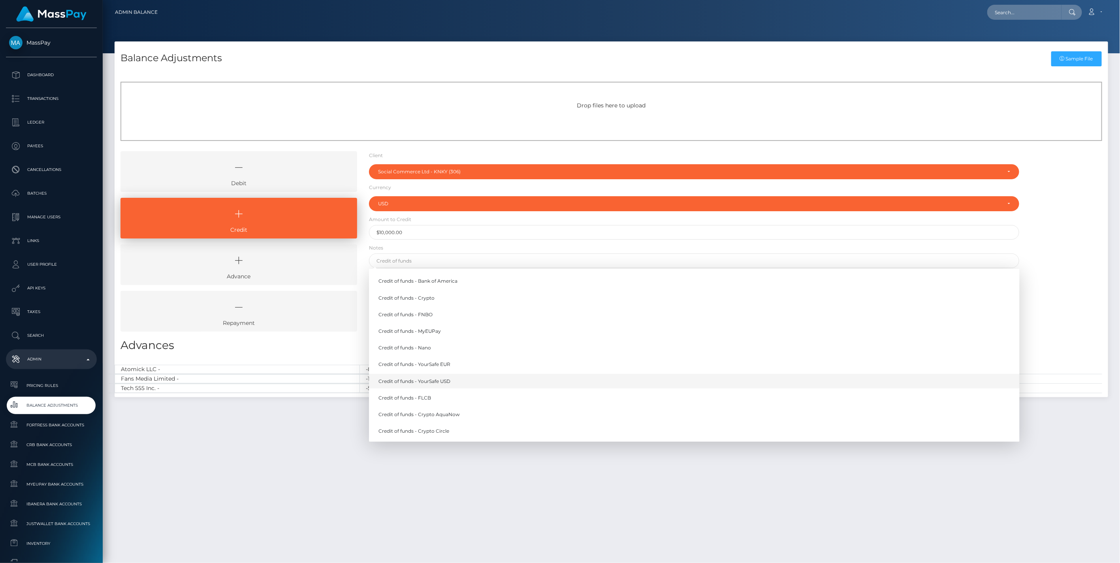
click at [435, 380] on link "Credit of funds - YourSafe USD" at bounding box center [694, 381] width 651 height 15
type input "Credit of funds - YourSafe USD"
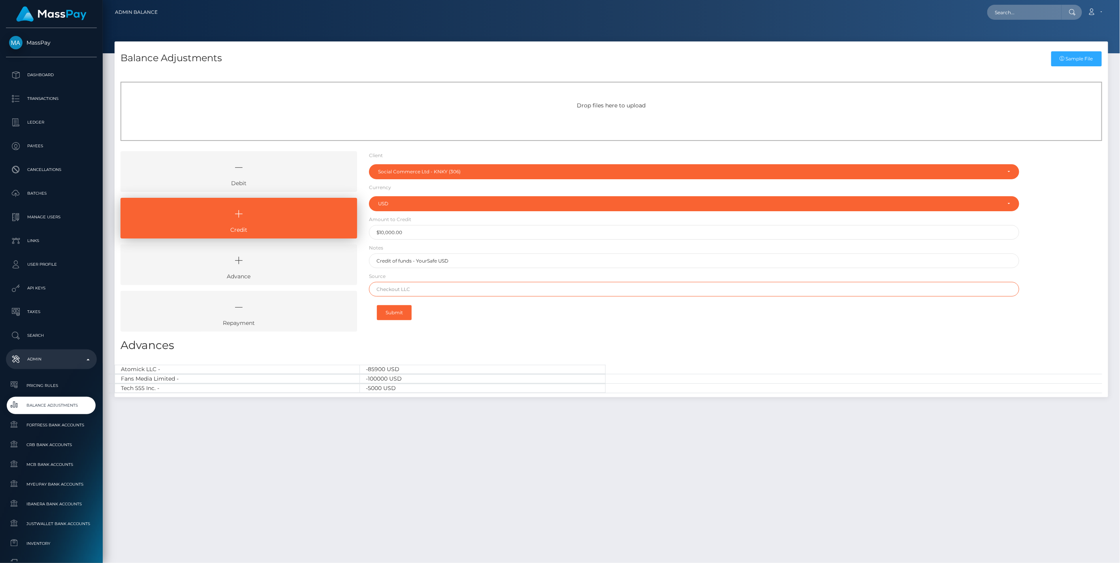
click at [401, 293] on input "text" at bounding box center [694, 289] width 651 height 15
paste input "Klarpay AG"
type input "Klarpay AG"
click at [398, 313] on button "Submit" at bounding box center [394, 312] width 35 height 15
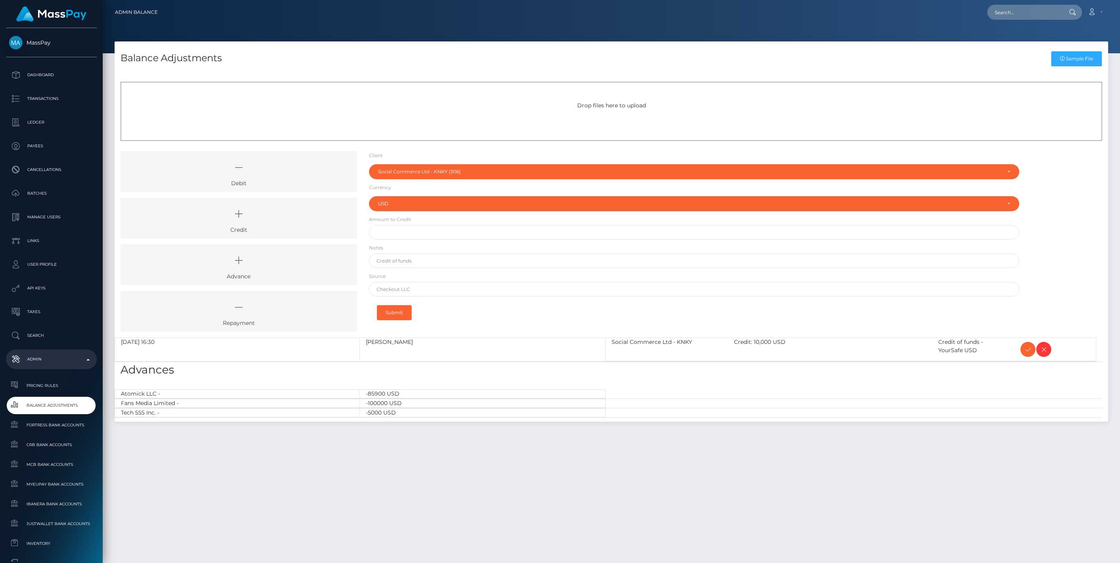
select select "306"
select select "USD"
click at [1026, 352] on icon at bounding box center [1027, 350] width 9 height 10
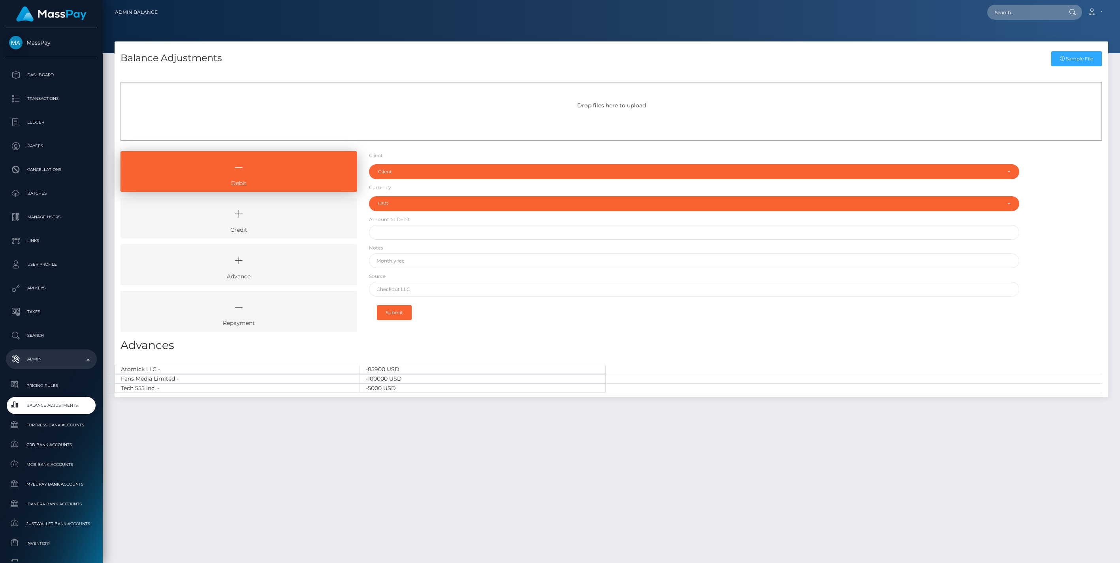
select select "USD"
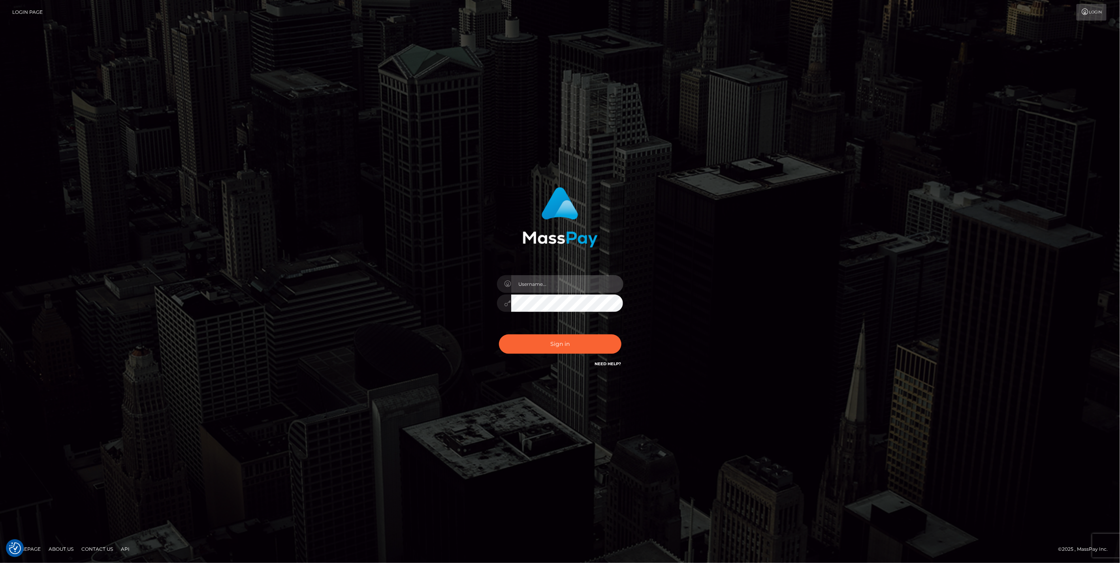
type input "jlo"
click at [583, 347] on button "Sign in" at bounding box center [560, 344] width 122 height 19
type input "jlo"
click at [582, 347] on button "Sign in" at bounding box center [560, 344] width 122 height 19
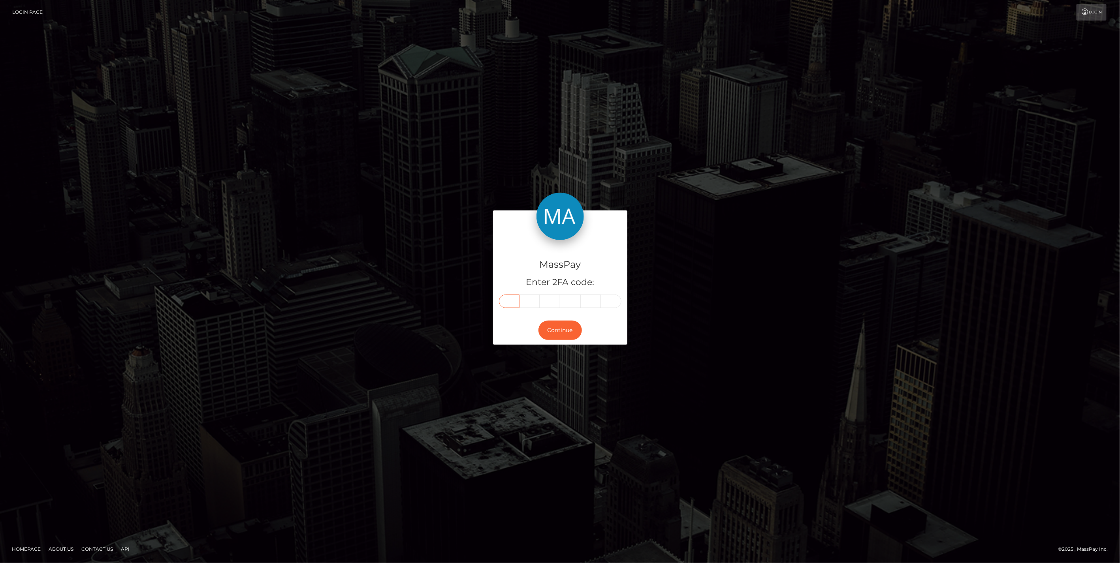
paste input "2"
type input "2"
type input "5"
type input "9"
type input "3"
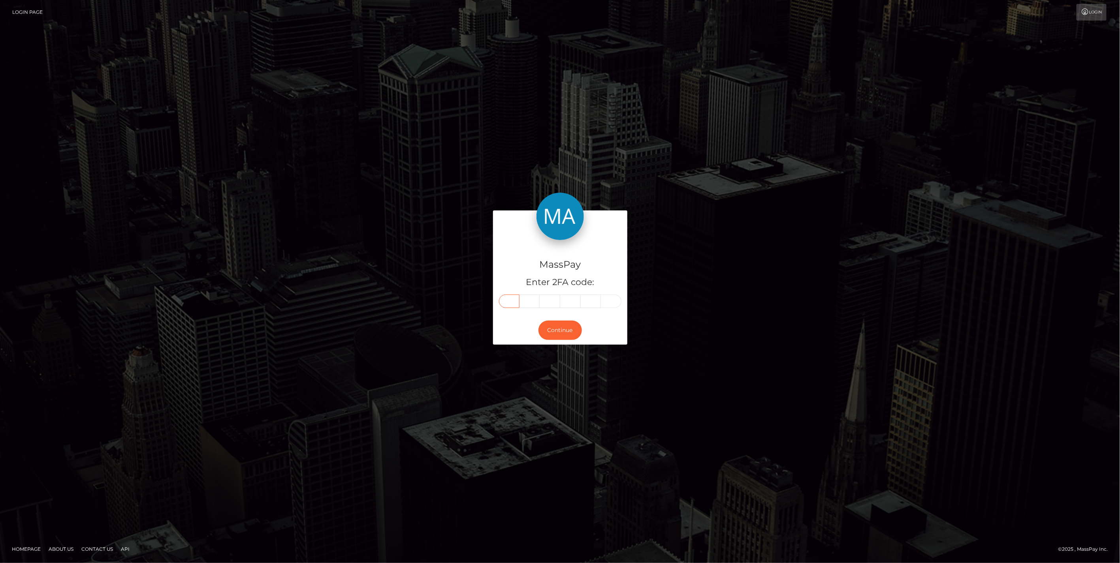
type input "2"
type input "7"
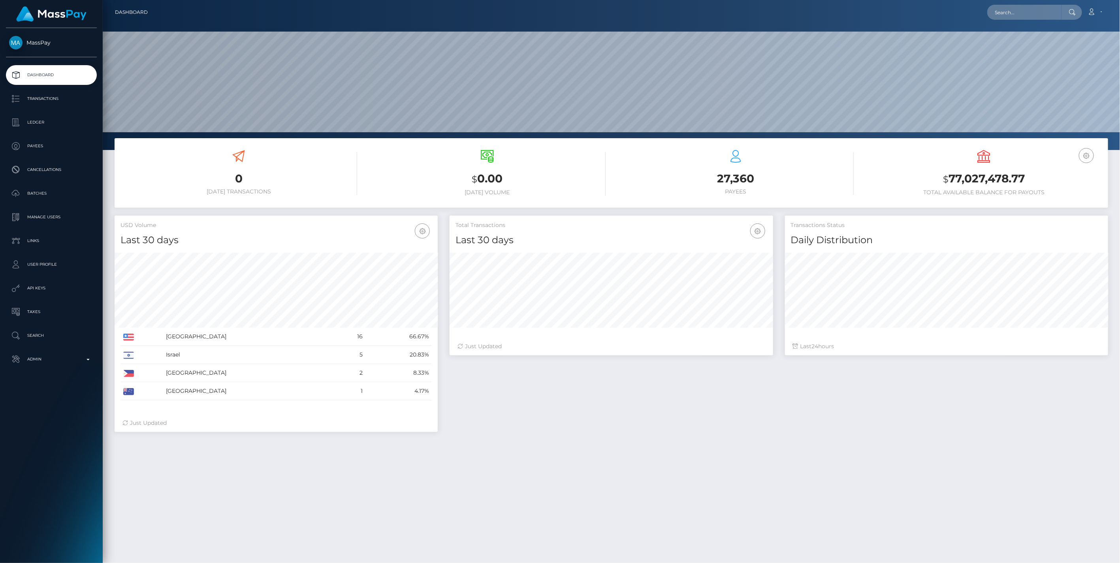
scroll to position [140, 323]
click at [85, 359] on p "Admin" at bounding box center [51, 360] width 85 height 12
click at [56, 403] on span "Balance Adjustments" at bounding box center [51, 405] width 85 height 9
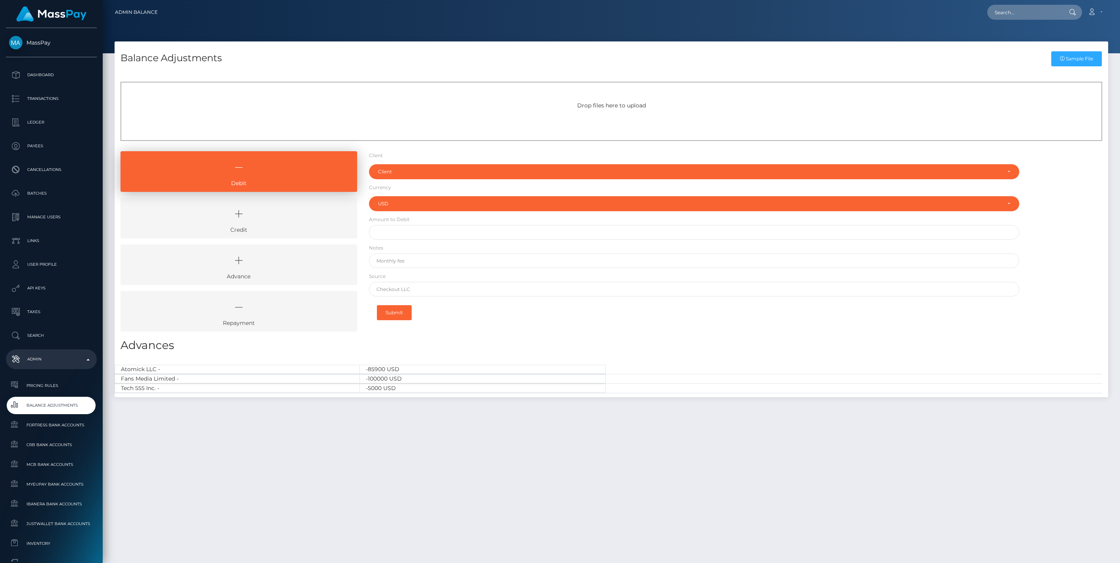
select select "USD"
click at [271, 207] on icon at bounding box center [239, 214] width 218 height 24
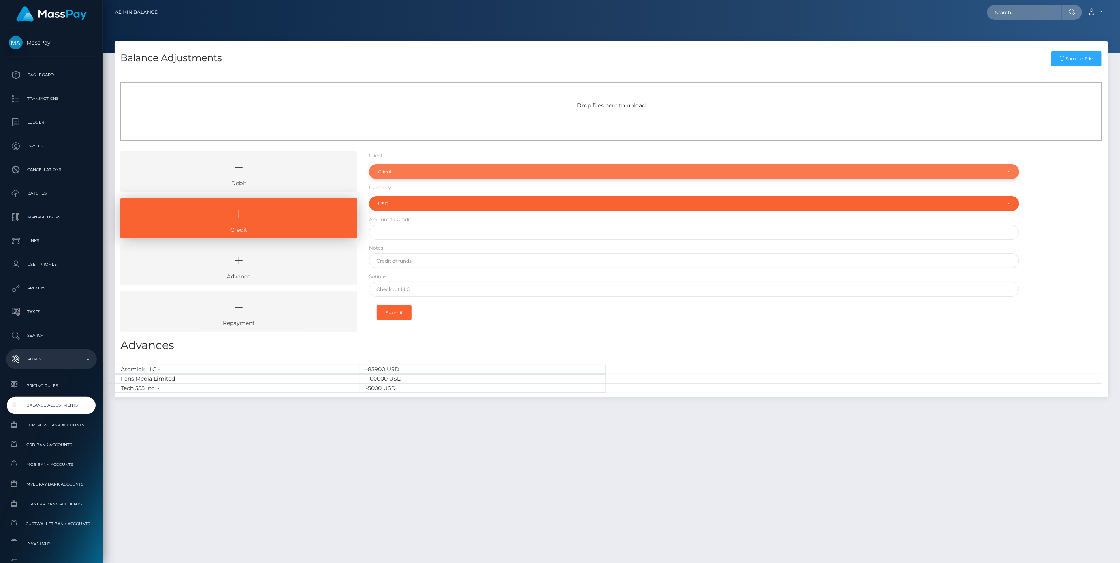
click at [397, 171] on div "Client" at bounding box center [689, 172] width 623 height 6
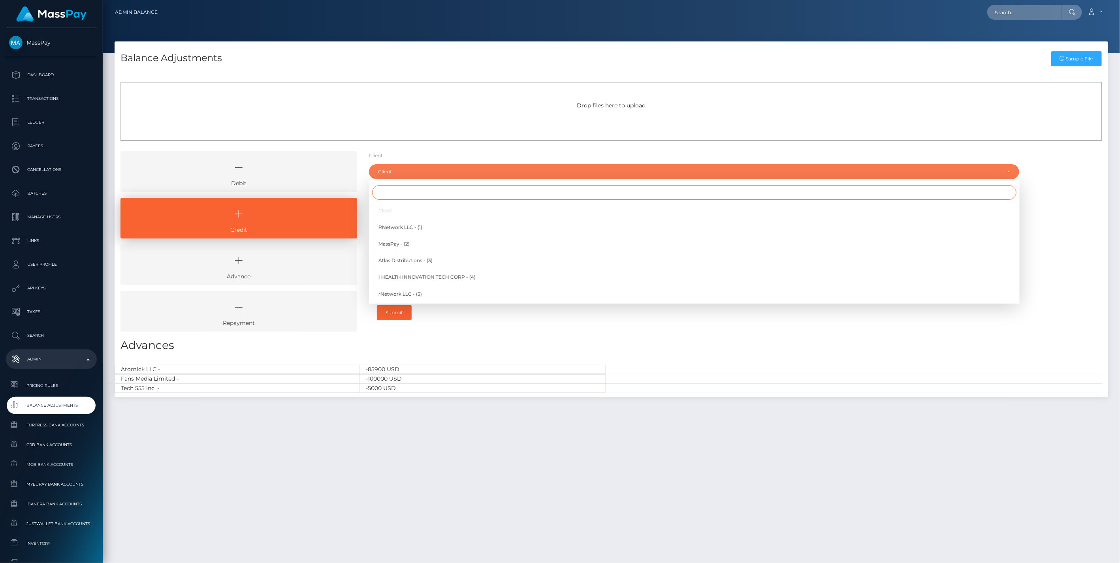
click at [395, 195] on input "Search" at bounding box center [694, 192] width 644 height 15
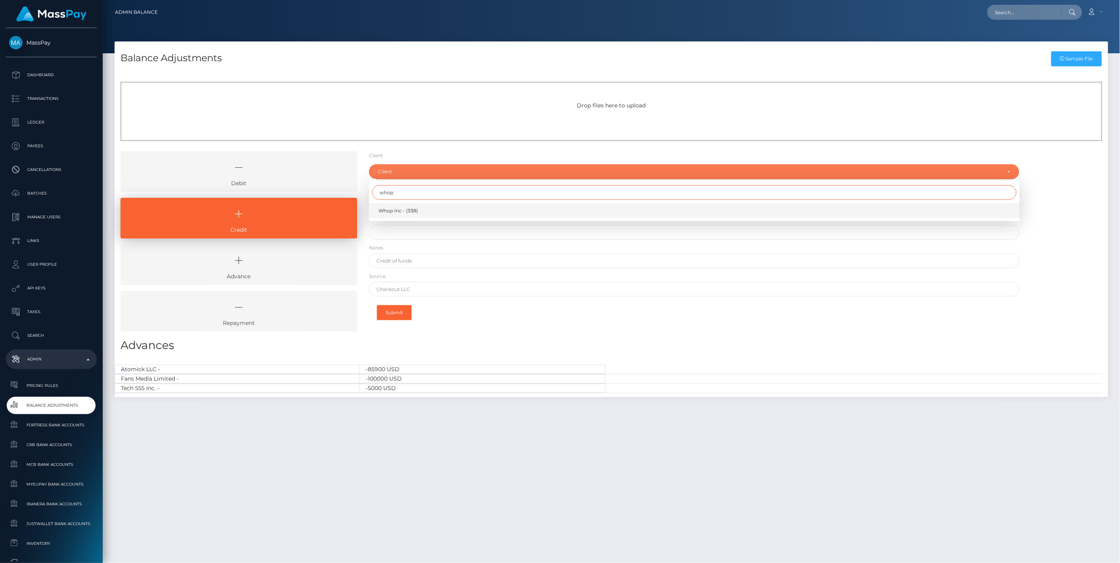
type input "whop"
click at [402, 211] on span "Whop Inc - (338)" at bounding box center [398, 210] width 40 height 7
select select "338"
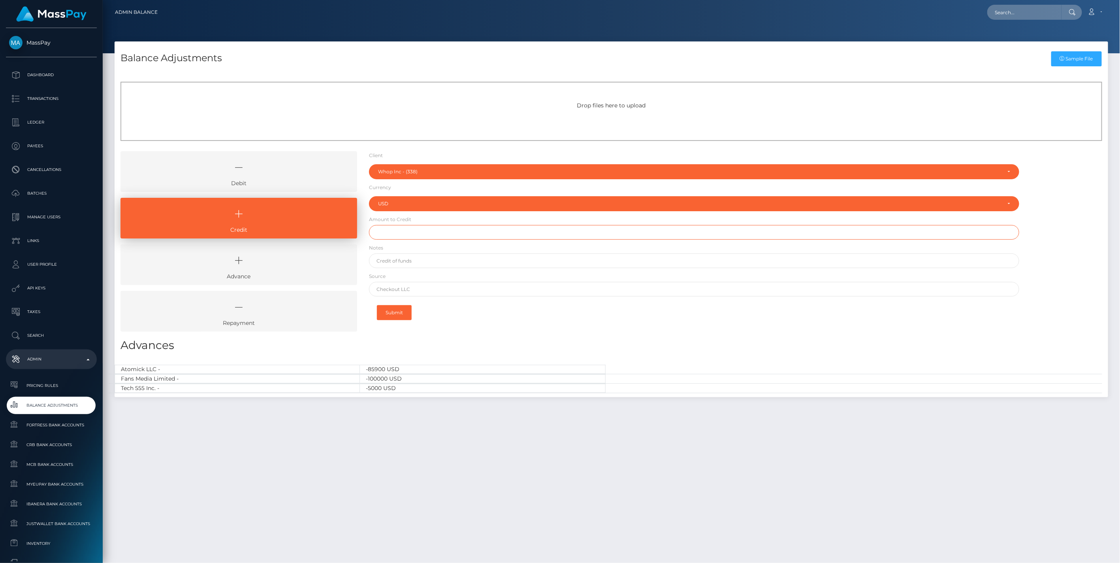
click at [396, 232] on input "text" at bounding box center [694, 232] width 651 height 15
paste input "66,287.78"
type input "$66,287.78"
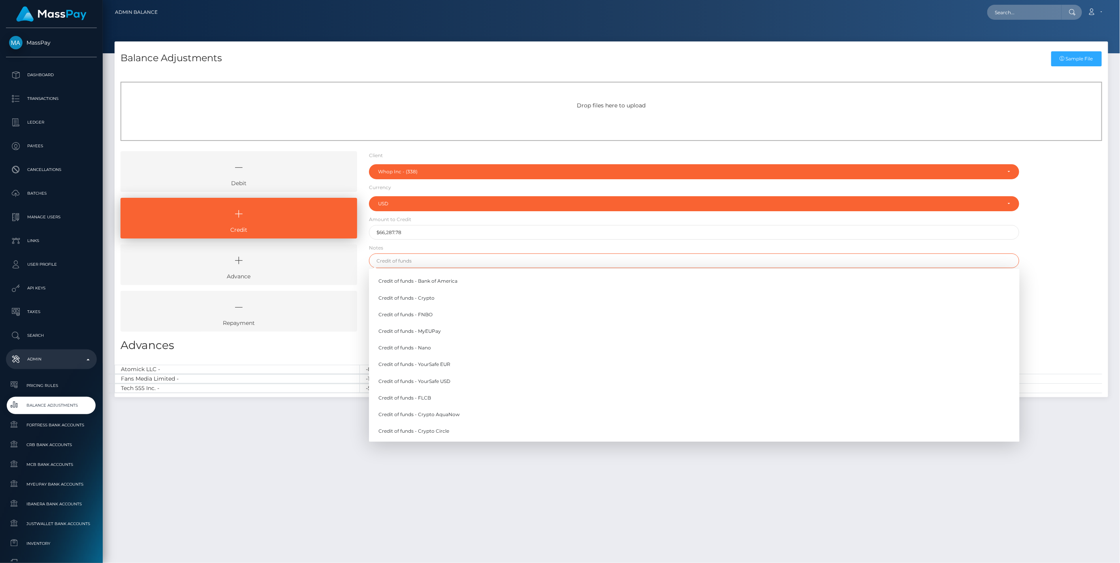
click at [412, 263] on input "text" at bounding box center [694, 261] width 651 height 15
click at [432, 327] on link "Credit of funds - MyEUPay" at bounding box center [694, 331] width 651 height 15
type input "Credit of funds - MyEUPay"
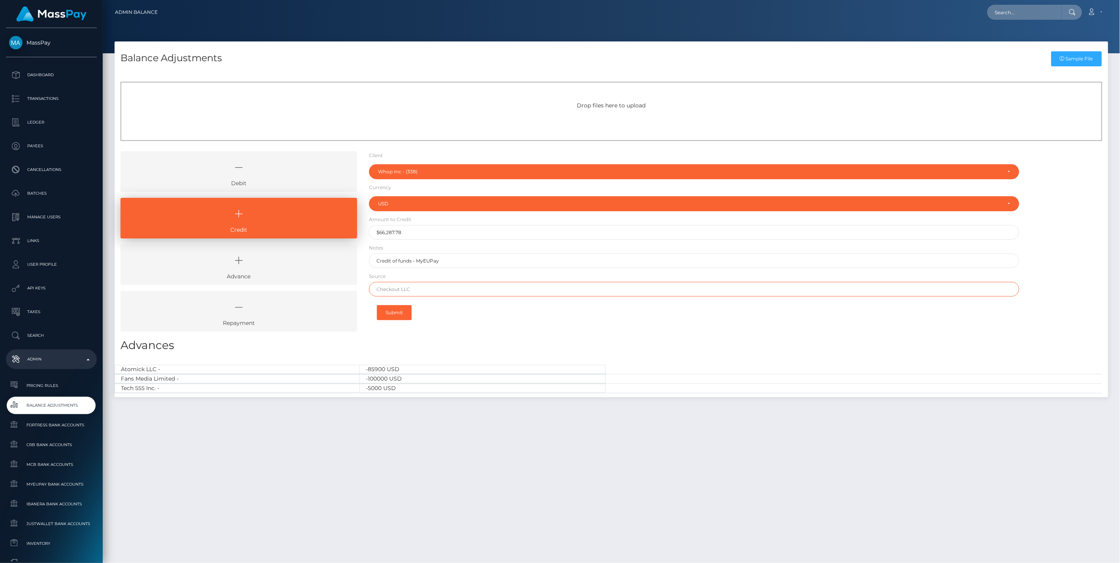
click at [467, 292] on input "text" at bounding box center [694, 289] width 651 height 15
paste input "CHECKOUT SAS"
type input "CHECKOUT SAS"
click at [396, 311] on button "Submit" at bounding box center [394, 312] width 35 height 15
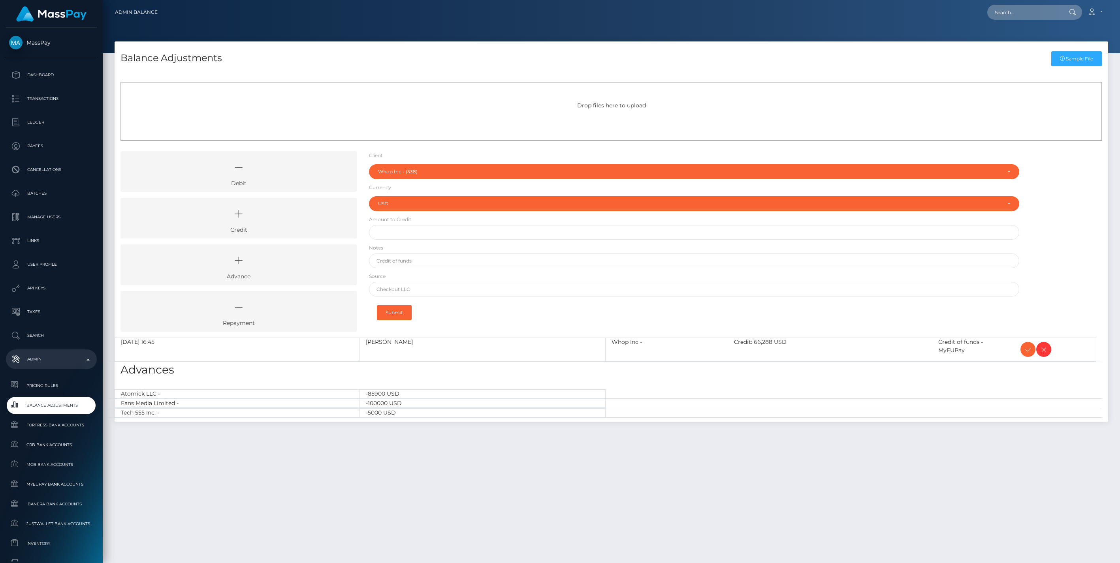
select select "338"
select select "USD"
drag, startPoint x: 1027, startPoint y: 350, endPoint x: 1017, endPoint y: 349, distance: 10.8
click at [1027, 350] on icon at bounding box center [1027, 350] width 9 height 10
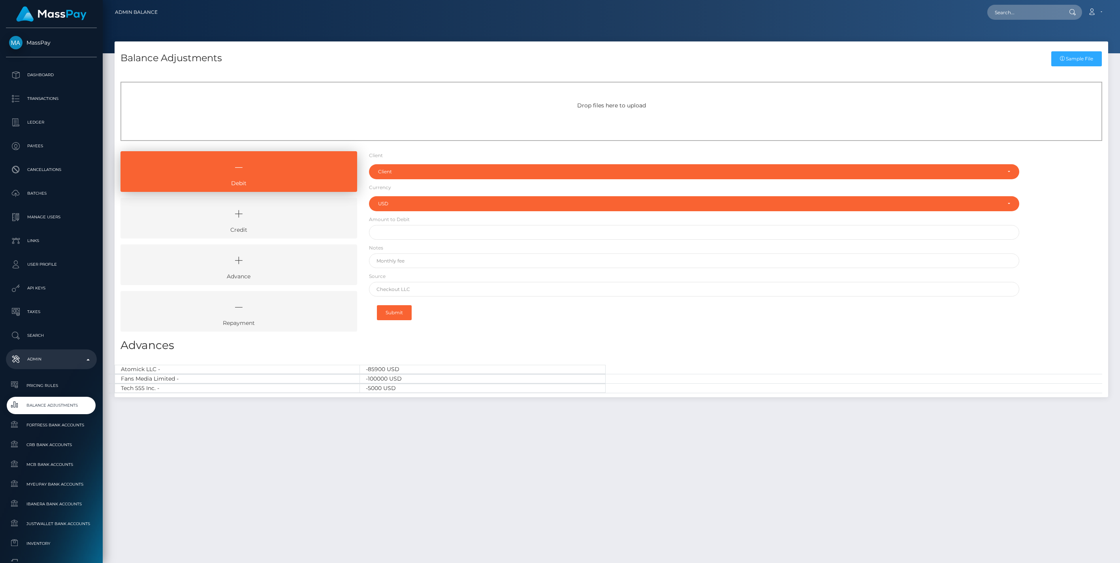
select select "USD"
click at [271, 222] on icon at bounding box center [239, 214] width 218 height 24
